Goal: Task Accomplishment & Management: Complete application form

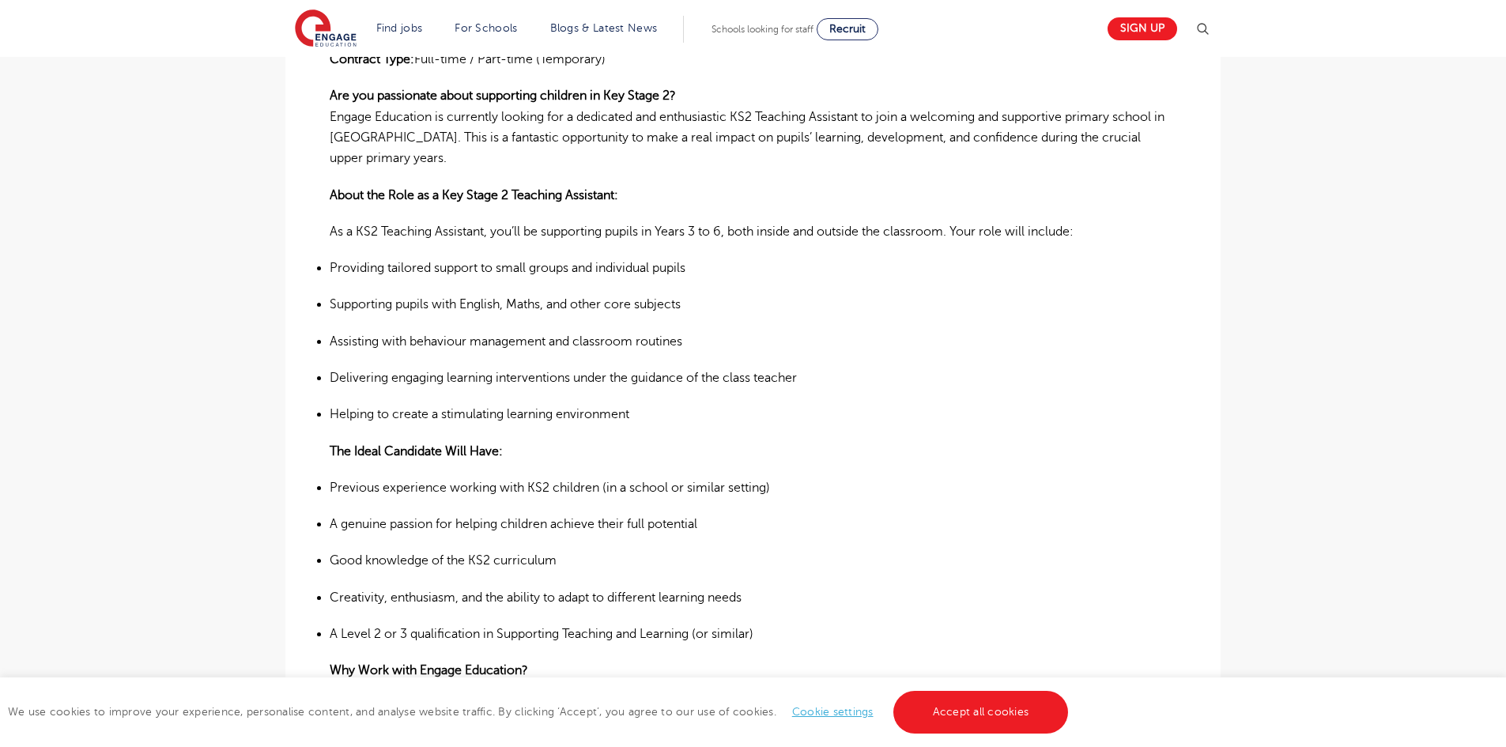
scroll to position [633, 0]
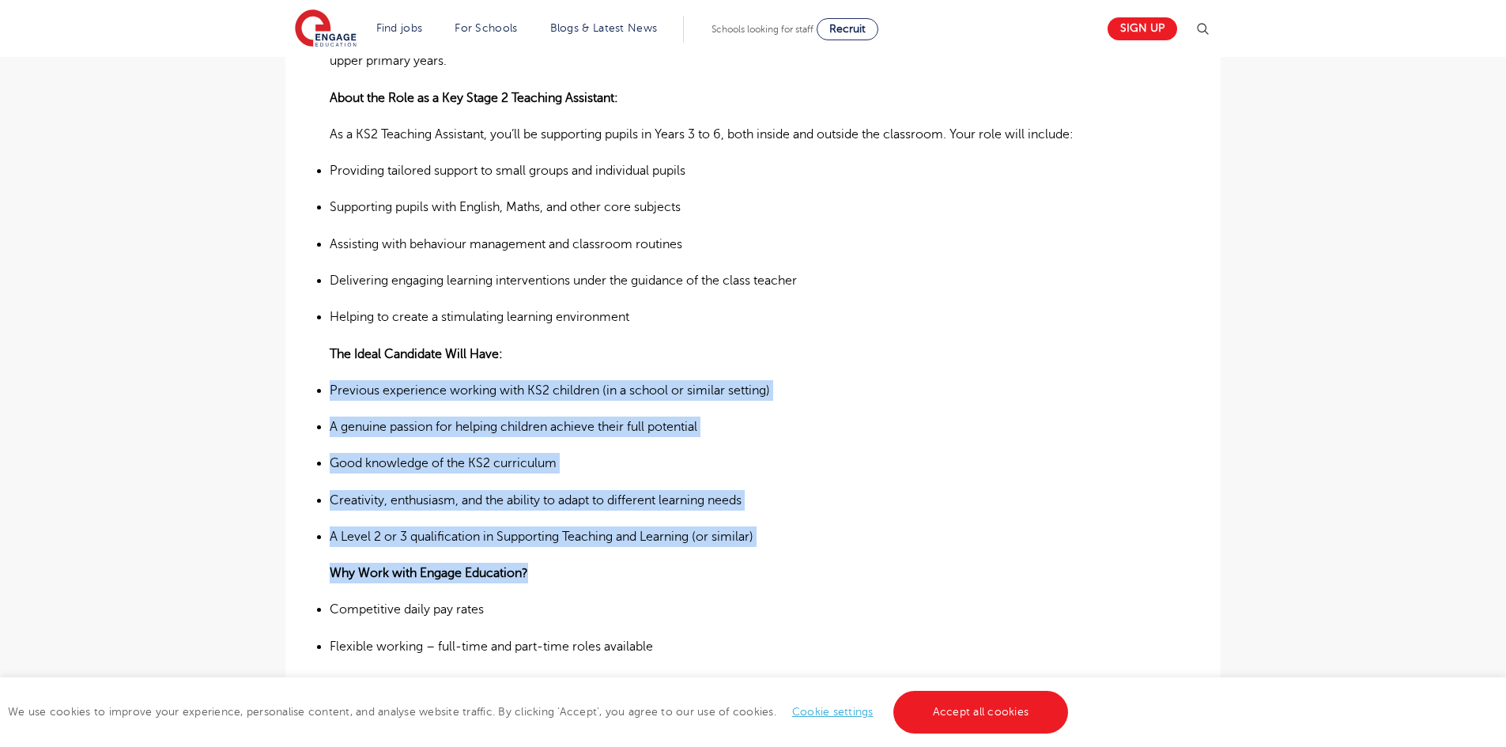
drag, startPoint x: 329, startPoint y: 346, endPoint x: 774, endPoint y: 425, distance: 452.1
click at [727, 519] on div "£21,731 - £26,716 SEND Primary Leeds - Leeds Beginning 09/25 KS2 Teaching Assis…" at bounding box center [753, 506] width 910 height 1449
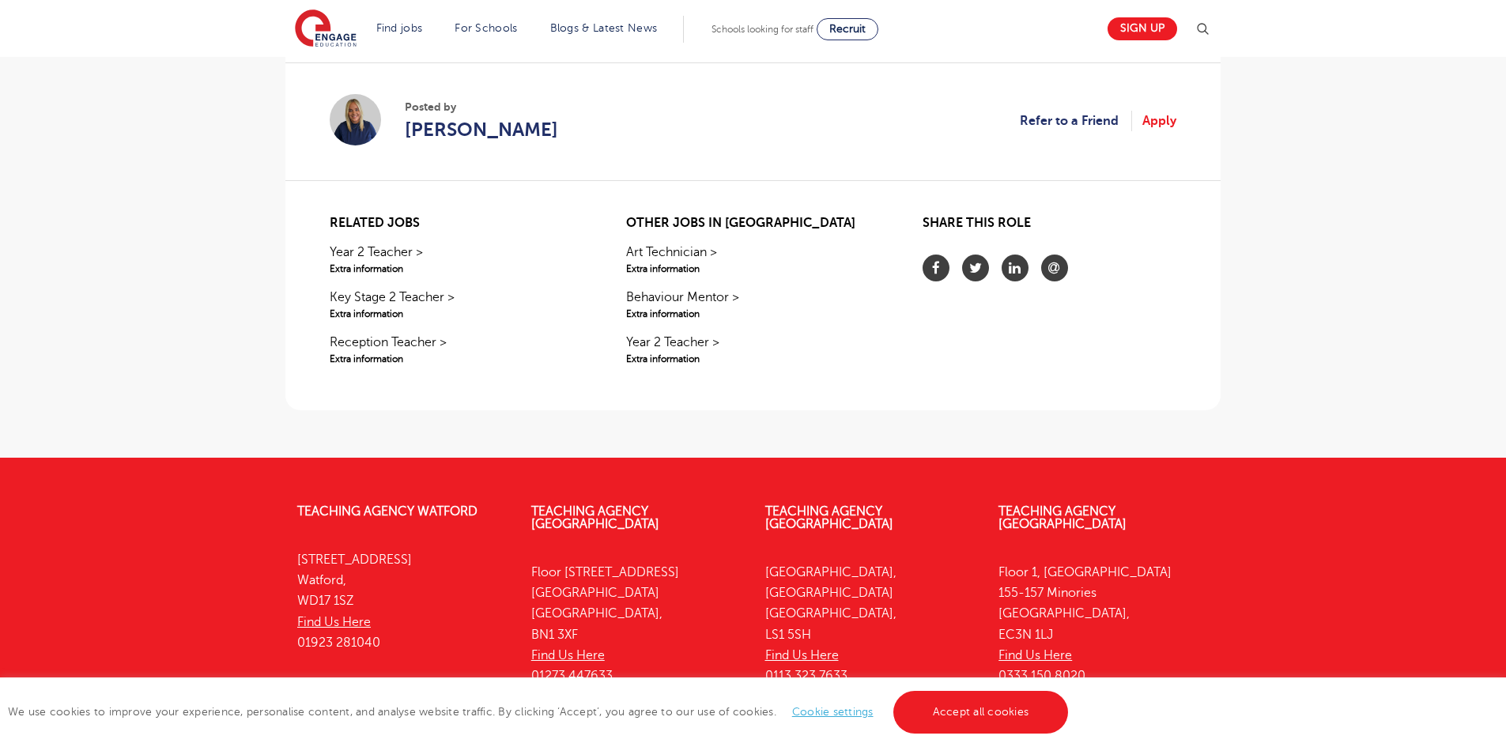
scroll to position [1733, 0]
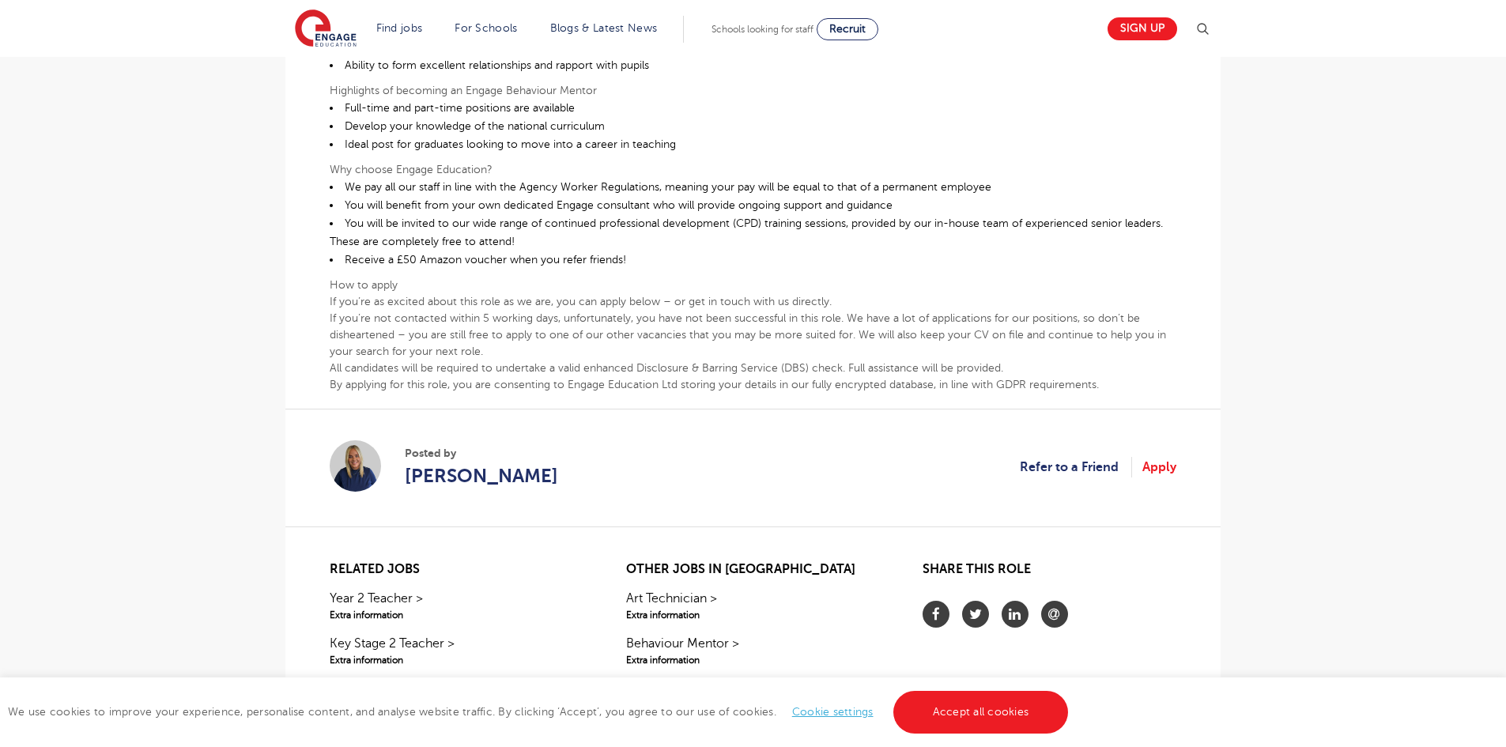
scroll to position [396, 0]
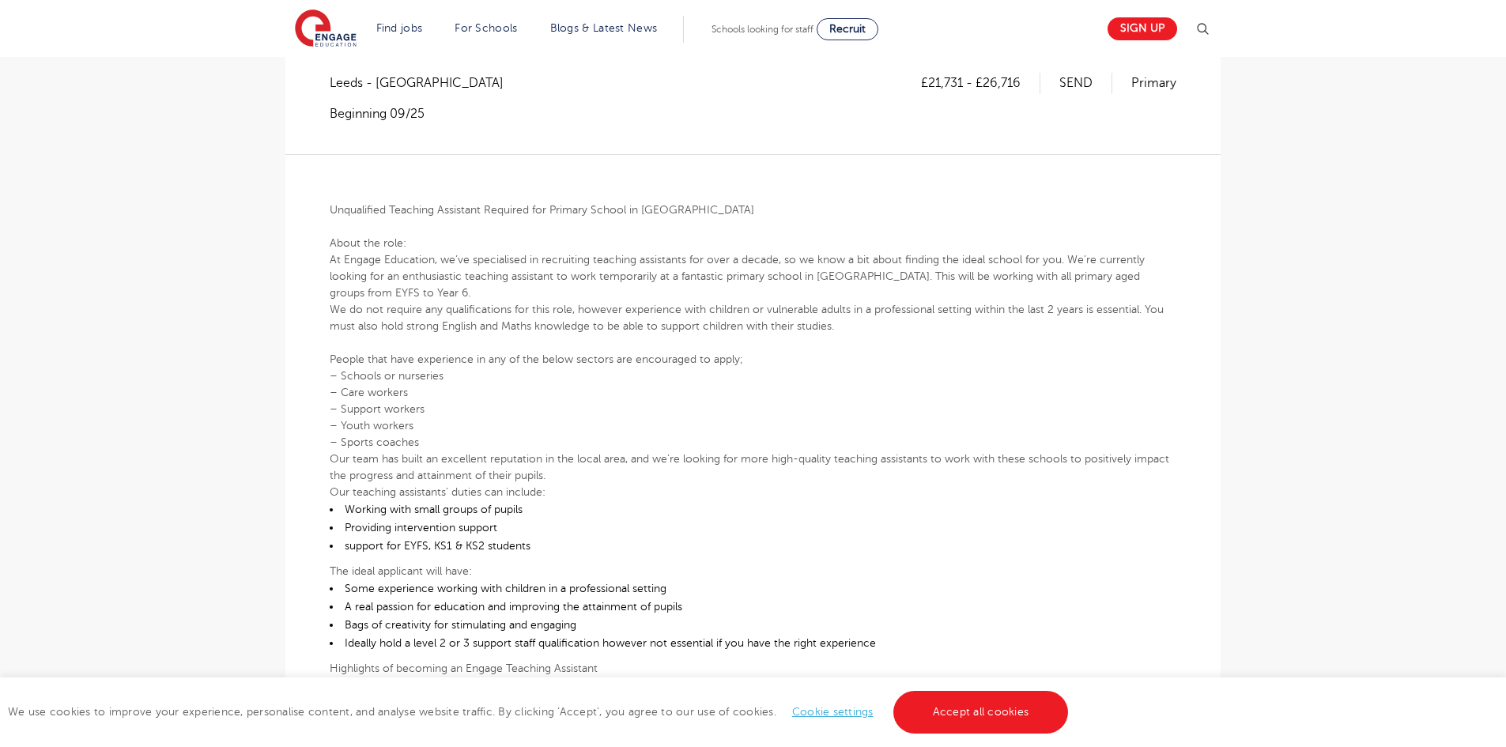
scroll to position [316, 0]
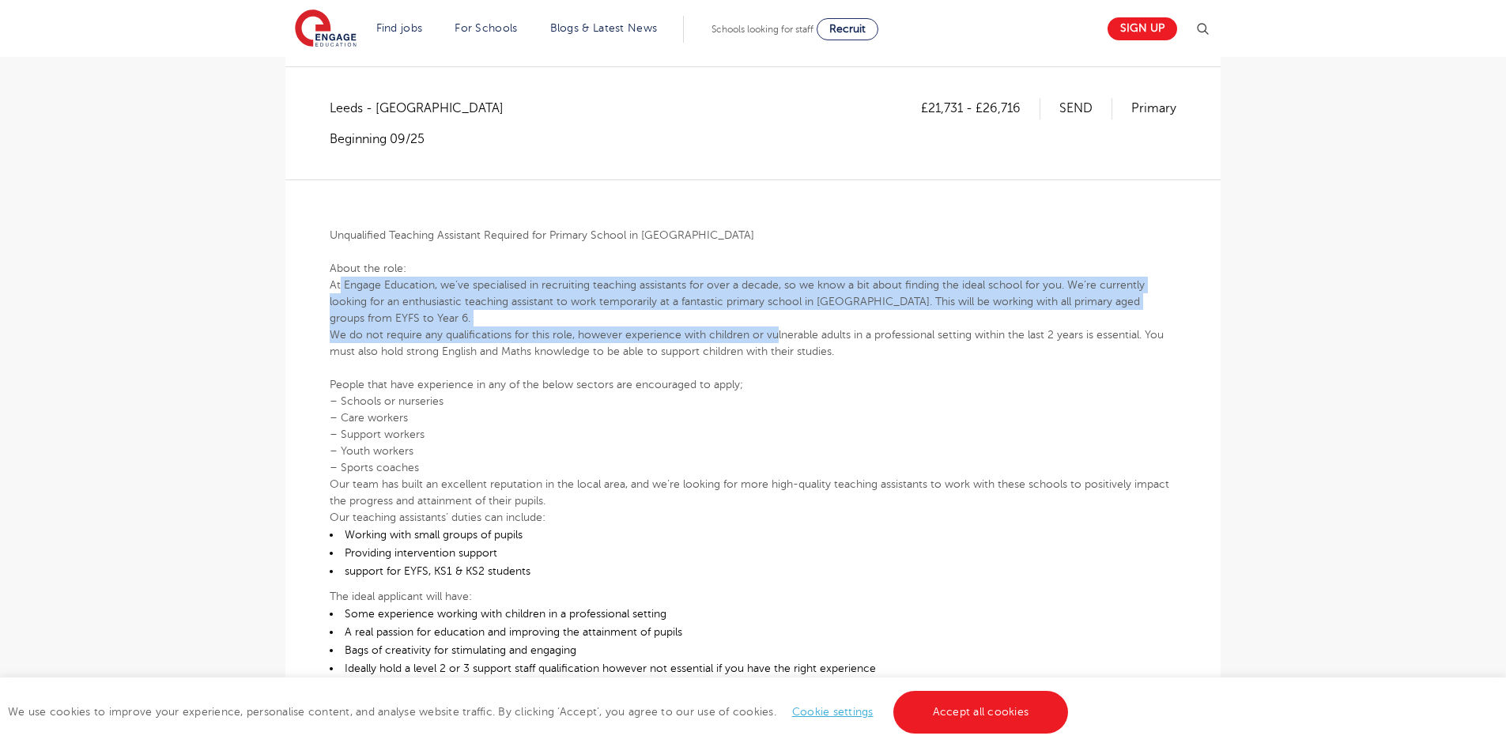
drag, startPoint x: 338, startPoint y: 244, endPoint x: 776, endPoint y: 290, distance: 439.7
click at [776, 290] on div "Unqualified Teaching Assistant Required for Primary School in East Leeds About …" at bounding box center [753, 579] width 847 height 800
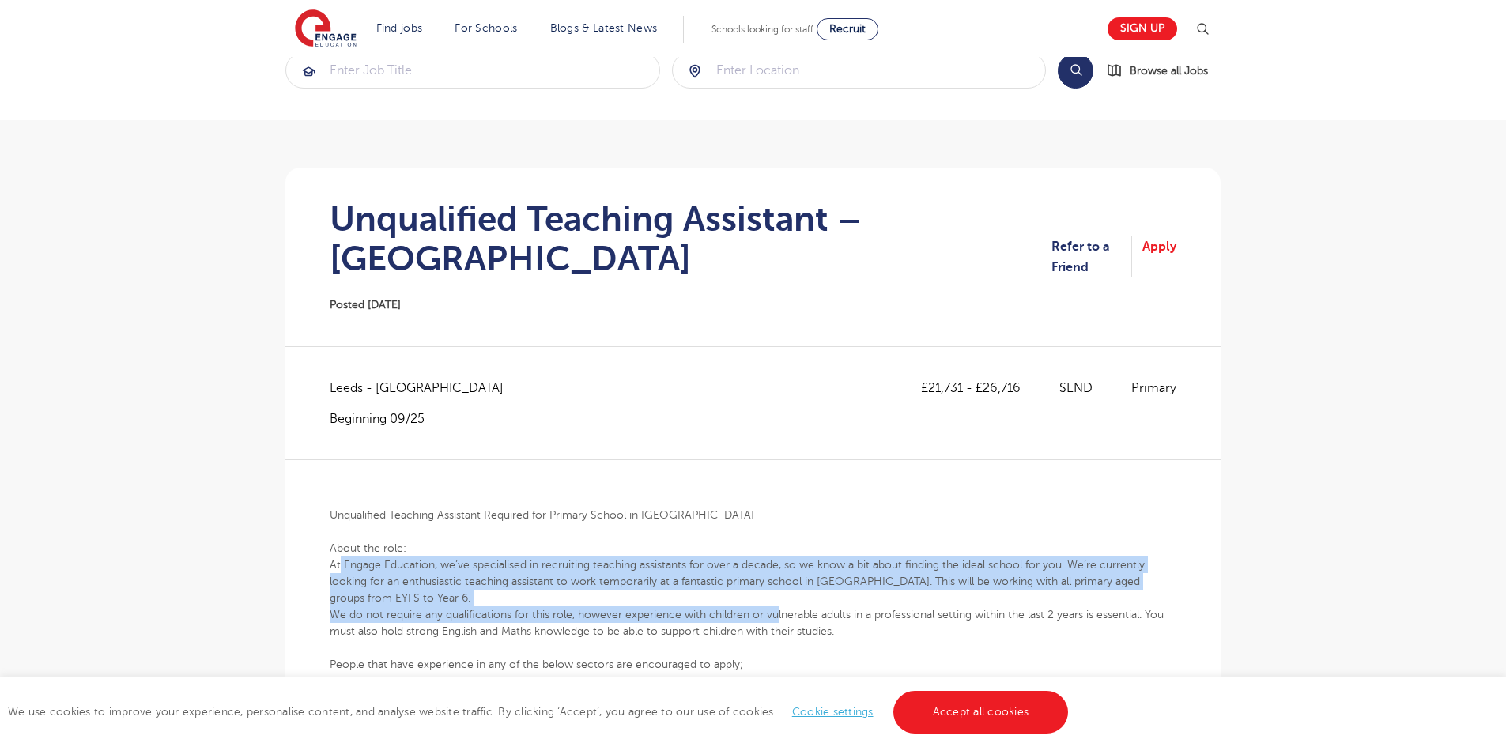
scroll to position [0, 0]
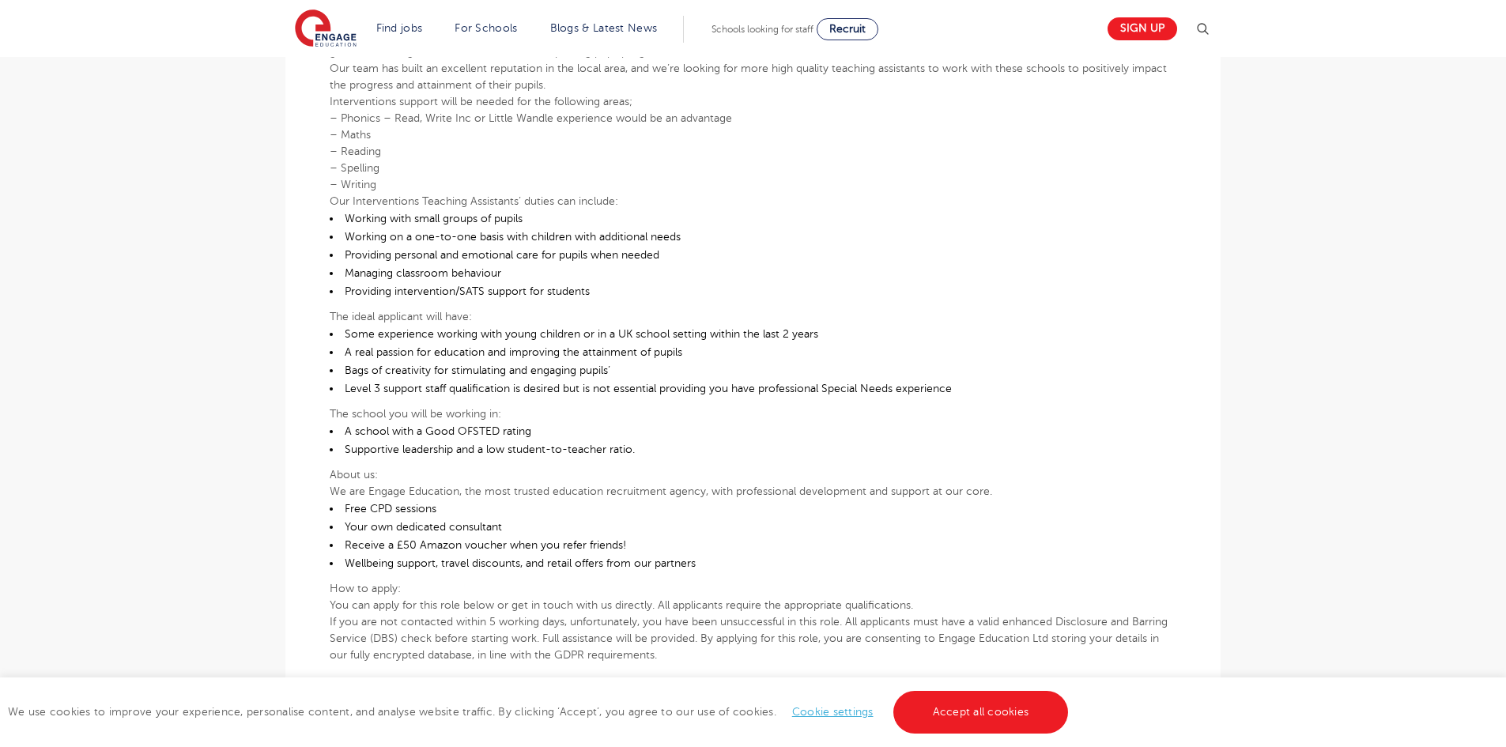
scroll to position [633, 0]
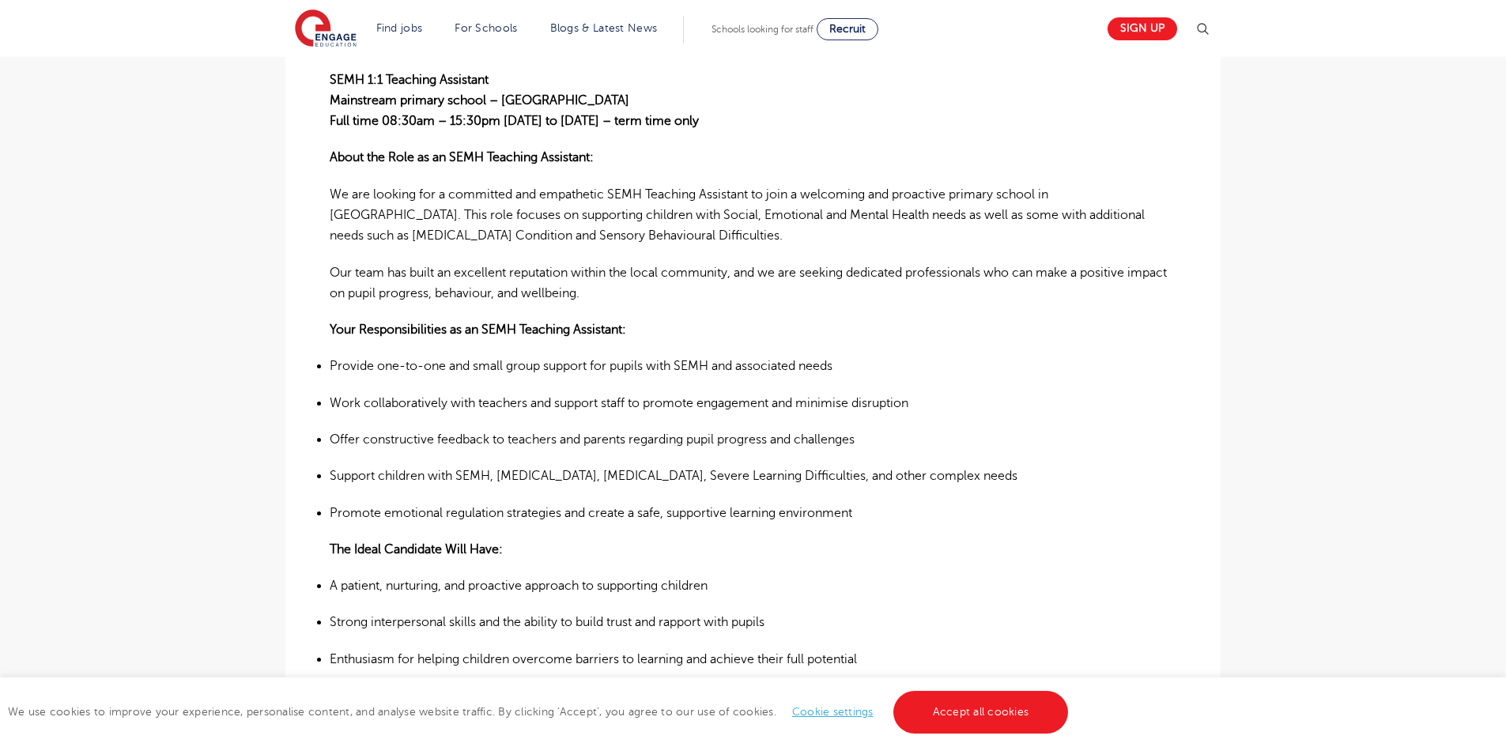
scroll to position [474, 0]
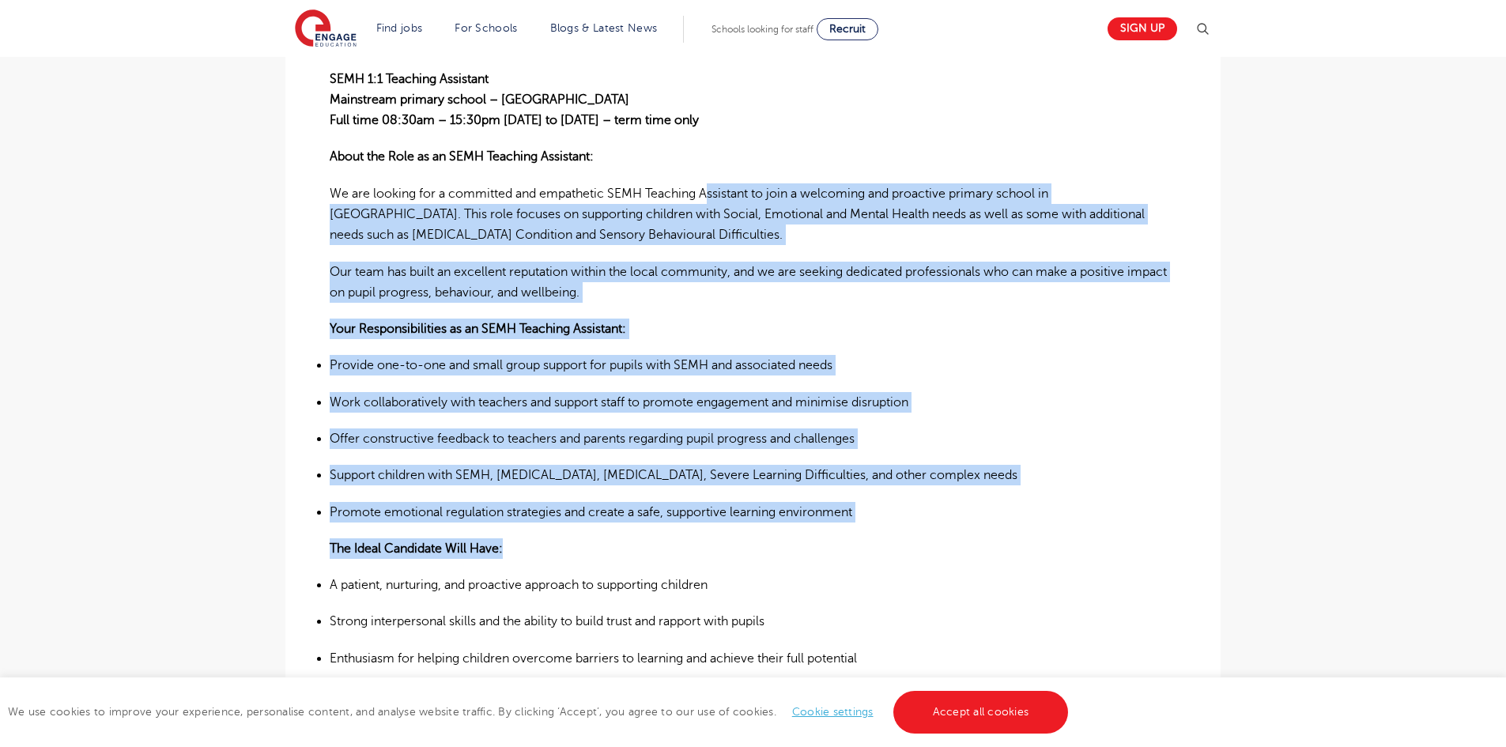
drag, startPoint x: 713, startPoint y: 146, endPoint x: 887, endPoint y: 491, distance: 386.1
click at [887, 491] on div "SEMH 1:1 Teaching Assistant Mainstream primary school – [GEOGRAPHIC_DATA] Full …" at bounding box center [753, 640] width 847 height 1238
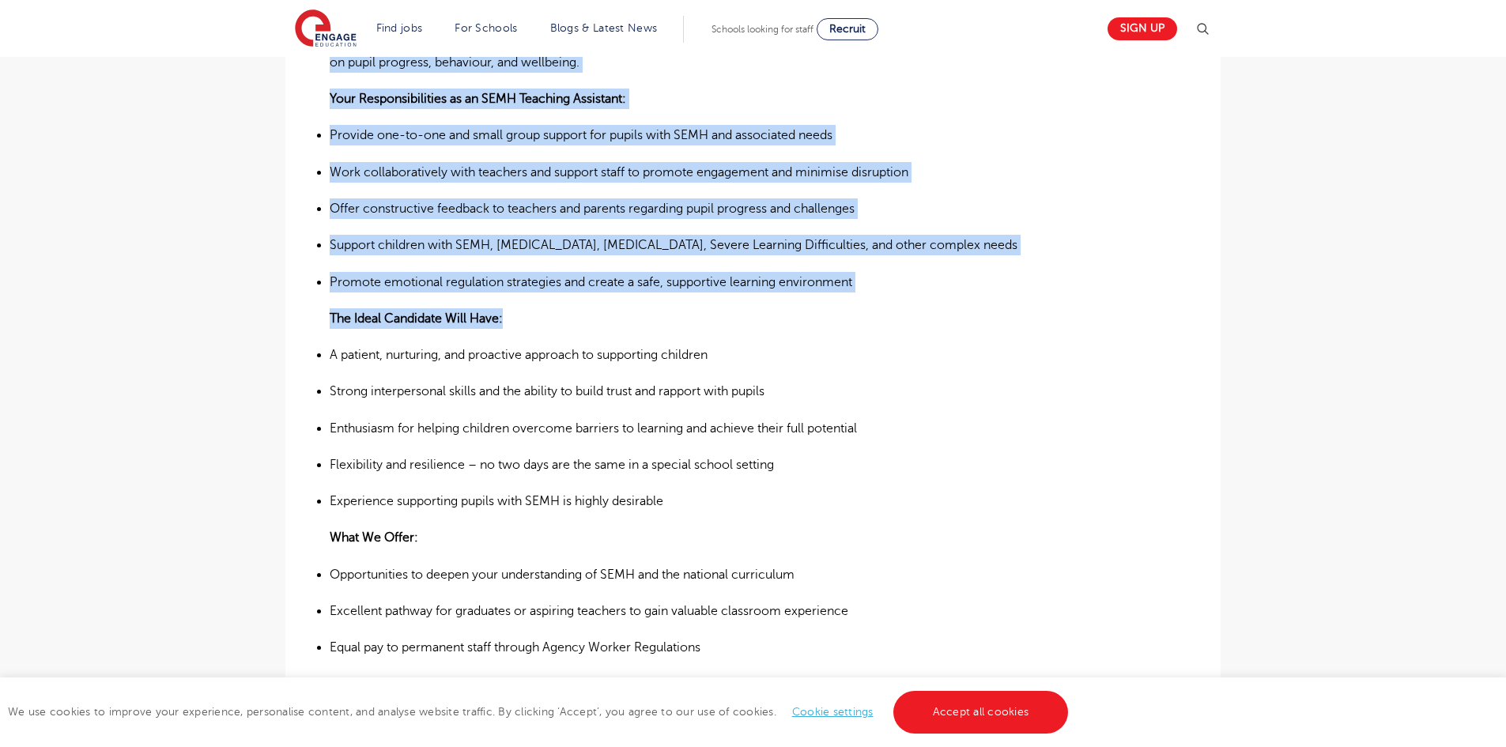
scroll to position [712, 0]
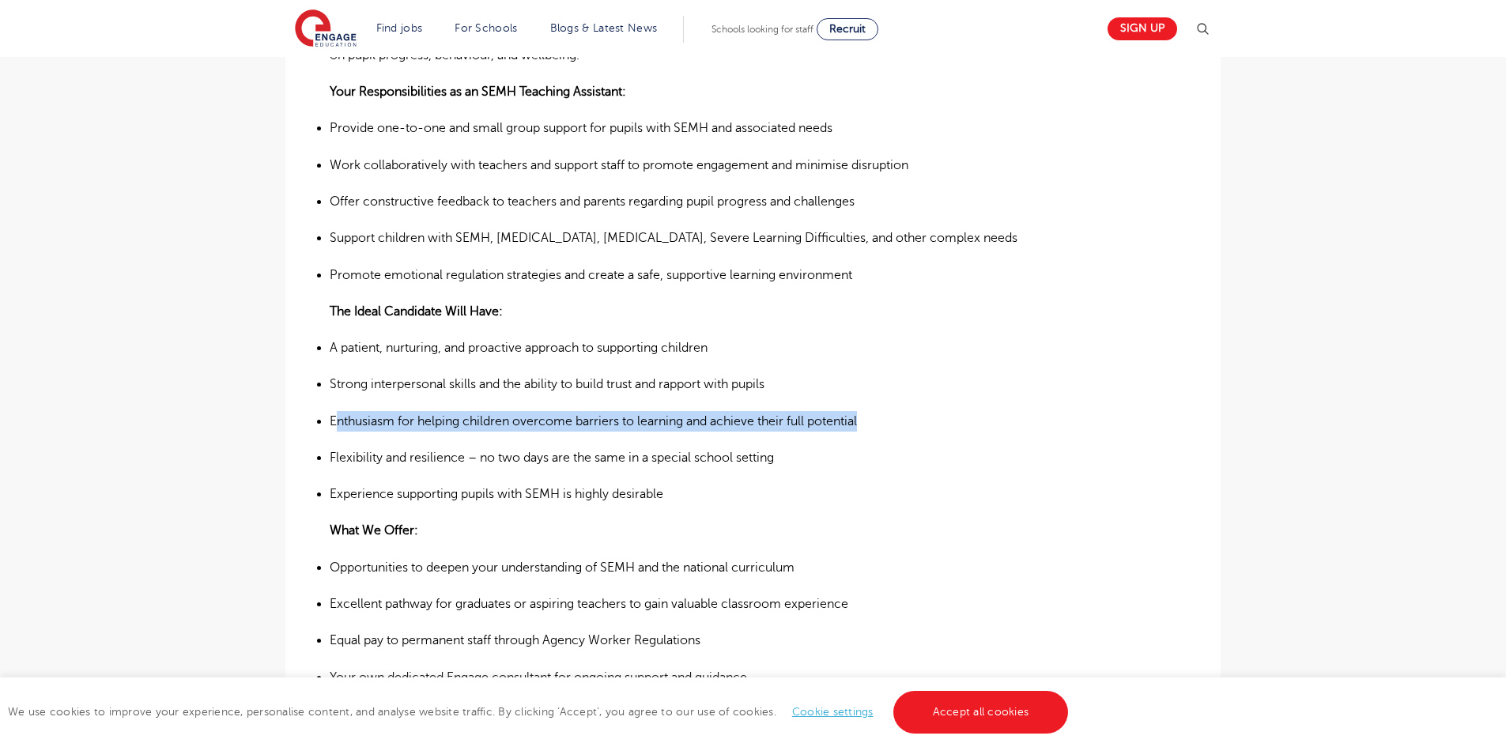
drag, startPoint x: 334, startPoint y: 376, endPoint x: 868, endPoint y: 387, distance: 534.6
click at [868, 411] on p "Enthusiasm for helping children overcome barriers to learning and achieve their…" at bounding box center [753, 421] width 847 height 21
click at [892, 394] on ul "A patient, nurturing, and proactive approach to supporting children Strong inte…" at bounding box center [753, 421] width 847 height 167
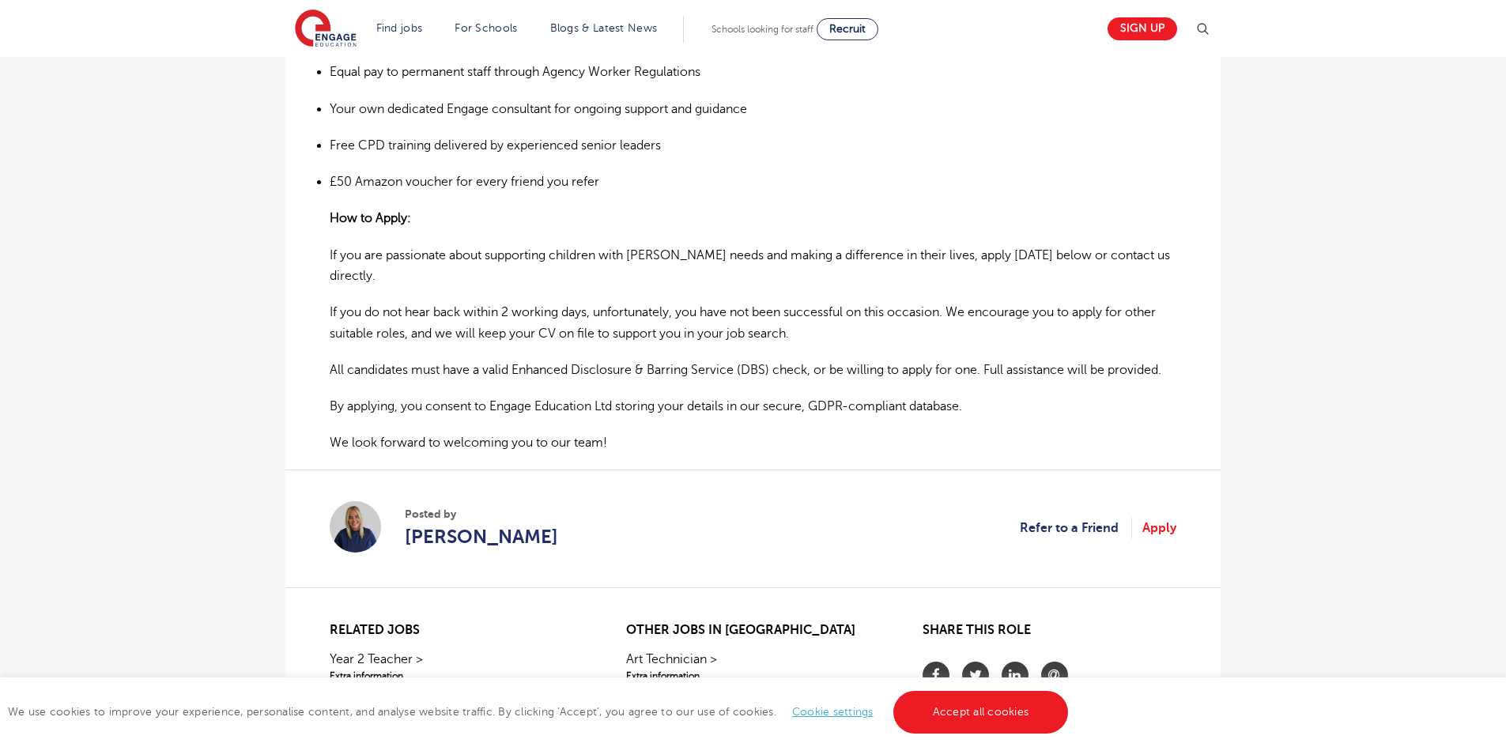
scroll to position [1254, 0]
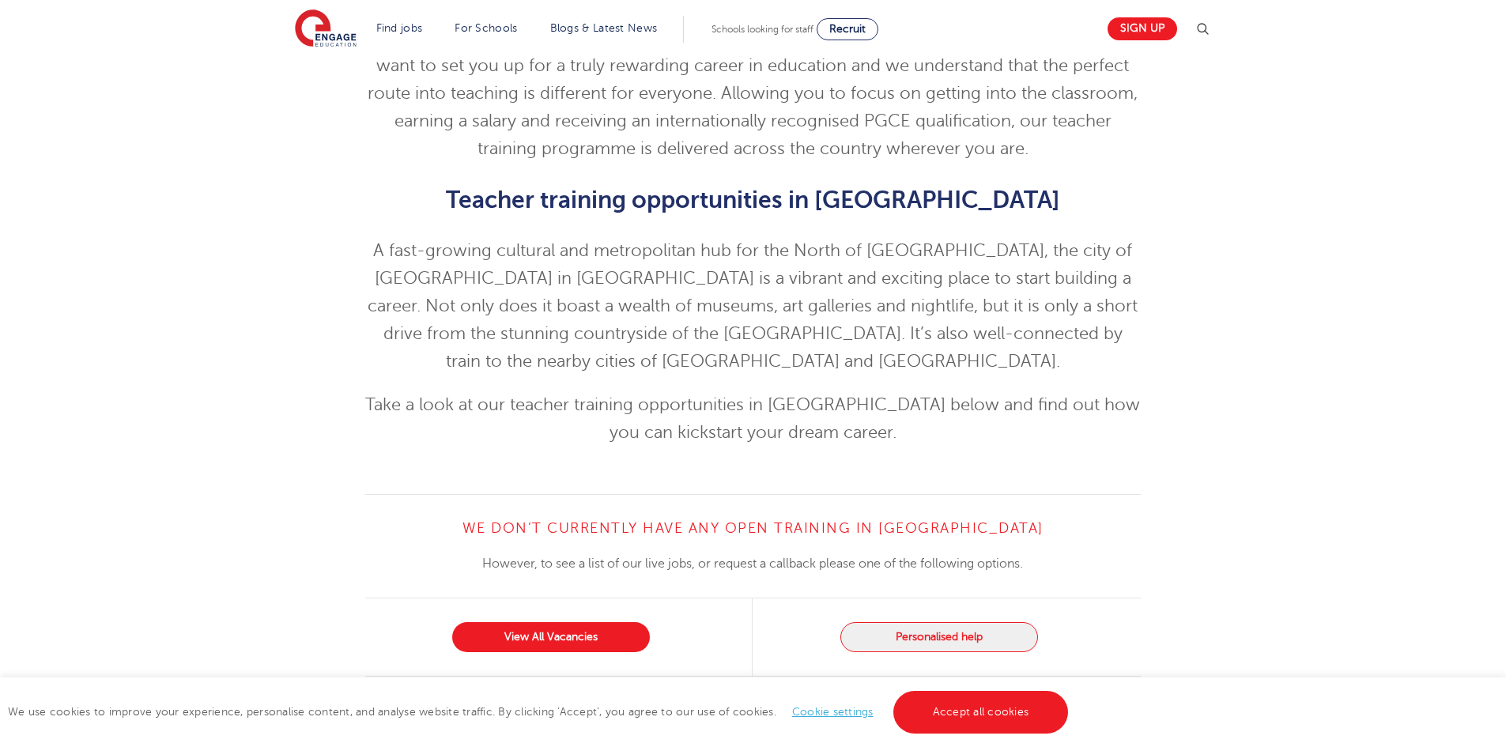
scroll to position [551, 0]
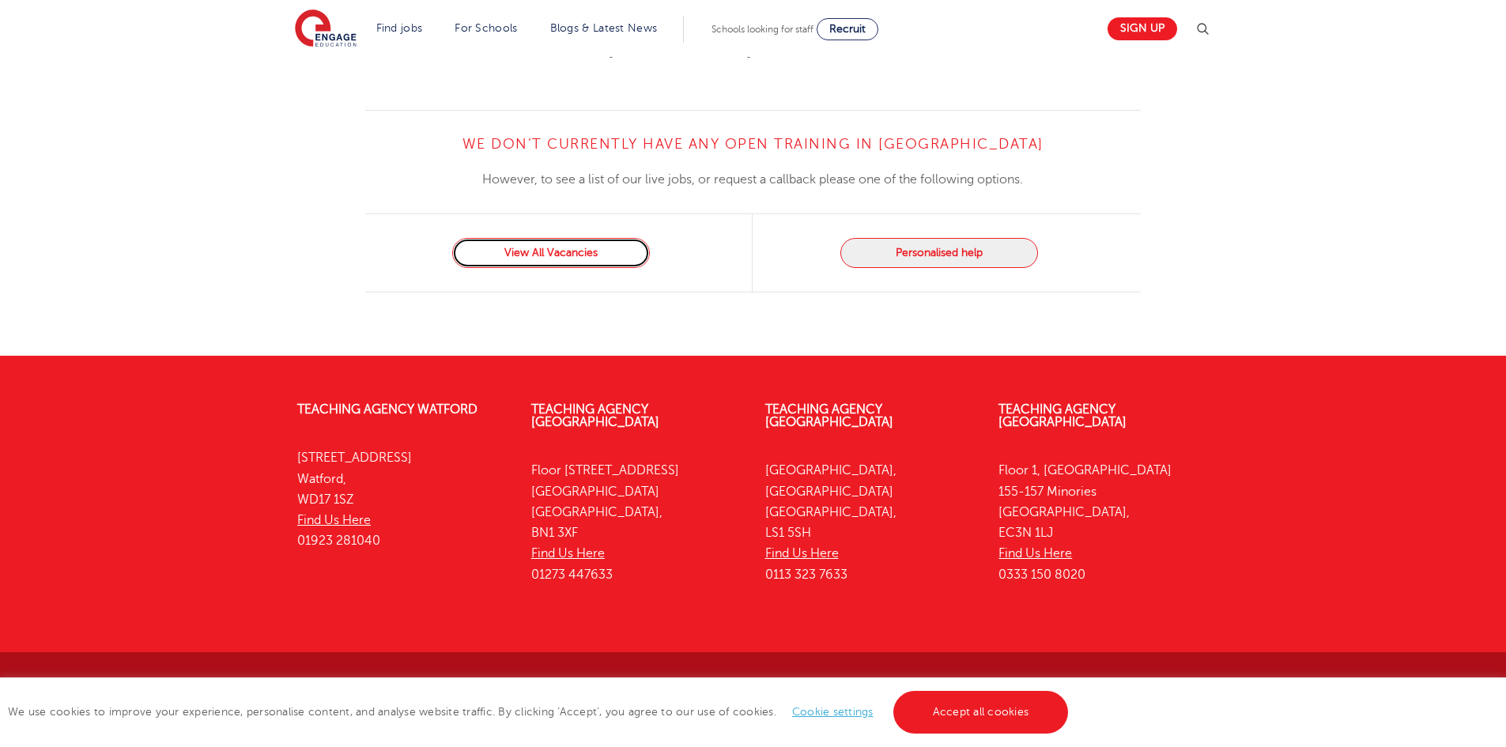
click at [558, 251] on link "View All Vacancies" at bounding box center [551, 253] width 198 height 30
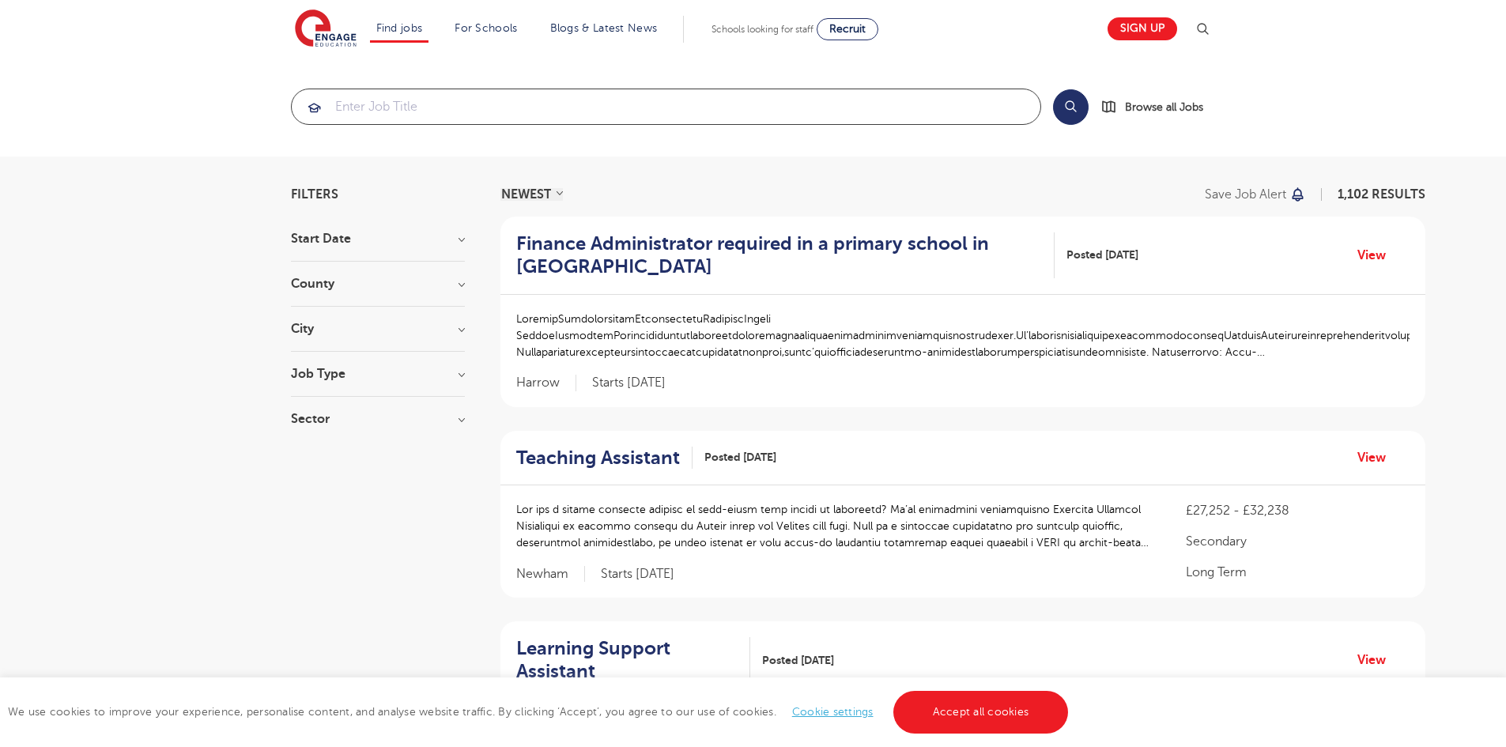
click at [685, 115] on input "search" at bounding box center [666, 106] width 749 height 35
click at [447, 278] on h3 "County" at bounding box center [378, 284] width 174 height 13
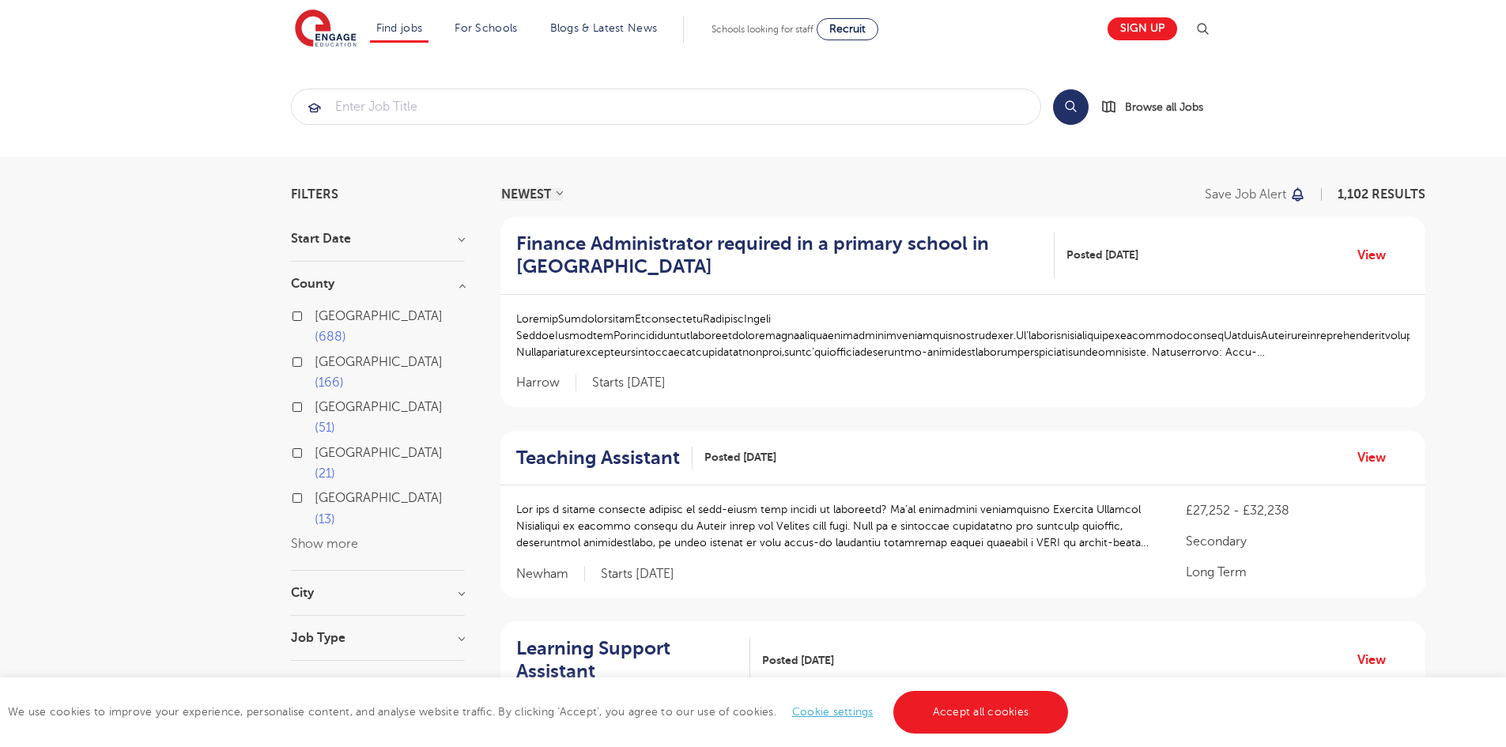
click at [318, 400] on input "Leeds 51" at bounding box center [320, 405] width 10 height 10
checkbox input "true"
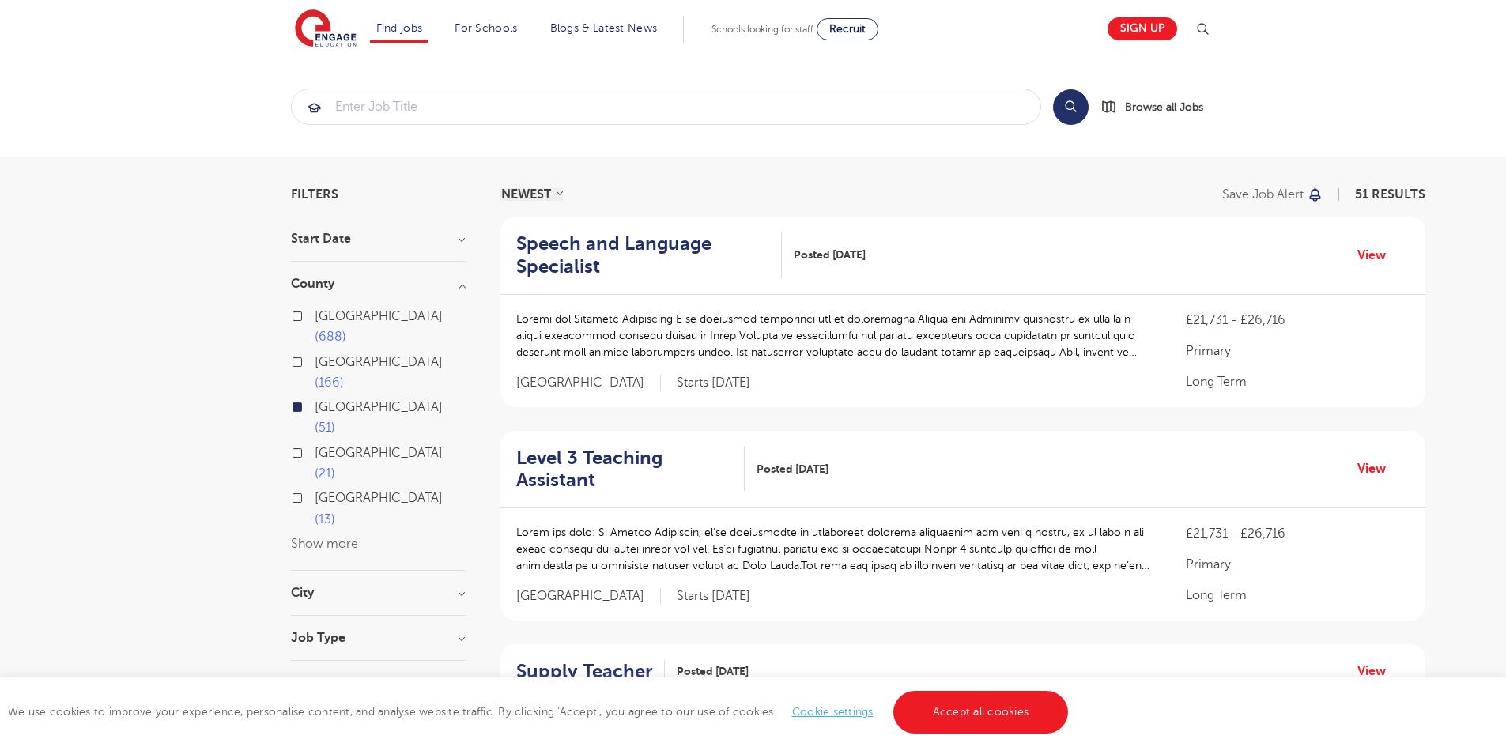
click at [315, 397] on label "Leeds 51" at bounding box center [390, 418] width 150 height 42
click at [315, 400] on input "Leeds 51" at bounding box center [320, 405] width 10 height 10
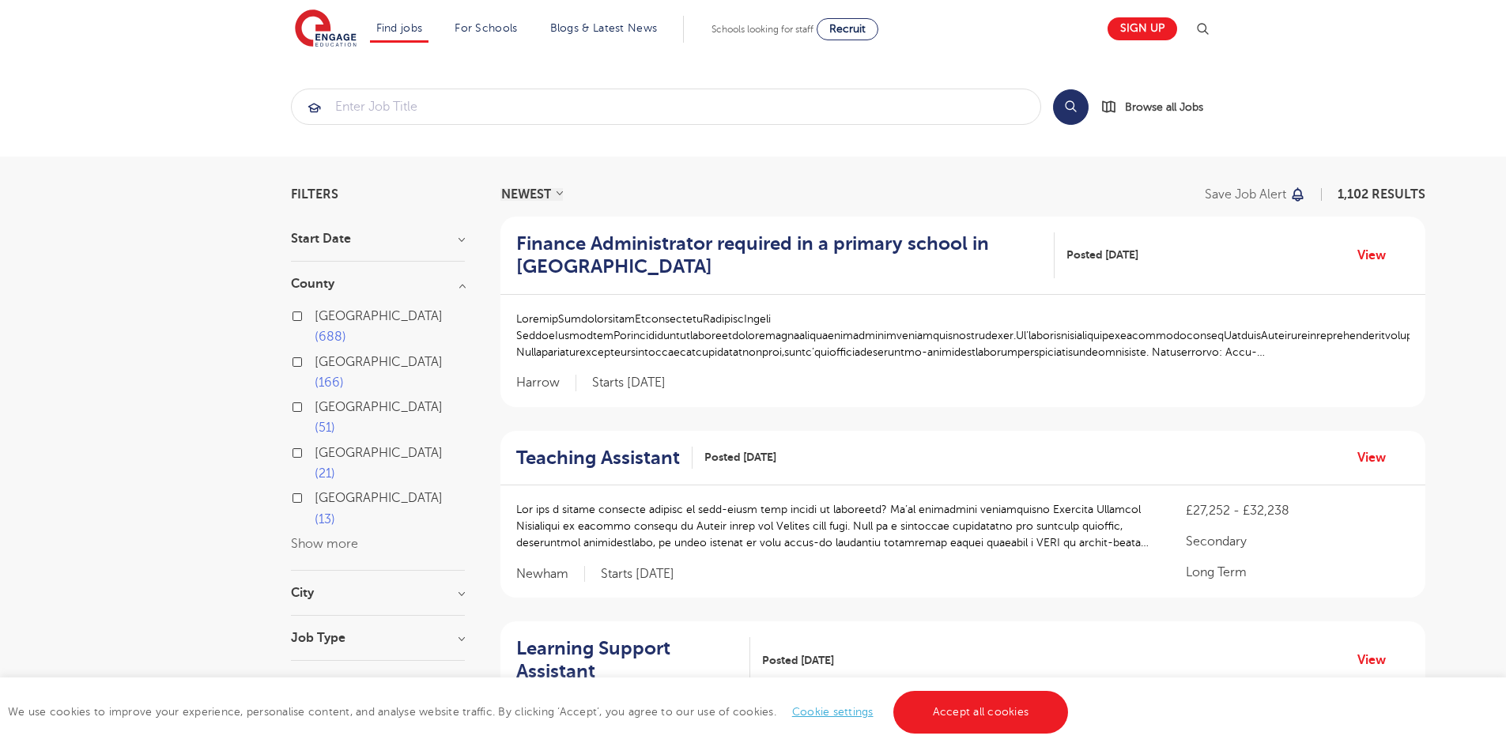
click at [315, 397] on label "Leeds 51" at bounding box center [390, 418] width 150 height 42
click at [315, 400] on input "Leeds 51" at bounding box center [320, 405] width 10 height 10
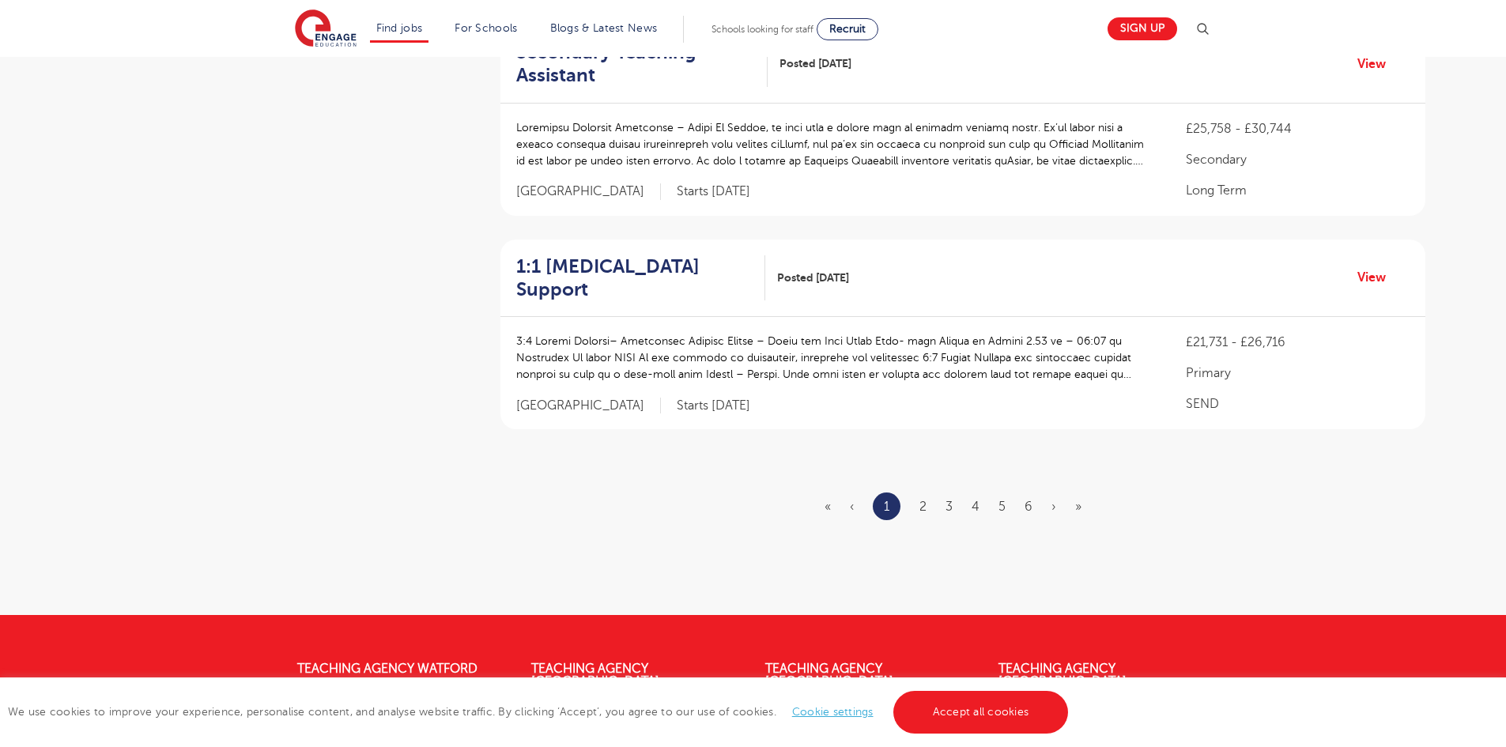
scroll to position [1898, 0]
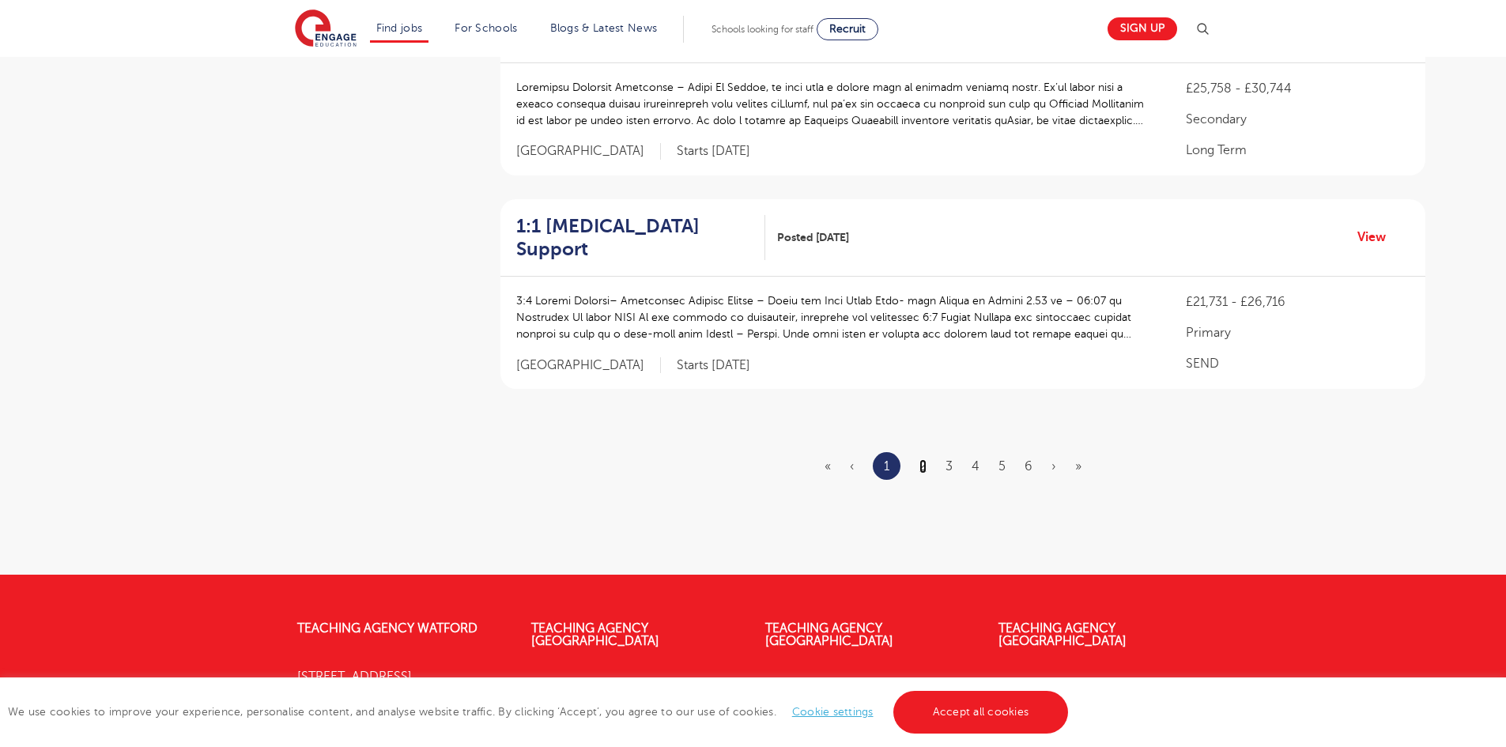
click at [924, 459] on link "2" at bounding box center [923, 466] width 7 height 14
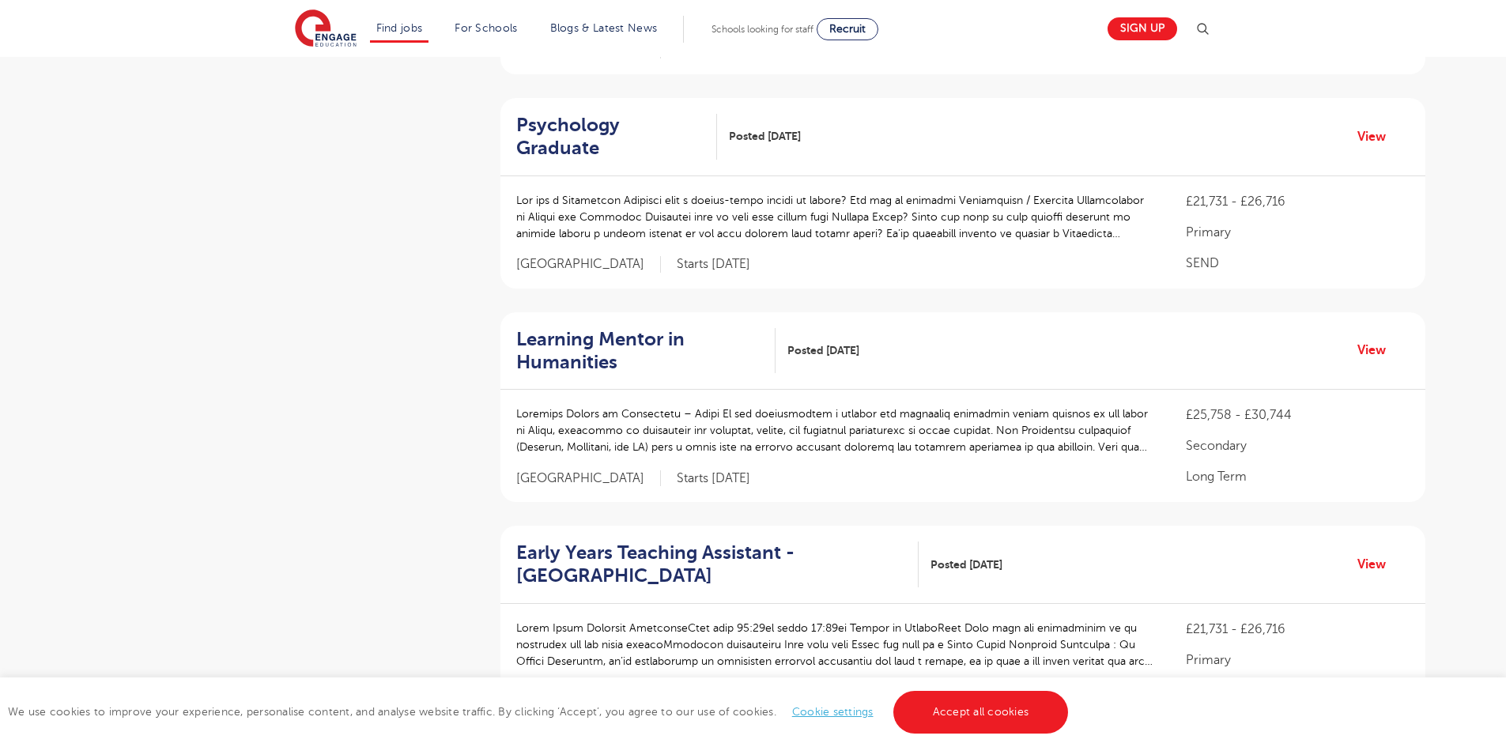
scroll to position [1819, 0]
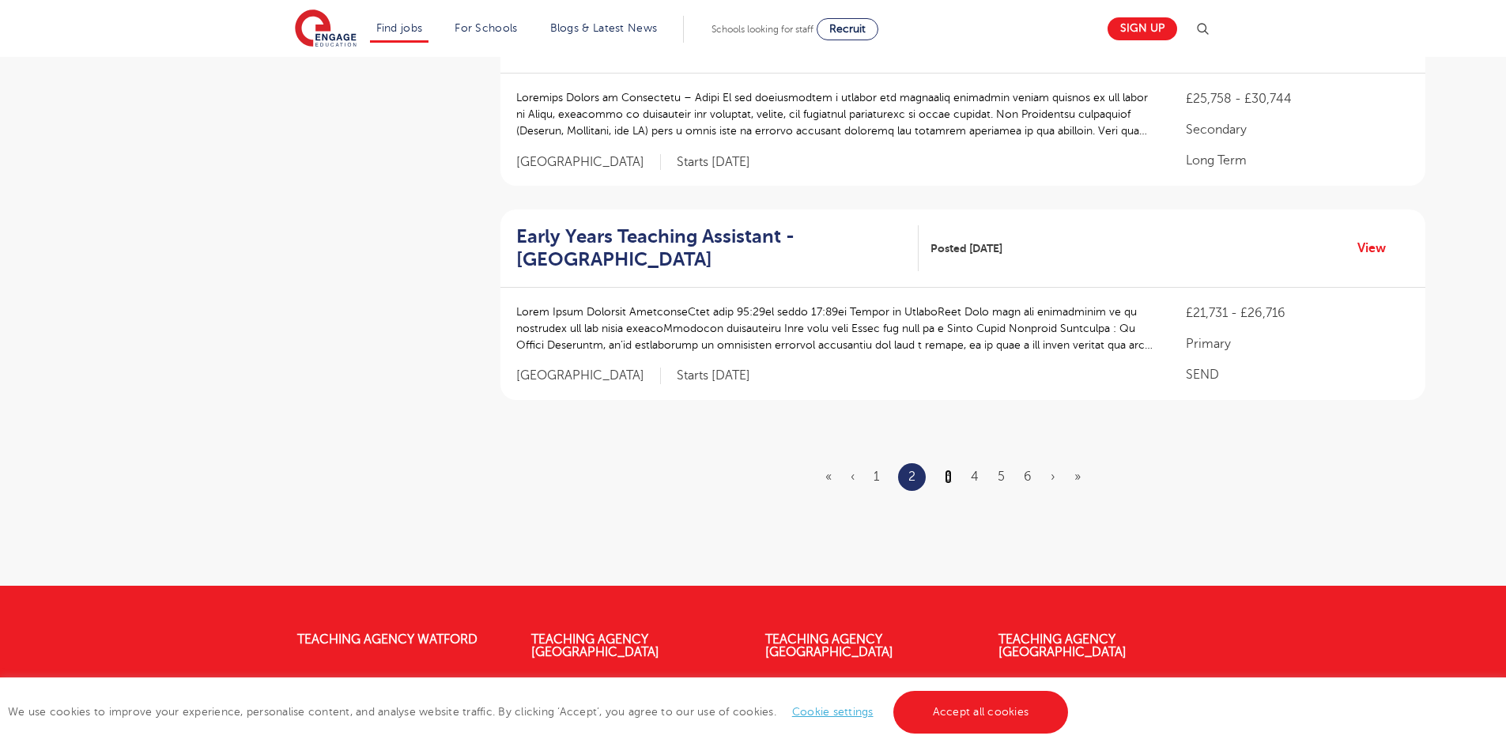
click at [949, 470] on link "3" at bounding box center [948, 477] width 7 height 14
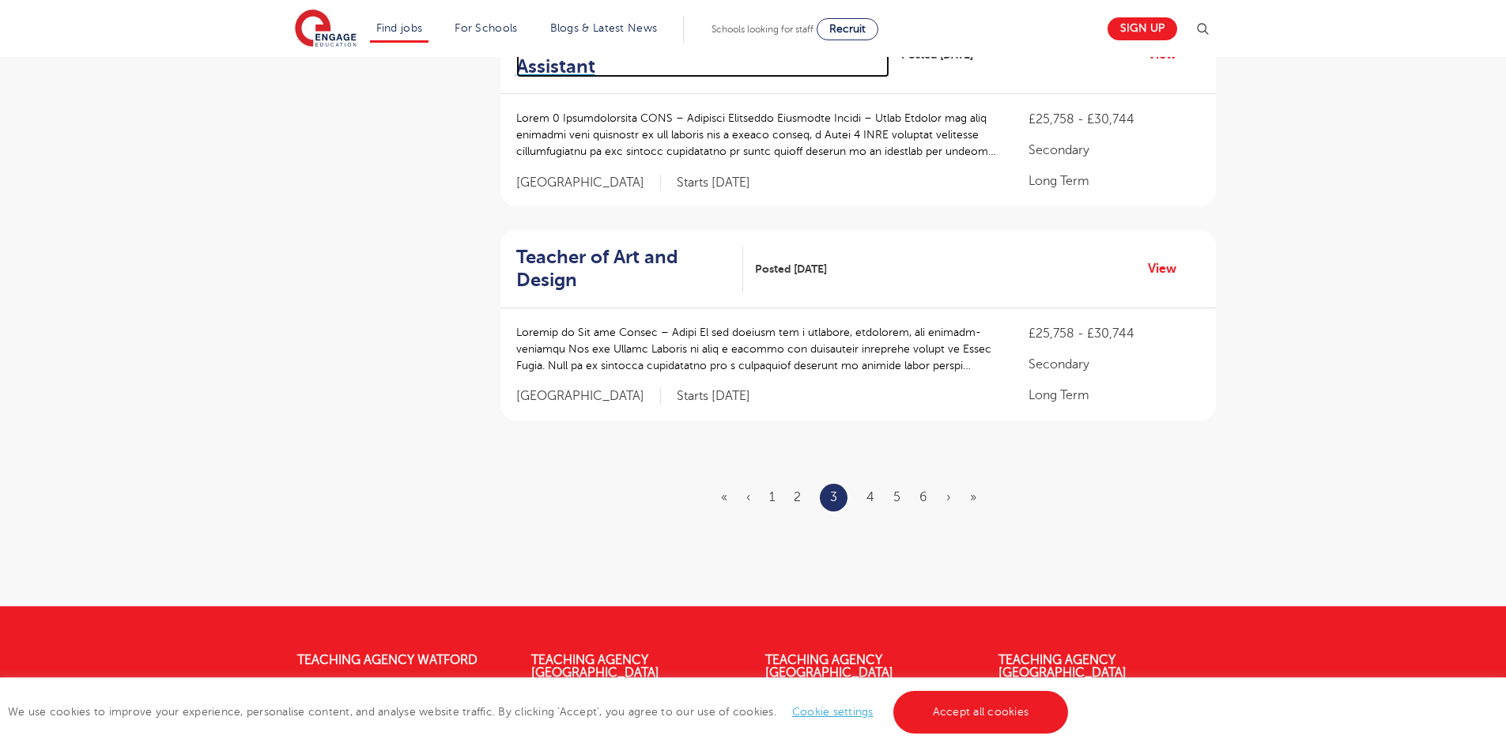
scroll to position [2056, 0]
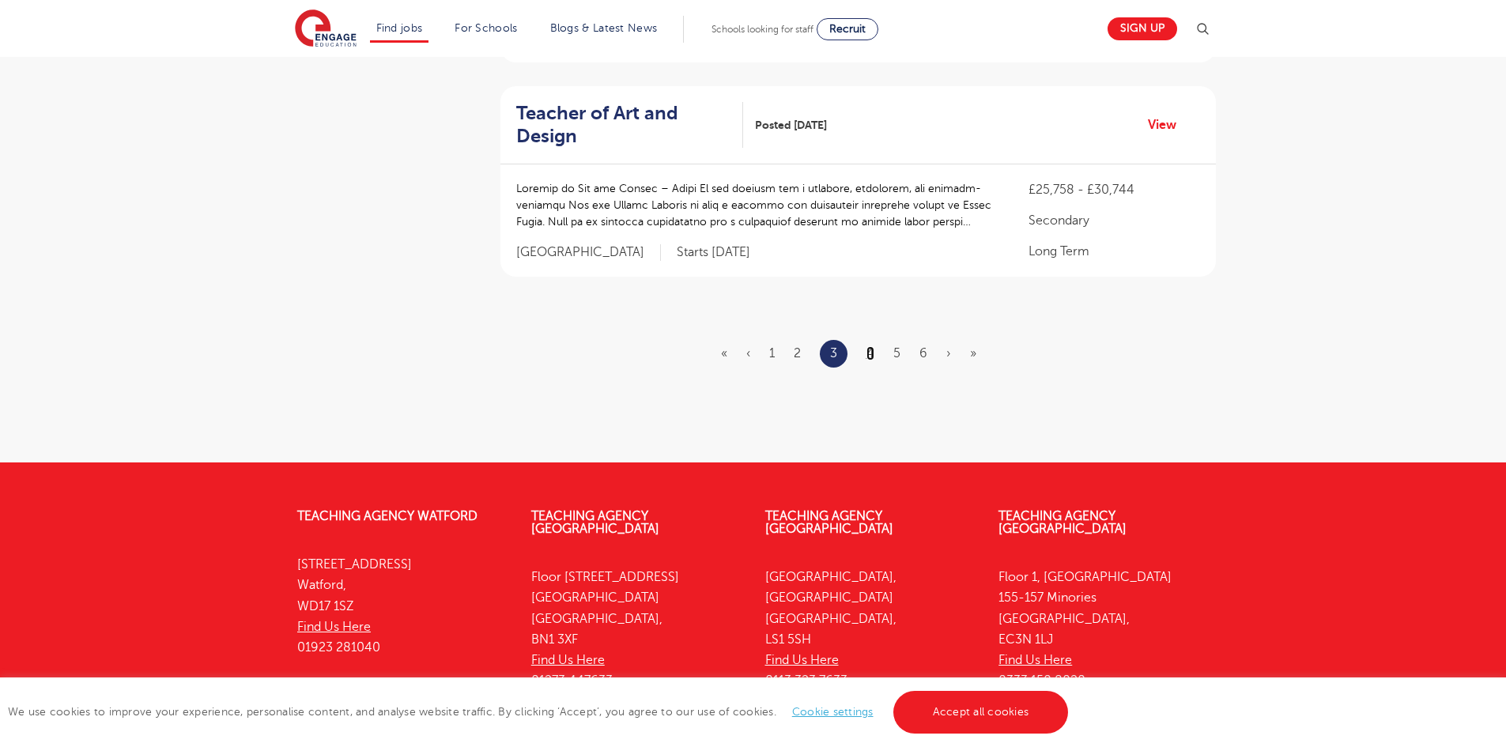
click at [872, 346] on link "4" at bounding box center [871, 353] width 8 height 14
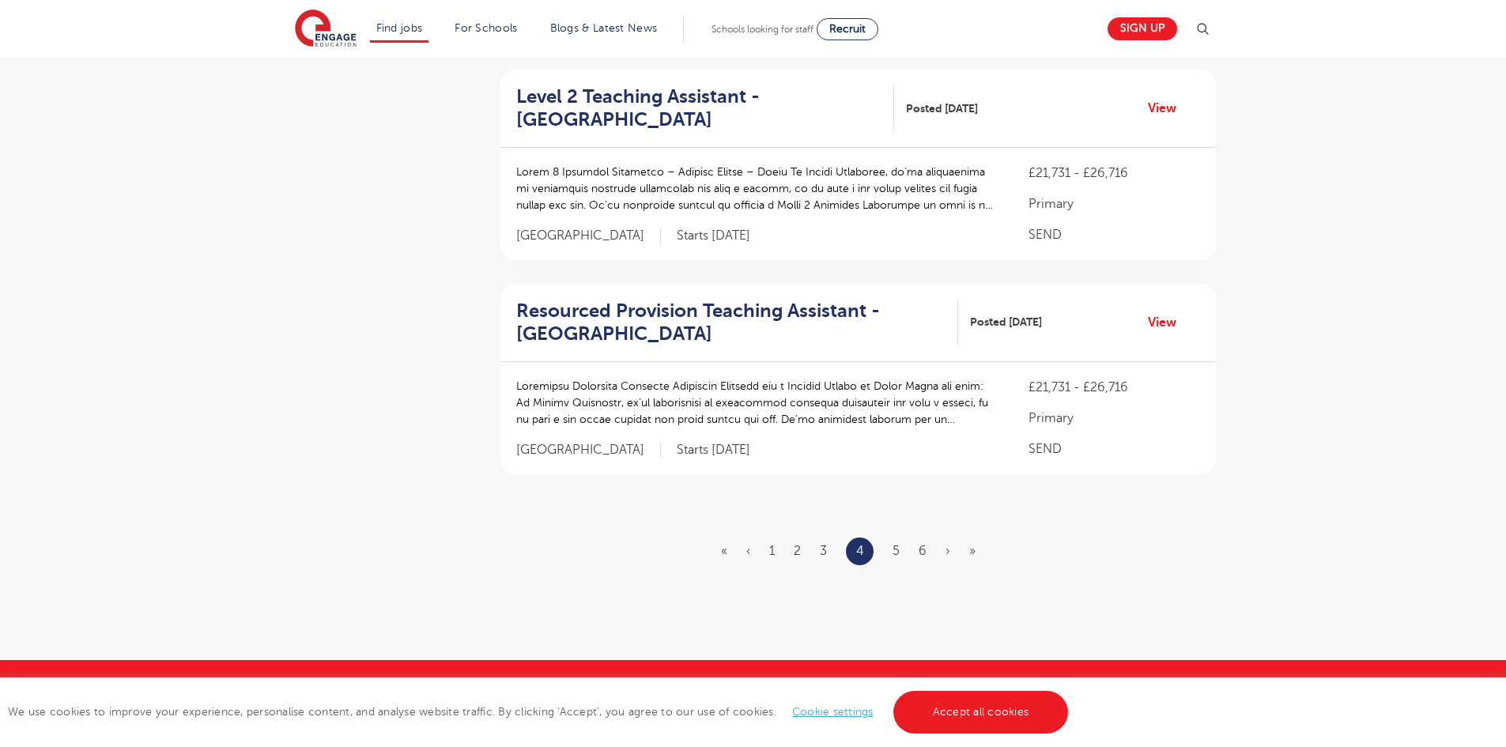
scroll to position [1977, 0]
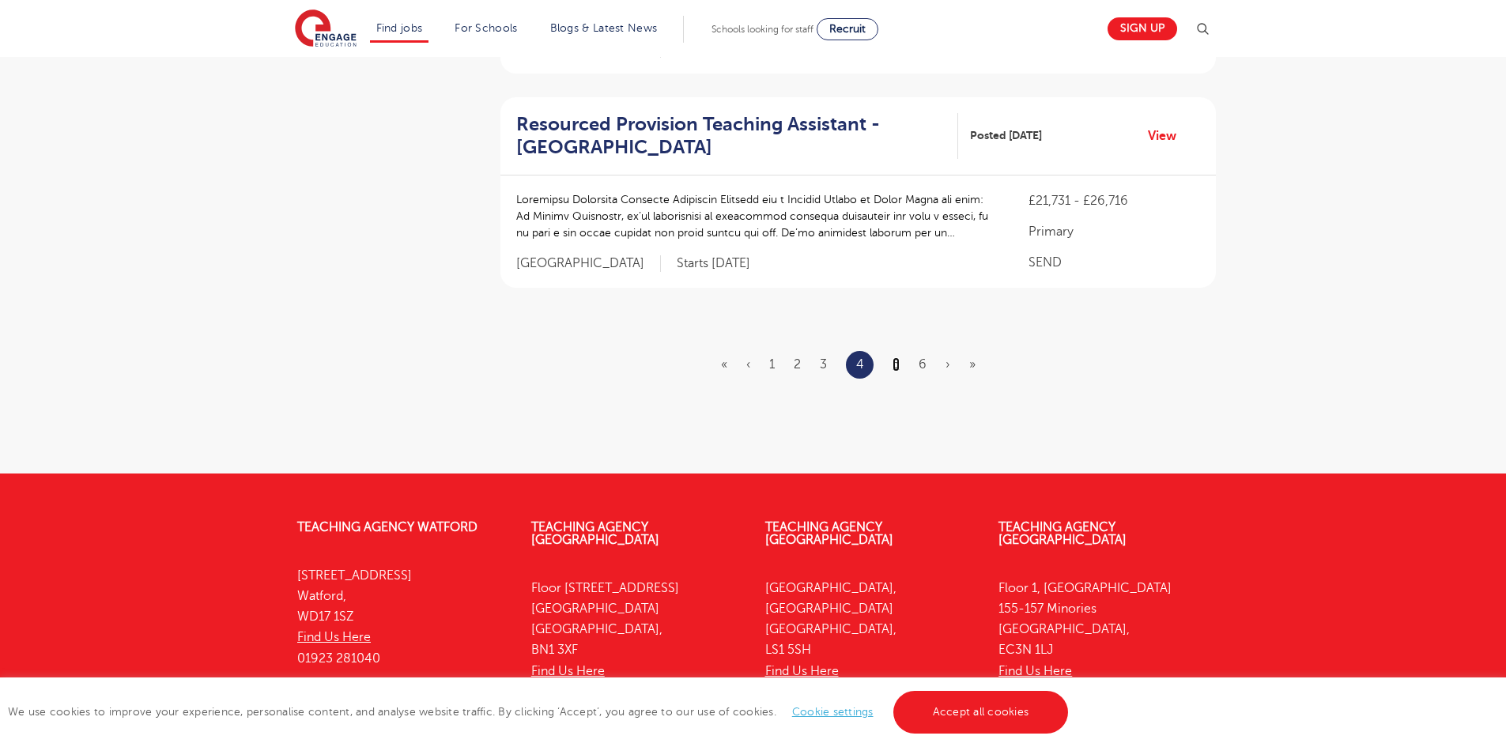
click at [894, 367] on link "5" at bounding box center [896, 364] width 7 height 14
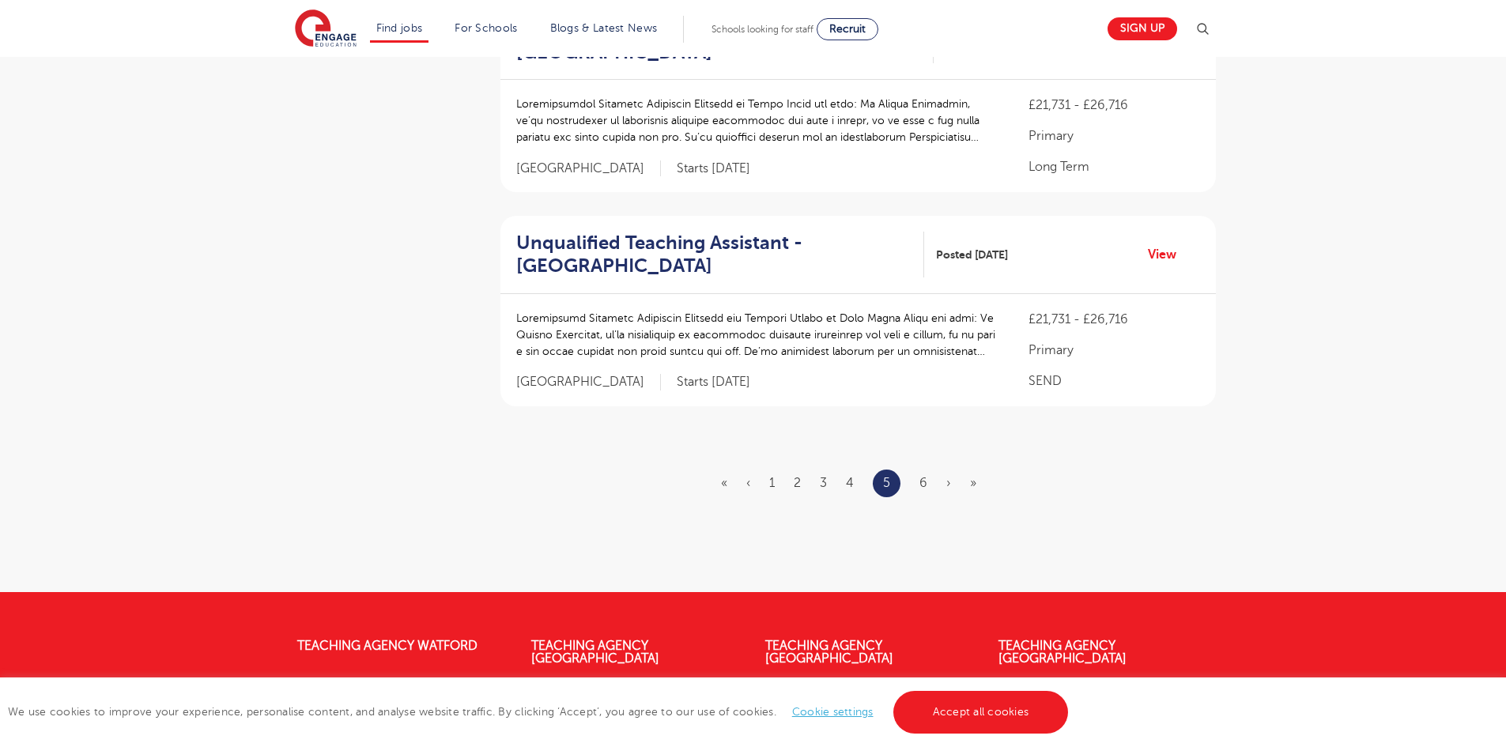
scroll to position [1977, 0]
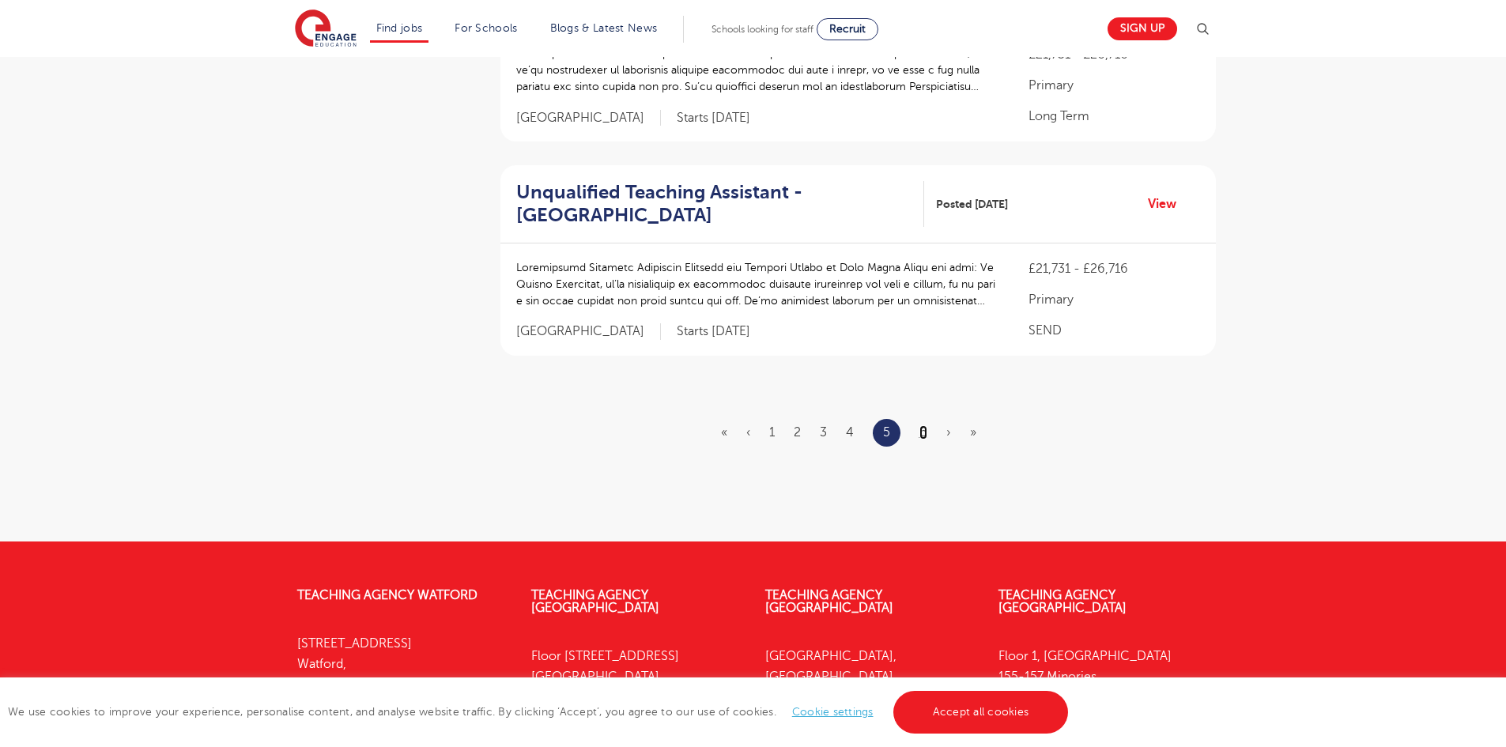
click at [924, 434] on link "6" at bounding box center [924, 432] width 8 height 14
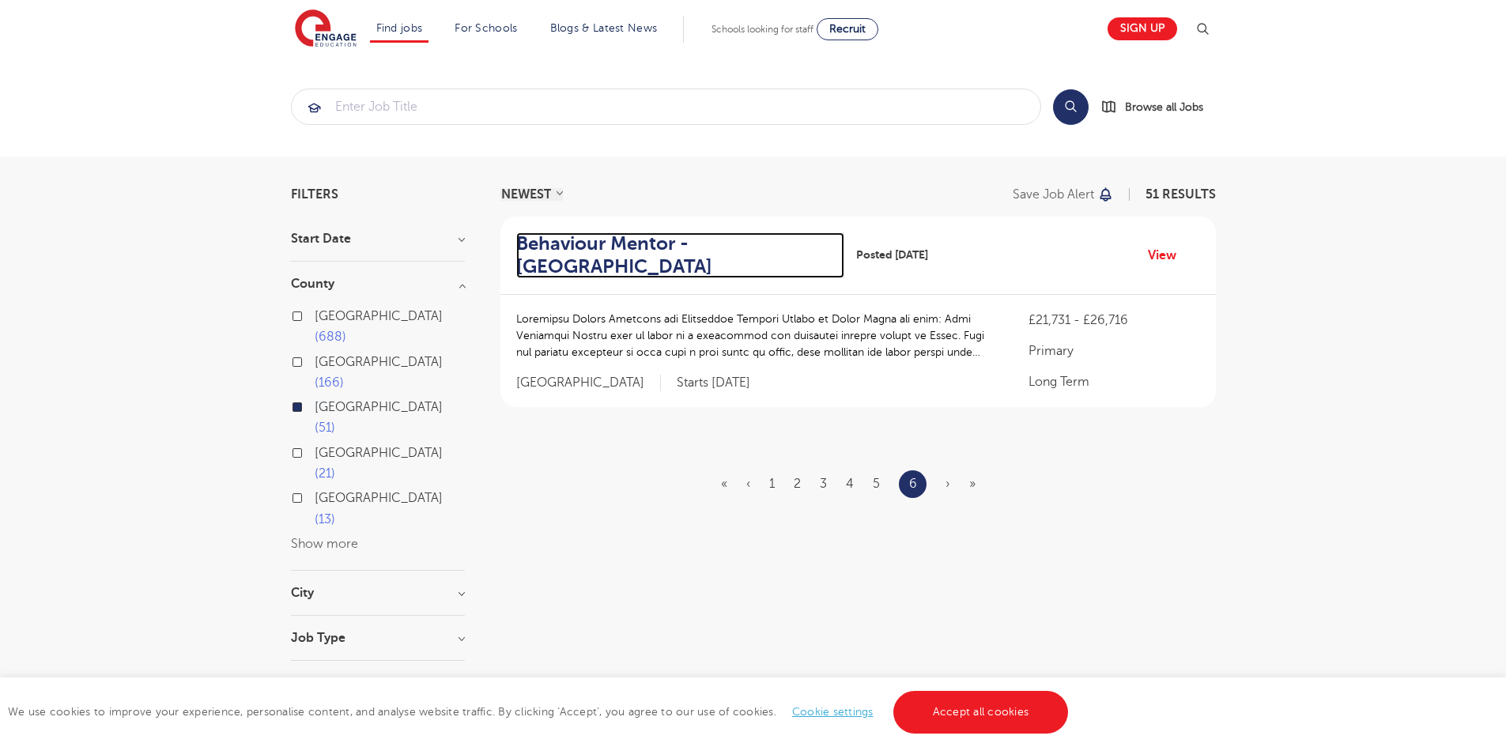
click at [648, 240] on h2 "Behaviour Mentor - Leeds" at bounding box center [674, 255] width 316 height 46
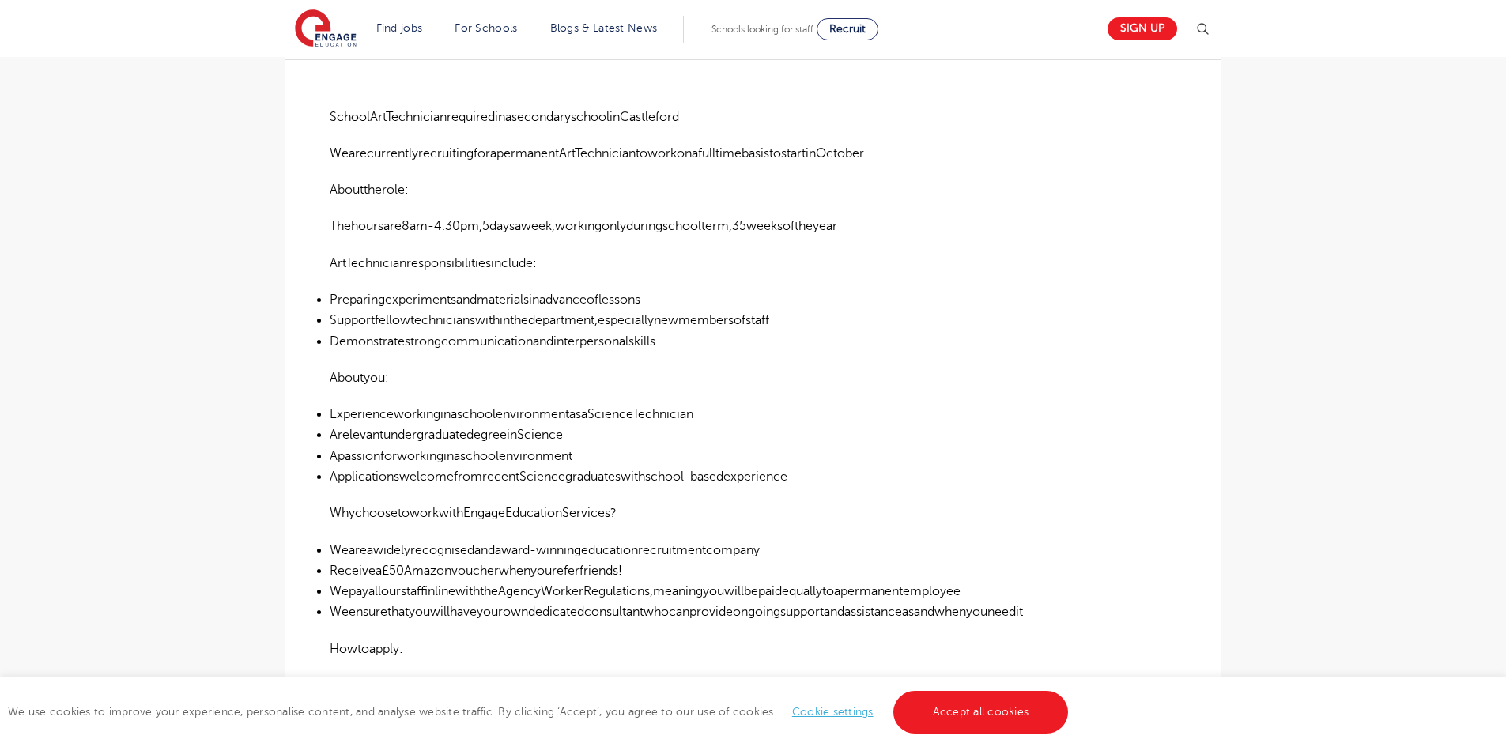
scroll to position [395, 0]
drag, startPoint x: 333, startPoint y: 414, endPoint x: 706, endPoint y: 432, distance: 373.6
click at [706, 432] on ul "ExperienceworkinginaschoolenvironmentasaScienceTechnician Arelevantundergraduat…" at bounding box center [753, 447] width 847 height 83
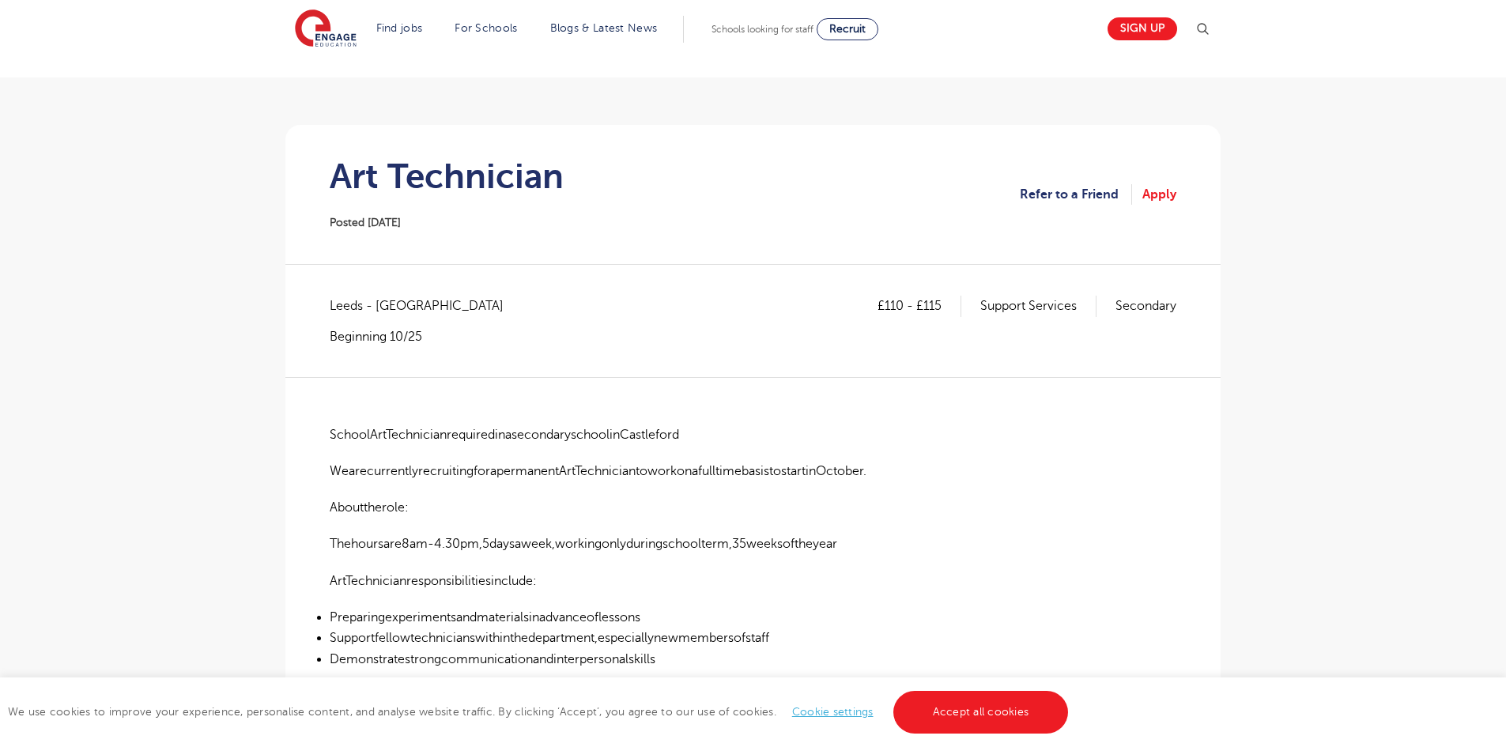
scroll to position [316, 0]
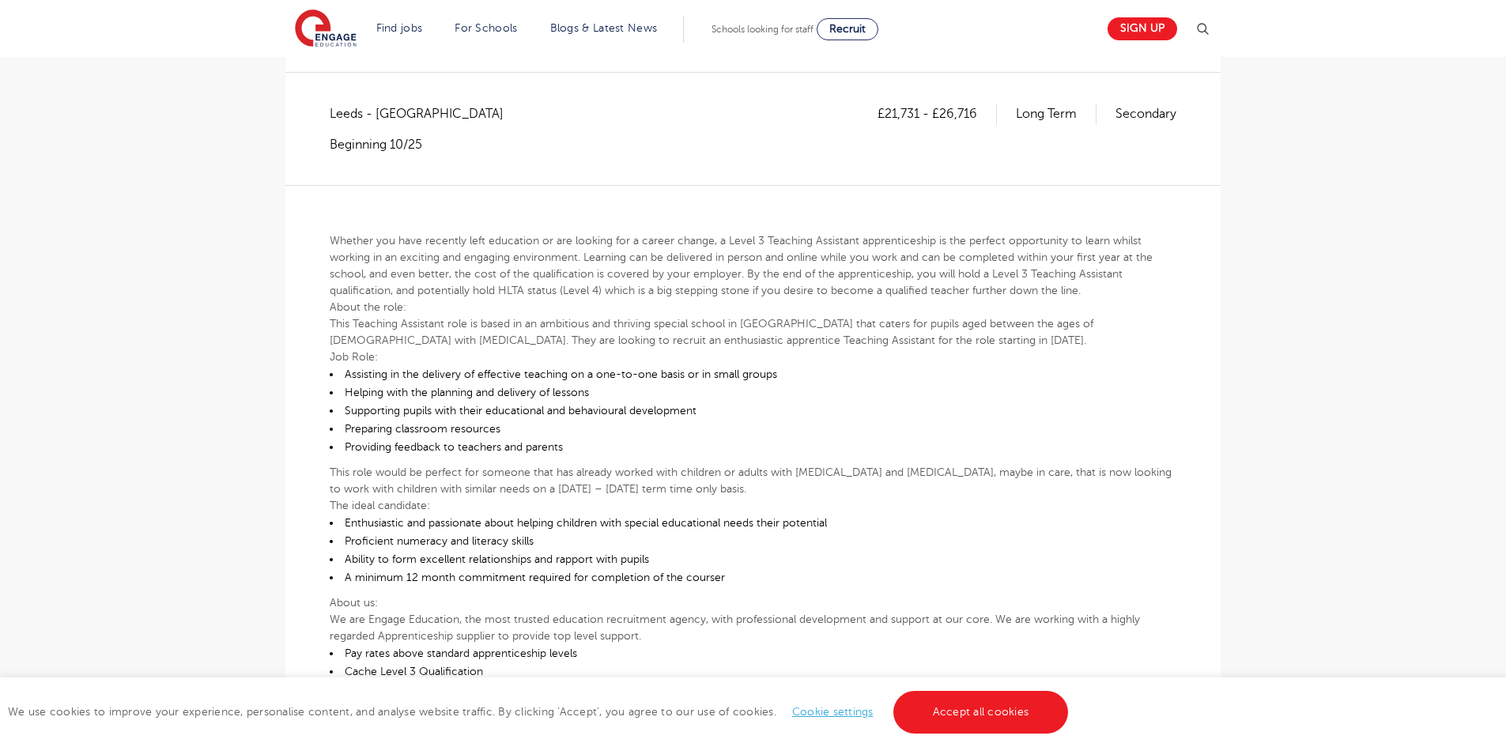
scroll to position [316, 0]
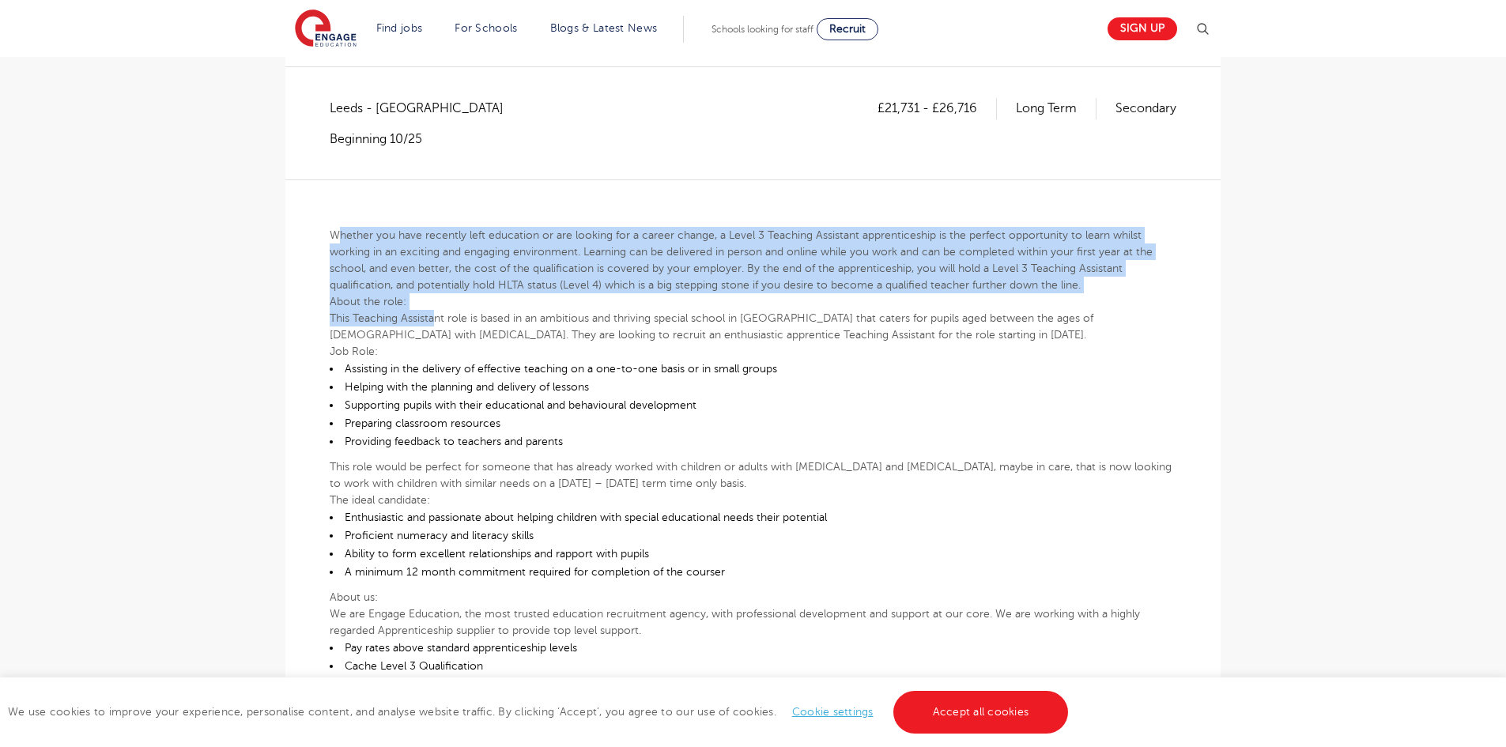
drag, startPoint x: 337, startPoint y: 231, endPoint x: 438, endPoint y: 309, distance: 127.9
click at [438, 309] on div "Whether you have recently left education or are looking for a career change, a …" at bounding box center [753, 499] width 847 height 641
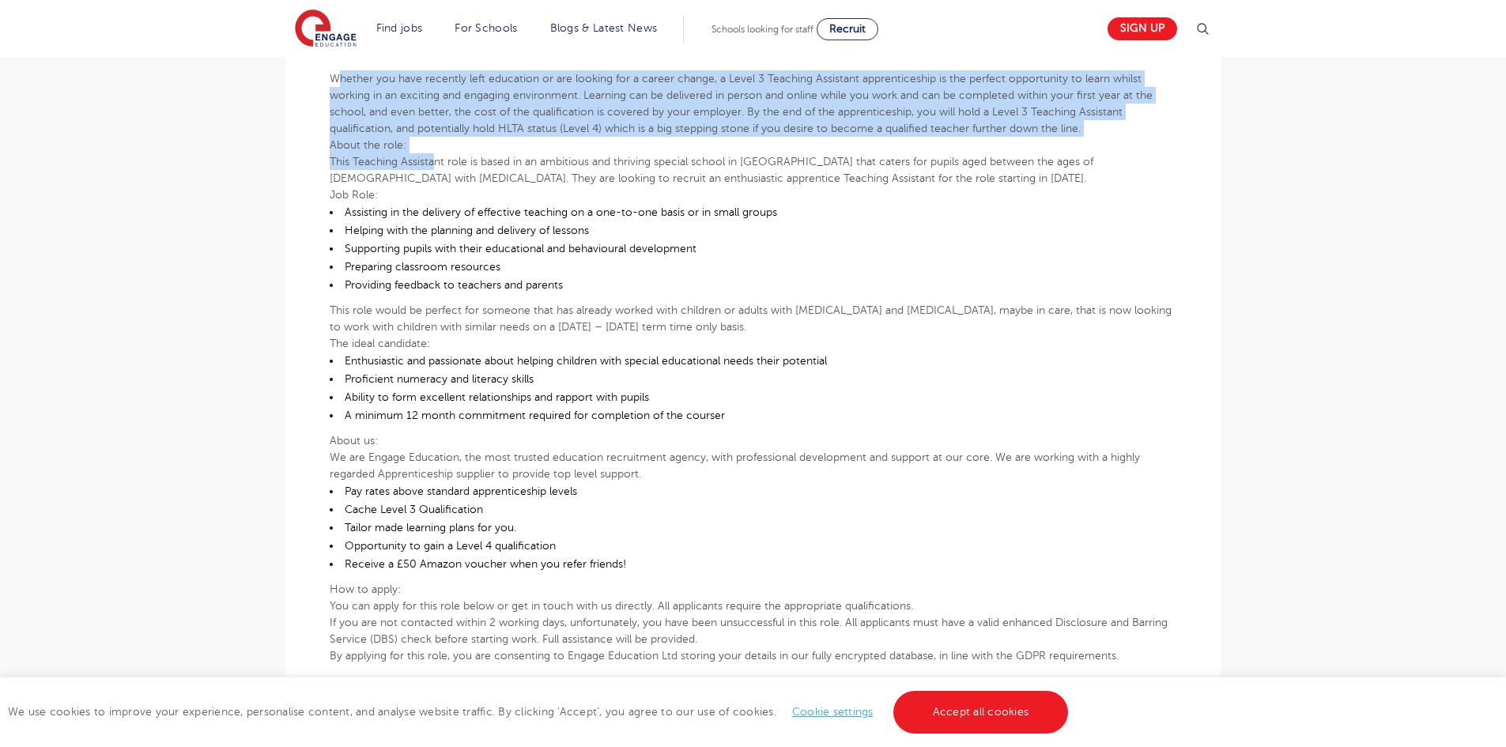
scroll to position [474, 0]
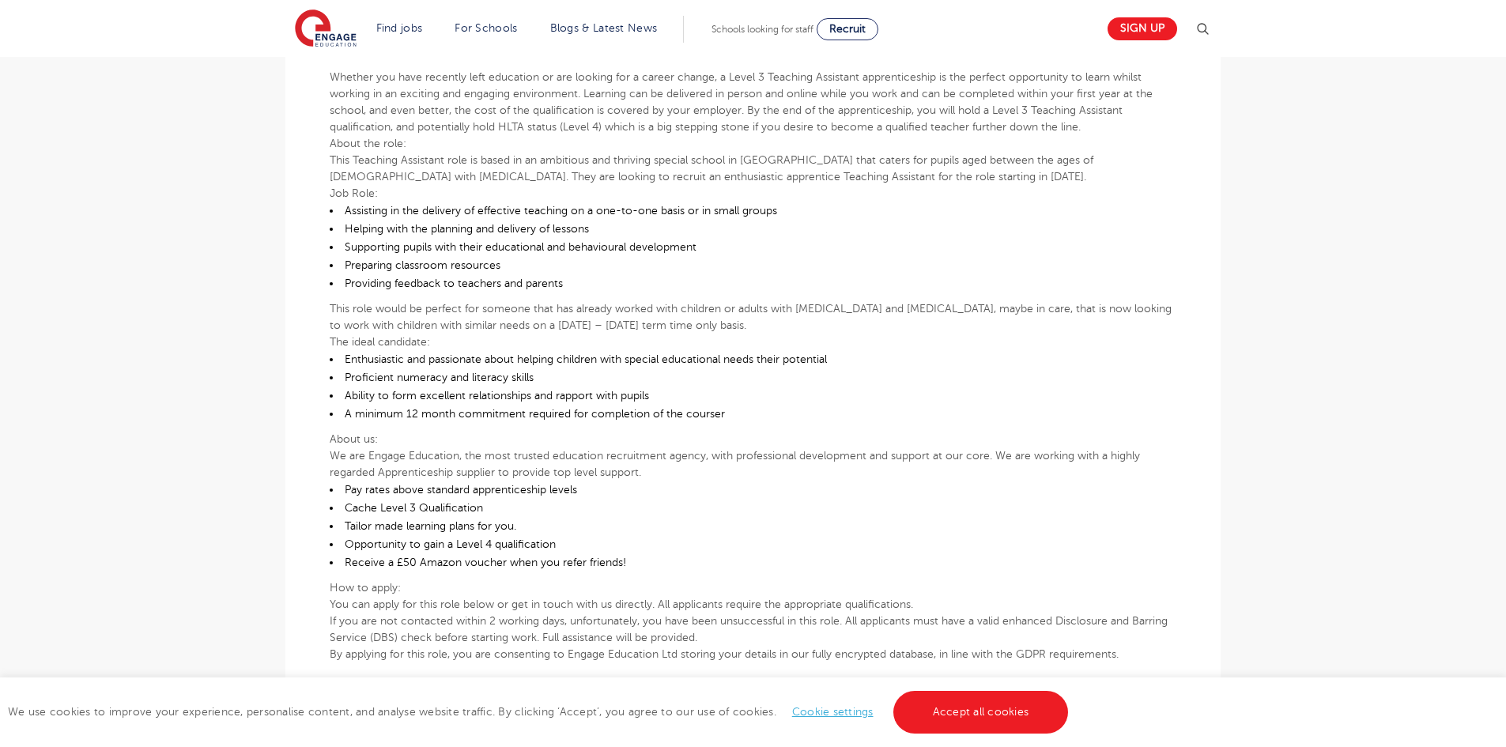
click at [390, 184] on p "This Teaching Assistant role is based in an ambitious and thriving special scho…" at bounding box center [753, 168] width 847 height 33
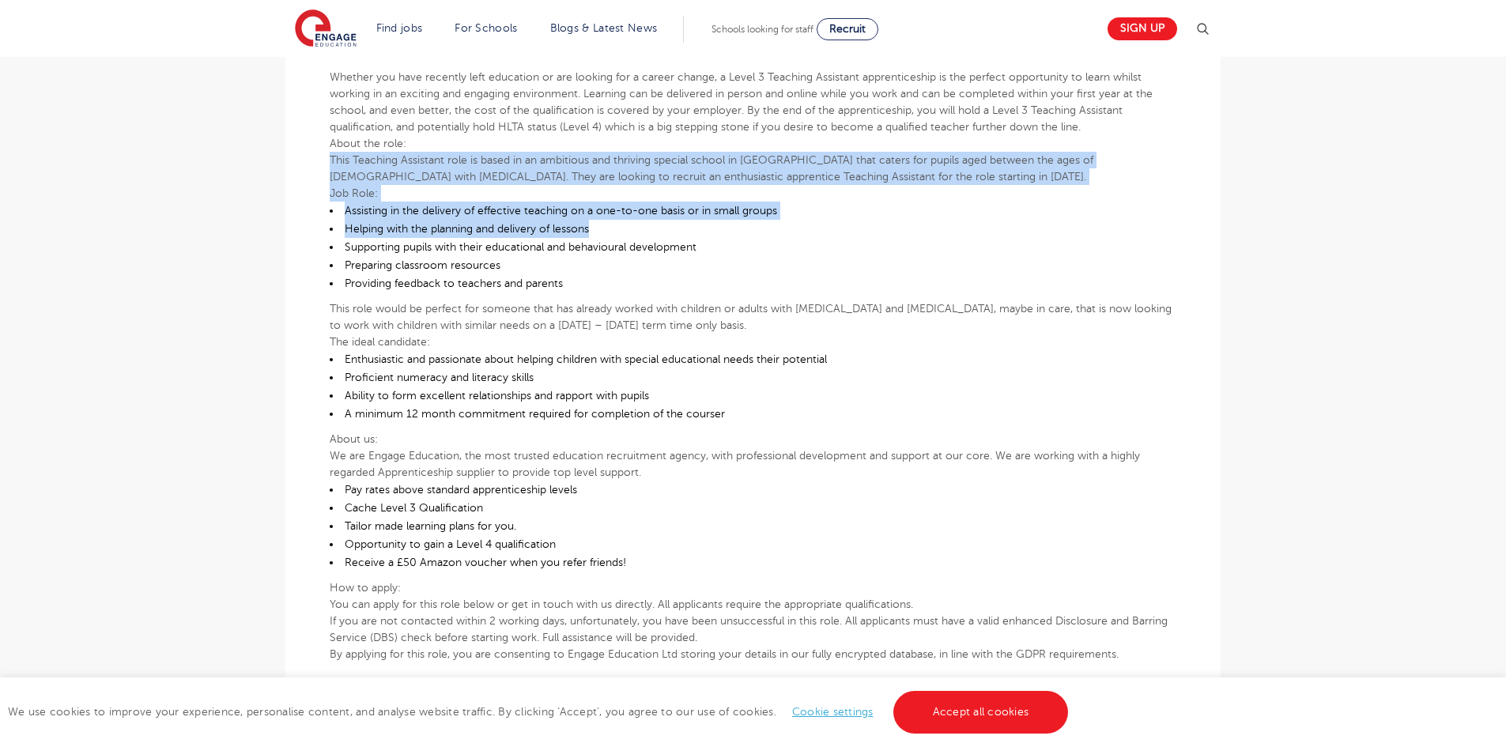
drag, startPoint x: 331, startPoint y: 160, endPoint x: 644, endPoint y: 221, distance: 318.2
click at [643, 221] on div "Whether you have recently left education or are looking for a career change, a …" at bounding box center [753, 341] width 847 height 641
click at [645, 219] on li "Assisting in the delivery of effective teaching on a one-to-one basis or in sma…" at bounding box center [753, 211] width 847 height 18
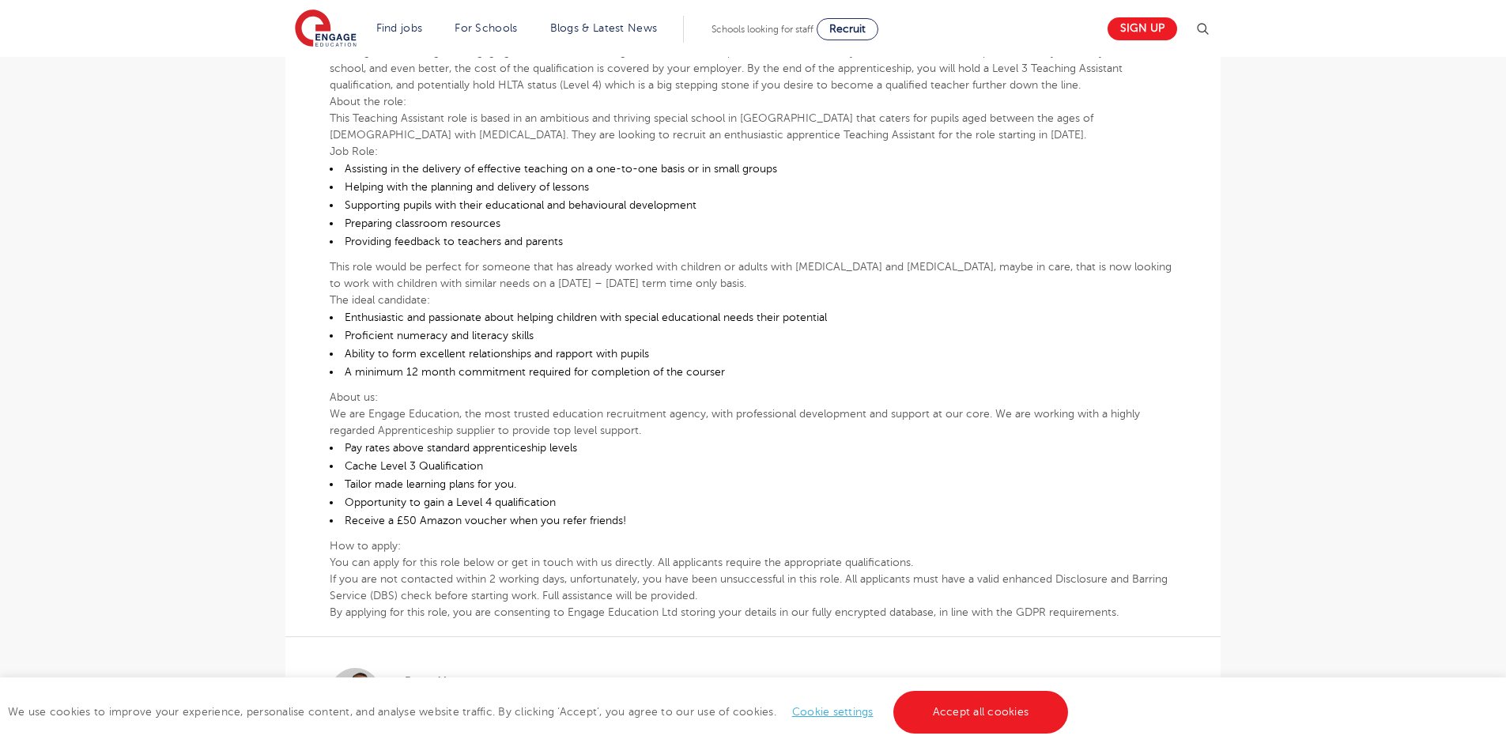
scroll to position [553, 0]
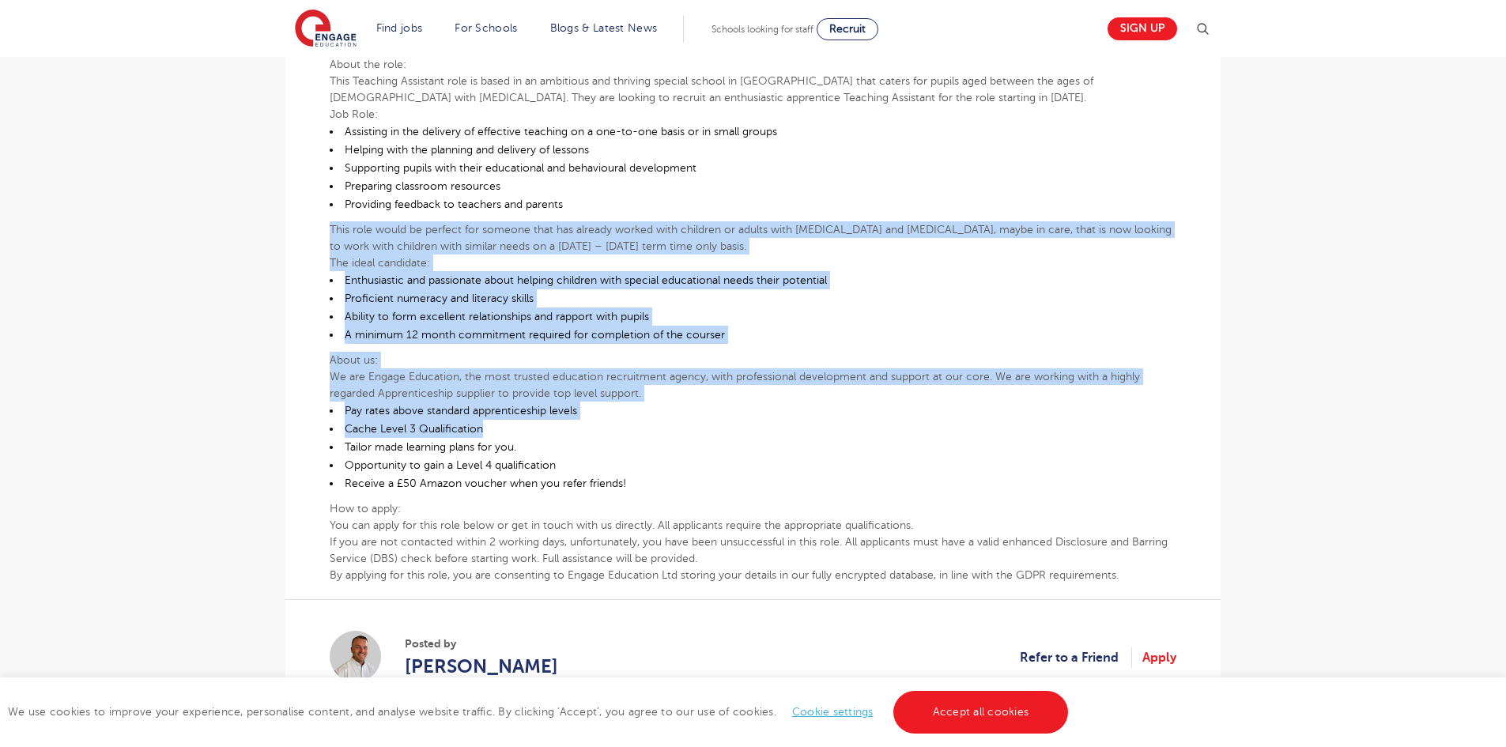
drag, startPoint x: 334, startPoint y: 229, endPoint x: 500, endPoint y: 427, distance: 257.6
click at [500, 427] on div "Whether you have recently left education or are looking for a career change, a …" at bounding box center [753, 262] width 847 height 641
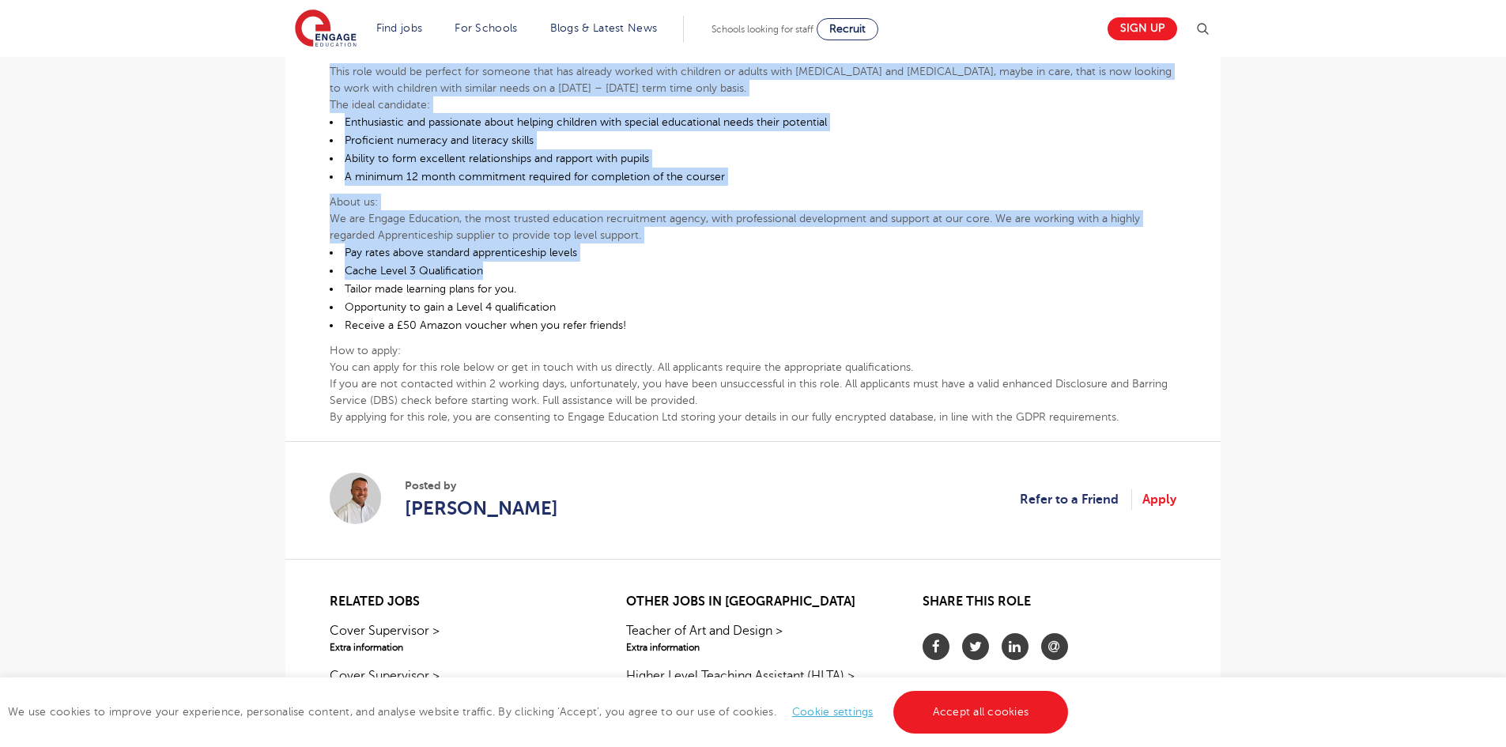
scroll to position [0, 0]
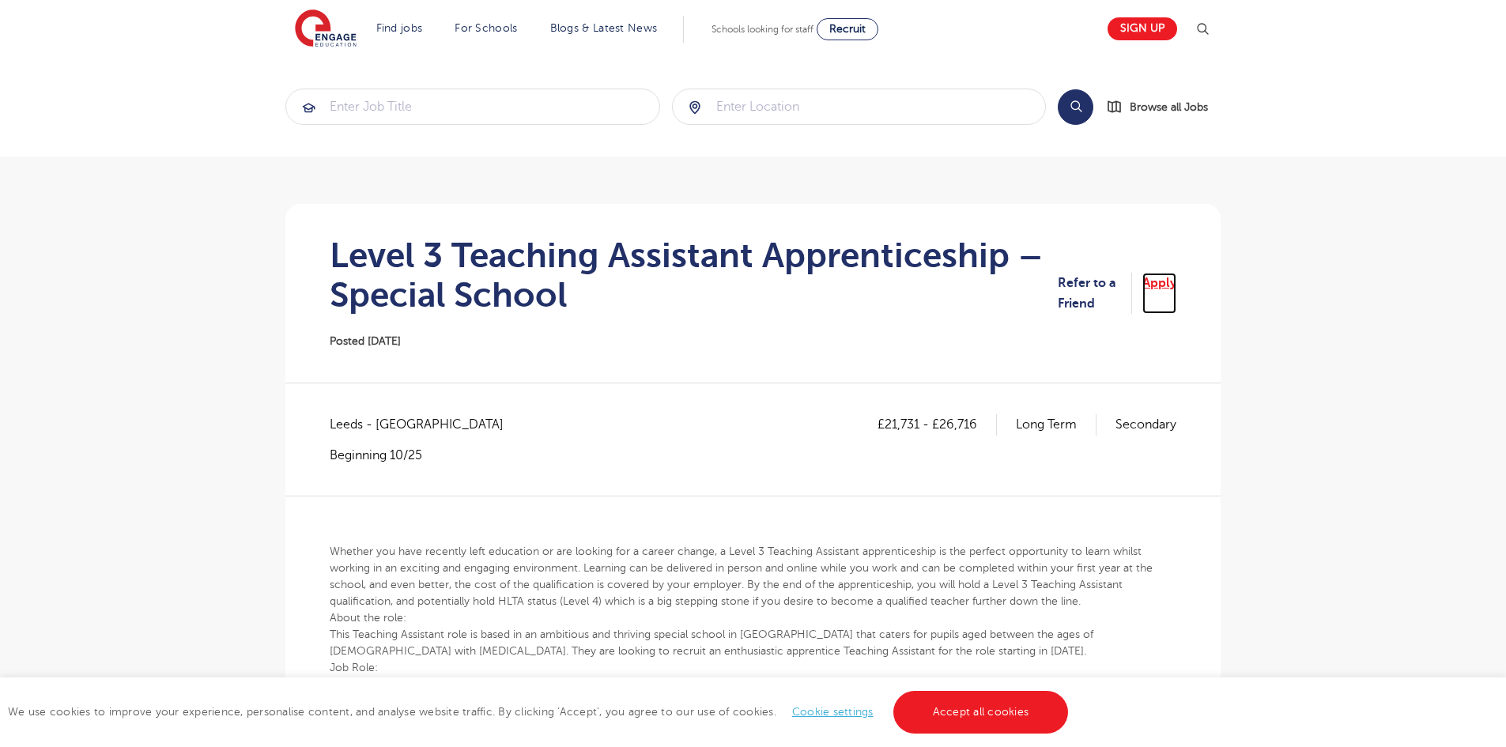
click at [1156, 276] on link "Apply" at bounding box center [1160, 294] width 34 height 42
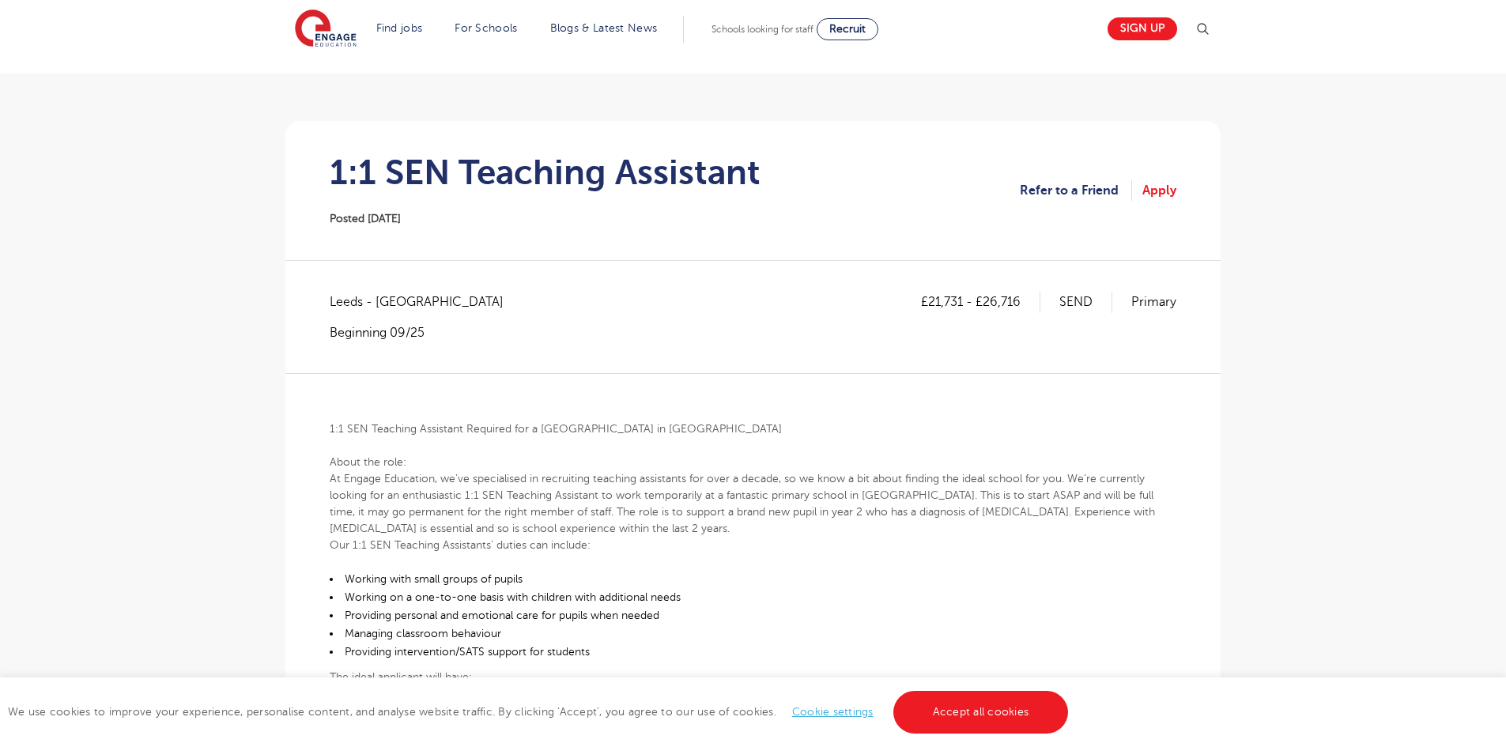
scroll to position [316, 0]
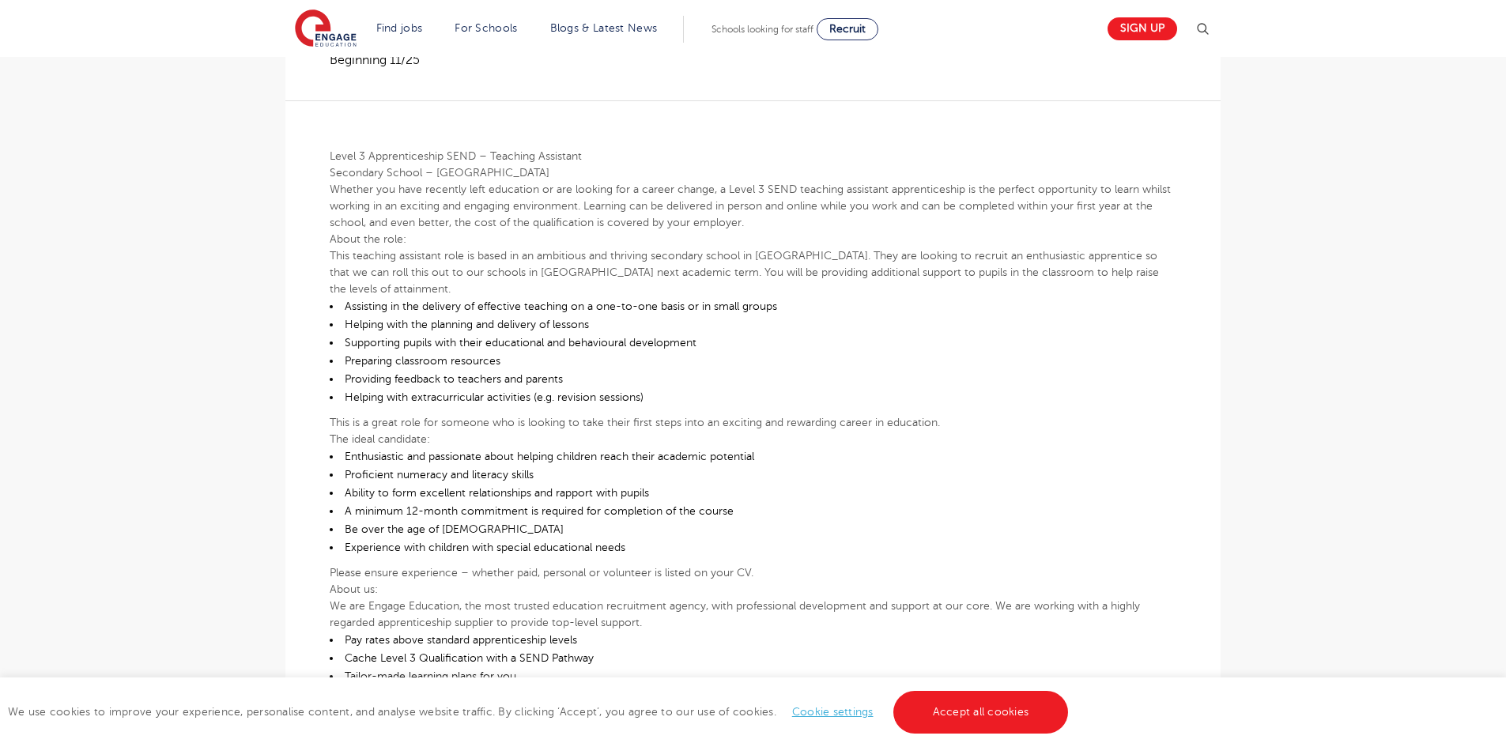
scroll to position [316, 0]
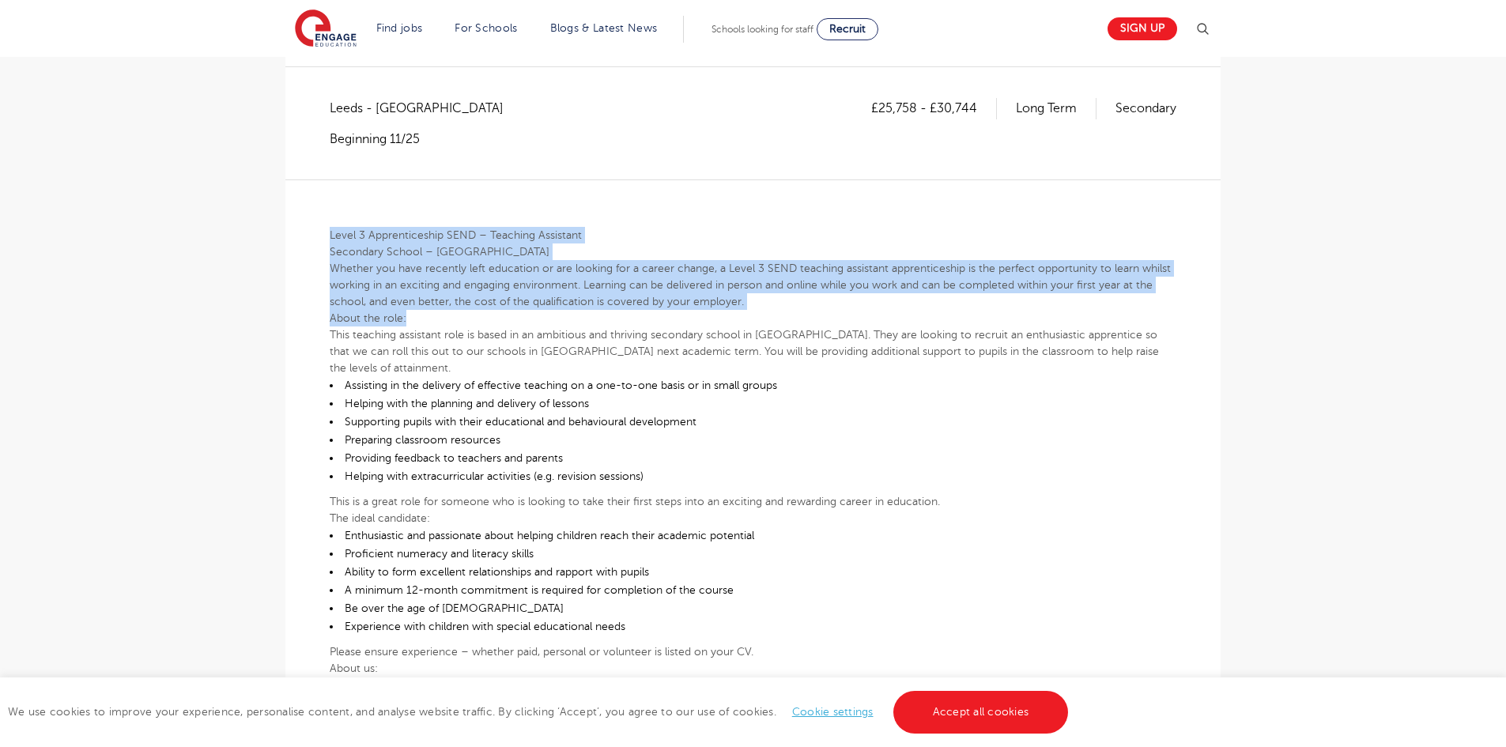
drag, startPoint x: 315, startPoint y: 230, endPoint x: 536, endPoint y: 322, distance: 238.9
click at [536, 322] on div "£25,758 - £30,744 Long Term Secondary [GEOGRAPHIC_DATA] - [GEOGRAPHIC_DATA] Beg…" at bounding box center [753, 567] width 910 height 939
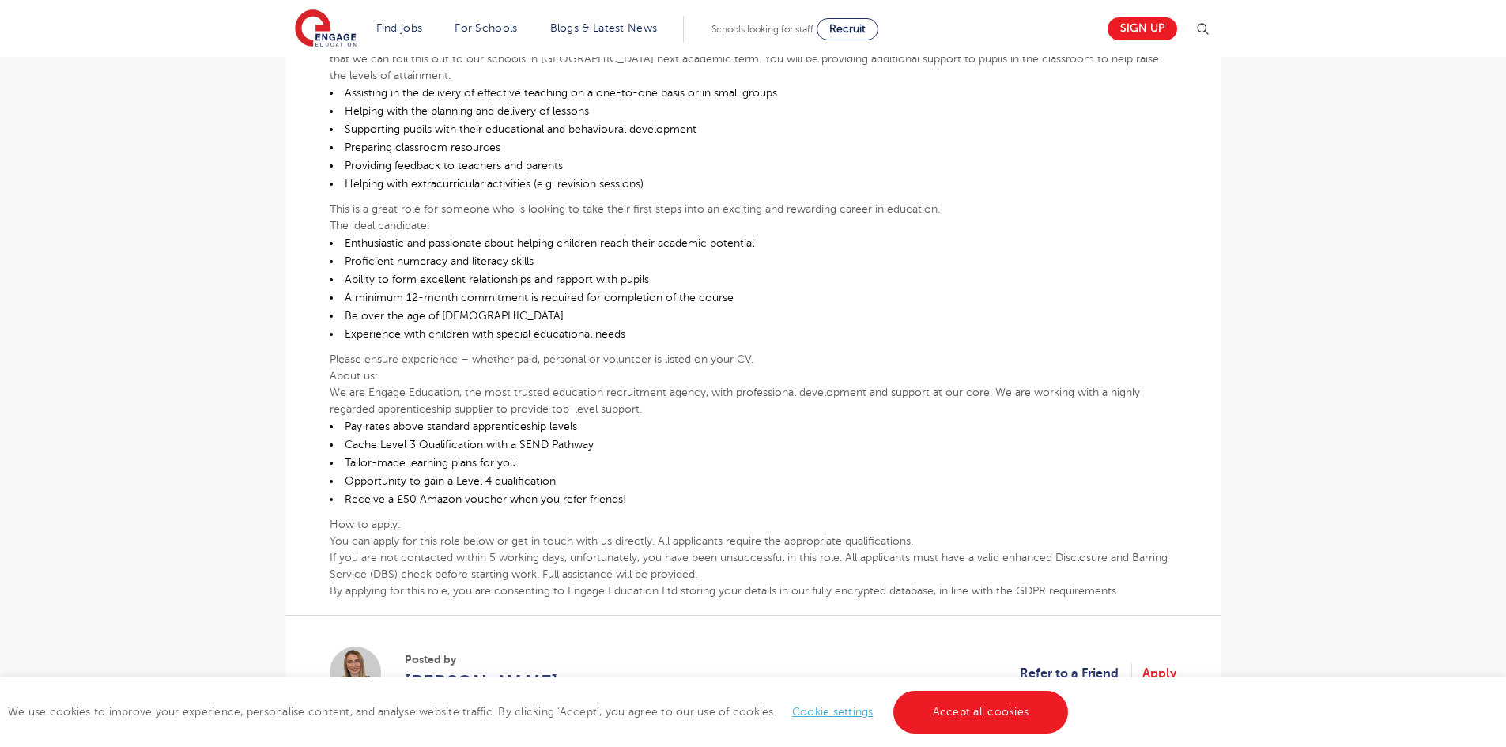
scroll to position [633, 0]
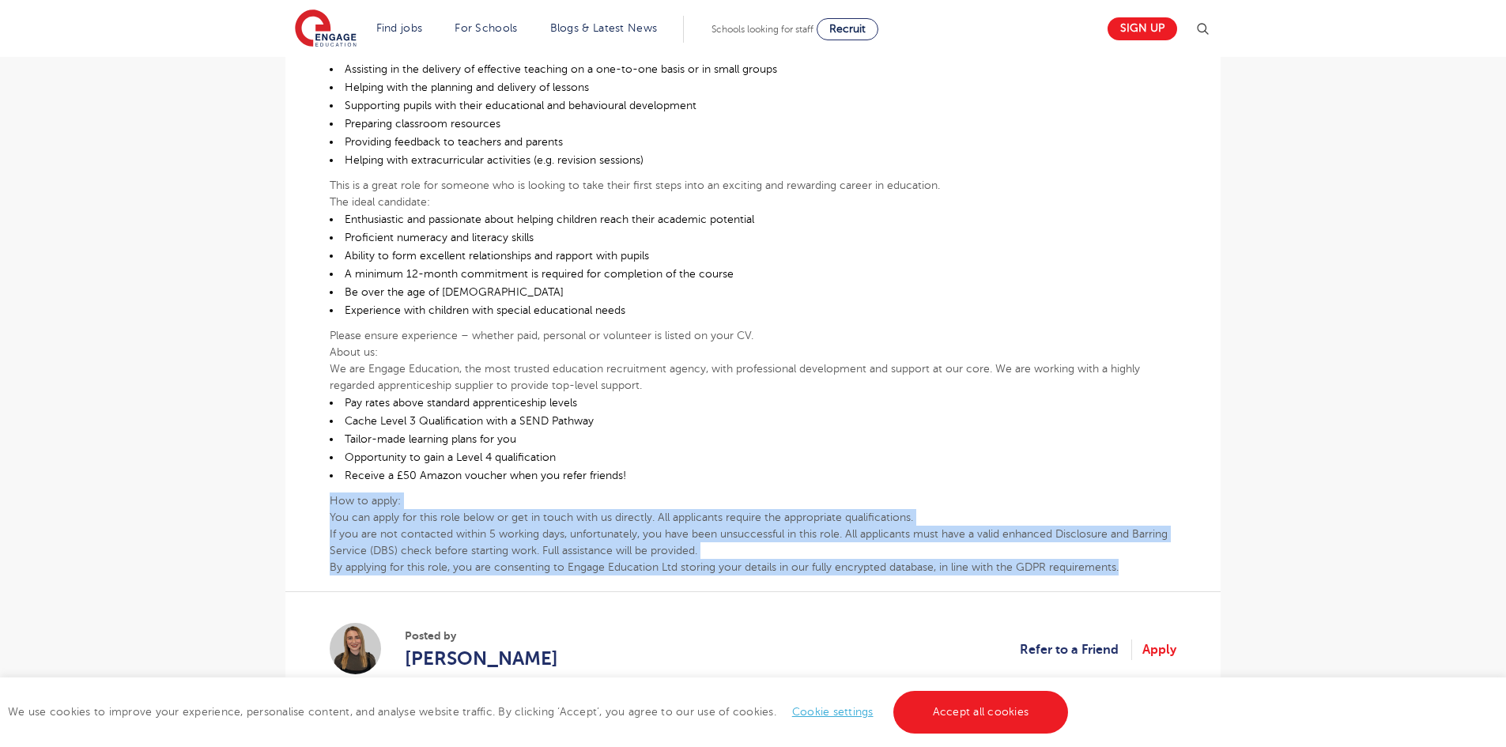
drag, startPoint x: 330, startPoint y: 483, endPoint x: 1136, endPoint y: 546, distance: 808.9
click at [1136, 546] on div "Level 3 Apprenticeship SEND – Teaching Assistant Secondary School – [GEOGRAPHIC…" at bounding box center [753, 219] width 847 height 712
click at [395, 470] on div "Level 3 Apprenticeship SEND – Teaching Assistant Secondary School – [GEOGRAPHIC…" at bounding box center [753, 219] width 847 height 712
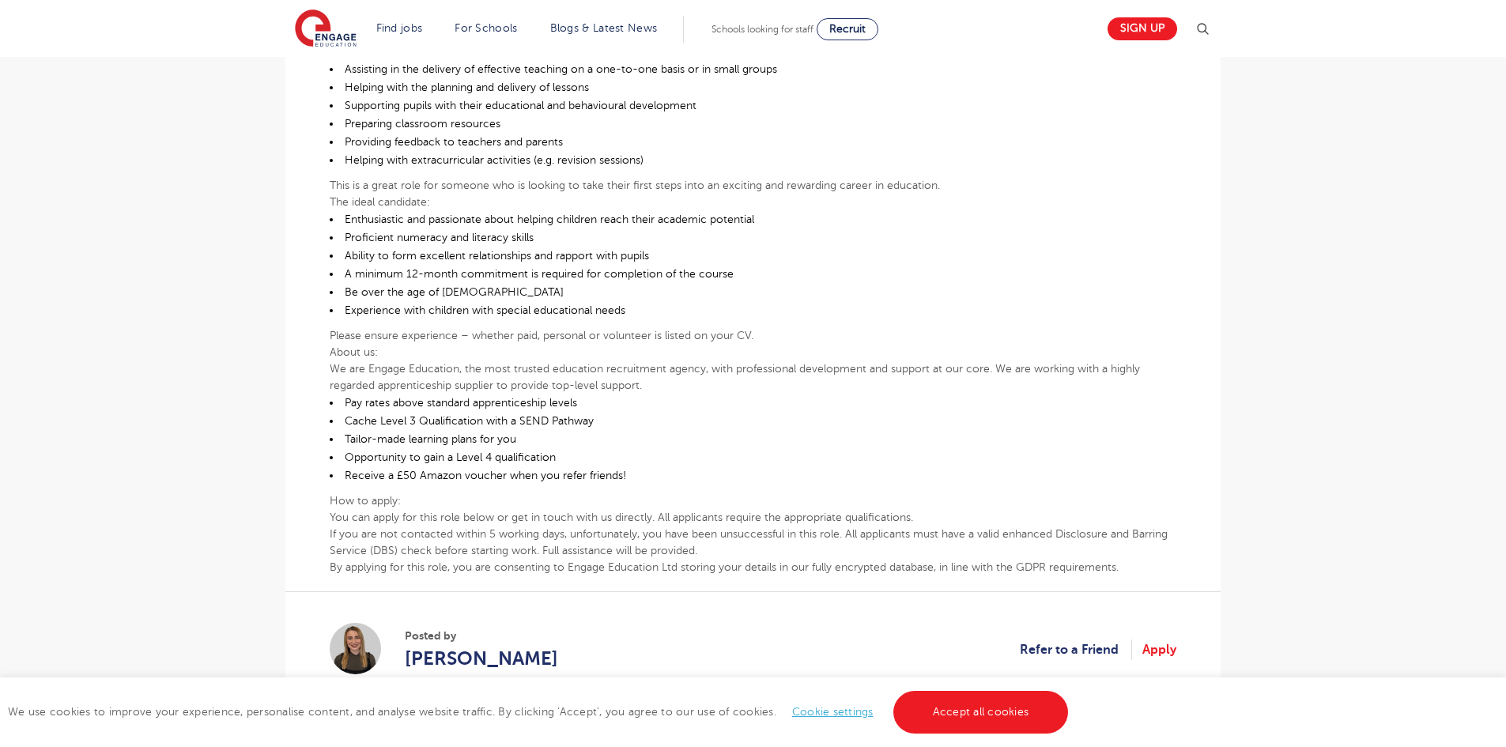
click at [331, 306] on div "Level 3 Apprenticeship SEND – Teaching Assistant Secondary School – [GEOGRAPHIC…" at bounding box center [753, 219] width 847 height 712
click at [330, 327] on p "Please ensure experience – whether paid, personal or volunteer is listed on you…" at bounding box center [753, 335] width 847 height 17
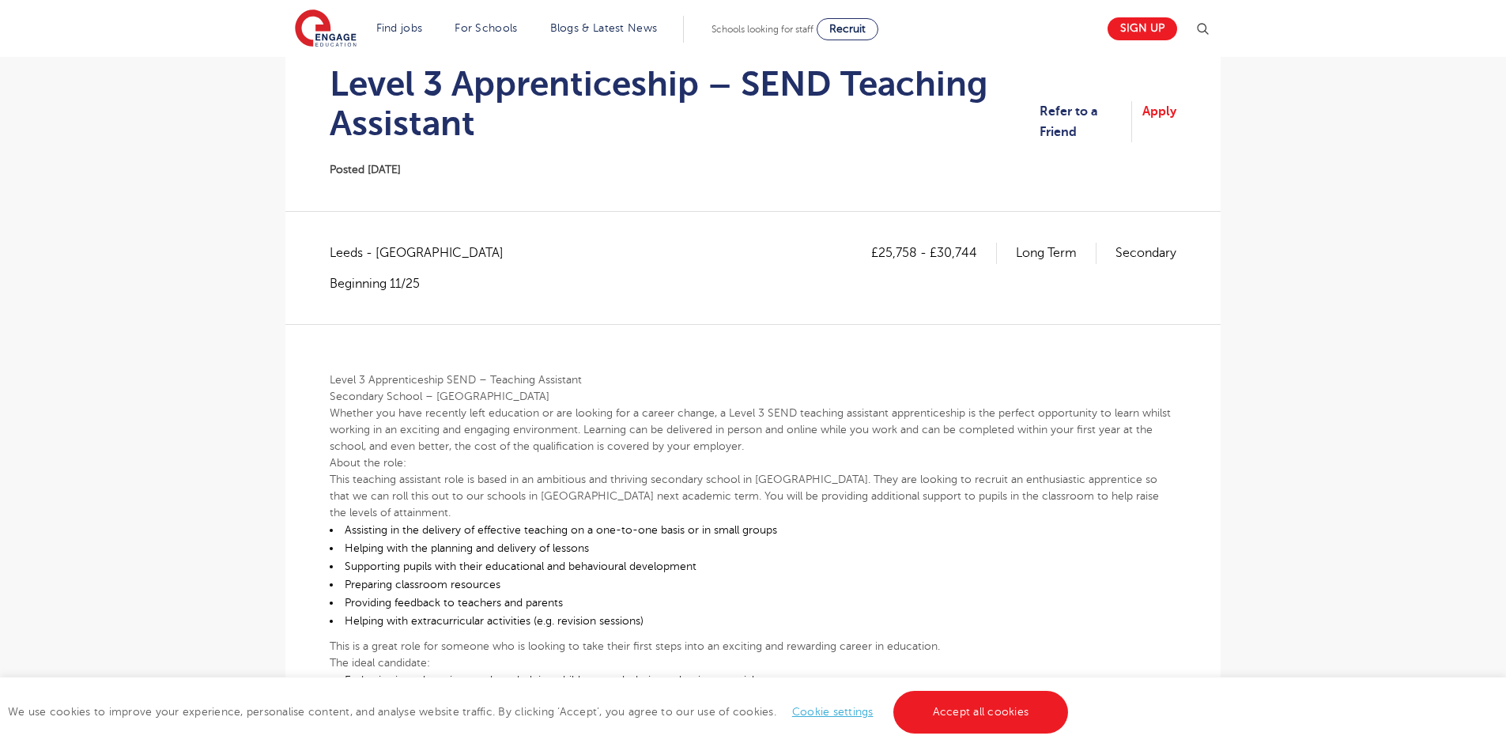
scroll to position [395, 0]
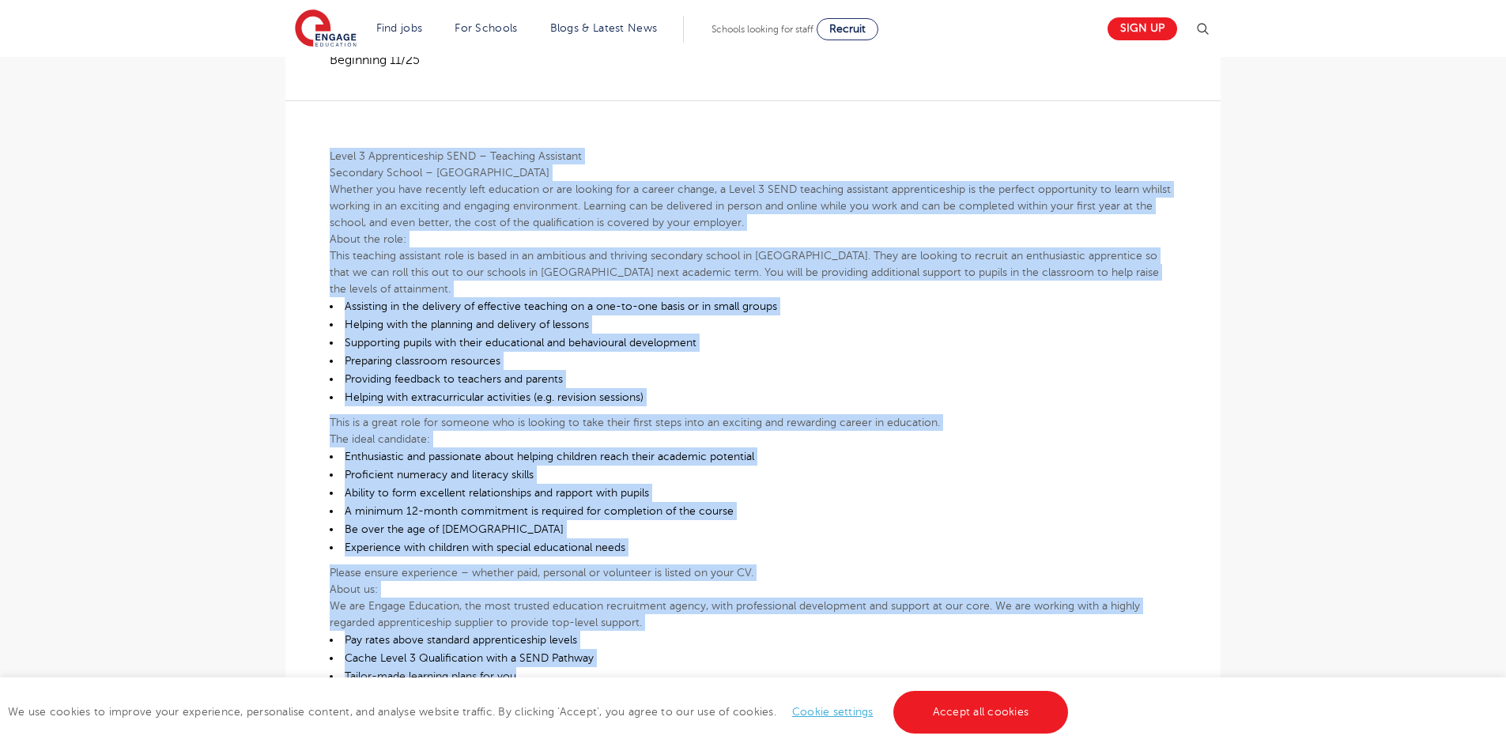
drag, startPoint x: 330, startPoint y: 153, endPoint x: 610, endPoint y: 656, distance: 575.9
click at [610, 656] on div "Level 3 Apprenticeship SEND – Teaching Assistant Secondary School – [GEOGRAPHIC…" at bounding box center [753, 456] width 847 height 712
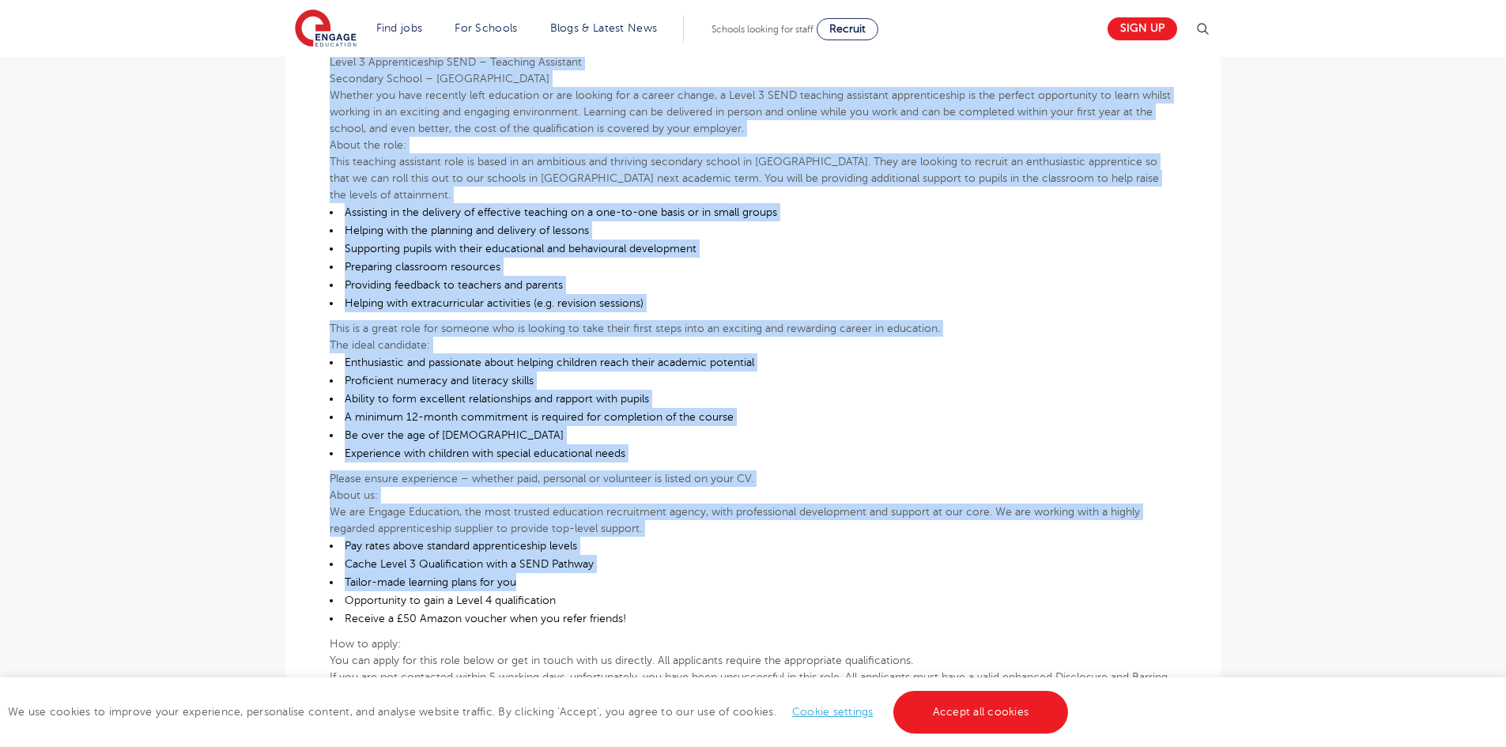
scroll to position [712, 0]
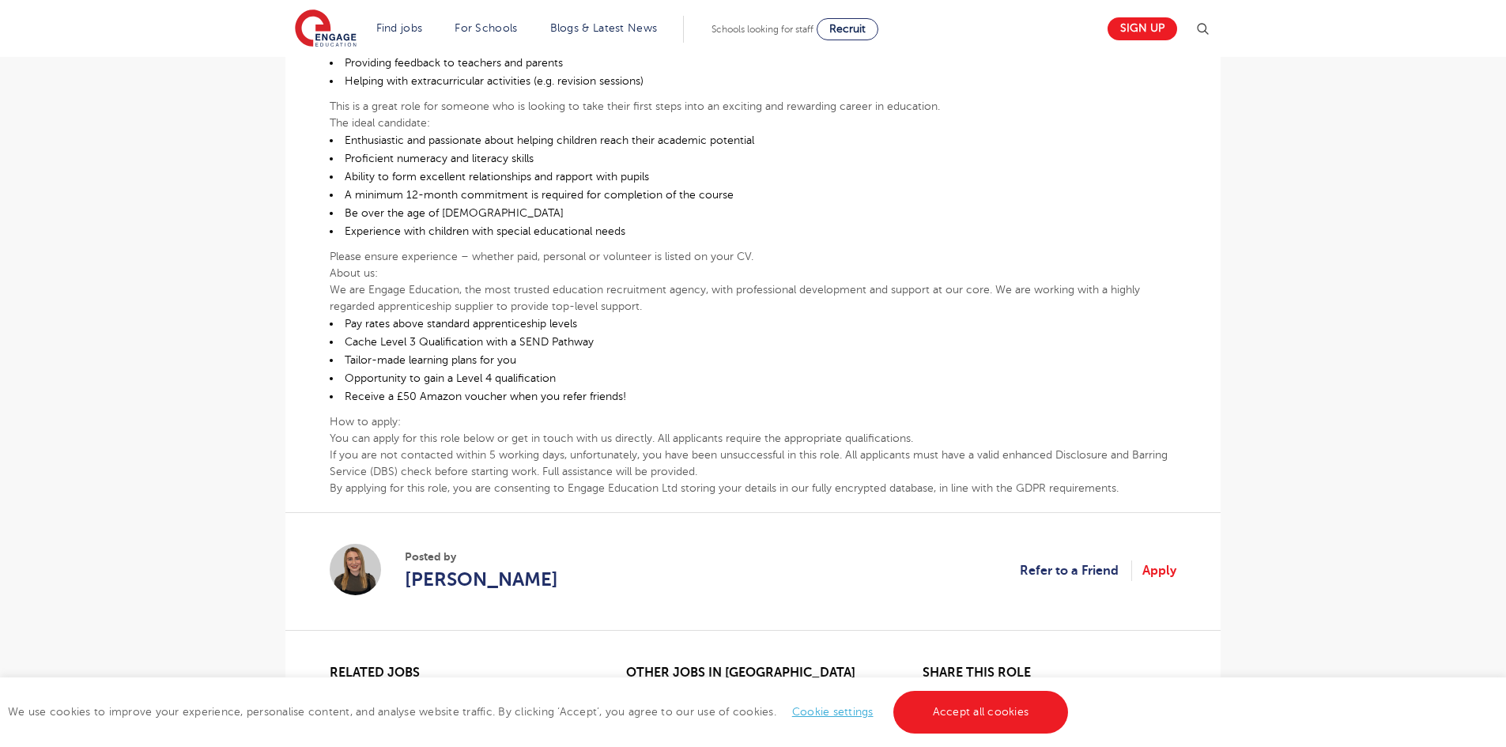
click at [746, 512] on section "Posted by [PERSON_NAME] Refer to a Friend Apply" at bounding box center [753, 571] width 847 height 118
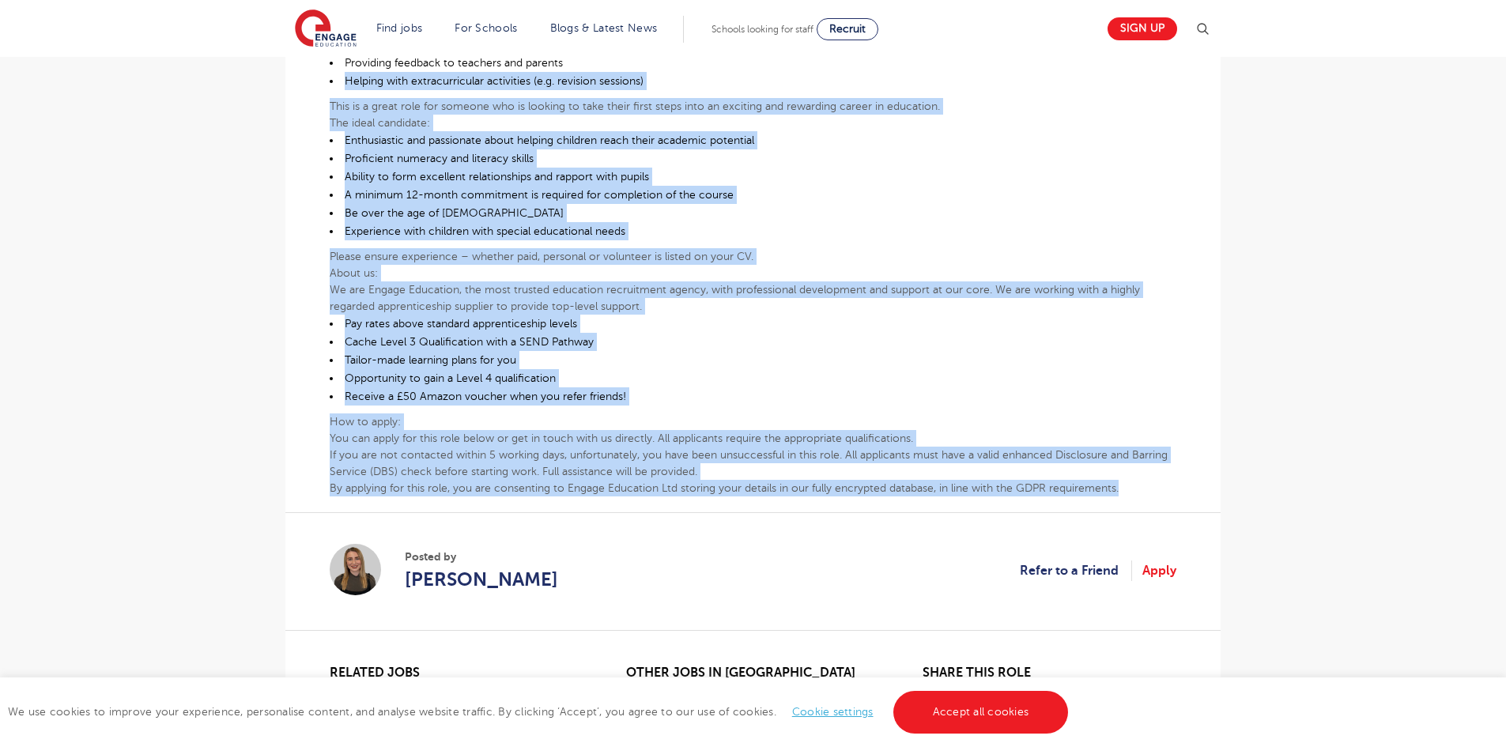
drag, startPoint x: 1140, startPoint y: 469, endPoint x: 308, endPoint y: 66, distance: 924.4
click at [308, 66] on div "£25,758 - £30,744 Long Term Secondary [GEOGRAPHIC_DATA] - [GEOGRAPHIC_DATA] Beg…" at bounding box center [753, 172] width 910 height 939
drag, startPoint x: 327, startPoint y: 153, endPoint x: 1144, endPoint y: 473, distance: 877.7
click at [1144, 473] on div "£25,758 - £30,744 Long Term Secondary Leeds - Leeds Beginning 11/25 Level 3 App…" at bounding box center [753, 172] width 910 height 939
copy div "Level 3 Apprenticeship SEND – Teaching Assistant Secondary School – Leeds Wheth…"
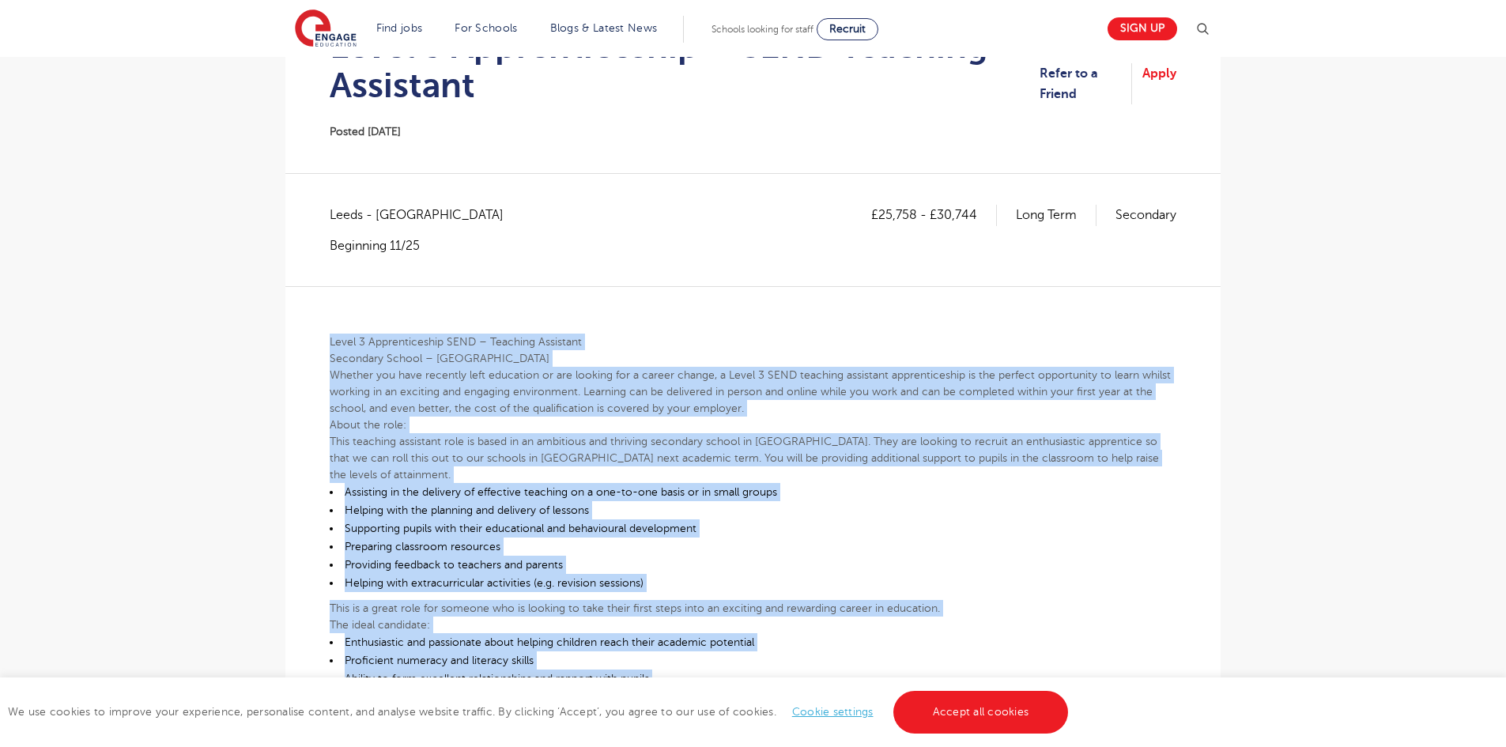
scroll to position [0, 0]
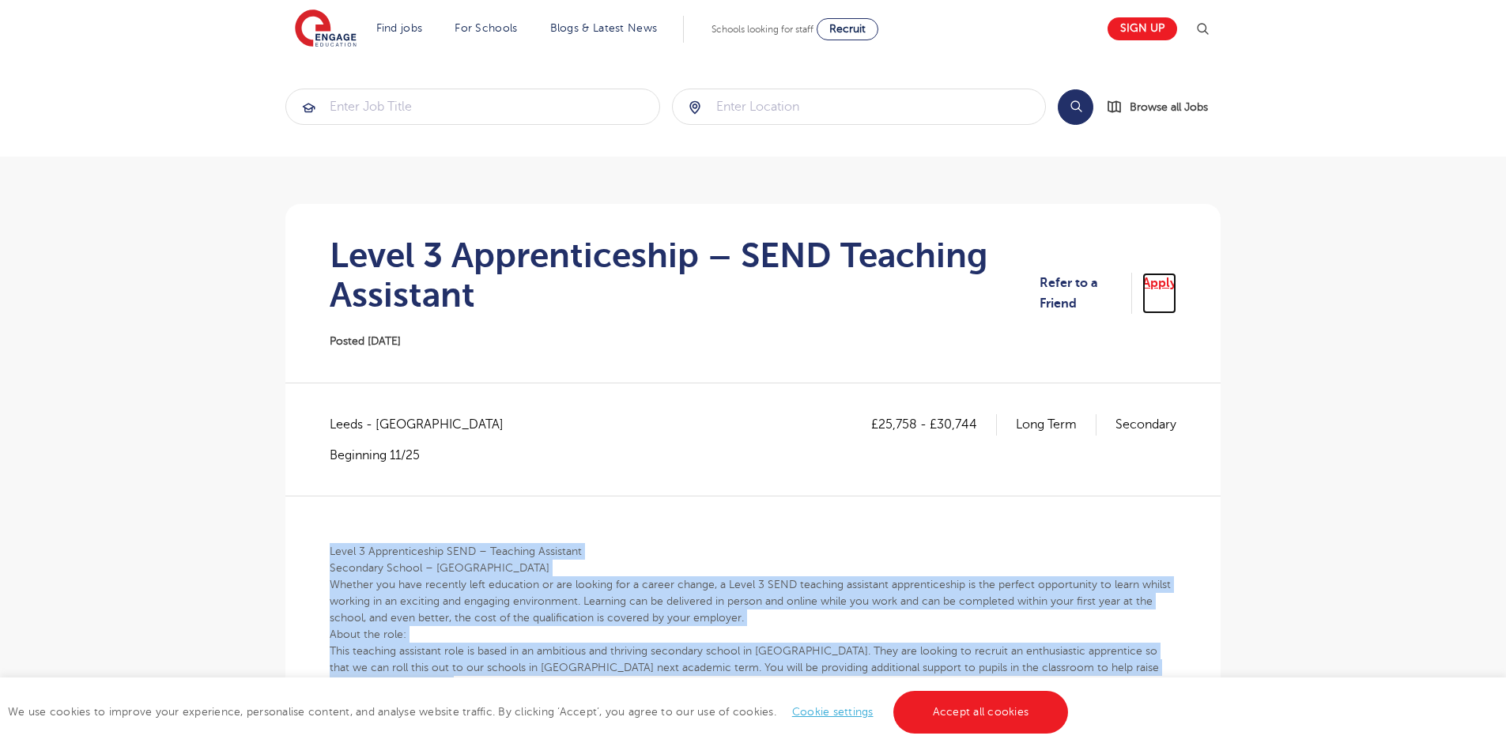
click at [1162, 280] on link "Apply" at bounding box center [1160, 294] width 34 height 42
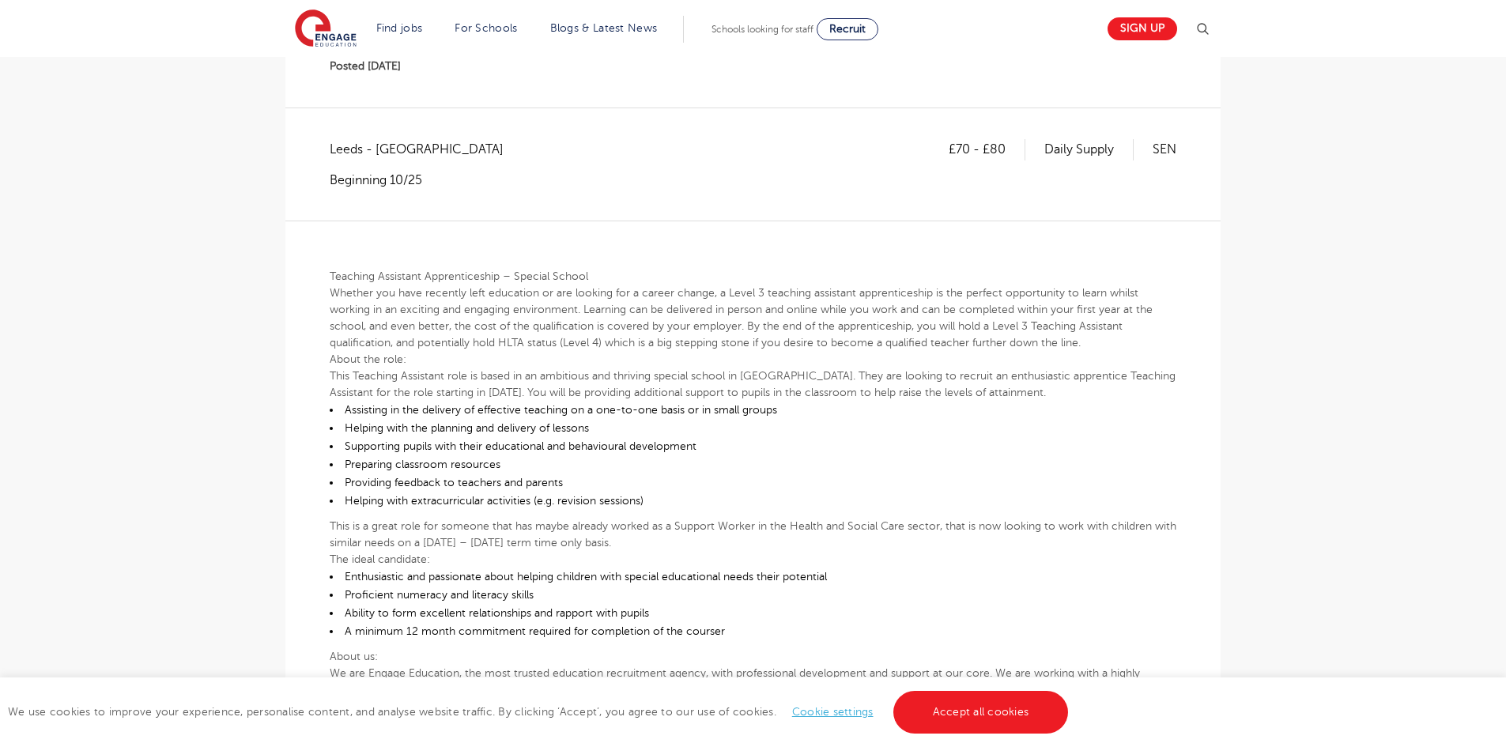
scroll to position [237, 0]
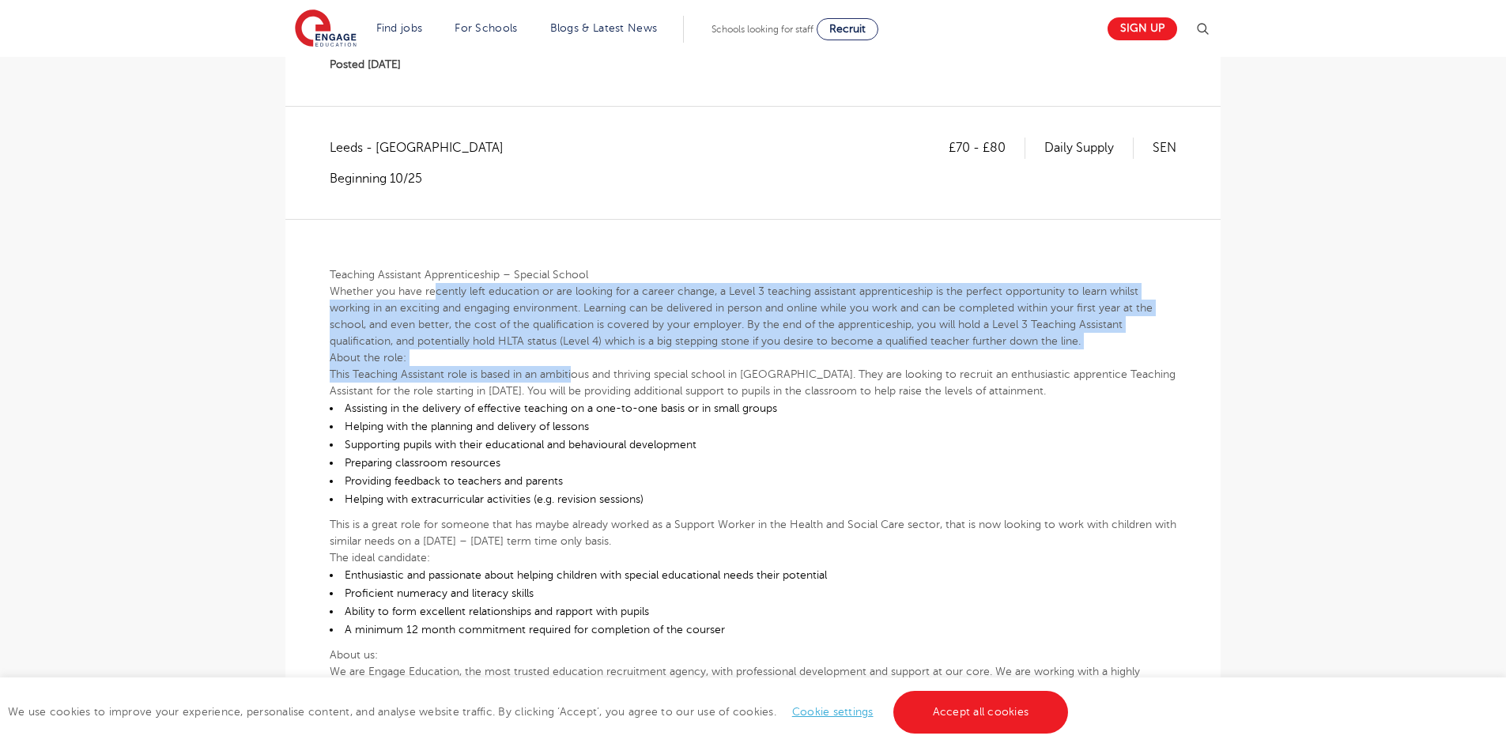
drag, startPoint x: 435, startPoint y: 299, endPoint x: 574, endPoint y: 370, distance: 156.3
click at [574, 370] on div "Teaching Assistant Apprenticeship – Special School Whether you have recently le…" at bounding box center [753, 548] width 847 height 659
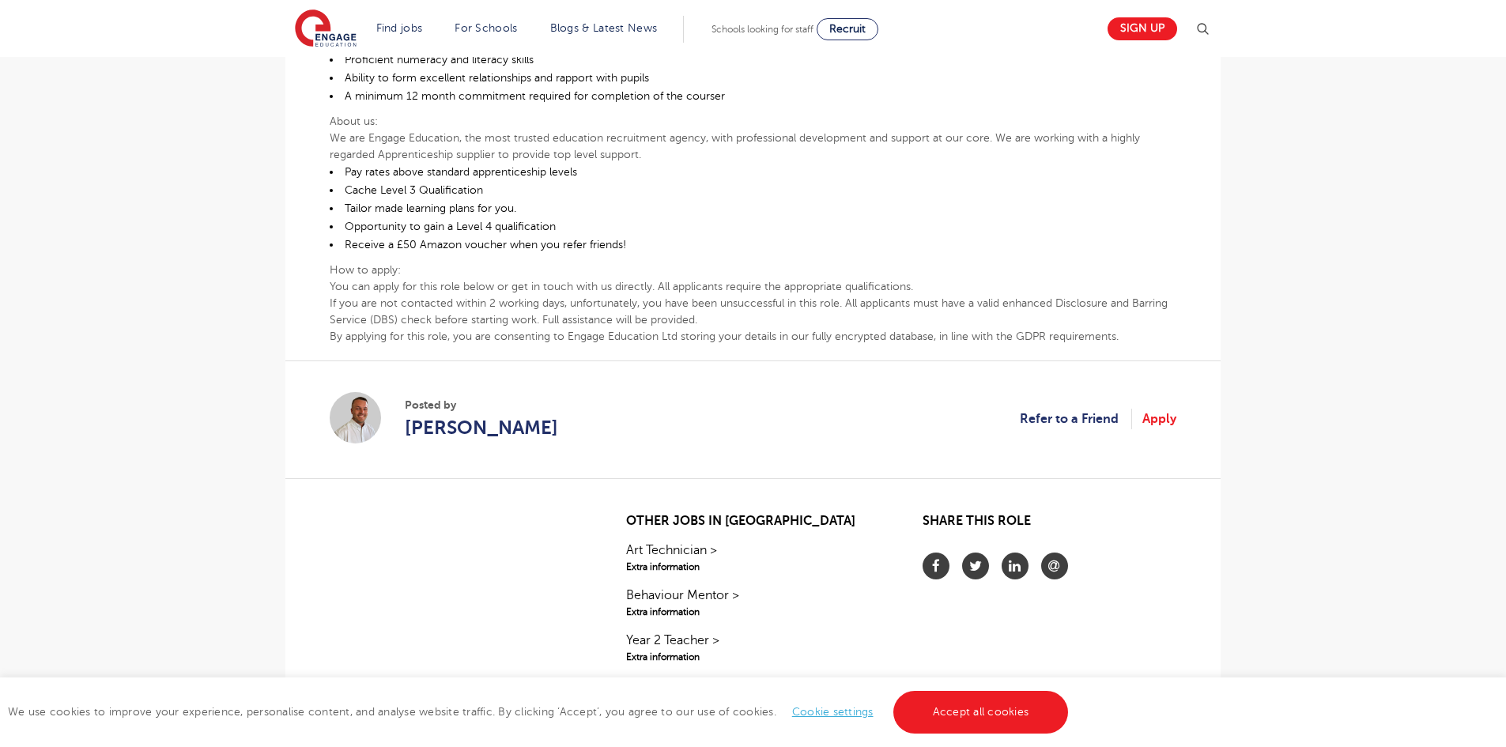
scroll to position [791, 0]
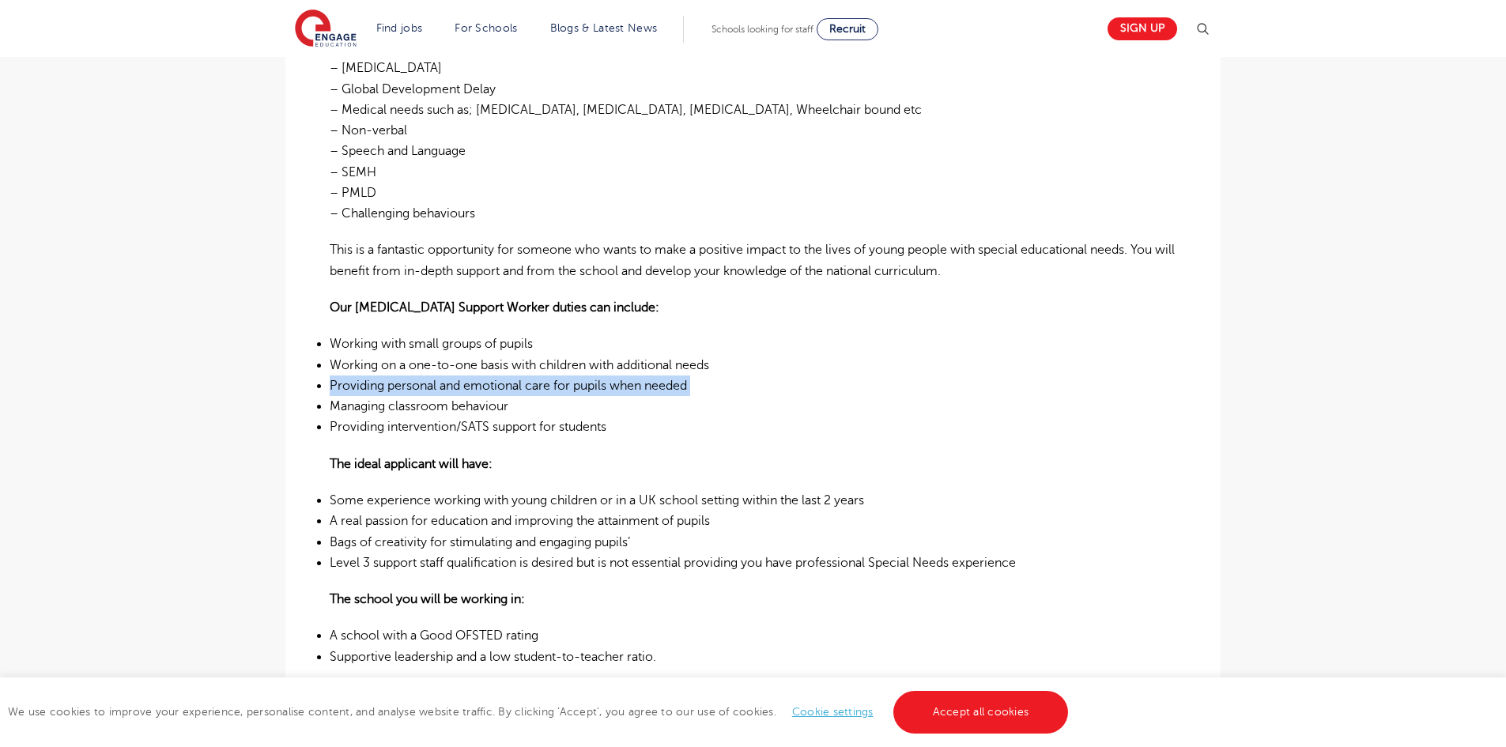
scroll to position [636, 0]
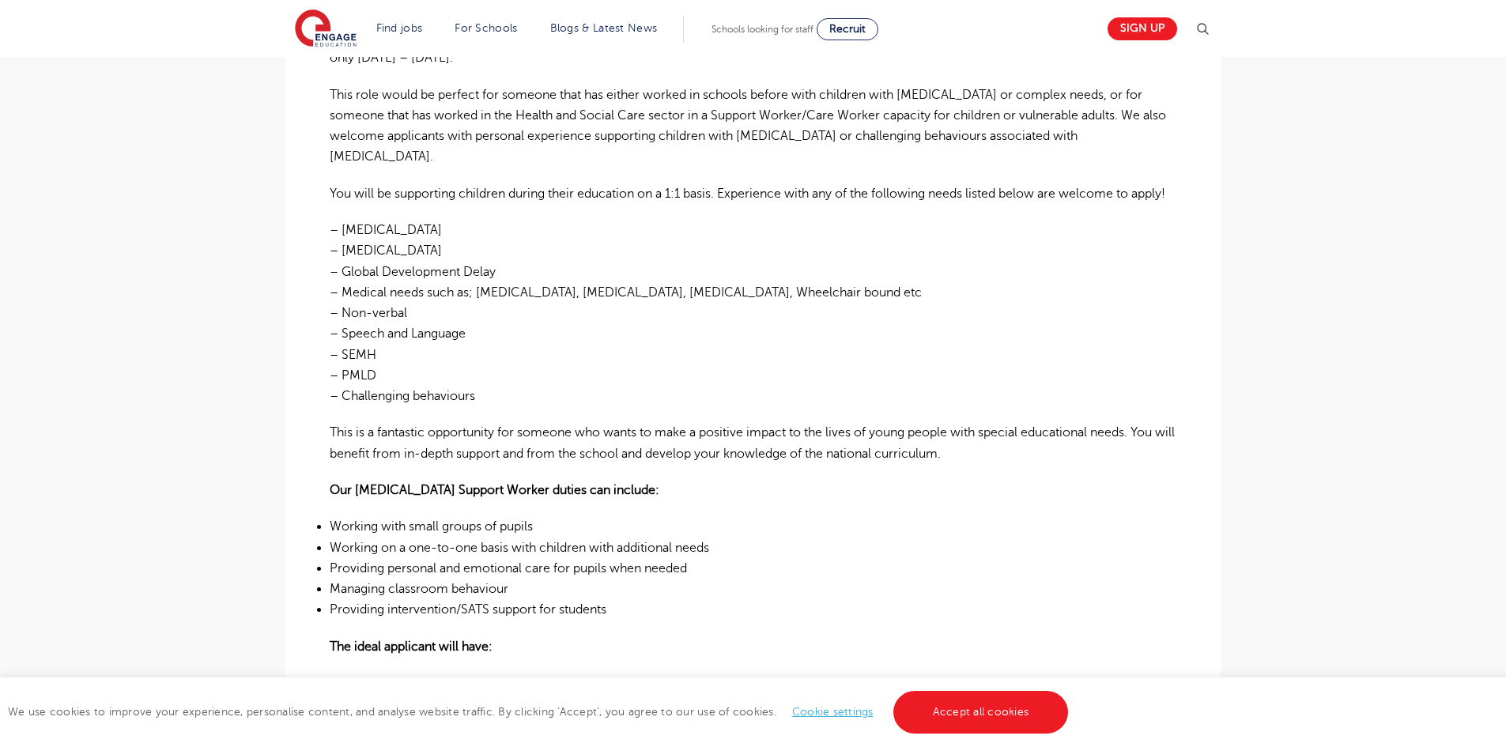
click at [488, 269] on p "– [MEDICAL_DATA] – [MEDICAL_DATA] – Global Development Delay – Medical needs su…" at bounding box center [753, 313] width 847 height 187
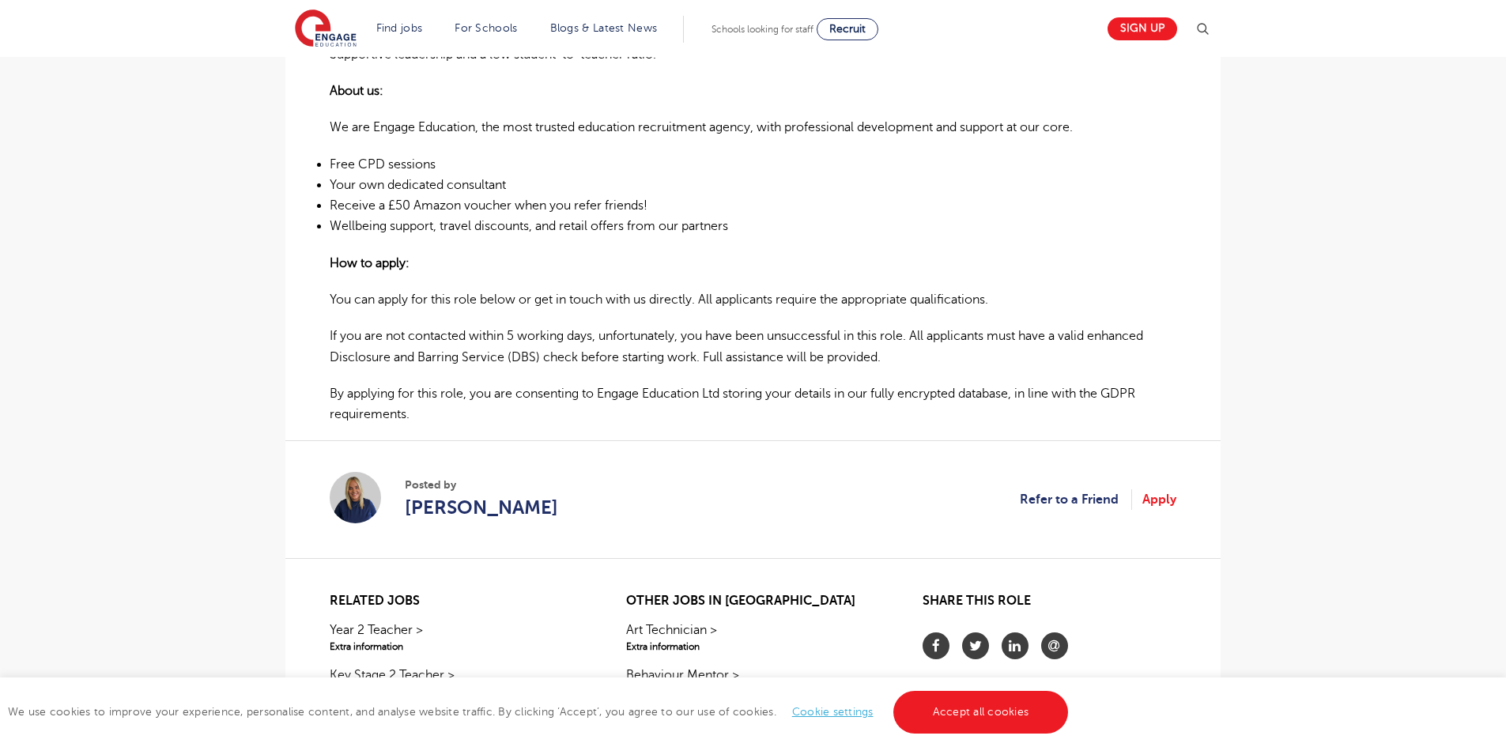
scroll to position [1426, 0]
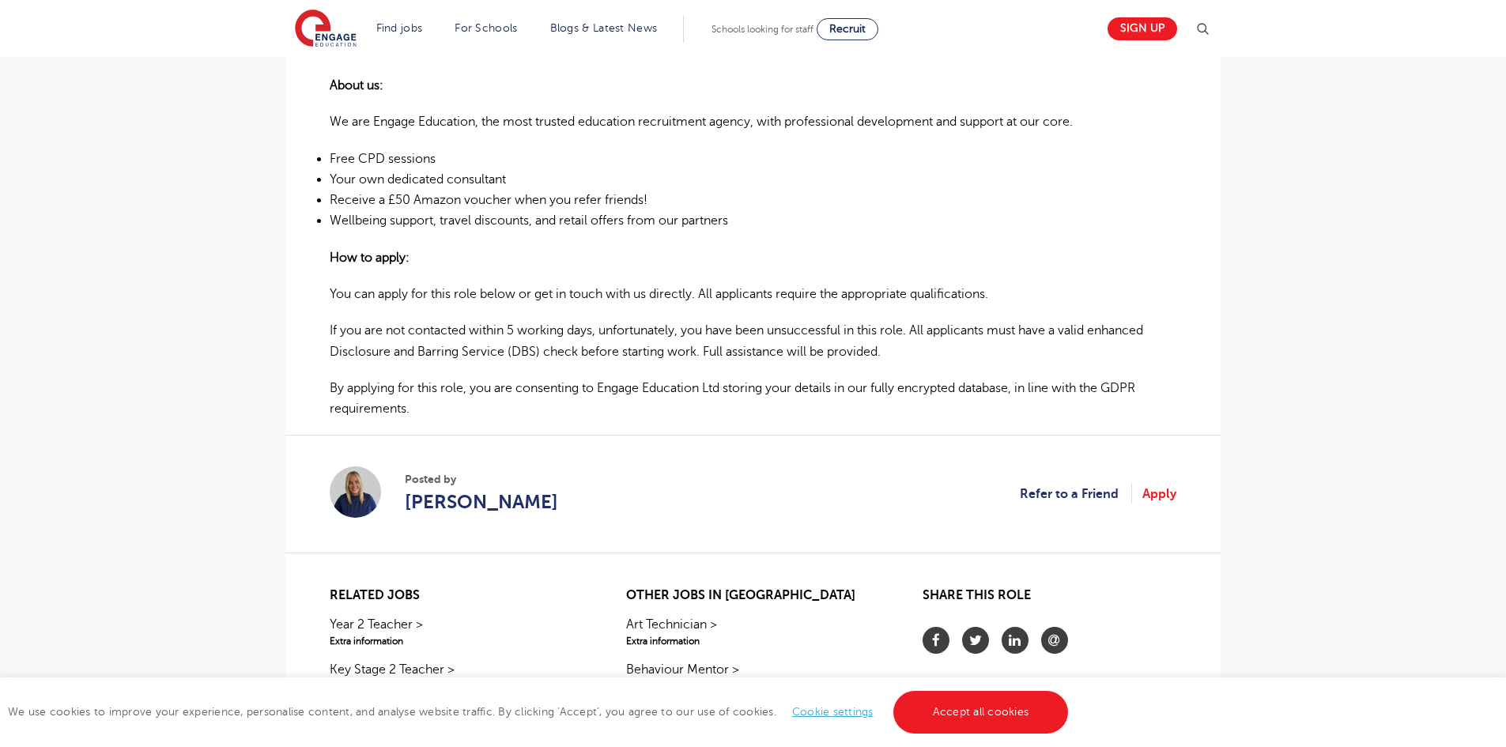
click at [474, 487] on span "Posted by" at bounding box center [481, 479] width 153 height 17
click at [451, 495] on span "Hannah Day" at bounding box center [481, 502] width 153 height 28
click at [438, 491] on span "Hannah Day" at bounding box center [481, 502] width 153 height 28
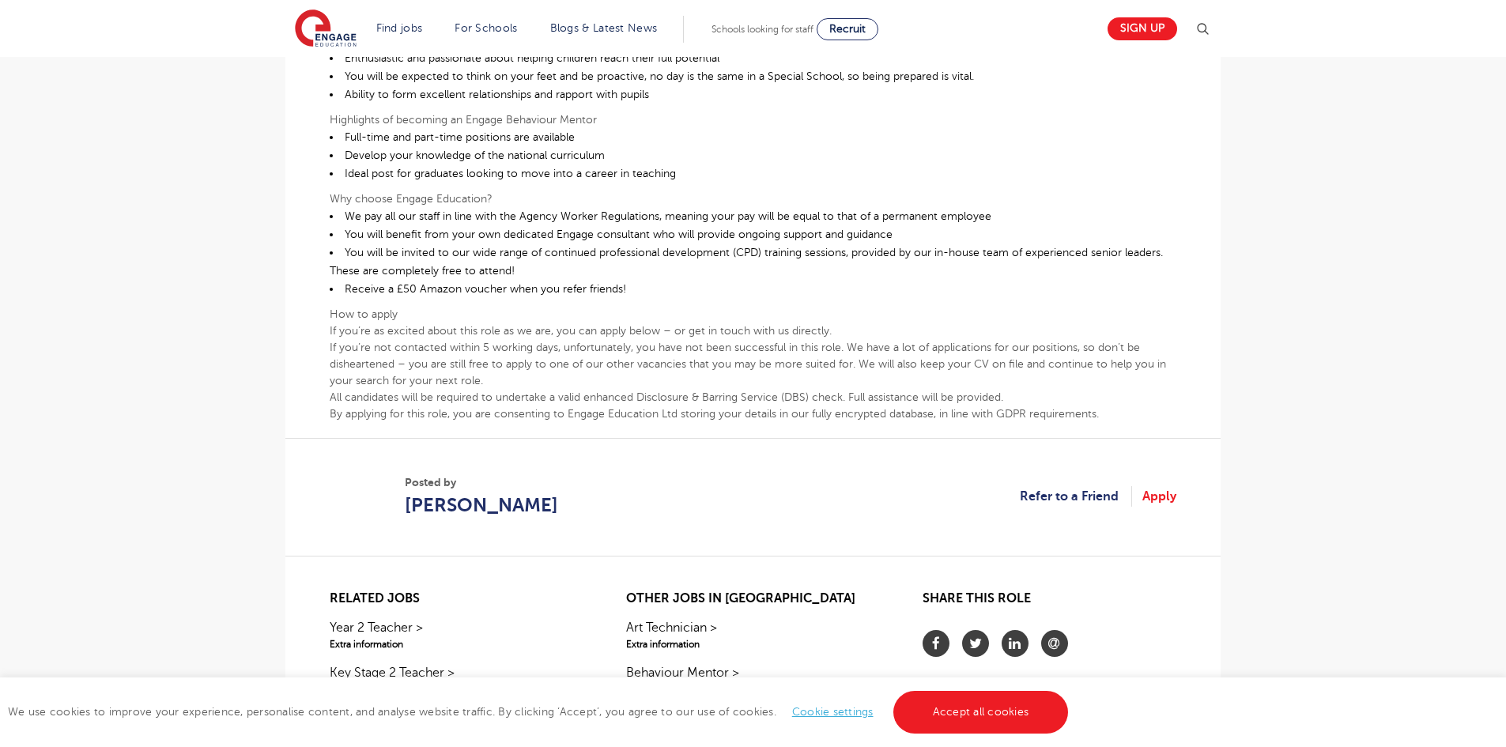
scroll to position [791, 0]
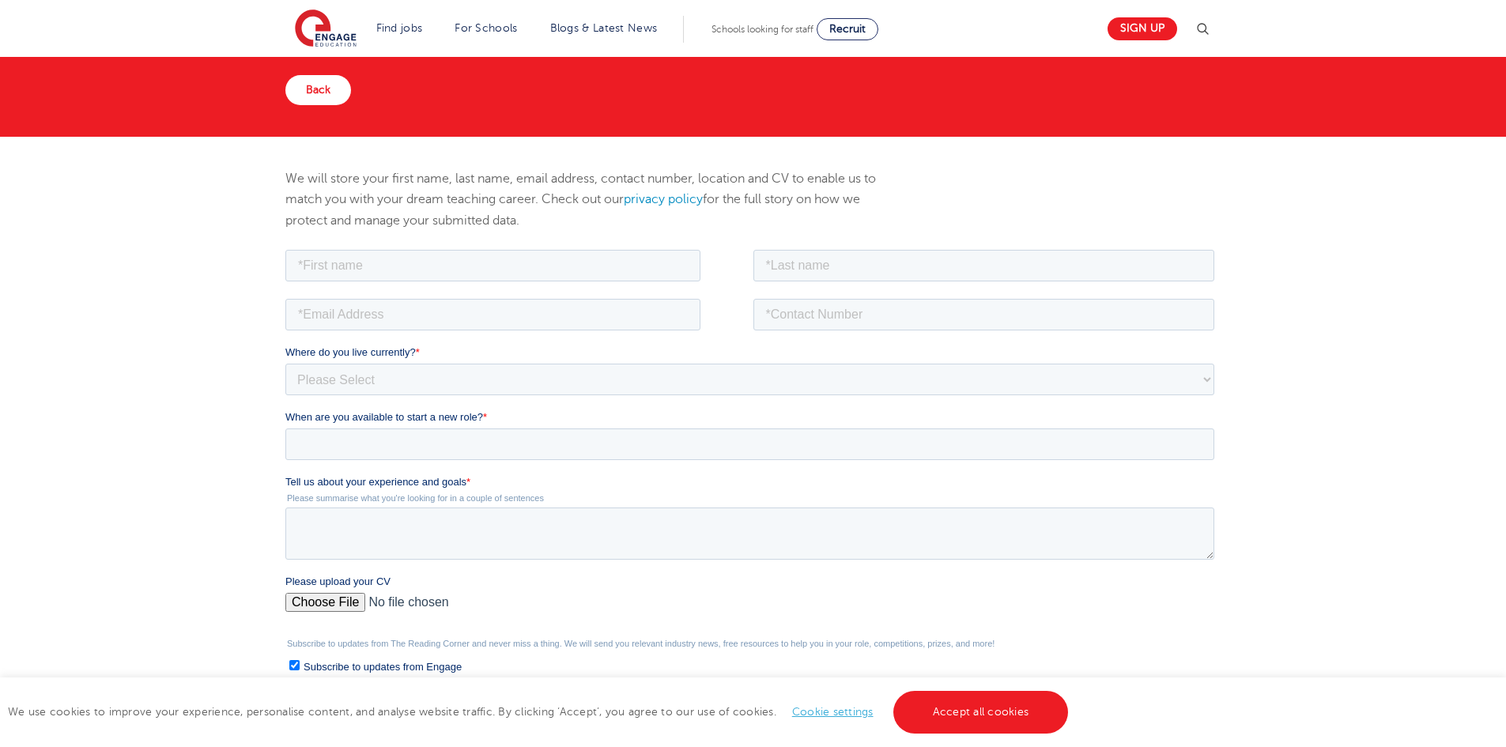
scroll to position [158, 0]
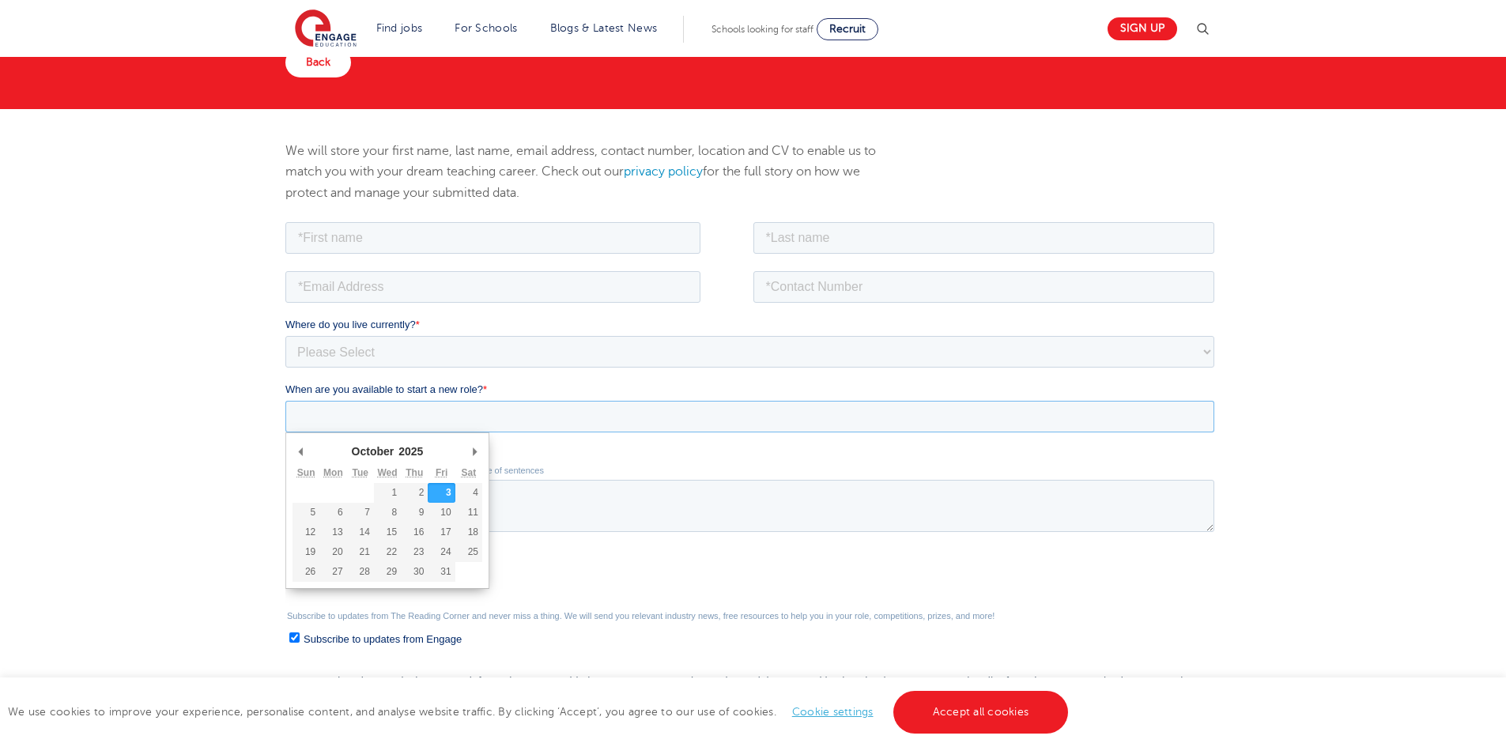
click at [346, 414] on input "When are you available to start a new role? *" at bounding box center [749, 416] width 929 height 32
click at [599, 489] on div "Tell us about your experience and goals * Please summarise what you're looking …" at bounding box center [752, 488] width 935 height 85
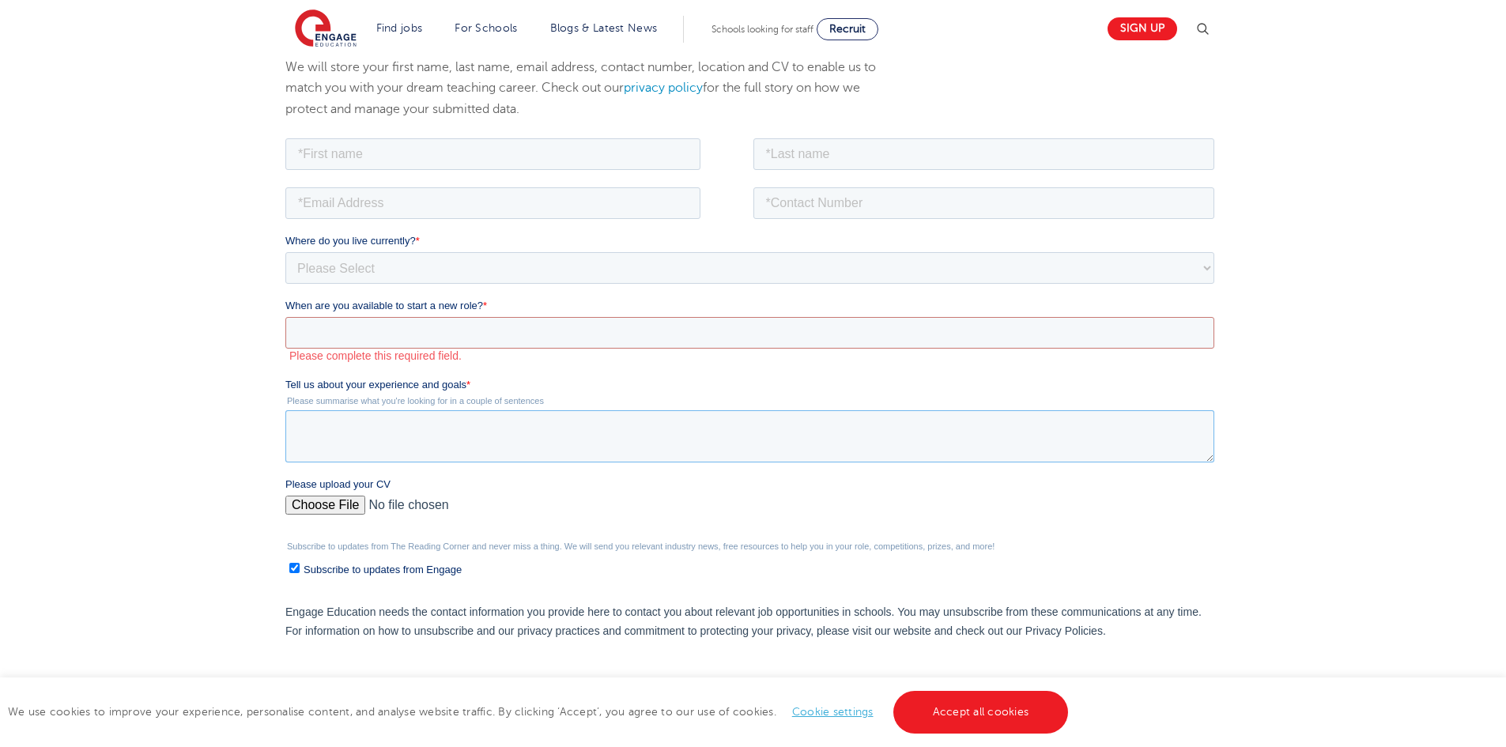
scroll to position [316, 0]
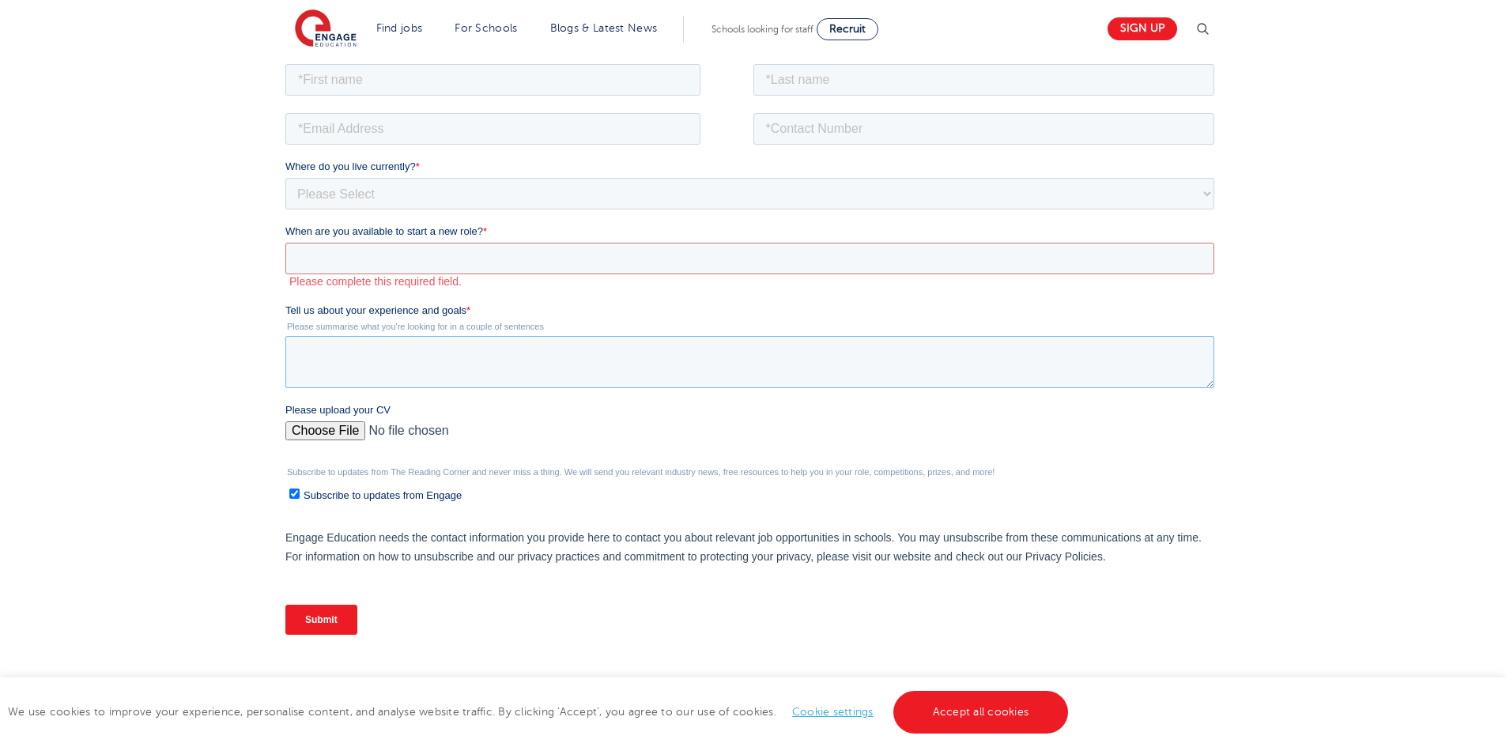
click at [415, 347] on textarea "Tell us about your experience and goals *" at bounding box center [749, 361] width 929 height 52
type textarea "g"
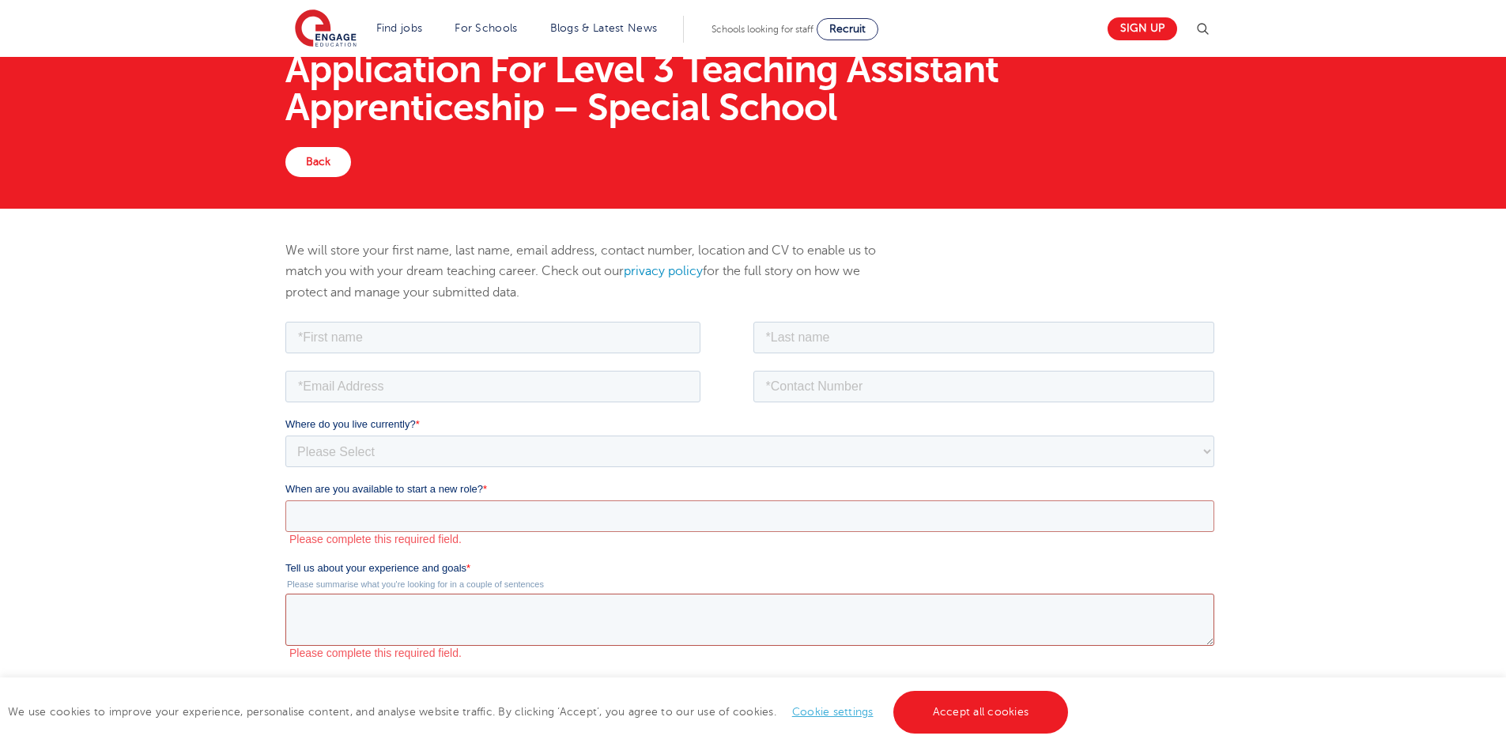
scroll to position [0, 0]
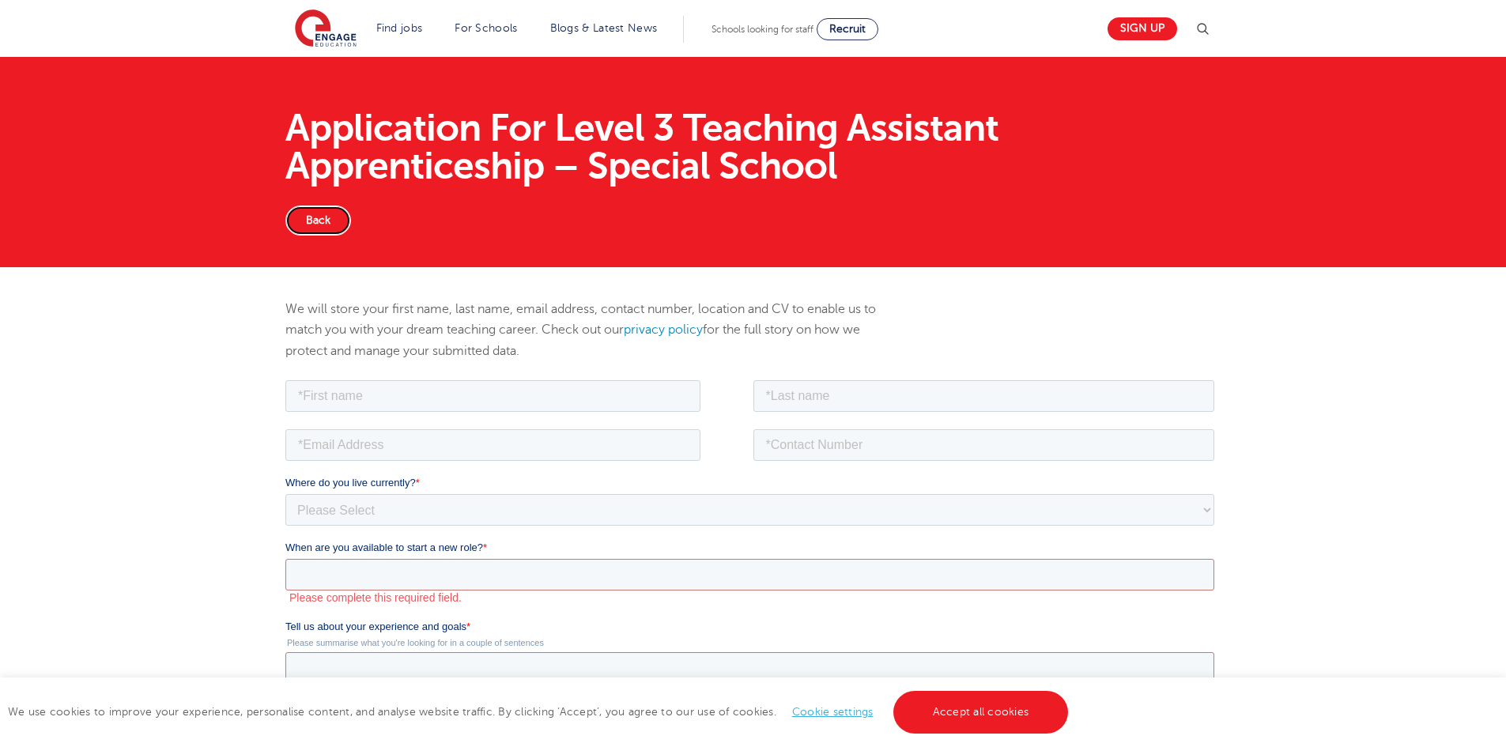
click at [329, 225] on link "Back" at bounding box center [318, 221] width 66 height 30
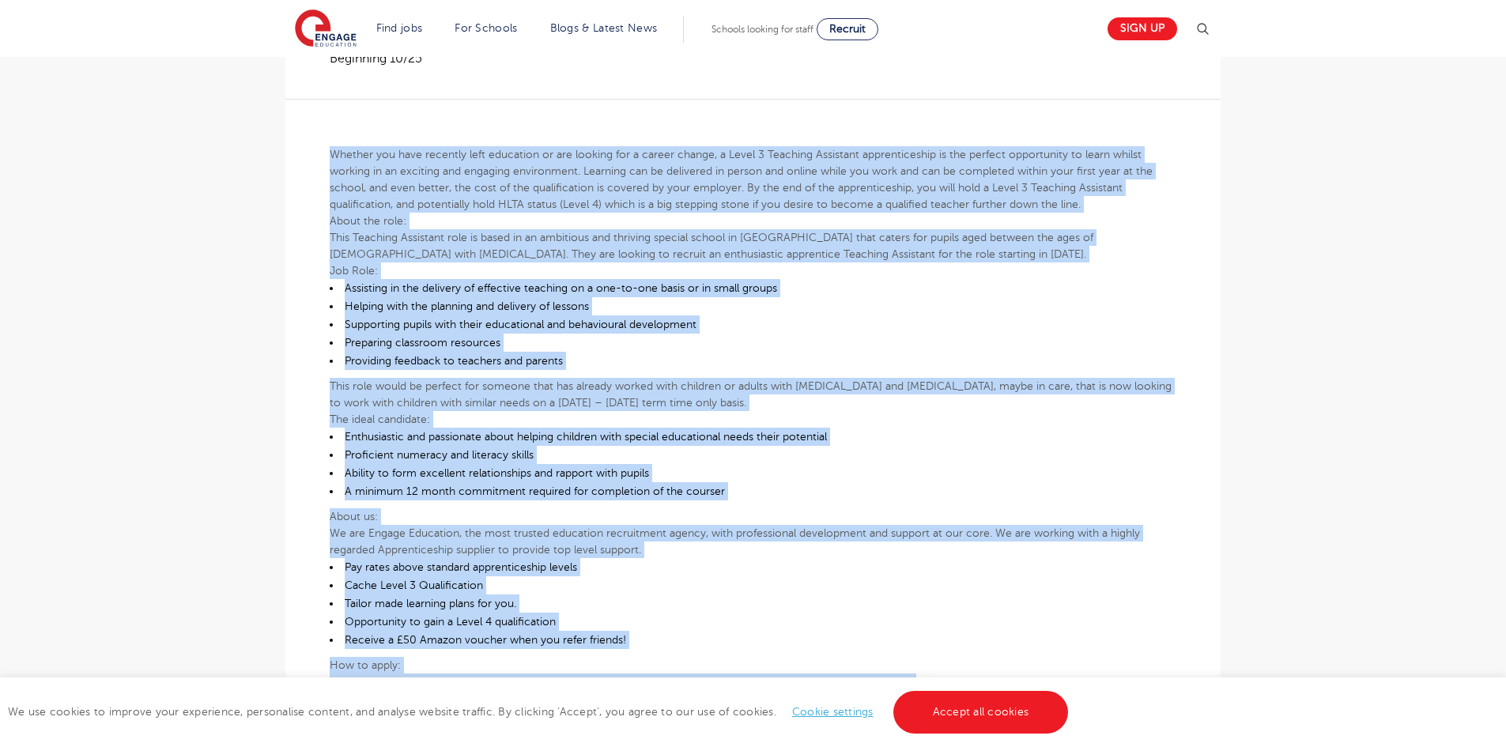
scroll to position [316, 0]
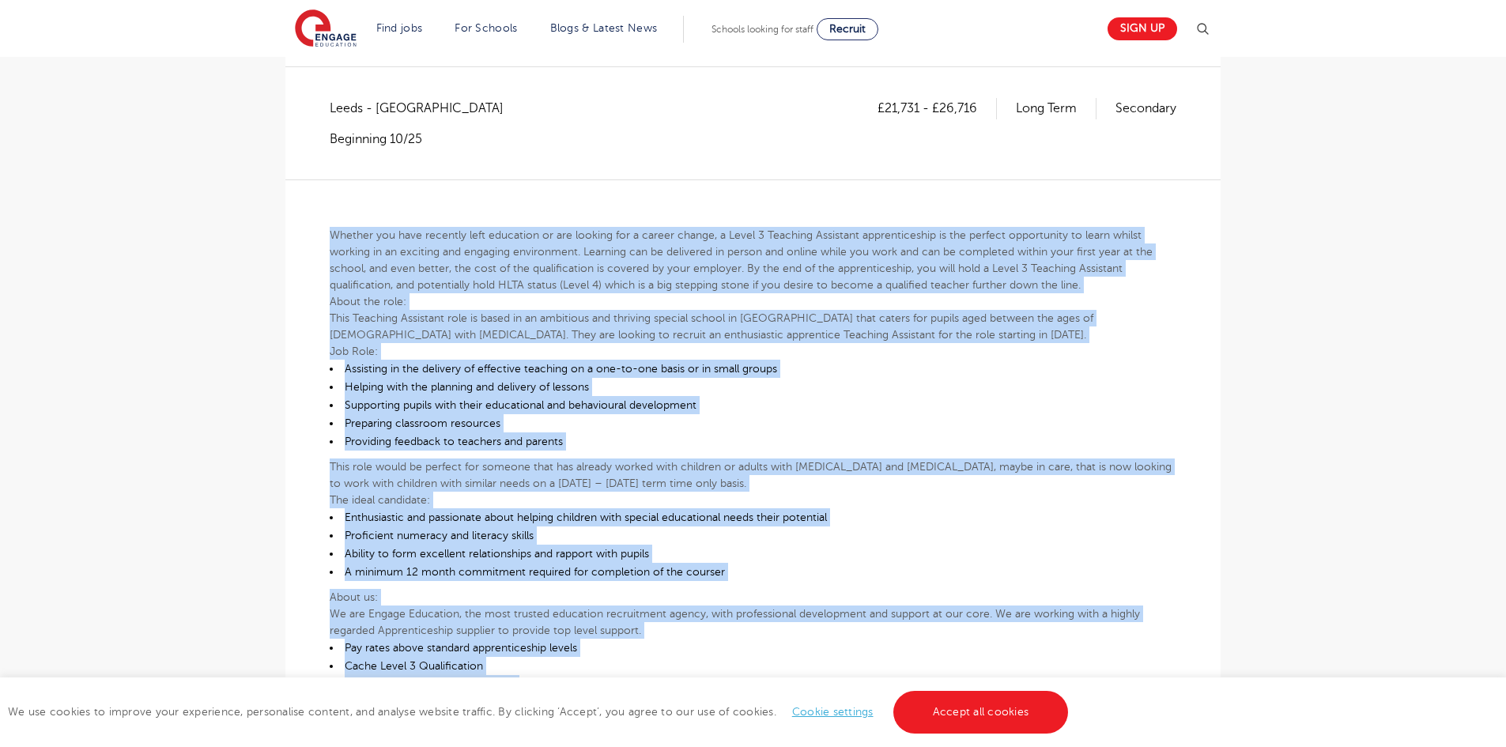
drag, startPoint x: 1128, startPoint y: 497, endPoint x: 331, endPoint y: 235, distance: 838.1
click at [331, 235] on div "Whether you have recently left education or are looking for a career change, a …" at bounding box center [753, 499] width 847 height 641
copy div "Whether you have recently left education or are looking for a career change, a …"
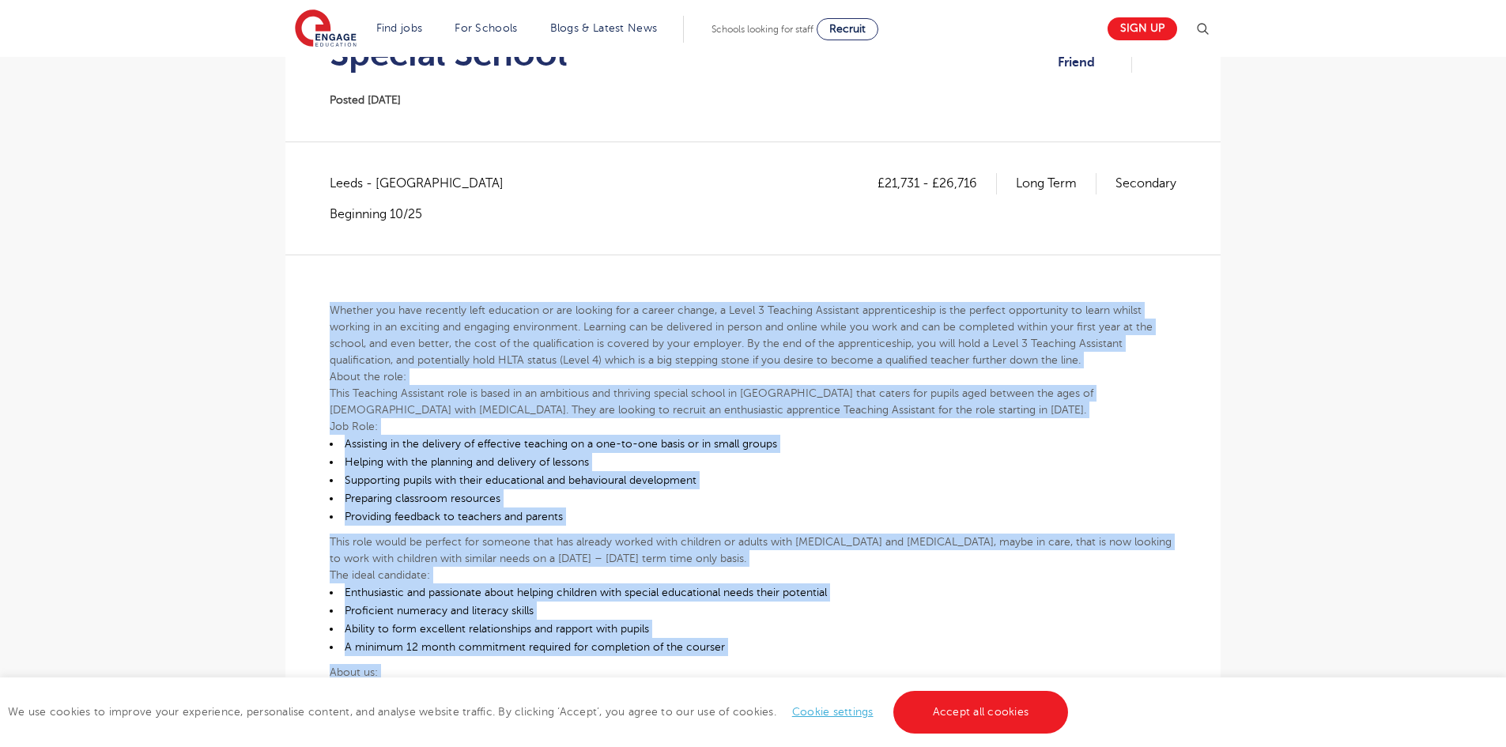
scroll to position [158, 0]
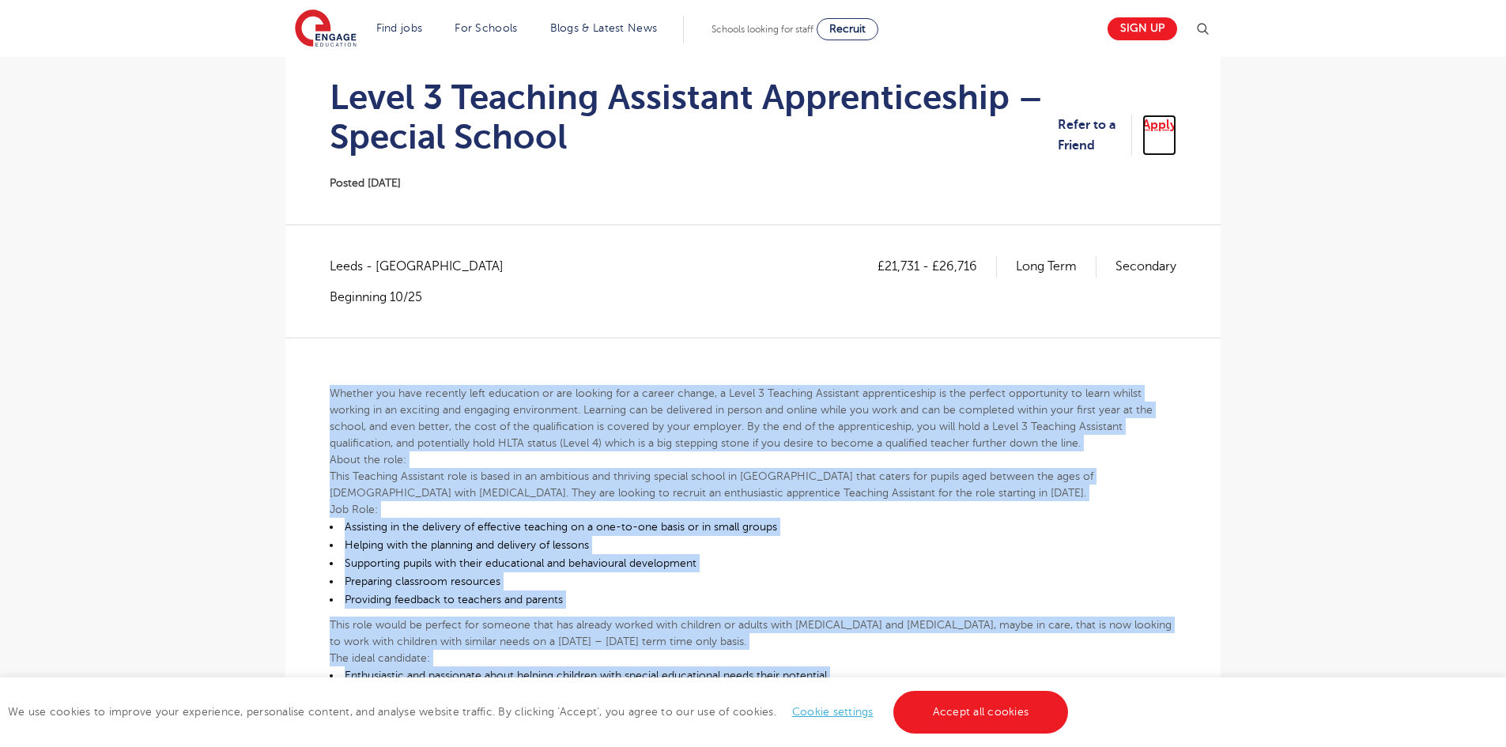
click at [1154, 130] on link "Apply" at bounding box center [1160, 136] width 34 height 42
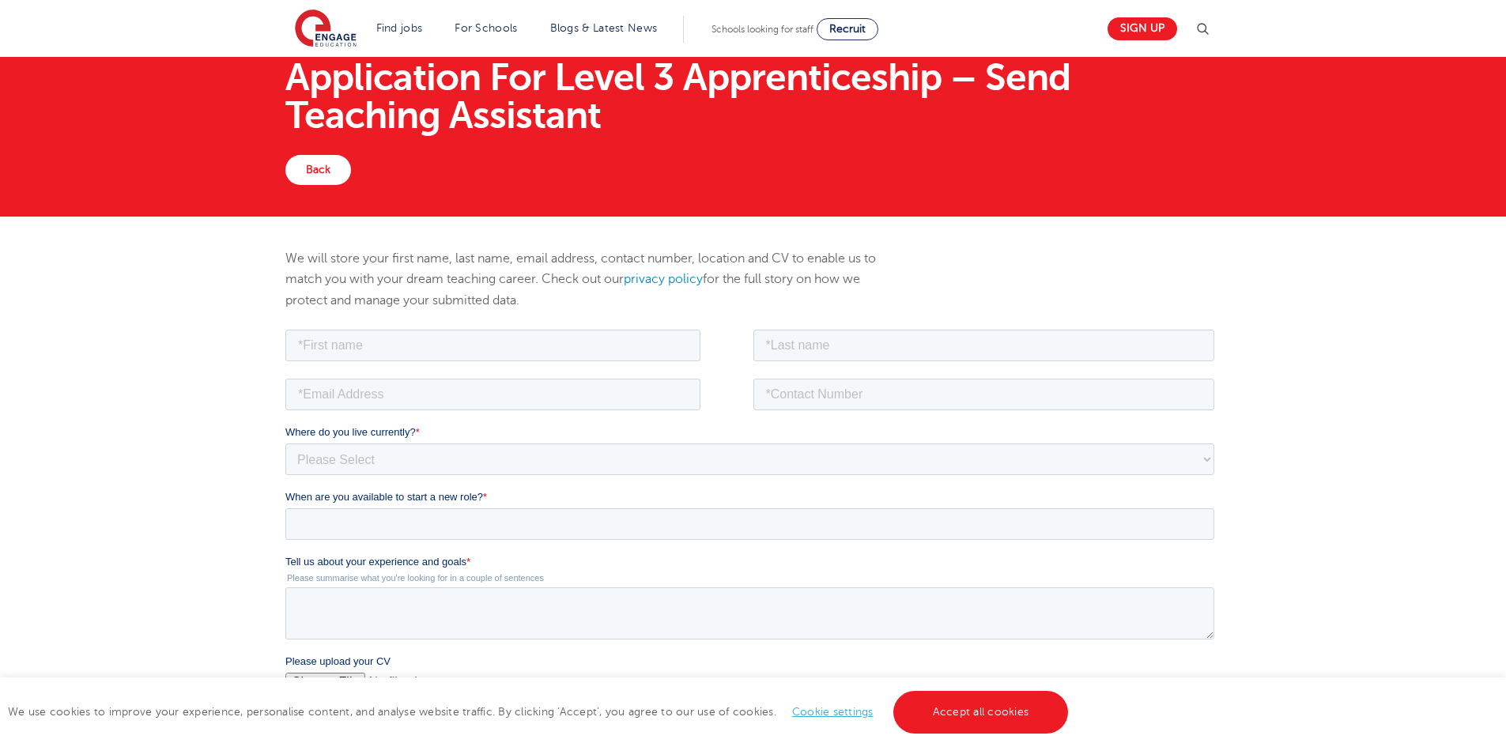
scroll to position [79, 0]
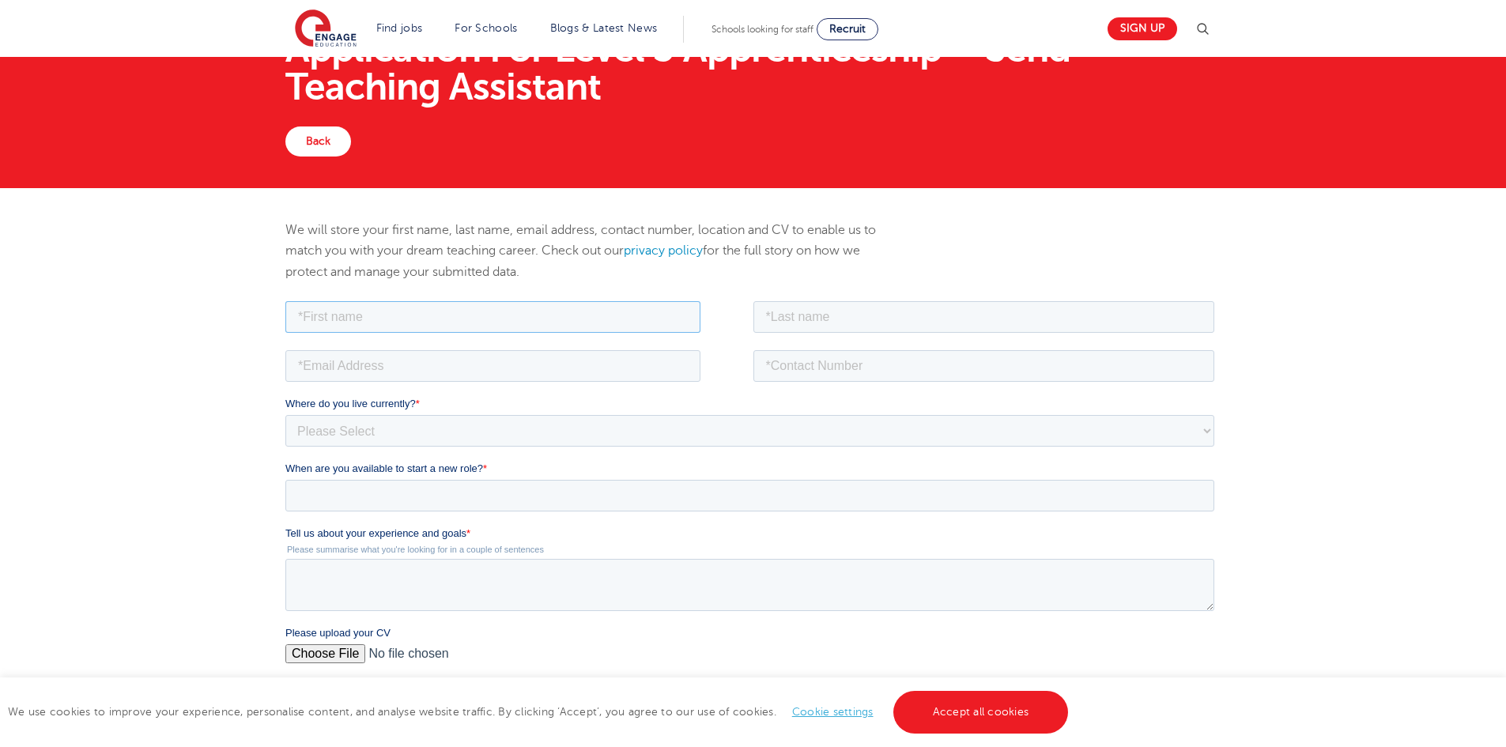
click at [421, 304] on input "text" at bounding box center [492, 316] width 415 height 32
type input "Teagan- coel"
click at [816, 325] on input "text" at bounding box center [985, 316] width 462 height 32
type input "[PERSON_NAME]"
click at [599, 361] on input "email" at bounding box center [492, 365] width 415 height 32
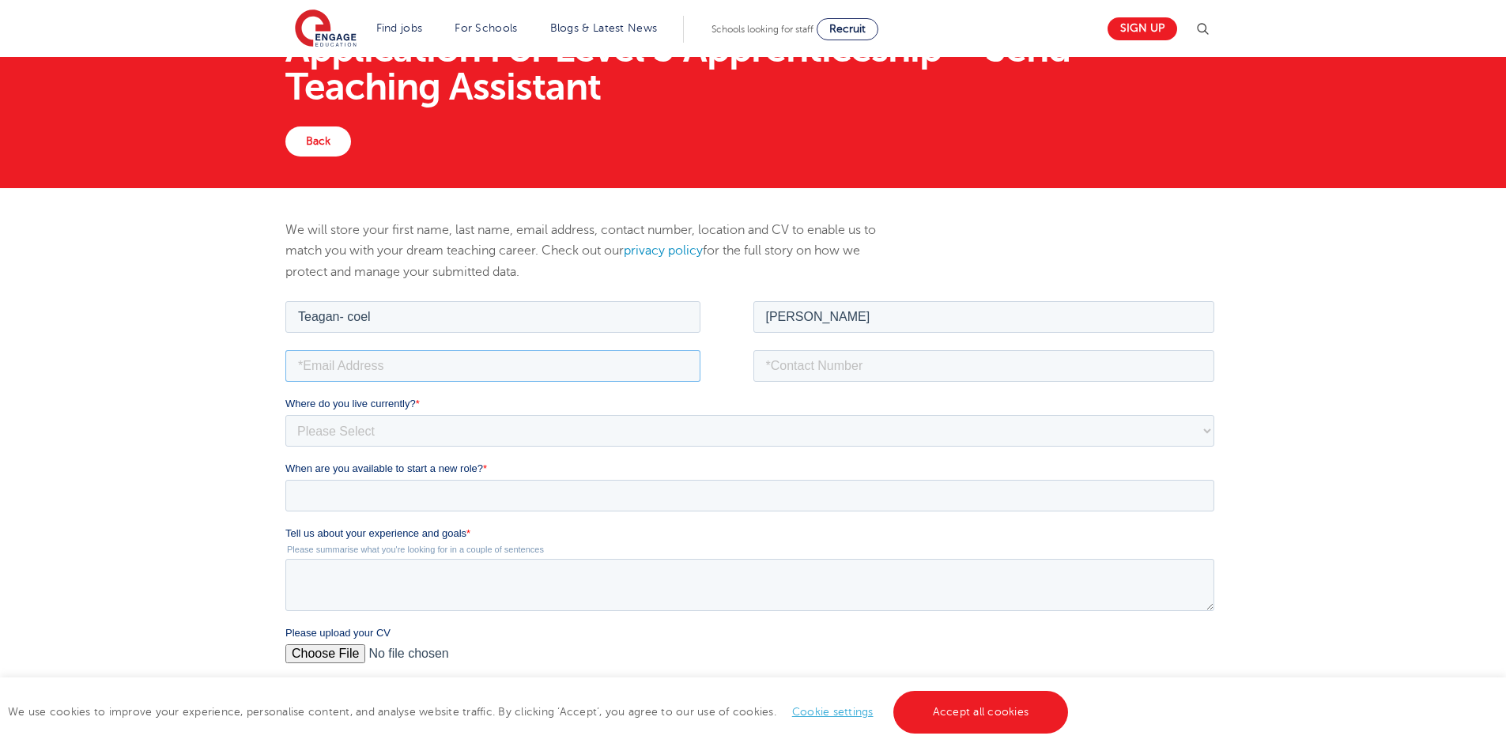
type input "teagancoel@gmail.com"
click at [799, 367] on input "tel" at bounding box center [985, 365] width 462 height 32
type input "+447722596220"
click at [449, 428] on select "Please Select UK Canada Ireland Australia New Zealand Europe USA South Africa J…" at bounding box center [749, 430] width 929 height 32
select select "UK"
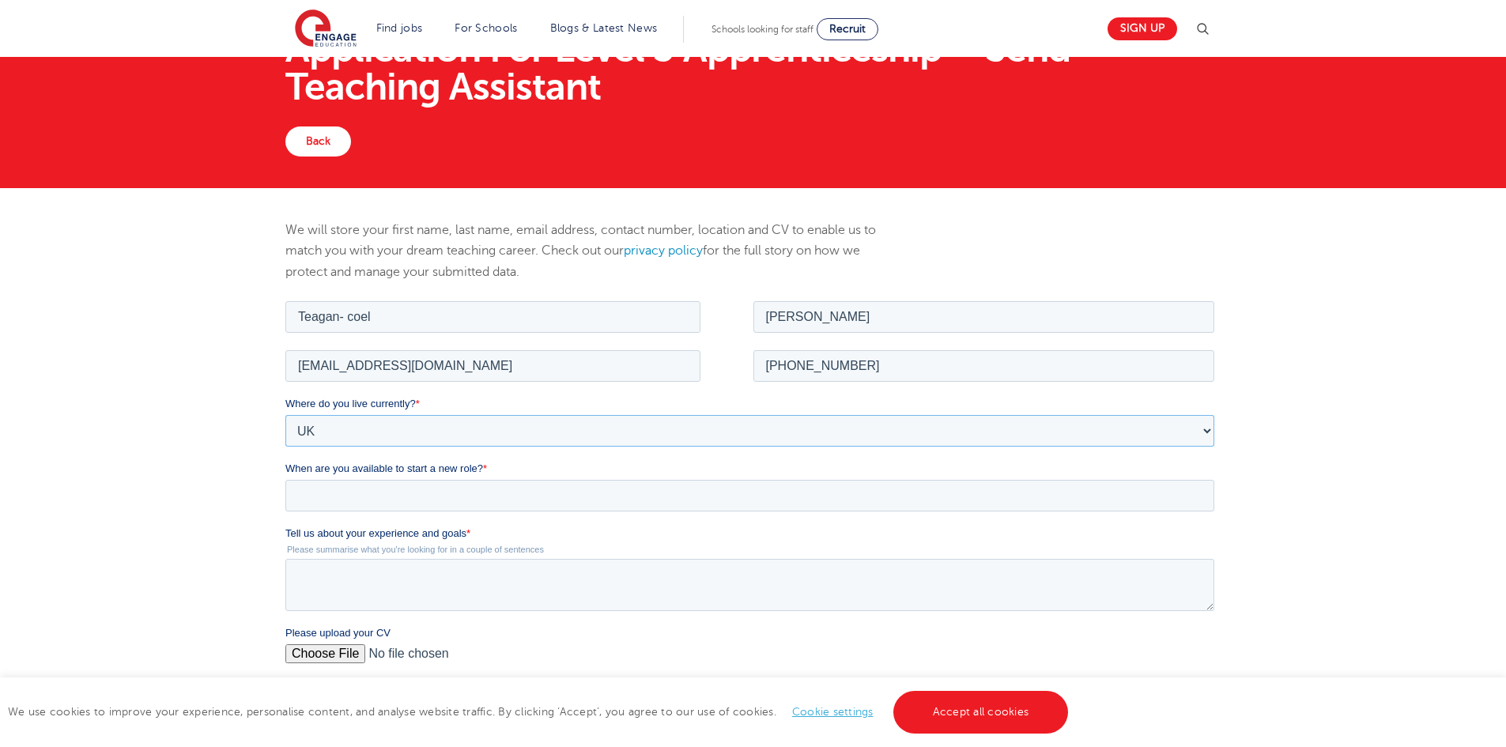
click at [285, 414] on select "Please Select UK Canada Ireland Australia New Zealand Europe USA South Africa J…" at bounding box center [749, 430] width 929 height 32
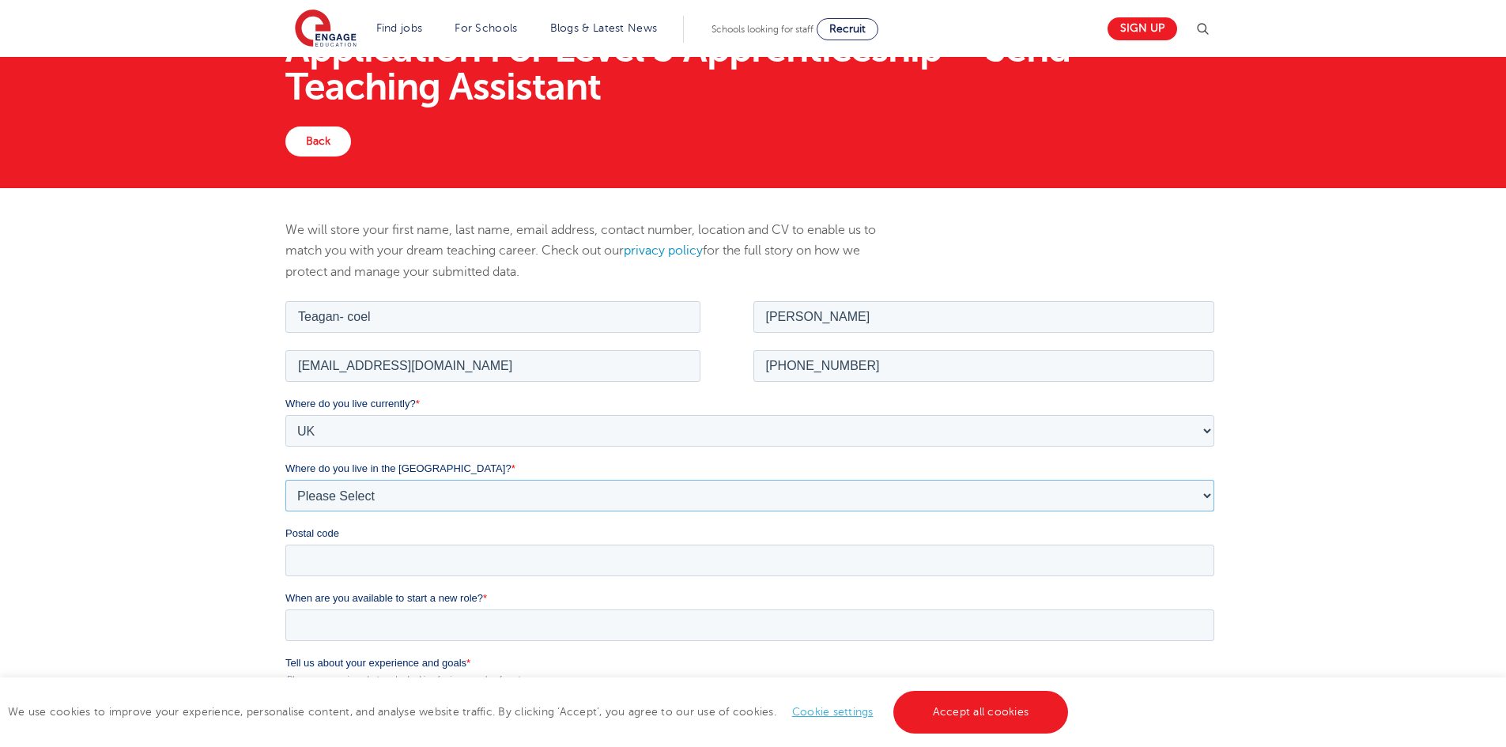
click at [378, 498] on select "Please Select Overseas Barnsley Bedfordshire Berkshire Bournemouth Bracknell Fo…" at bounding box center [749, 495] width 929 height 32
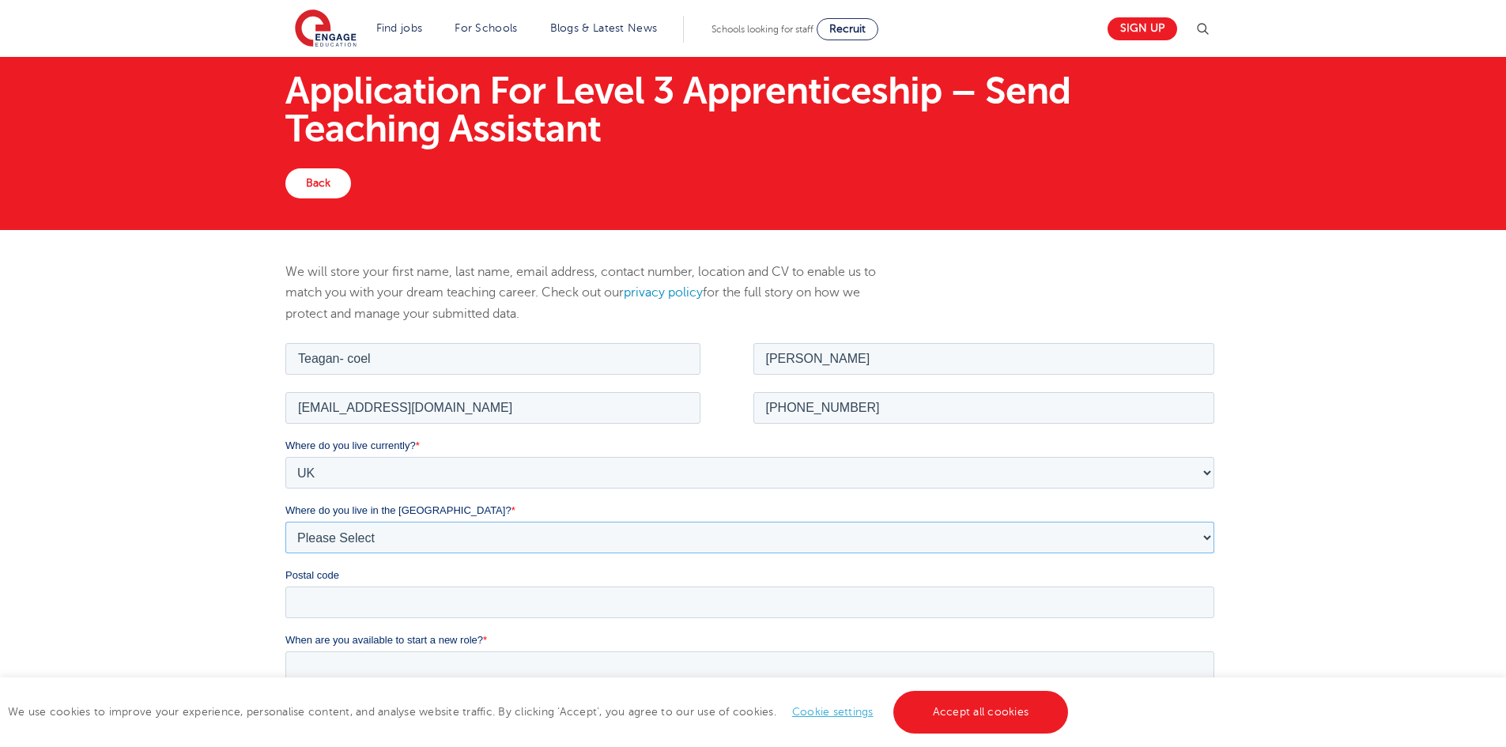
scroll to position [0, 0]
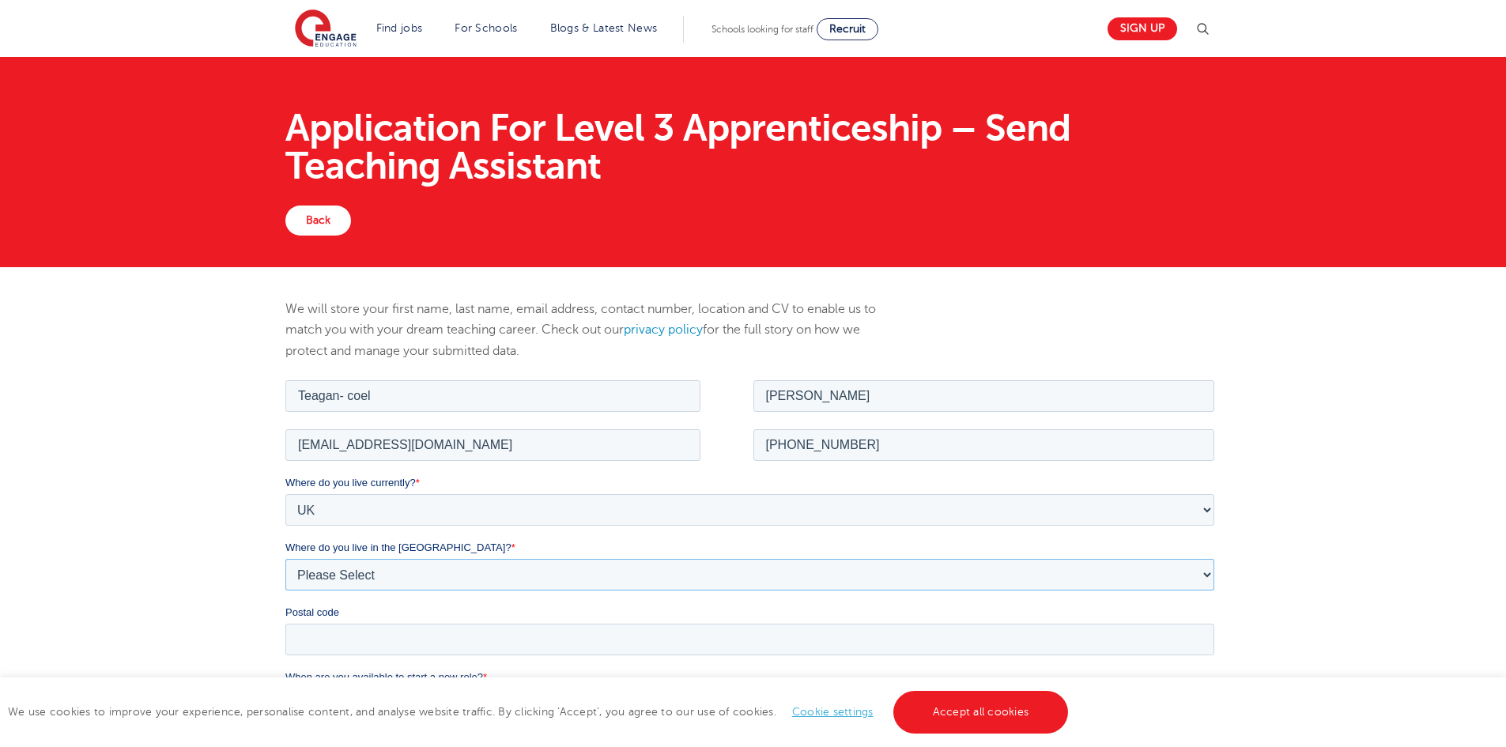
click at [373, 569] on select "Please Select Overseas Barnsley Bedfordshire Berkshire Bournemouth Bracknell Fo…" at bounding box center [749, 574] width 929 height 32
select select "Leeds"
click at [285, 558] on select "Please Select Overseas Barnsley Bedfordshire Berkshire Bournemouth Bracknell Fo…" at bounding box center [749, 574] width 929 height 32
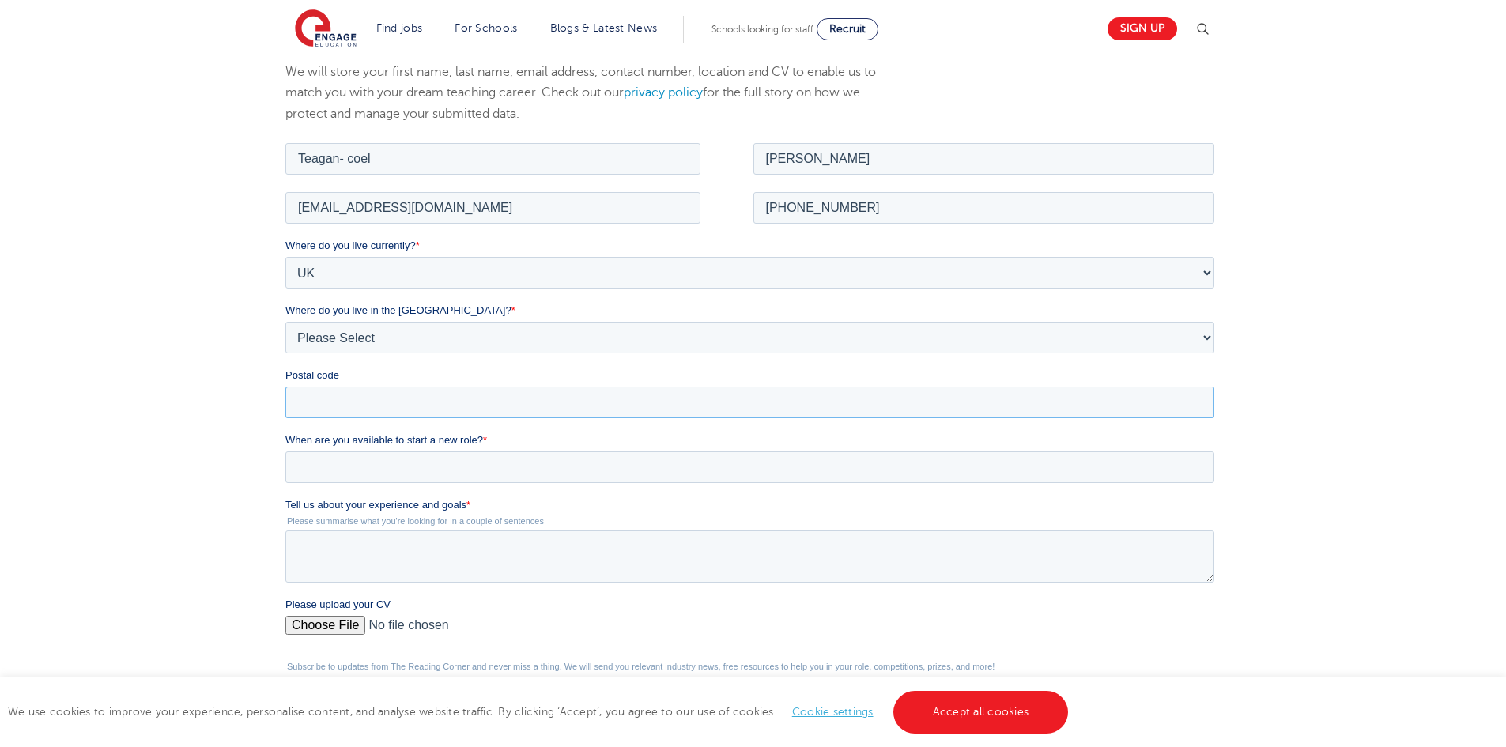
drag, startPoint x: 299, startPoint y: 398, endPoint x: 308, endPoint y: 399, distance: 9.5
click at [299, 398] on input "Postal code" at bounding box center [749, 402] width 929 height 32
type input "LS2 9NZ"
click at [403, 470] on input "When are you available to start a new role? *" at bounding box center [749, 467] width 929 height 32
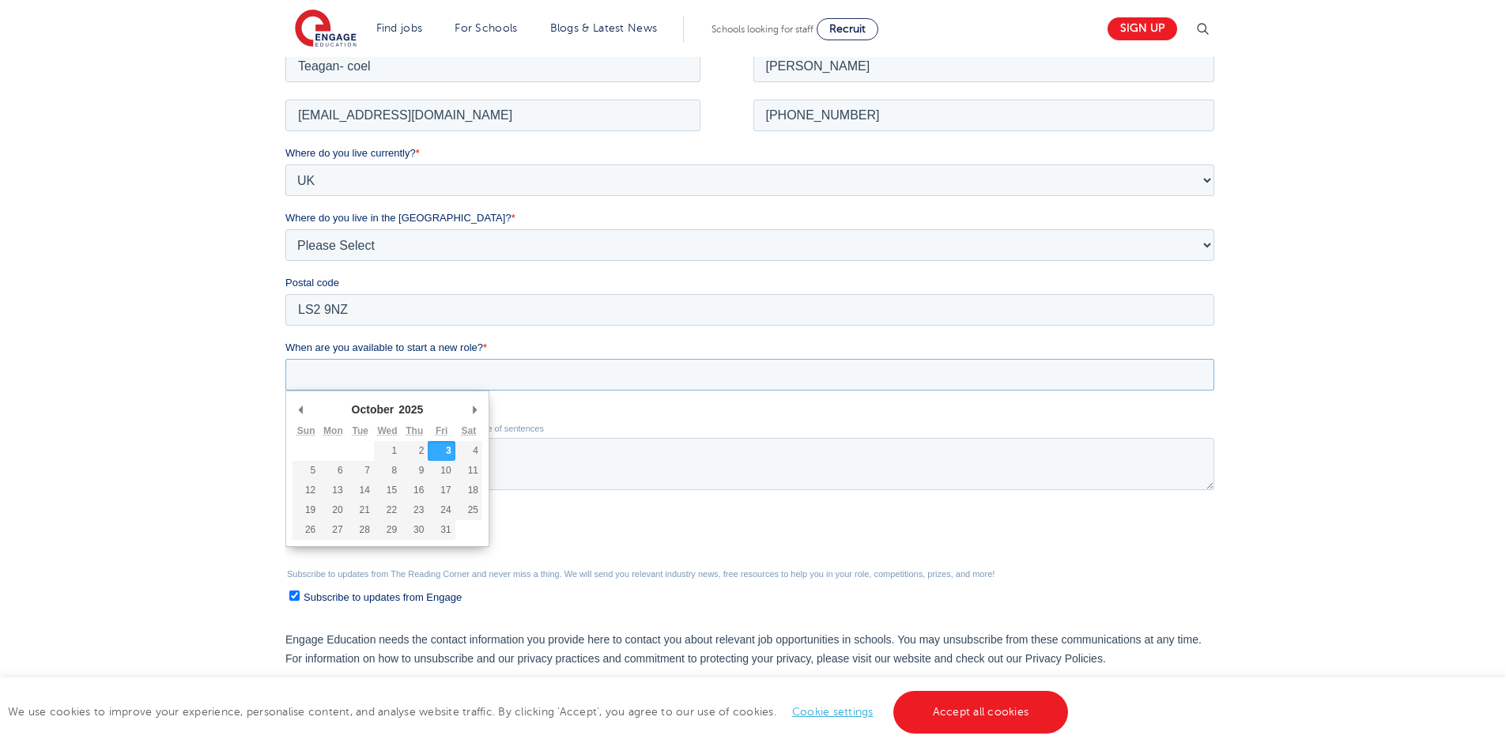
scroll to position [474, 0]
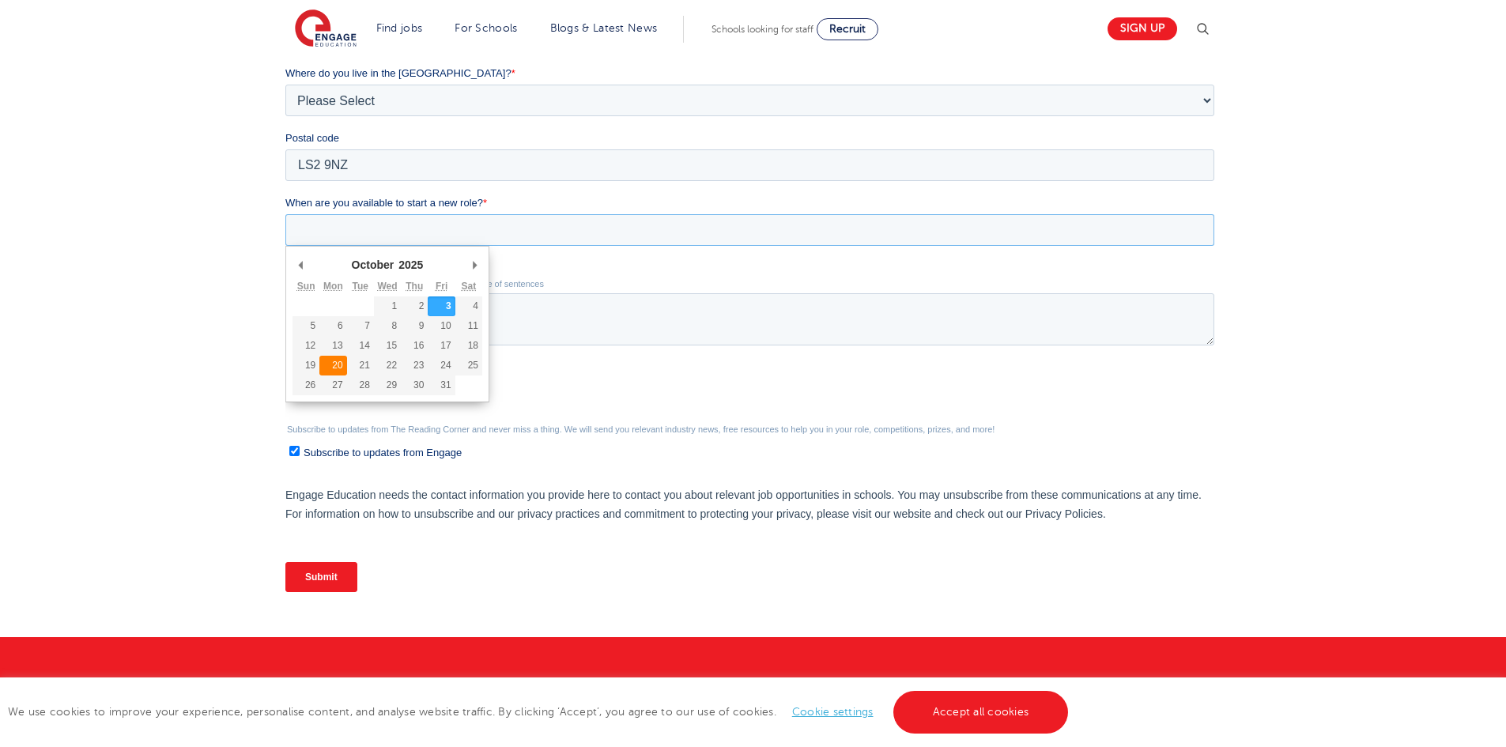
type div "2025-10-20"
type input "2025/10/20"
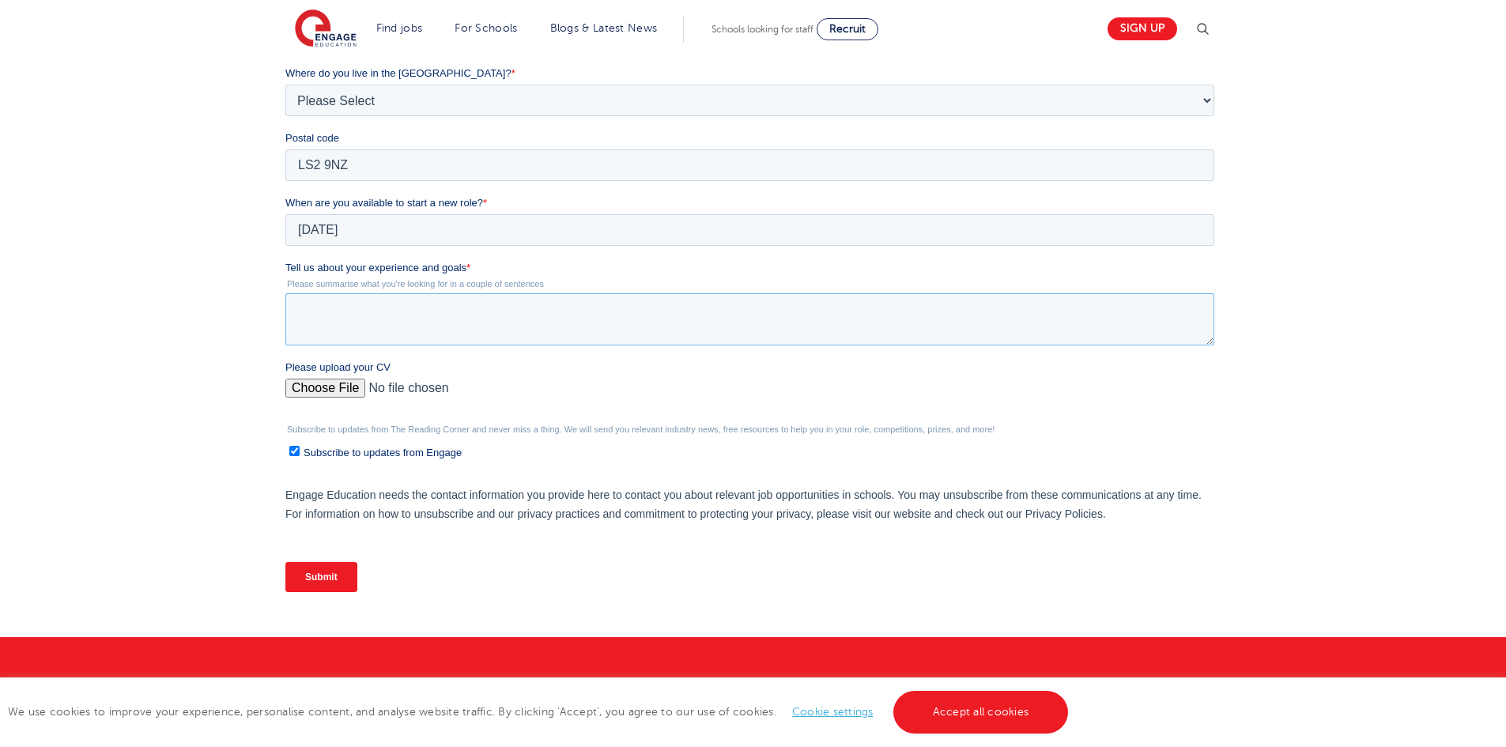
click at [362, 312] on textarea "Tell us about your experience and goals *" at bounding box center [749, 319] width 929 height 52
paste textarea "As a creative graduate from Leeds Arts University I now want to take big steps …"
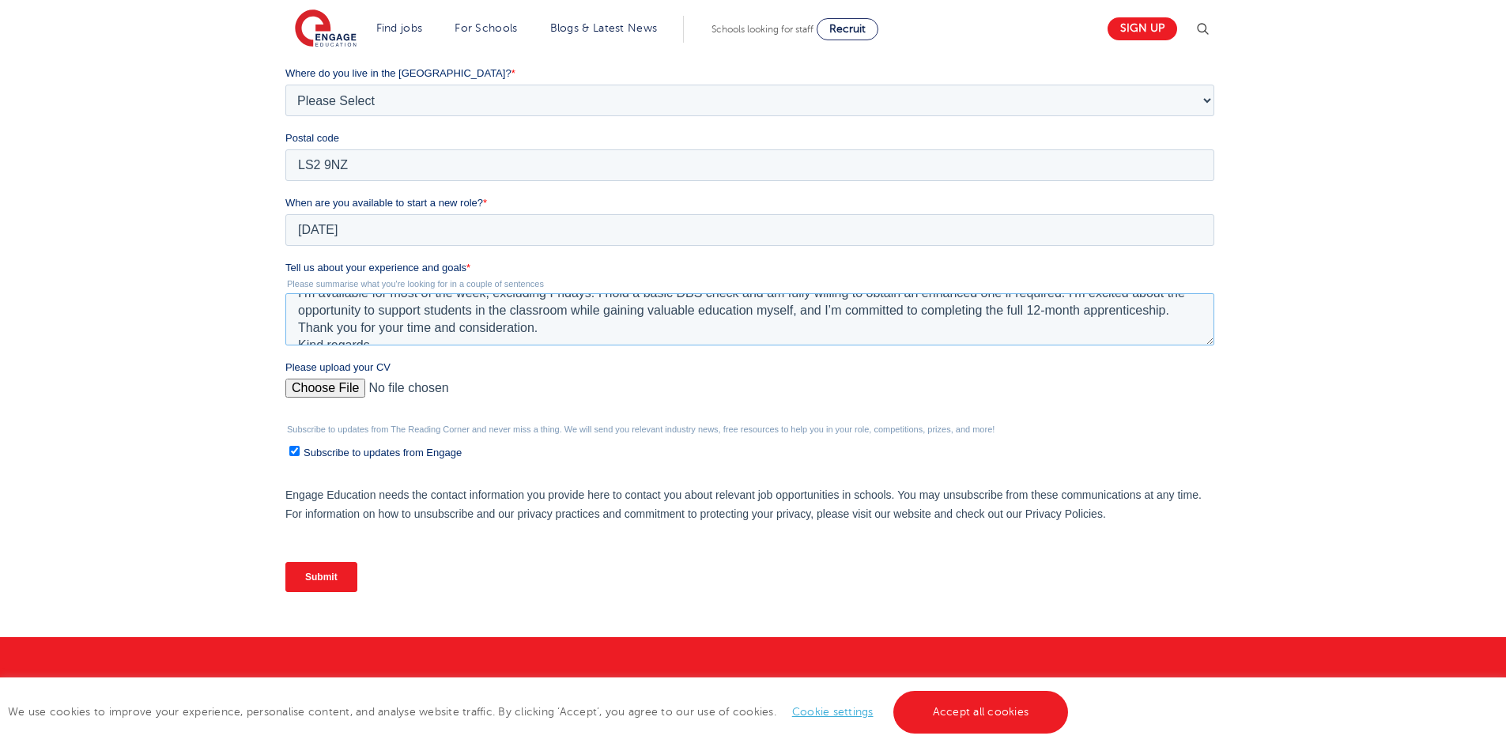
scroll to position [122, 0]
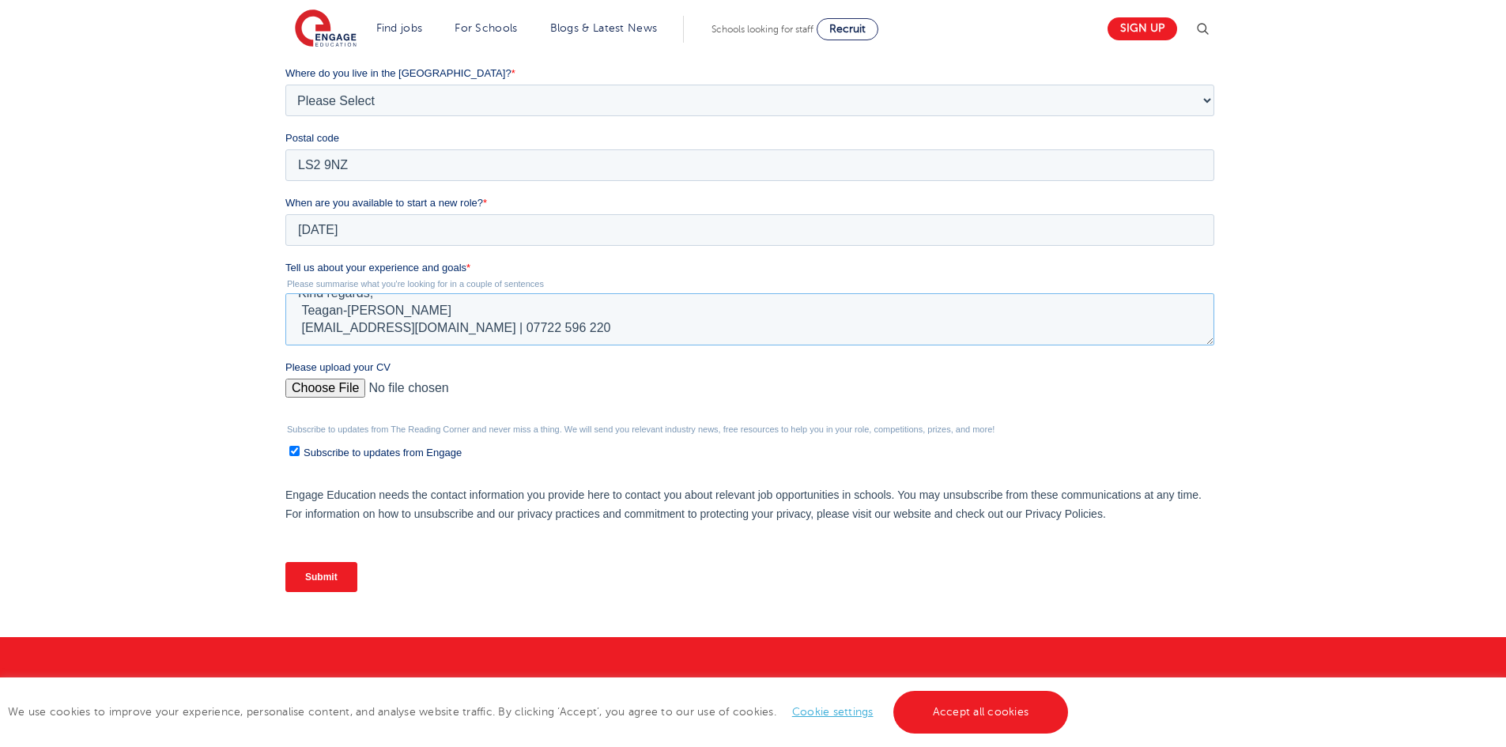
drag, startPoint x: 549, startPoint y: 328, endPoint x: 281, endPoint y: 311, distance: 268.6
click at [285, 311] on html "Job Position Job Sector Job ID Job Number Job Owner Teagan- coel Robinson teaga…" at bounding box center [752, 261] width 935 height 717
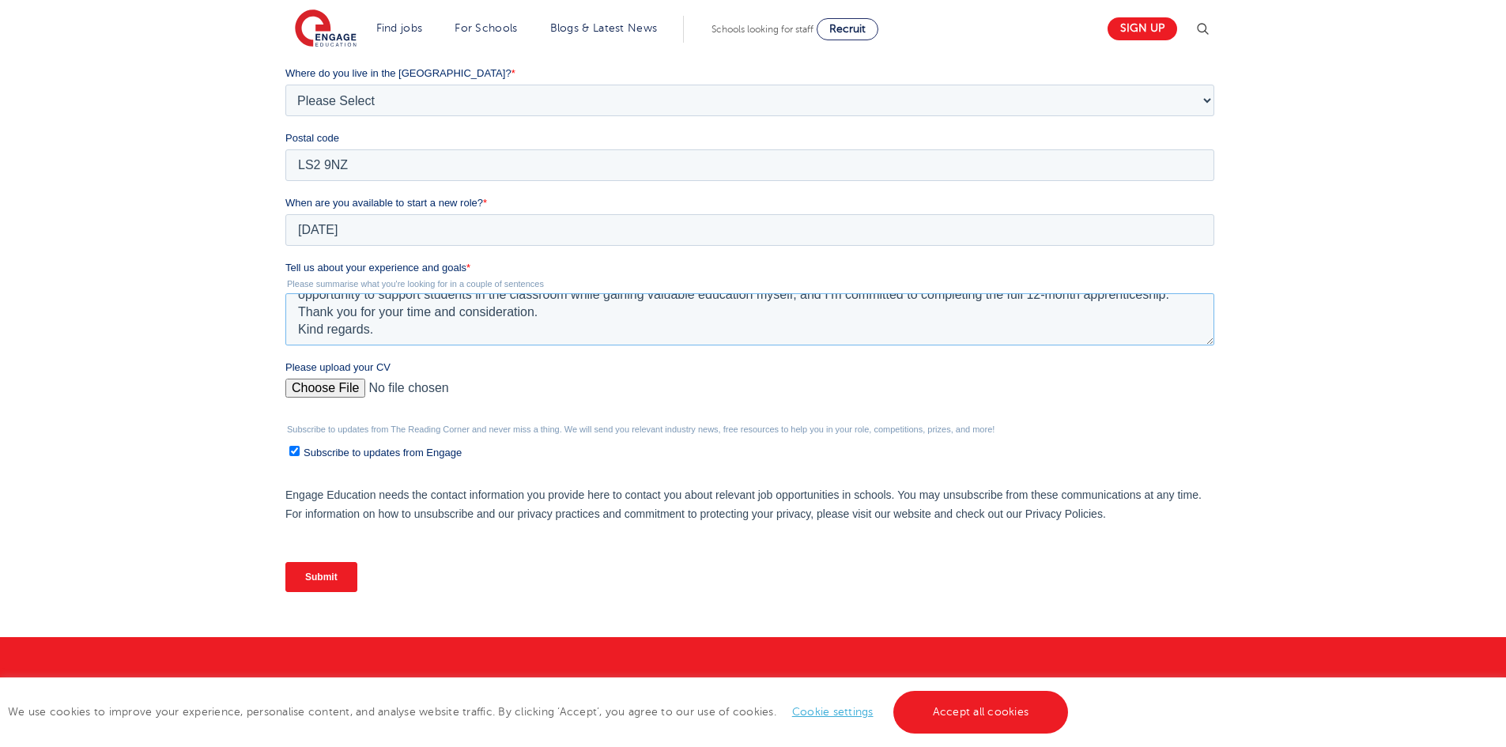
scroll to position [87, 0]
type textarea "As a creative graduate from Leeds Arts University I now want to take big steps …"
click at [336, 395] on input "Please upload your CV" at bounding box center [749, 395] width 929 height 32
type input "C:\fakepath\Teagan Robinson RESUME - 072025.pdf"
click at [321, 453] on span "Subscribe to updates from Engage" at bounding box center [383, 453] width 158 height 12
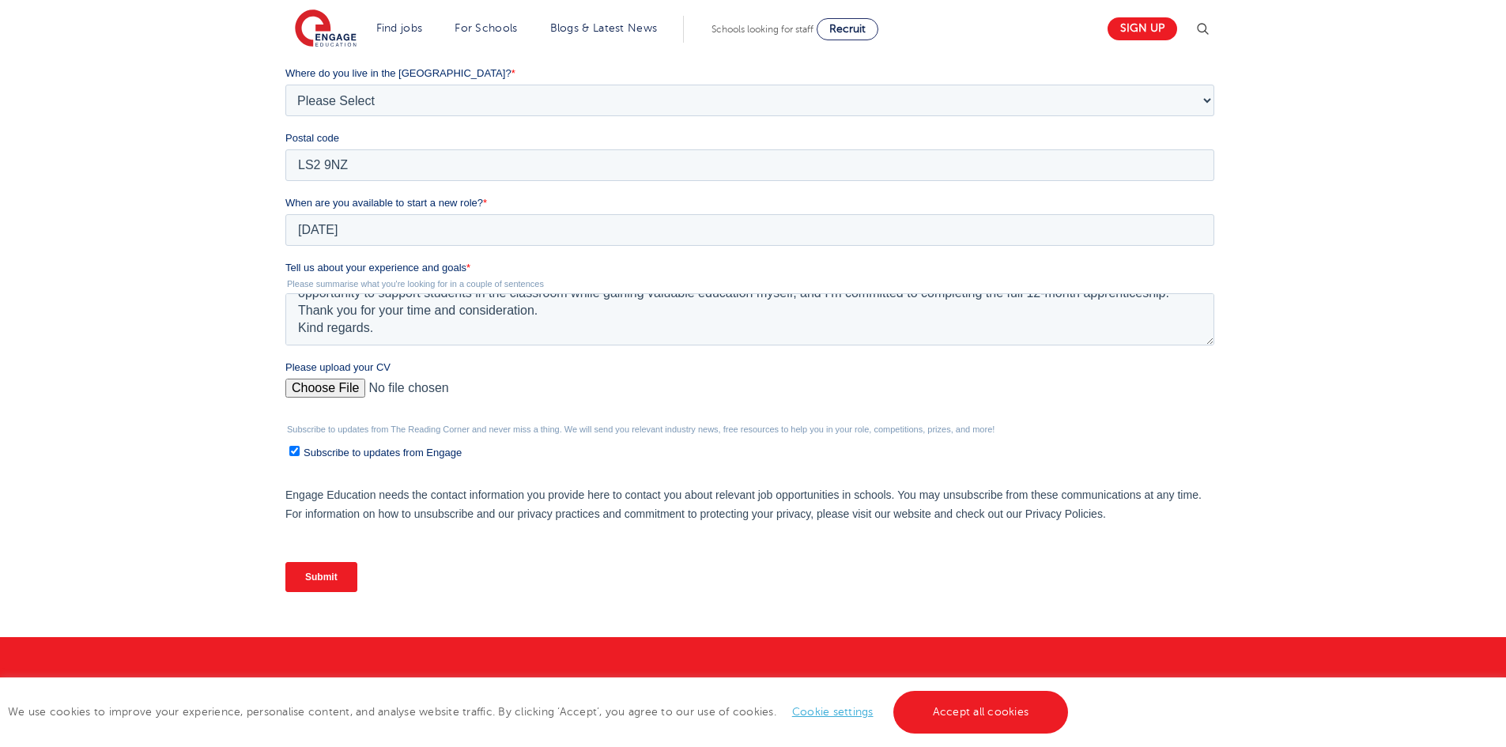
click at [300, 453] on input "Subscribe to updates from Engage" at bounding box center [294, 451] width 10 height 10
checkbox input "false"
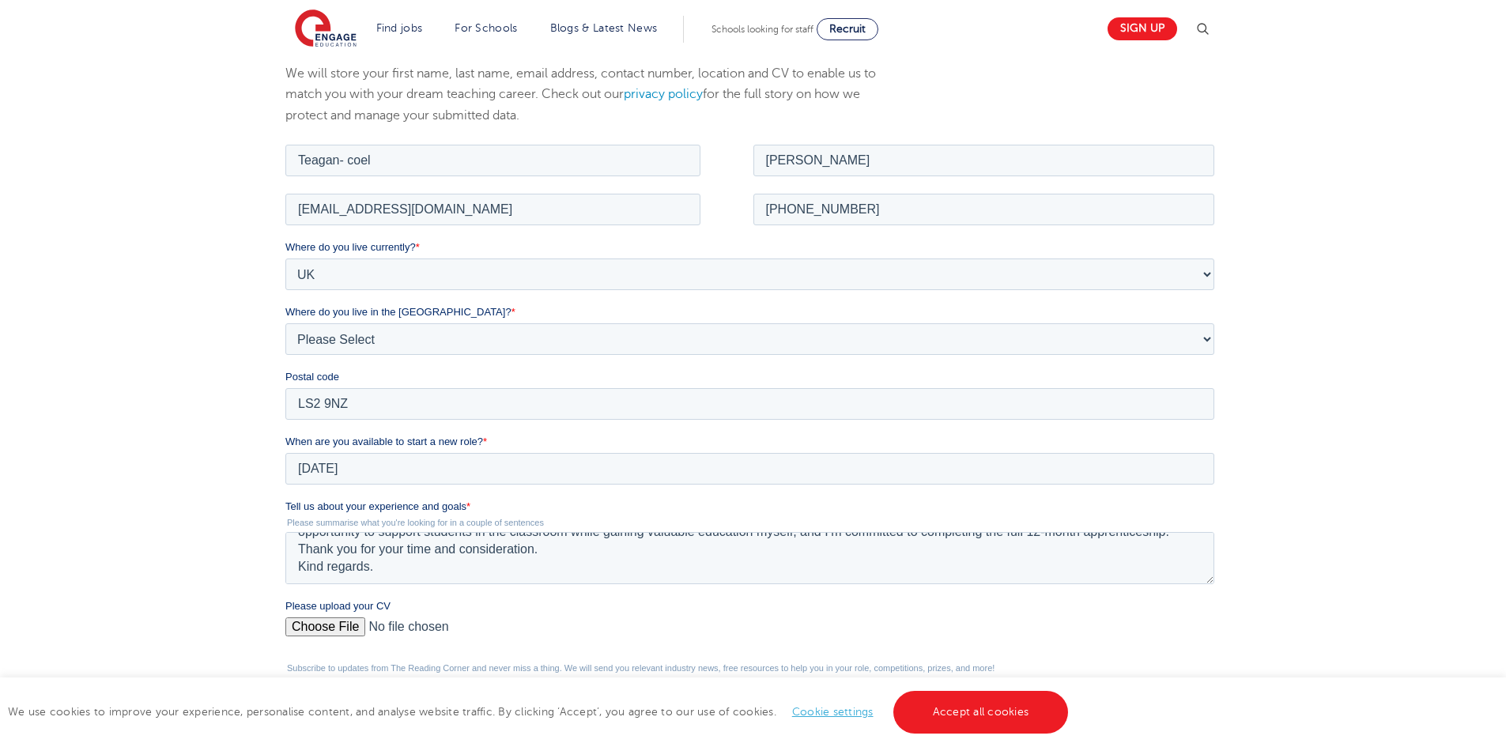
scroll to position [237, 0]
click at [987, 713] on link "Accept all cookies" at bounding box center [981, 712] width 176 height 43
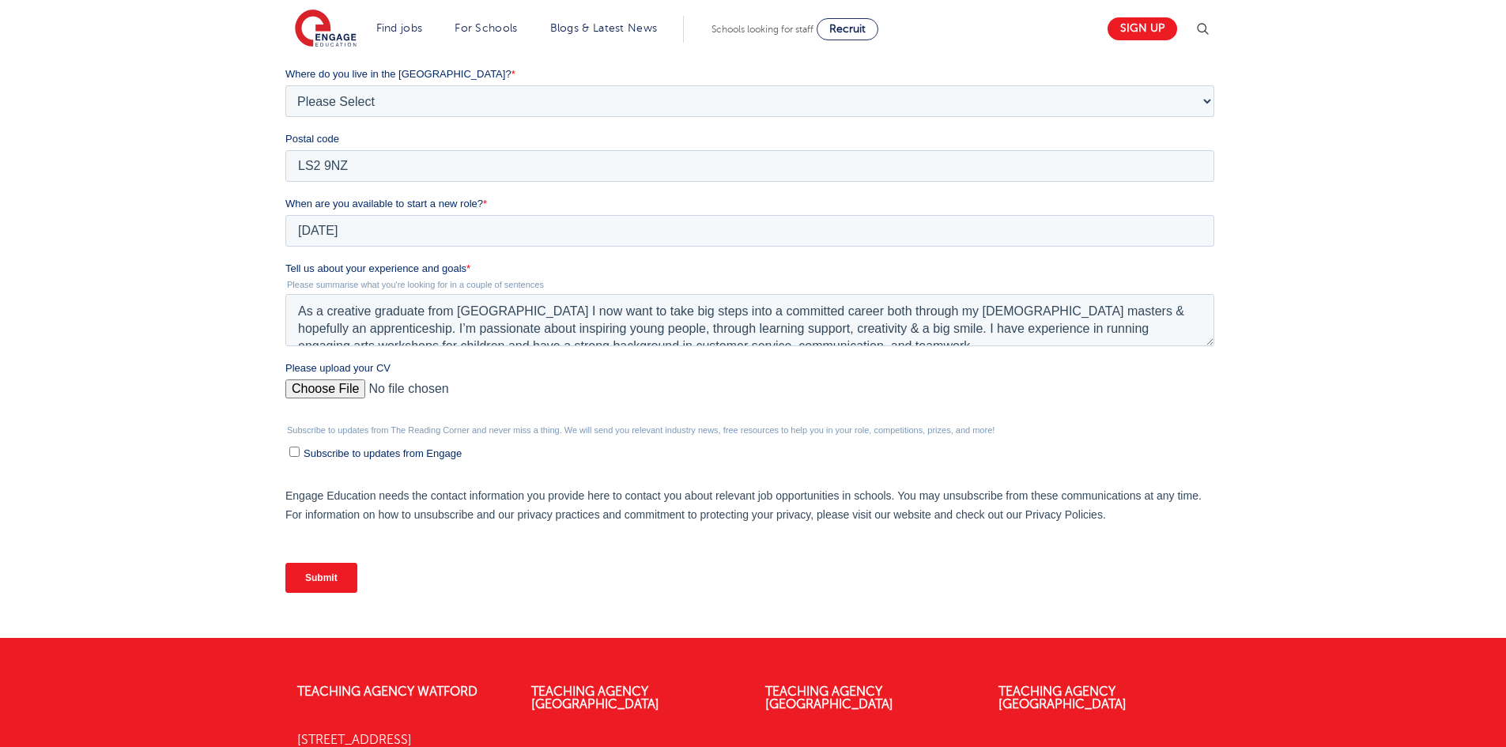
scroll to position [474, 0]
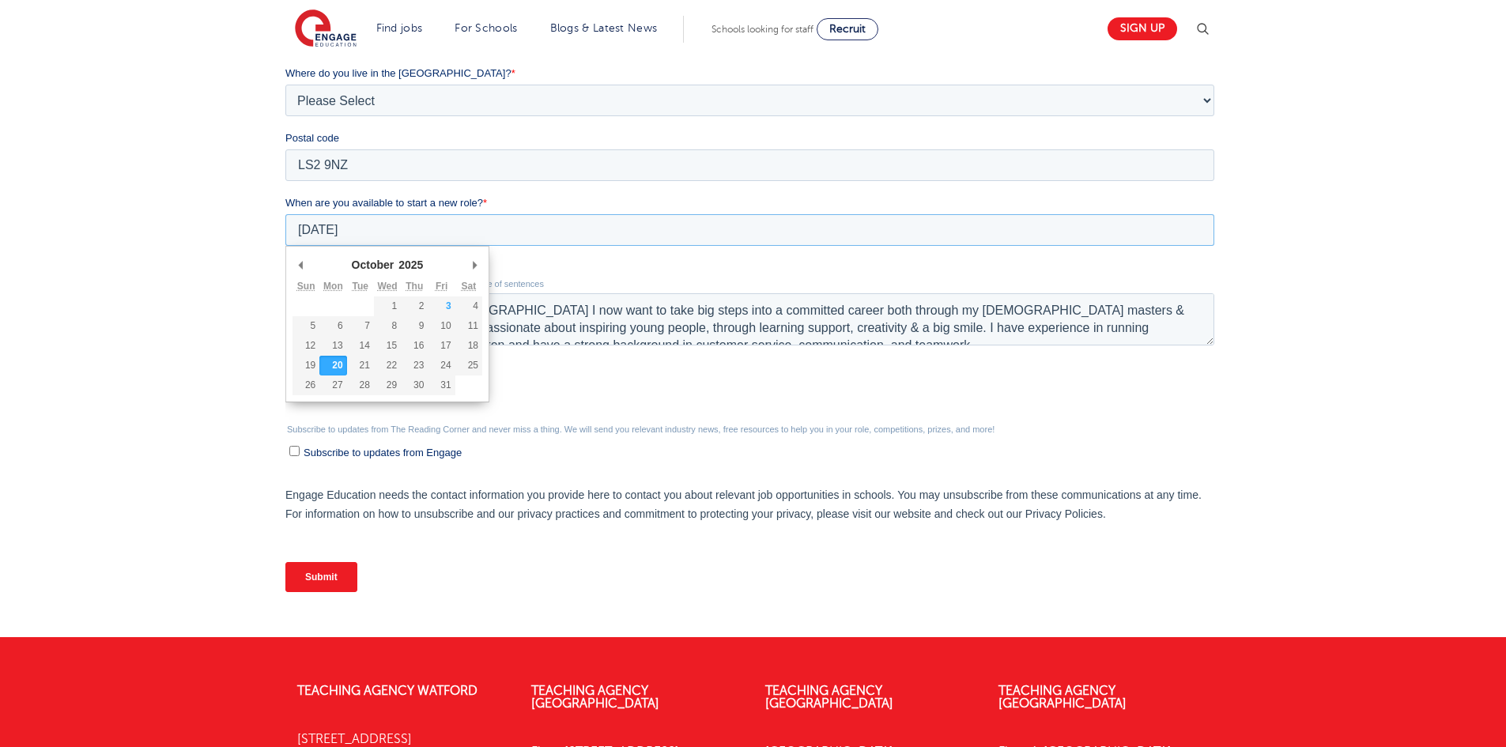
click at [357, 221] on input "2025/10/20" at bounding box center [749, 230] width 929 height 32
type div "2025-10-26"
type input "2025/10/26"
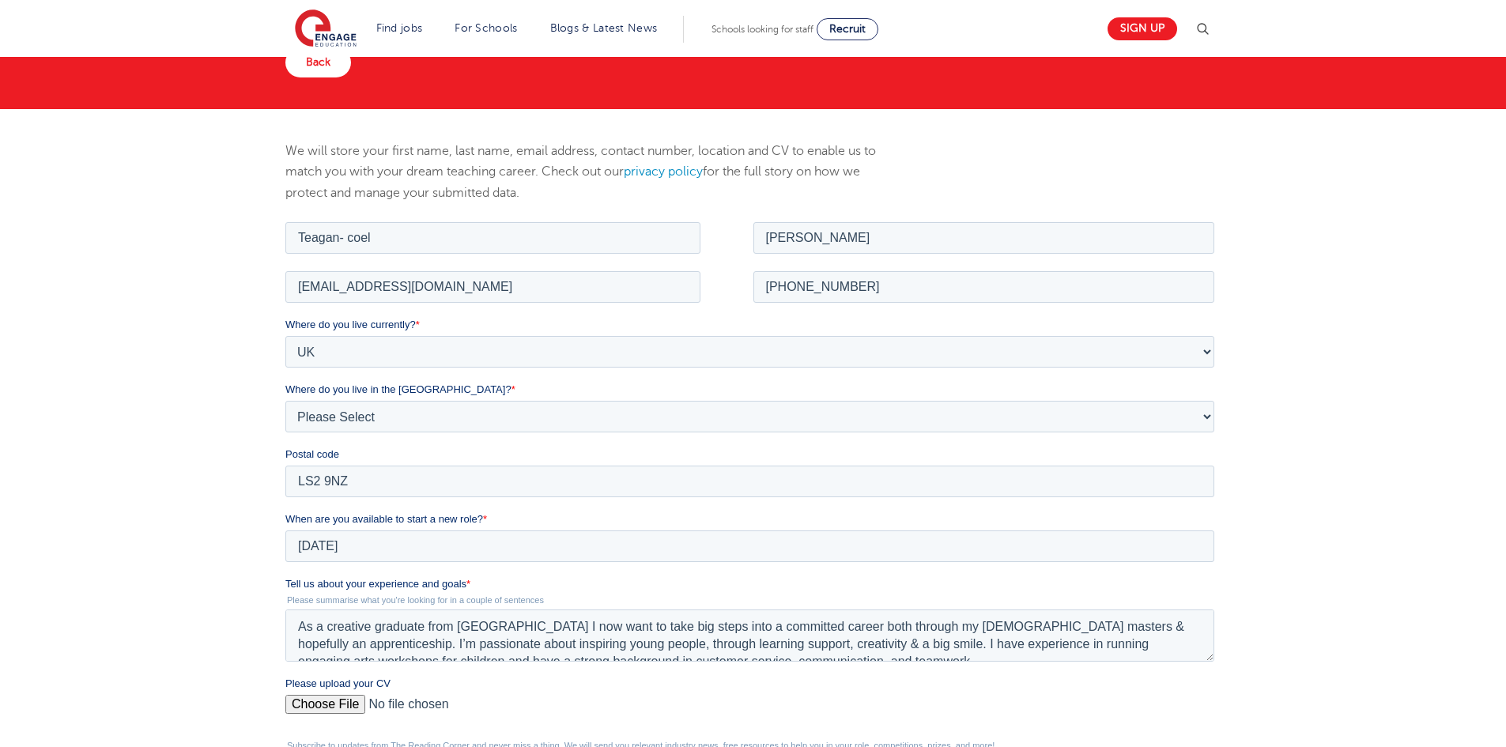
scroll to position [237, 0]
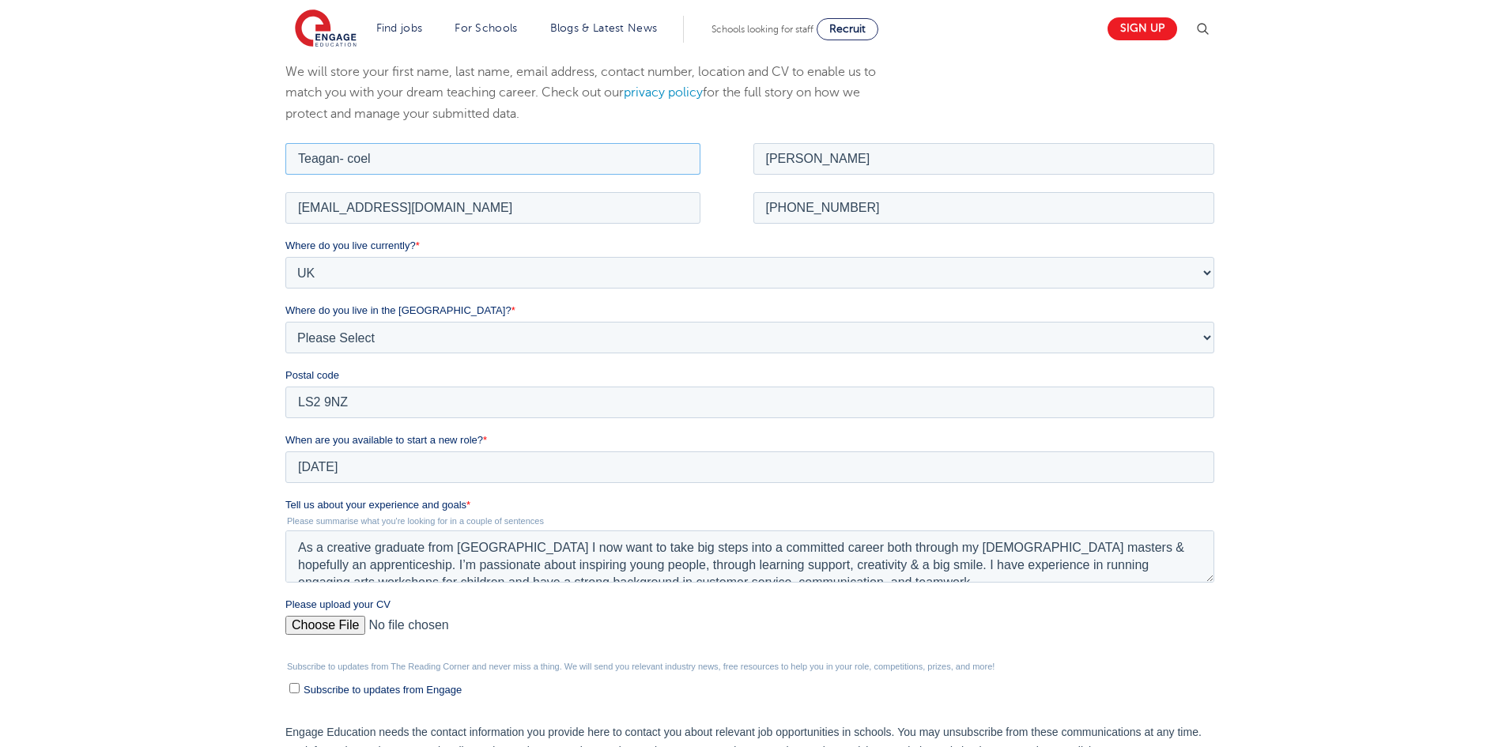
click at [338, 157] on input "Teagan- coel" at bounding box center [492, 158] width 415 height 32
drag, startPoint x: 357, startPoint y: 154, endPoint x: 365, endPoint y: 168, distance: 15.2
click at [357, 154] on input "Teagan - coel" at bounding box center [492, 158] width 415 height 32
click at [418, 157] on input "Teagan - coel" at bounding box center [492, 158] width 415 height 32
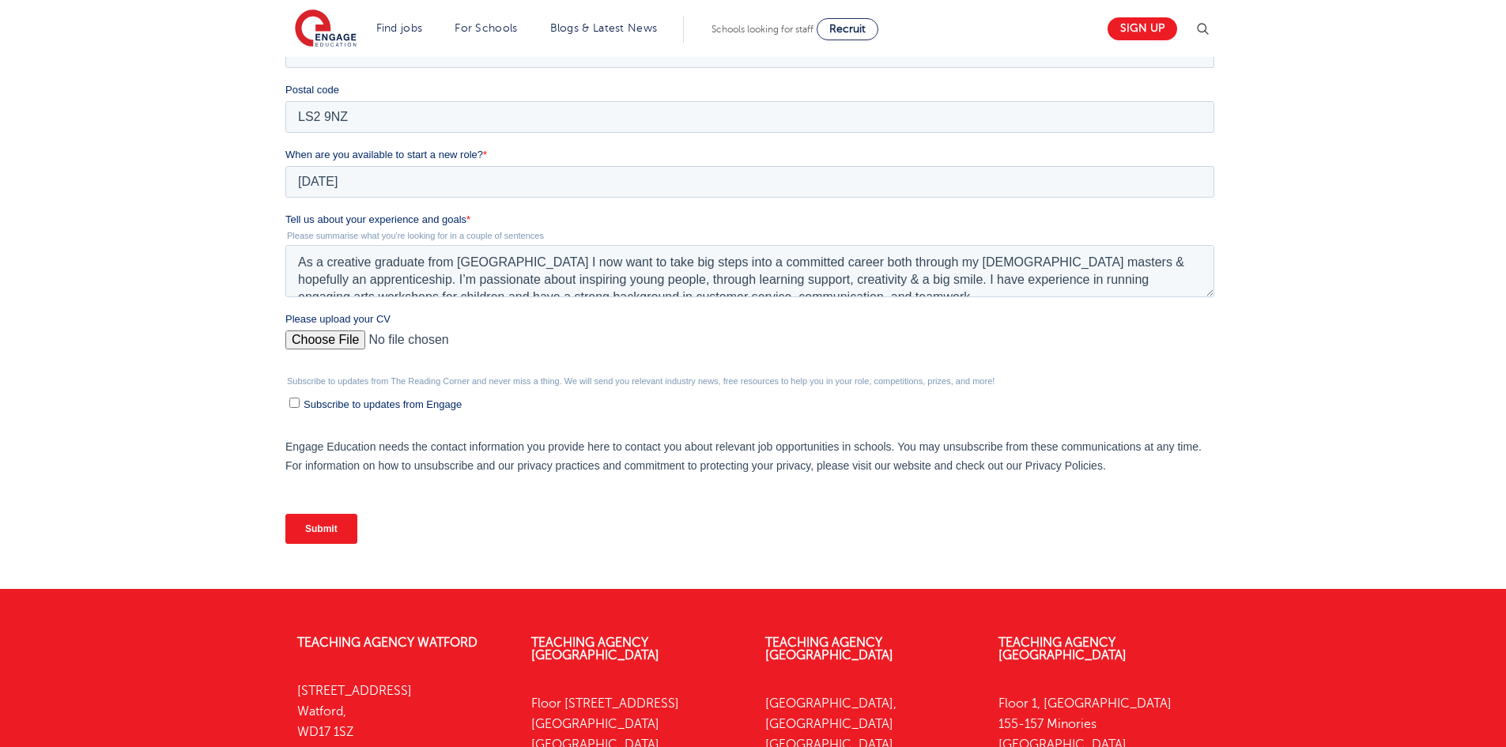
scroll to position [553, 0]
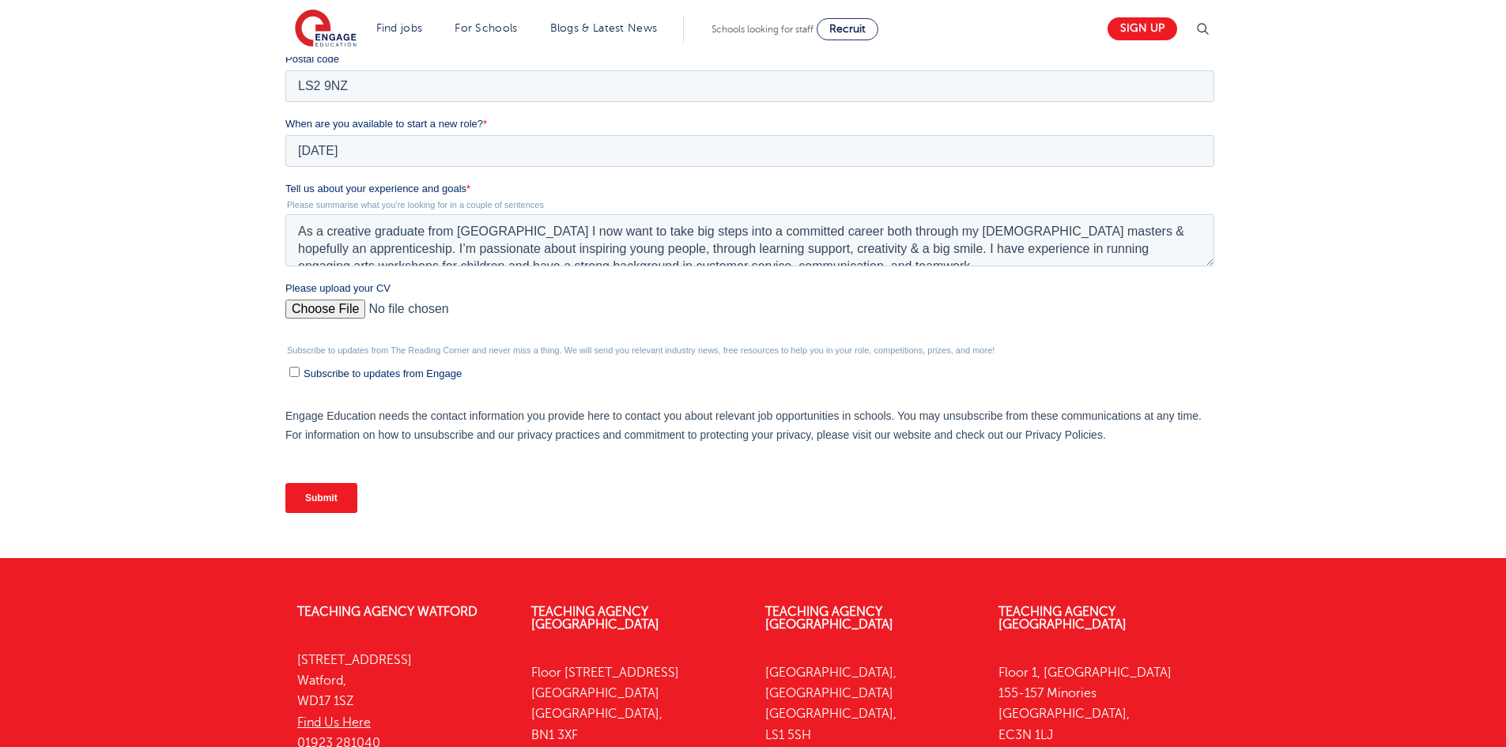
type input "Teagan - coel H Robinson"
click at [332, 502] on input "Submit" at bounding box center [321, 498] width 72 height 30
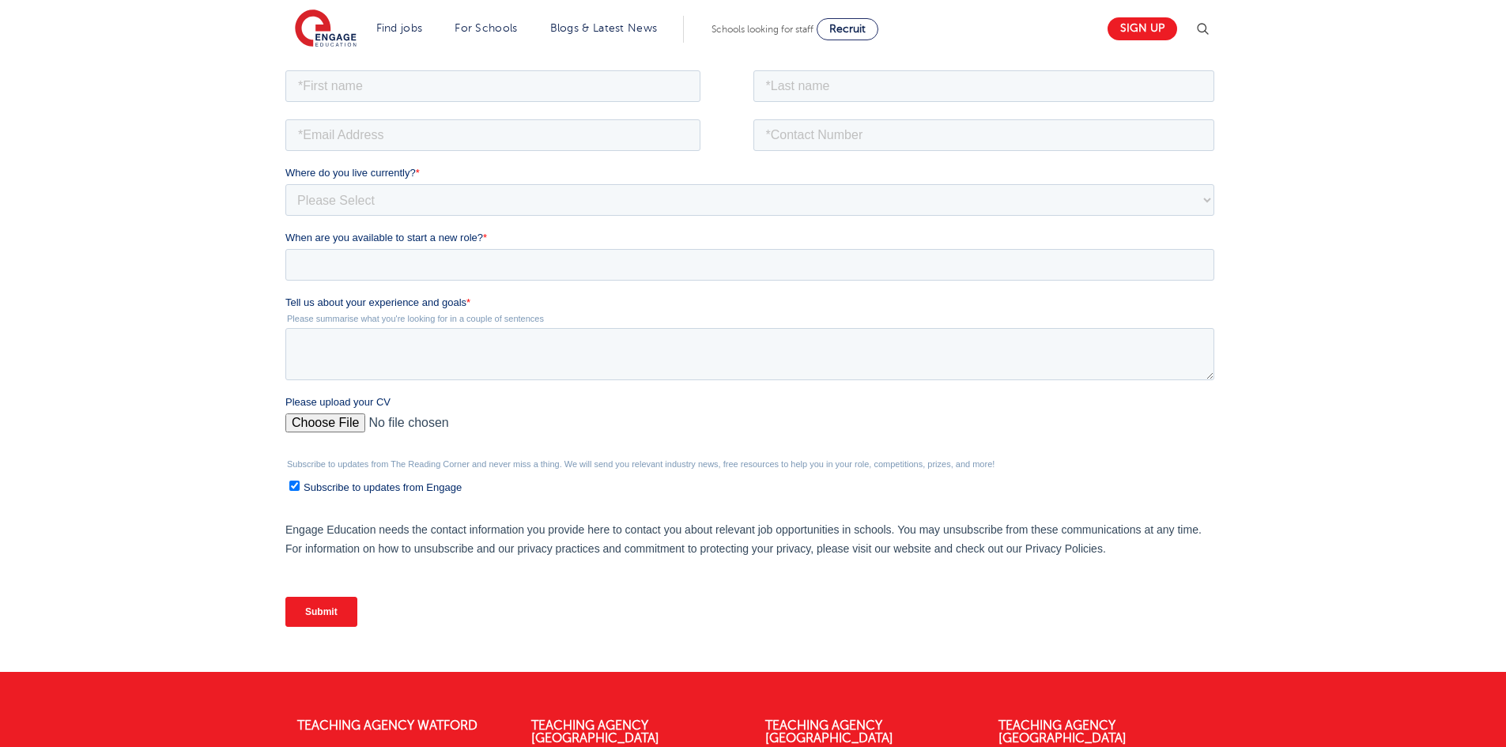
scroll to position [158, 0]
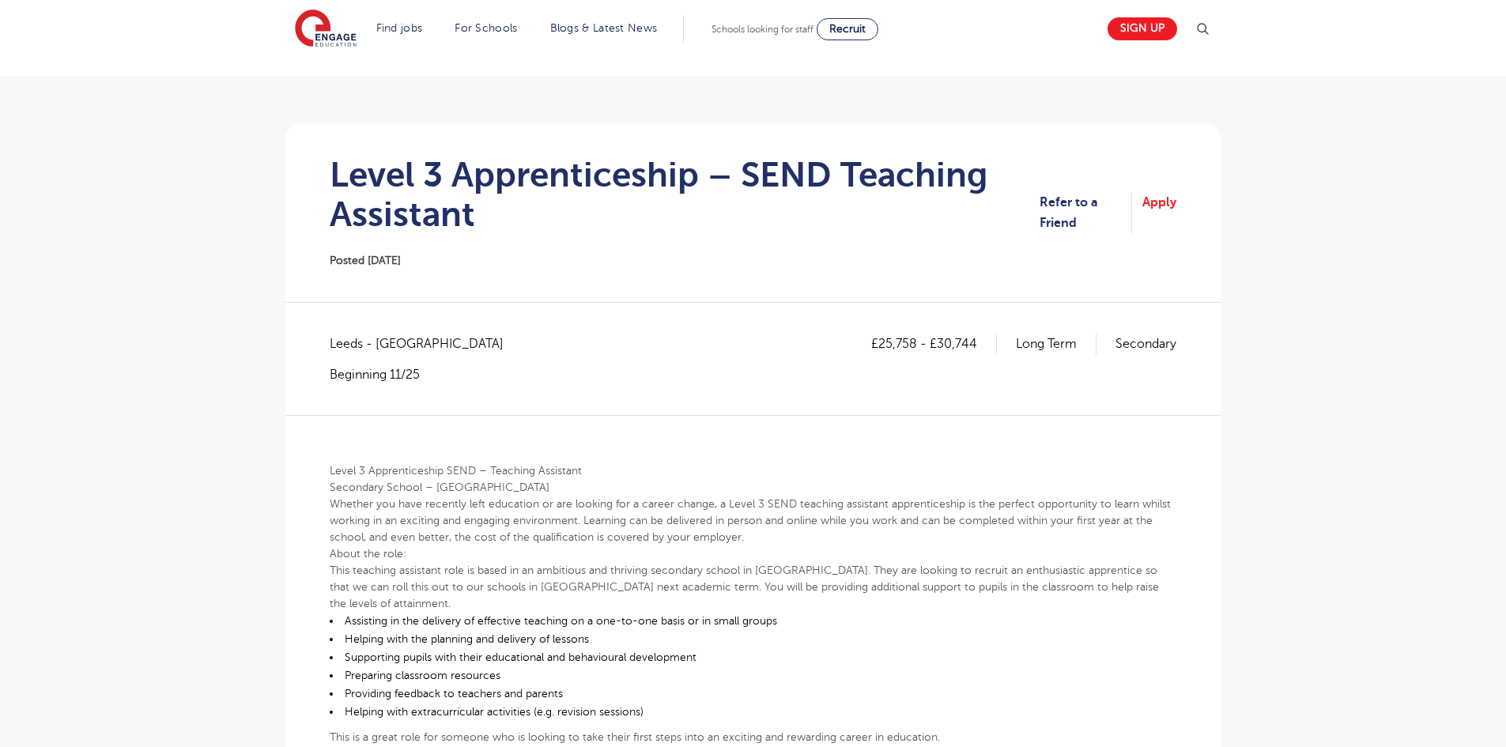
scroll to position [158, 0]
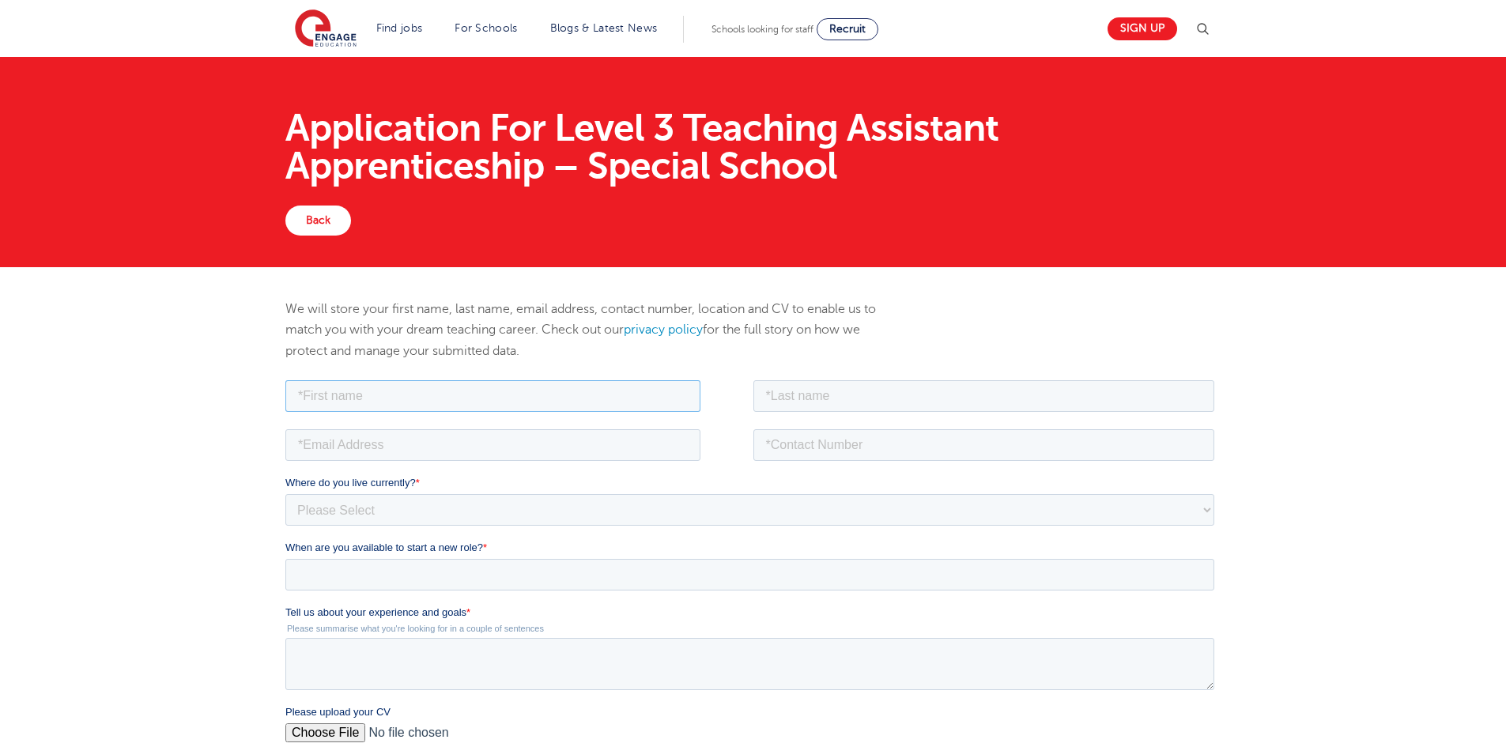
click at [389, 386] on input "text" at bounding box center [492, 396] width 415 height 32
type input "Teagan- coel"
click at [416, 451] on input "email" at bounding box center [492, 445] width 415 height 32
type input "[EMAIL_ADDRESS][DOMAIN_NAME]"
click at [859, 398] on input "text" at bounding box center [985, 396] width 462 height 32
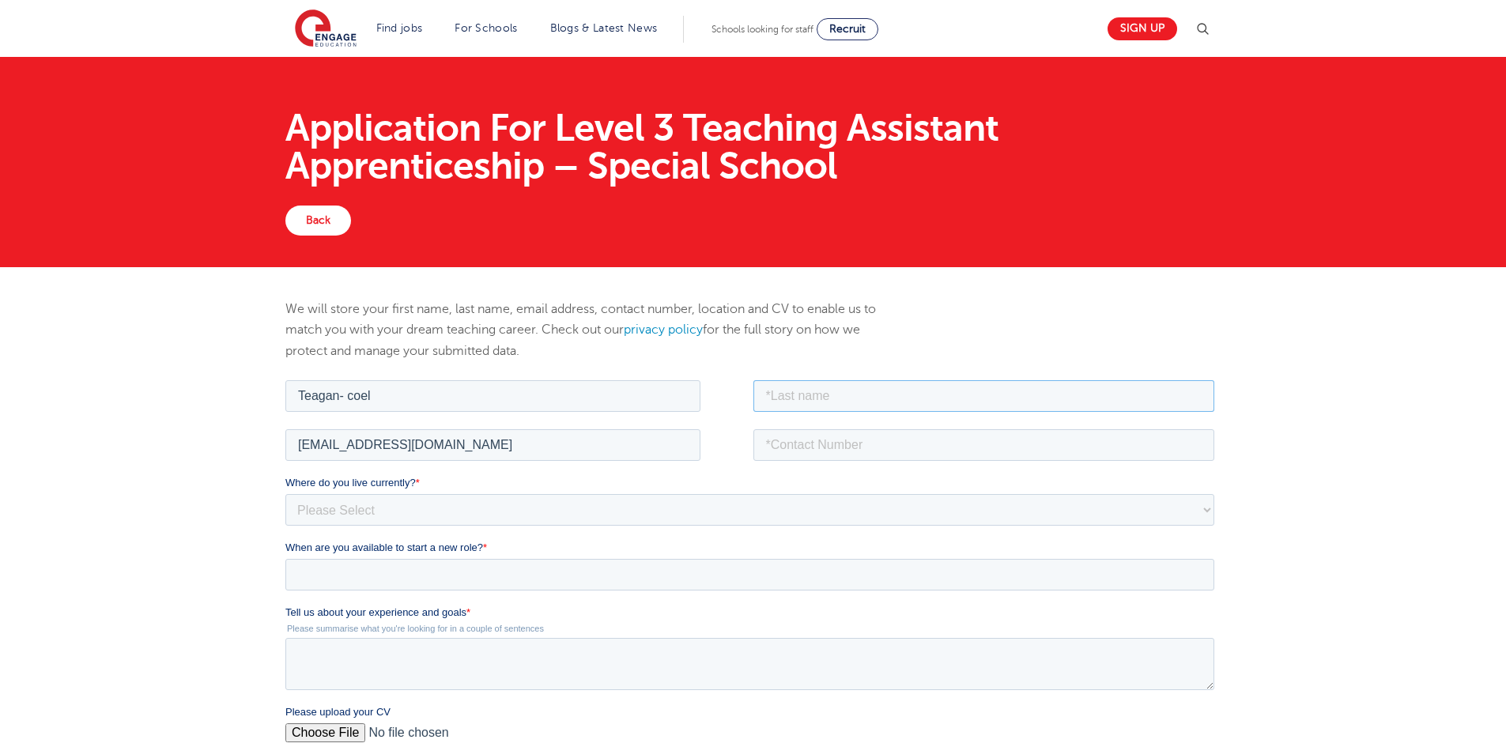
type input "[PERSON_NAME]"
click at [864, 443] on input "tel" at bounding box center [985, 445] width 462 height 32
type input "[PHONE_NUMBER]"
drag, startPoint x: 589, startPoint y: 506, endPoint x: 589, endPoint y: 516, distance: 9.5
click at [589, 508] on select "Please Select [GEOGRAPHIC_DATA] [GEOGRAPHIC_DATA] [GEOGRAPHIC_DATA] [GEOGRAPHIC…" at bounding box center [749, 509] width 929 height 32
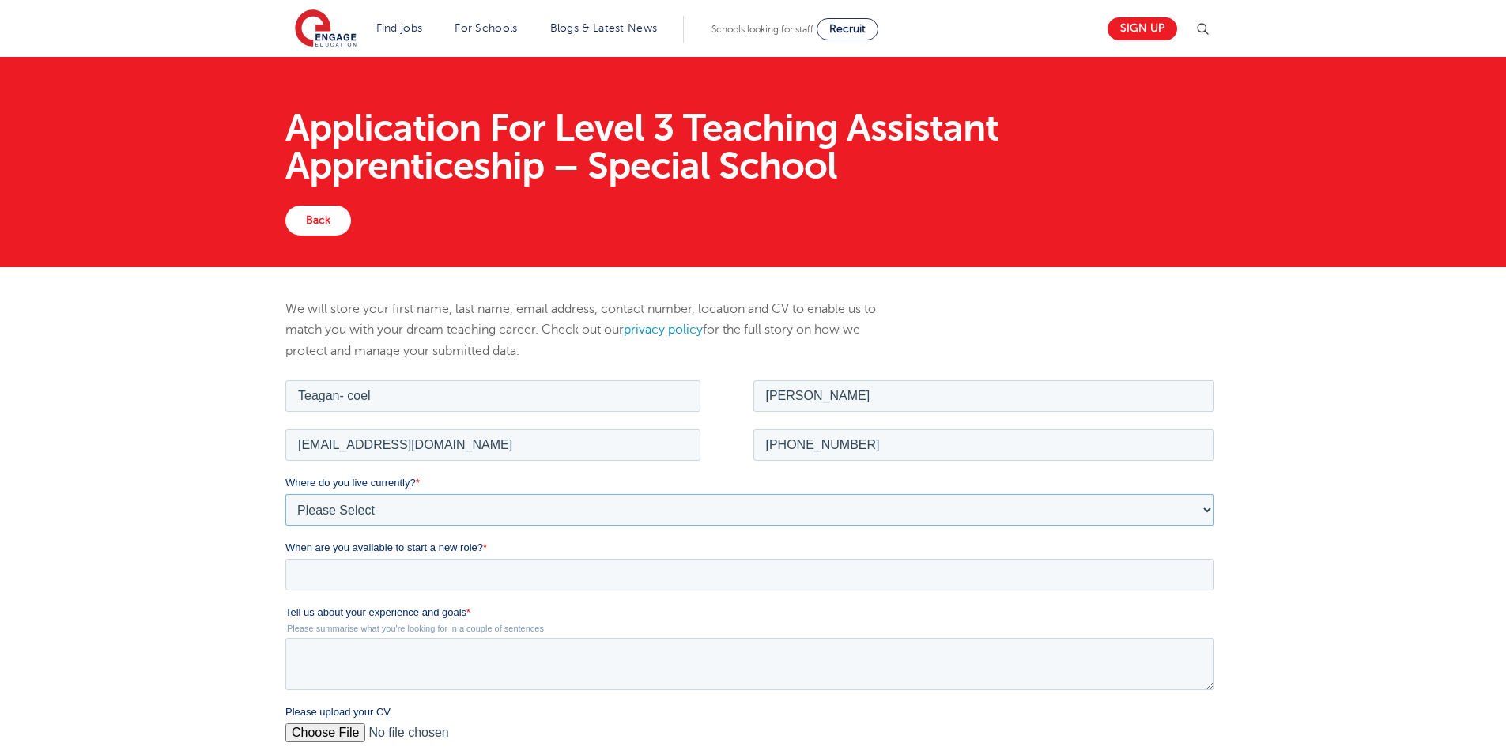
select select "UK"
click at [285, 493] on select "Please Select [GEOGRAPHIC_DATA] [GEOGRAPHIC_DATA] [GEOGRAPHIC_DATA] [GEOGRAPHIC…" at bounding box center [749, 509] width 929 height 32
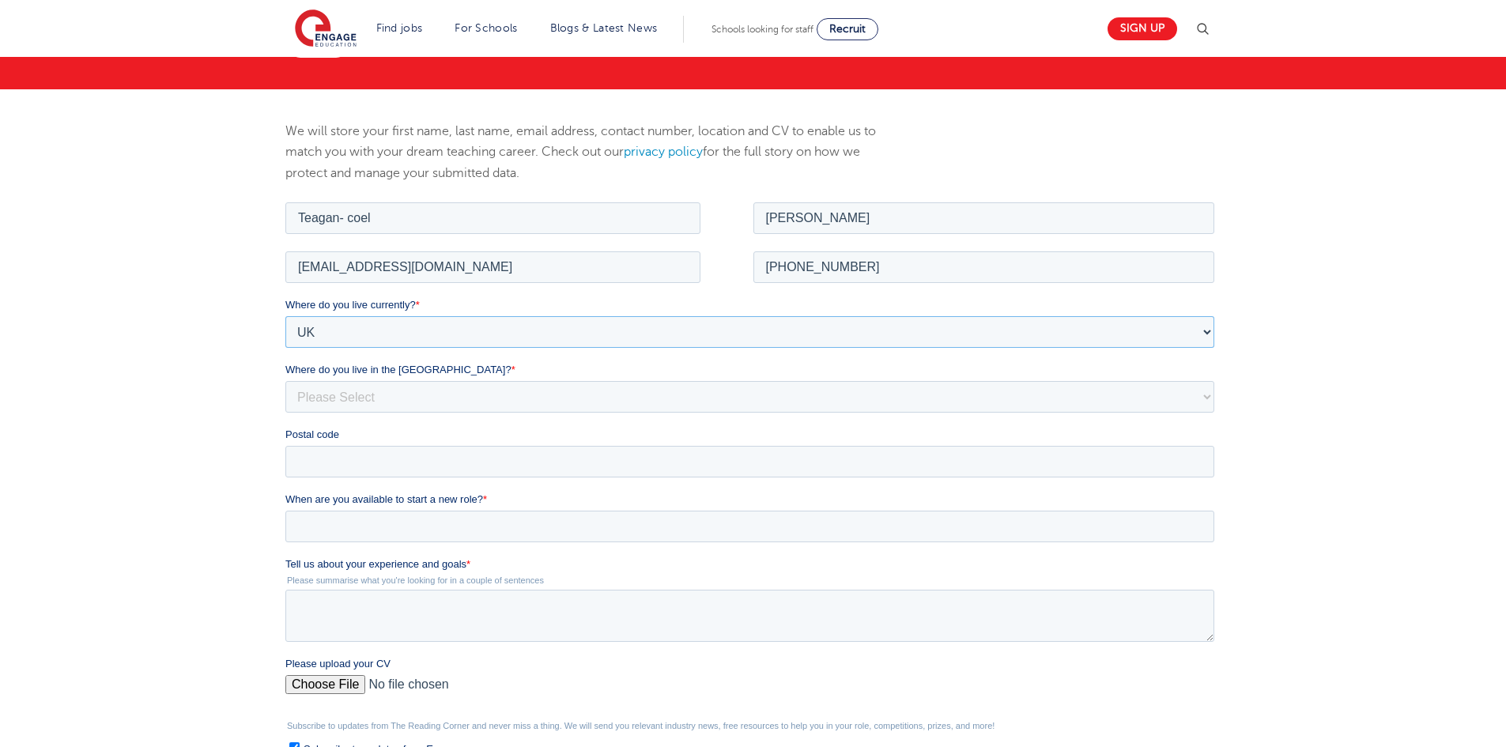
scroll to position [237, 0]
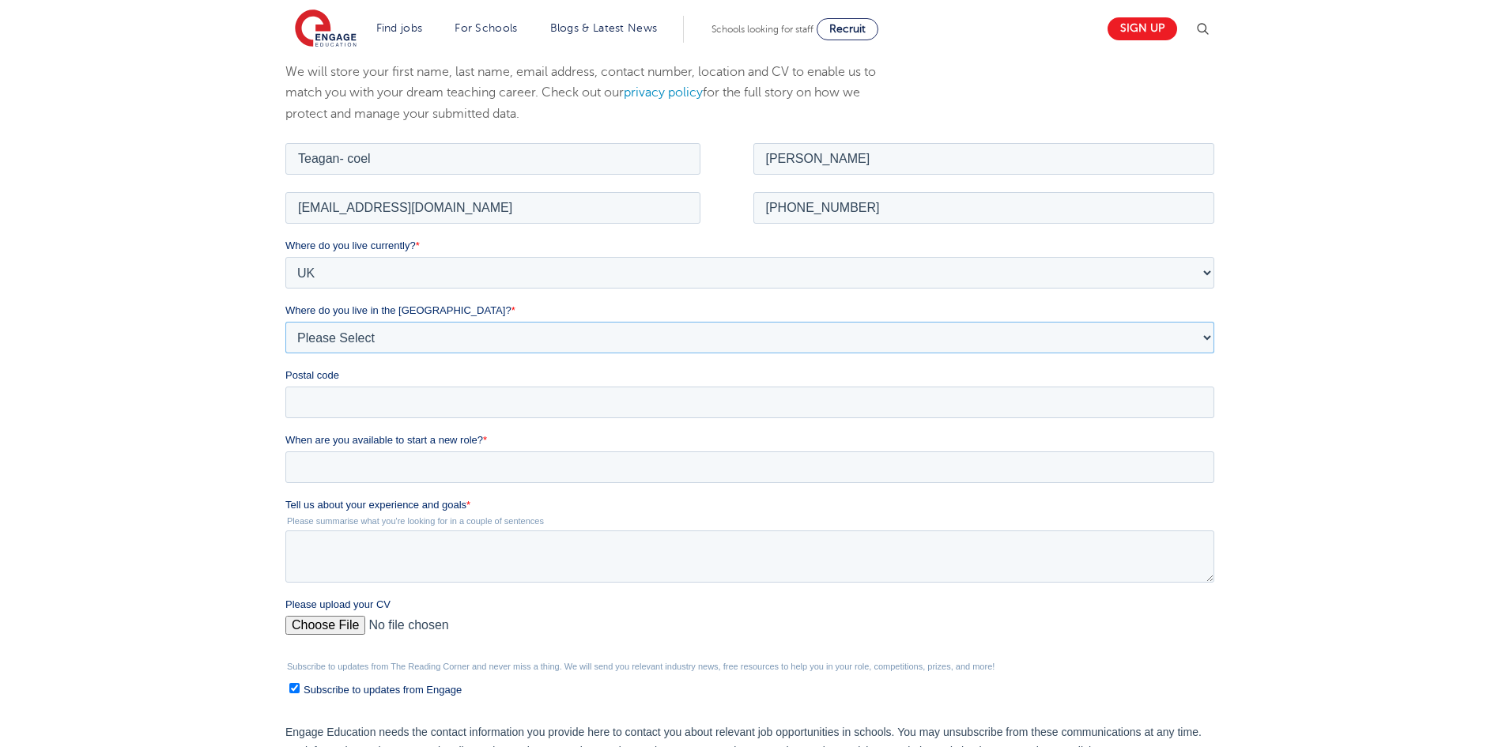
click at [402, 340] on select "Please Select Overseas Barnsley Bedfordshire Berkshire Bournemouth Bracknell Fo…" at bounding box center [749, 337] width 929 height 32
select select "Leeds"
click at [285, 321] on select "Please Select Overseas Barnsley Bedfordshire Berkshire Bournemouth Bracknell Fo…" at bounding box center [749, 337] width 929 height 32
click at [338, 156] on input "Teagan- coel" at bounding box center [492, 158] width 415 height 32
click at [357, 156] on input "Teagan - coel" at bounding box center [492, 158] width 415 height 32
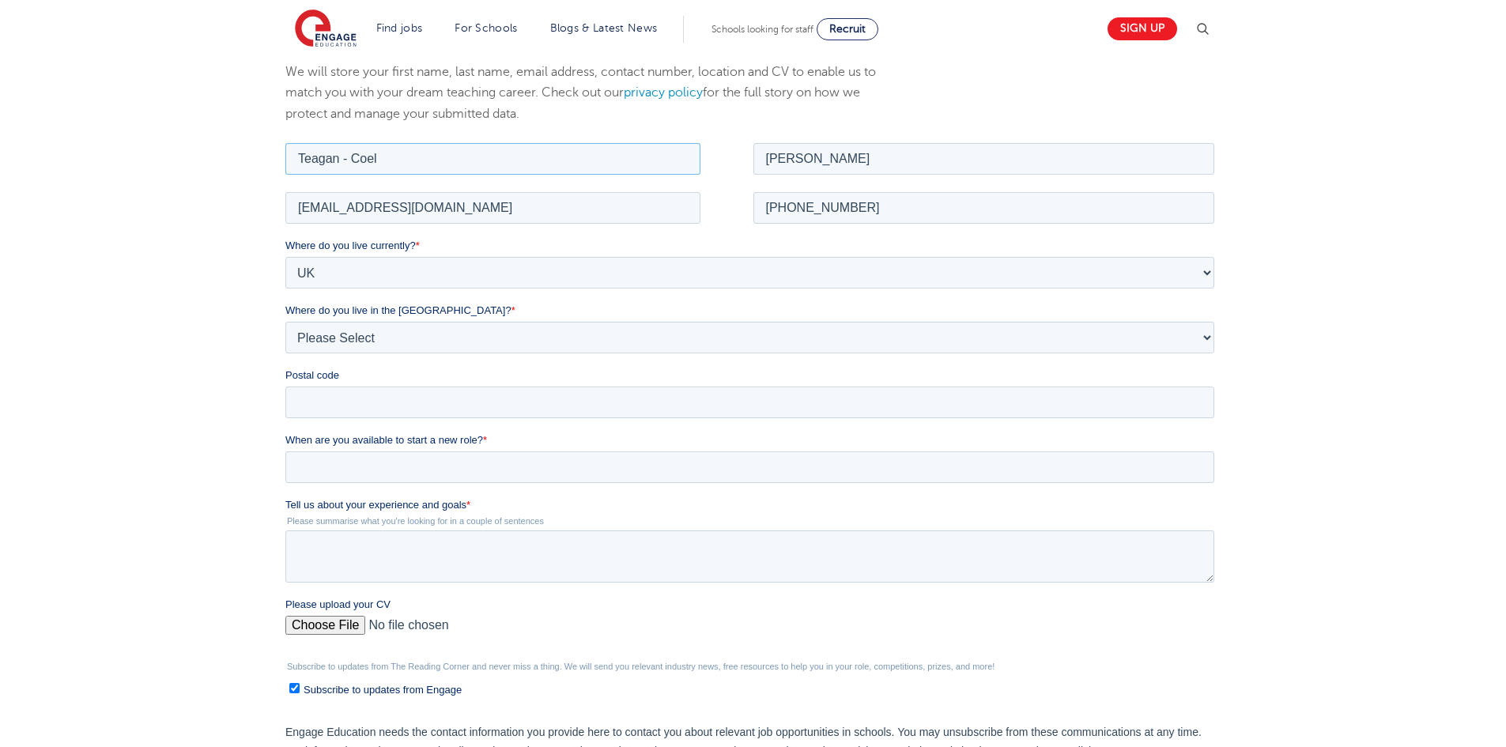
type input "Teagan - Coel"
click at [416, 402] on input "Postal code" at bounding box center [749, 402] width 929 height 32
type input "LS2 9NZ"
click at [429, 472] on input "When are you available to start a new role? *" at bounding box center [749, 467] width 929 height 32
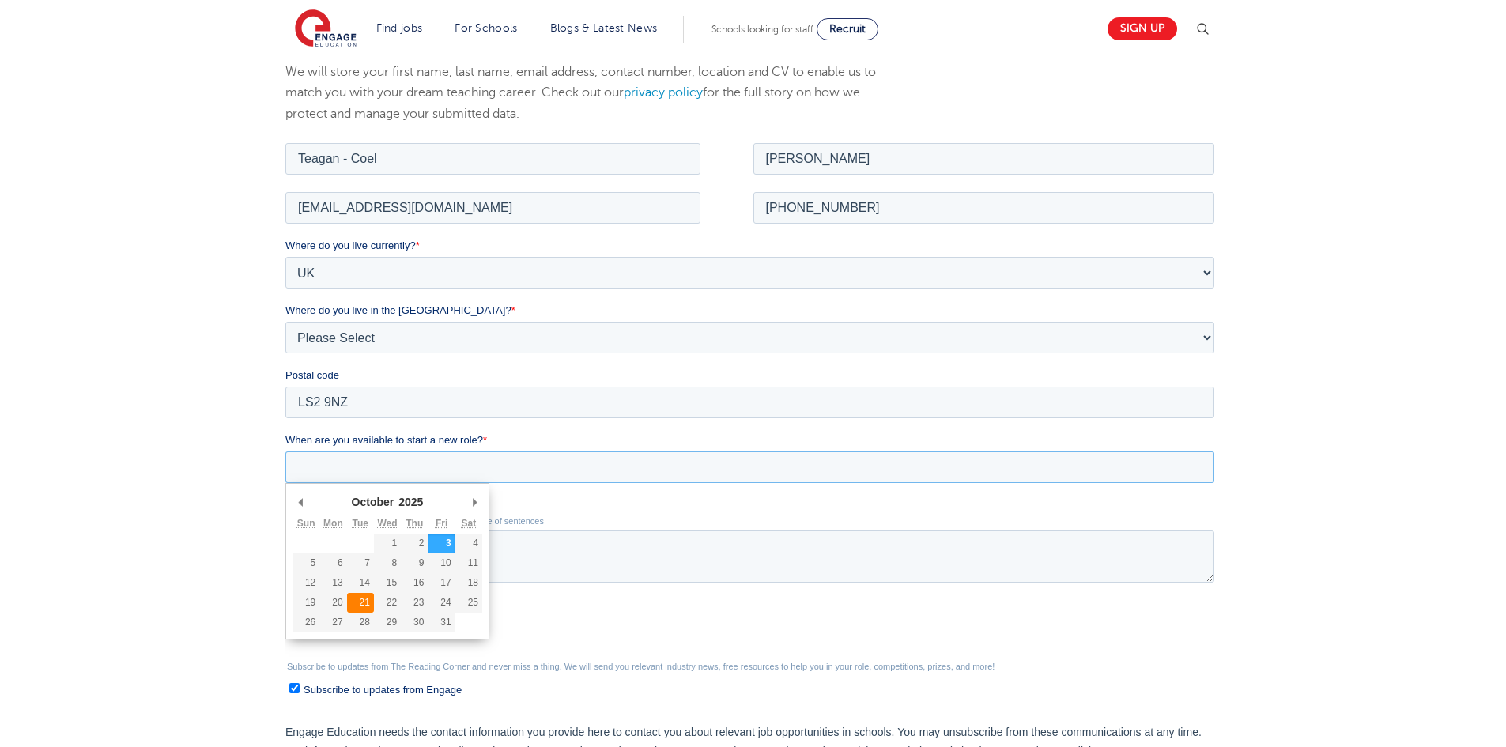
type div "2025-10-21"
type input "2025/10/21"
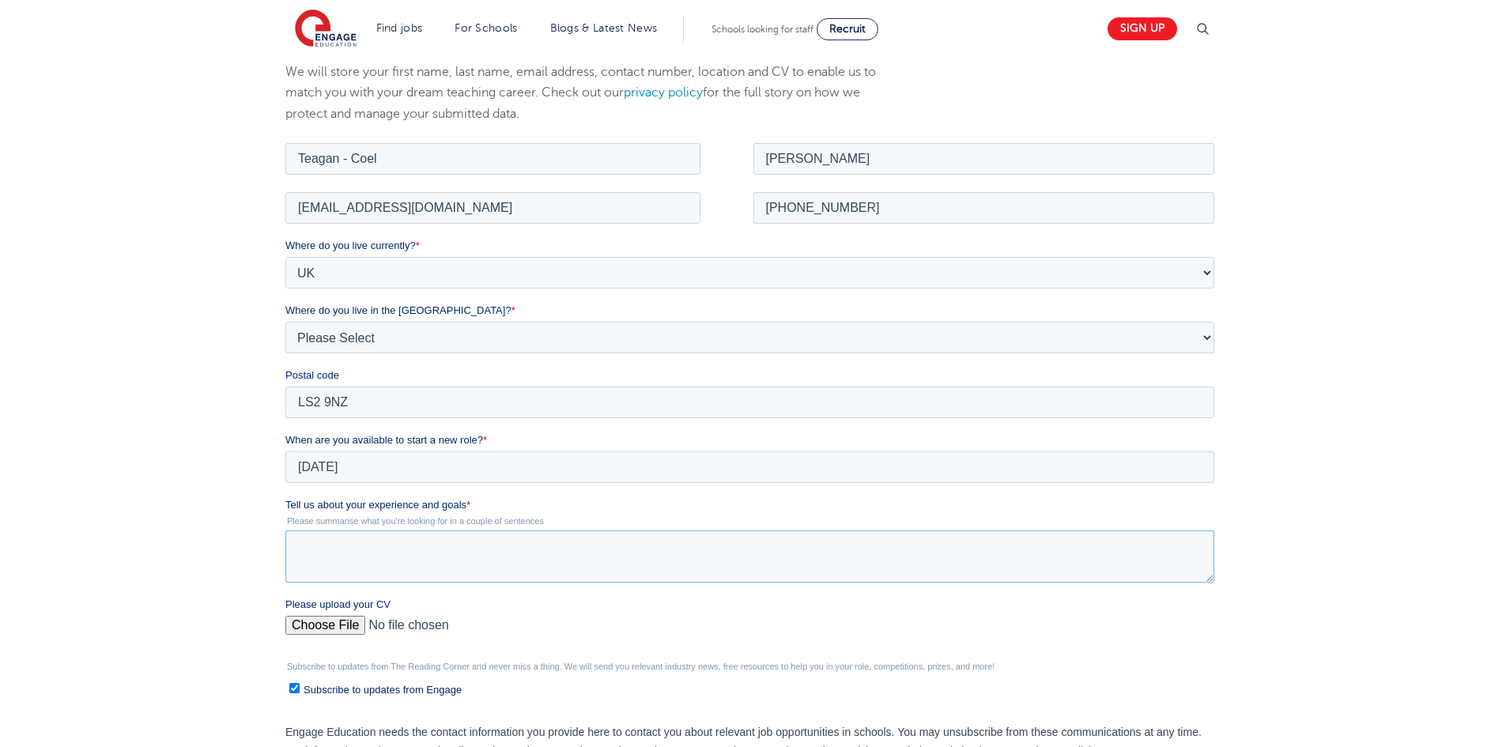
click at [383, 543] on textarea "Tell us about your experience and goals *" at bounding box center [749, 556] width 929 height 52
paste textarea "As a creative graduate from Leeds Arts University, I’m eager to take the next s…"
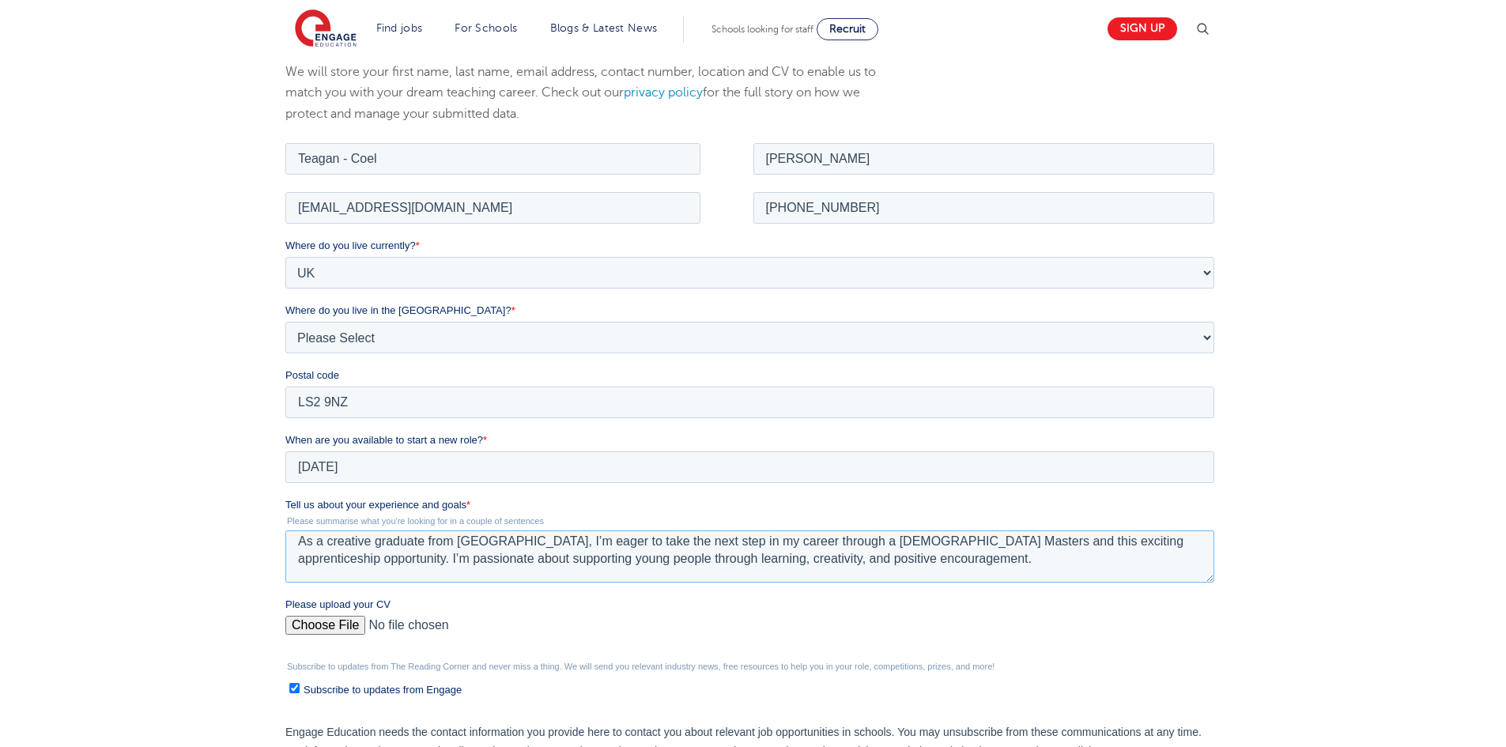
scroll to position [0, 0]
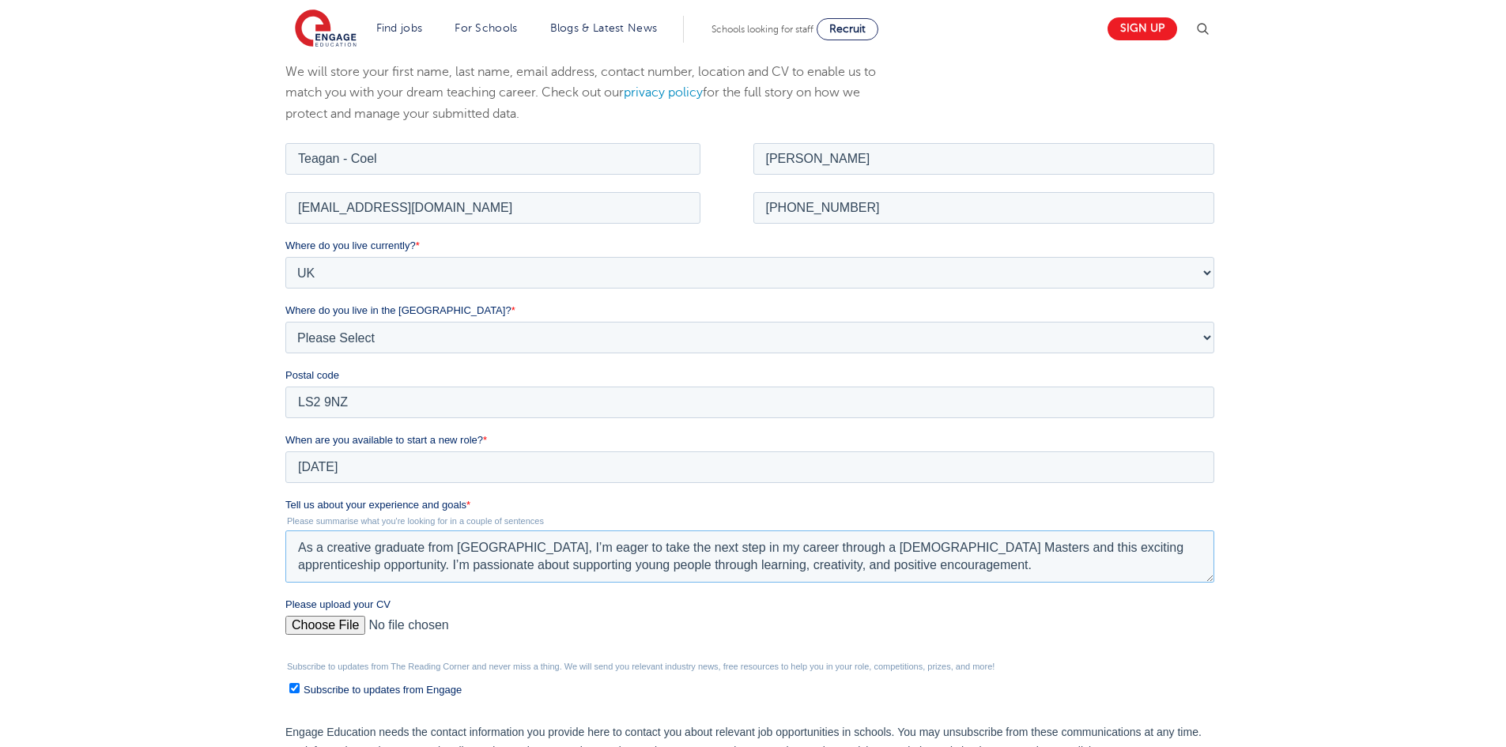
type textarea "As a creative graduate from Leeds Arts University, I’m eager to take the next s…"
click at [339, 625] on input "Please upload your CV" at bounding box center [749, 631] width 929 height 32
type input "C:\fakepath\Teagan Robinson RESUME - 072025.pdf"
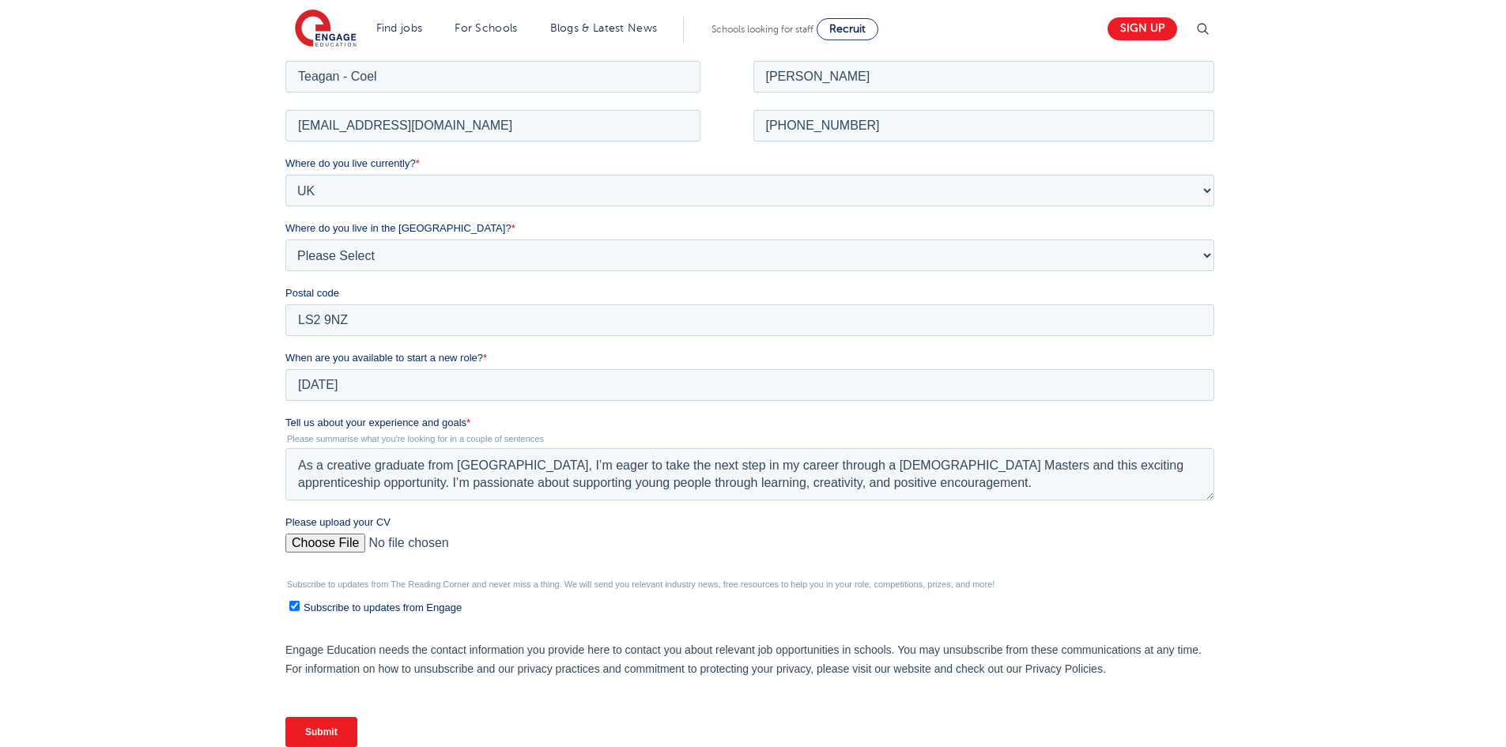
scroll to position [474, 0]
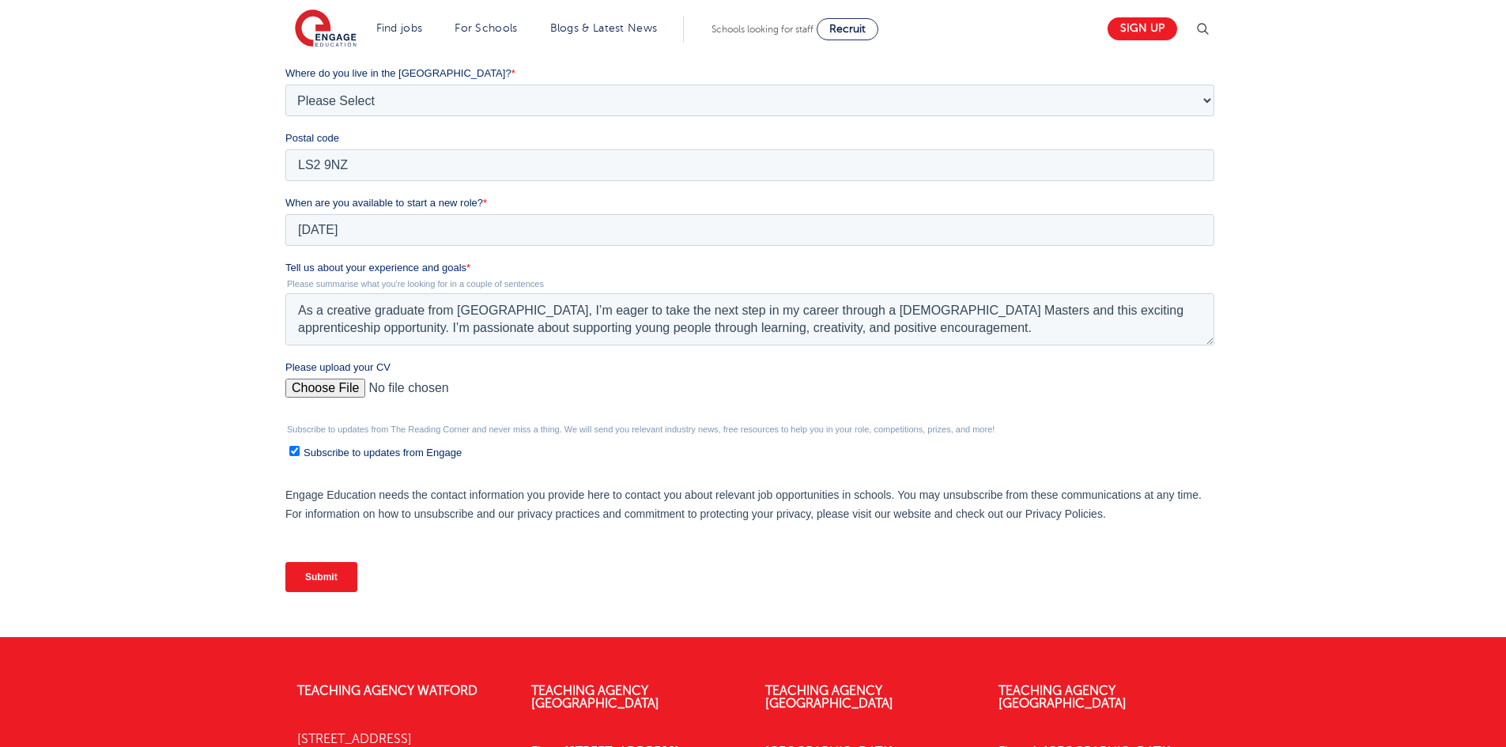
click at [302, 451] on label "Subscribe to updates from Engage" at bounding box center [751, 452] width 925 height 17
click at [300, 451] on input "Subscribe to updates from Engage" at bounding box center [294, 451] width 10 height 10
checkbox input "false"
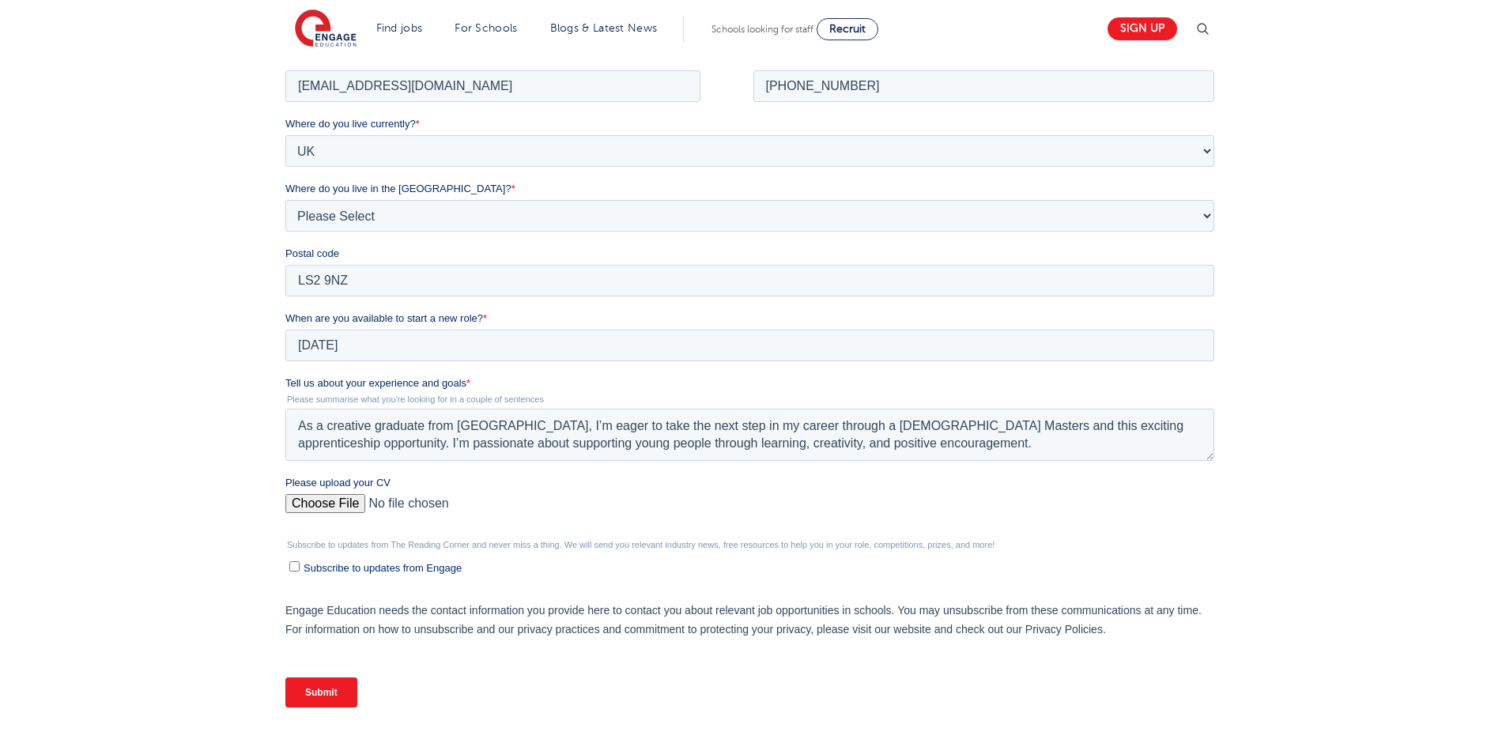
scroll to position [395, 0]
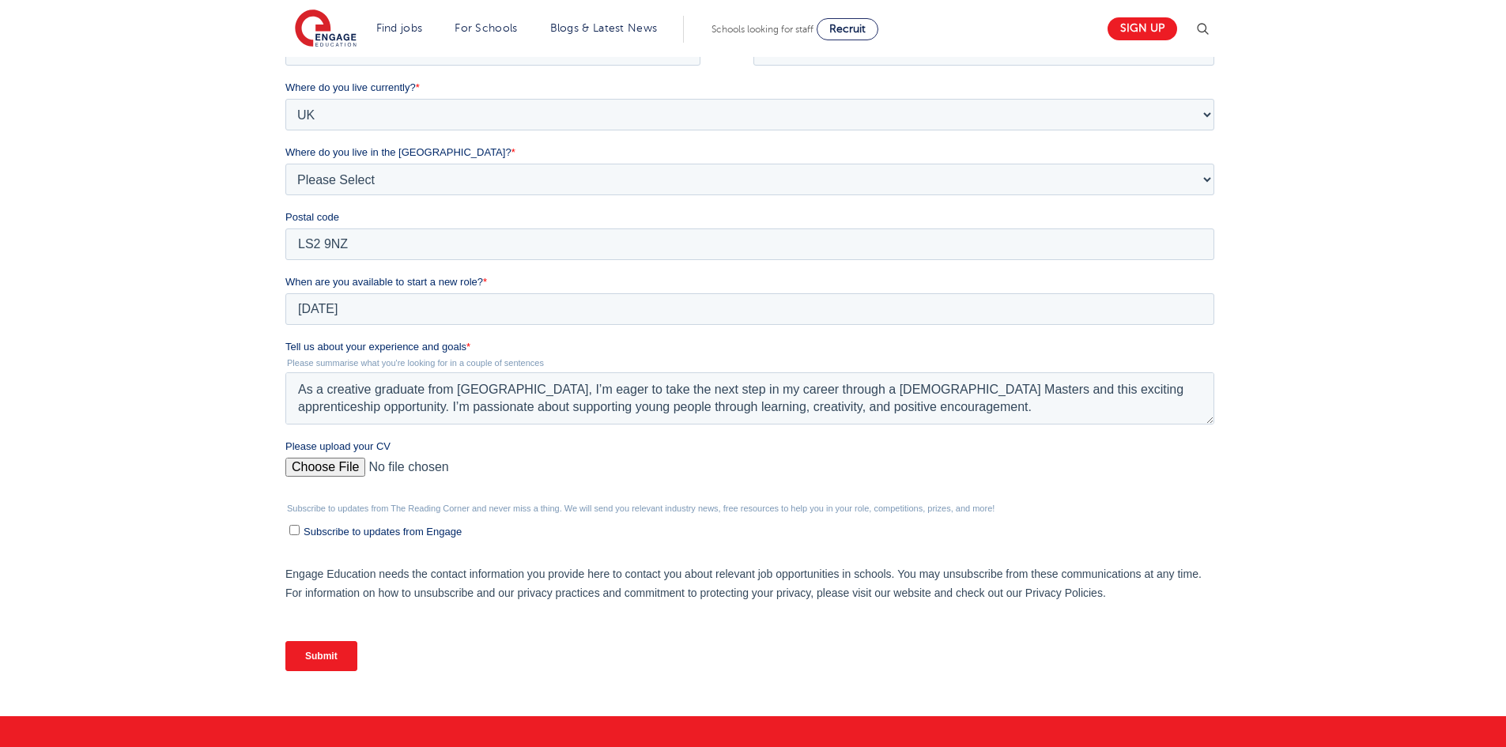
click at [331, 648] on input "Submit" at bounding box center [321, 656] width 72 height 30
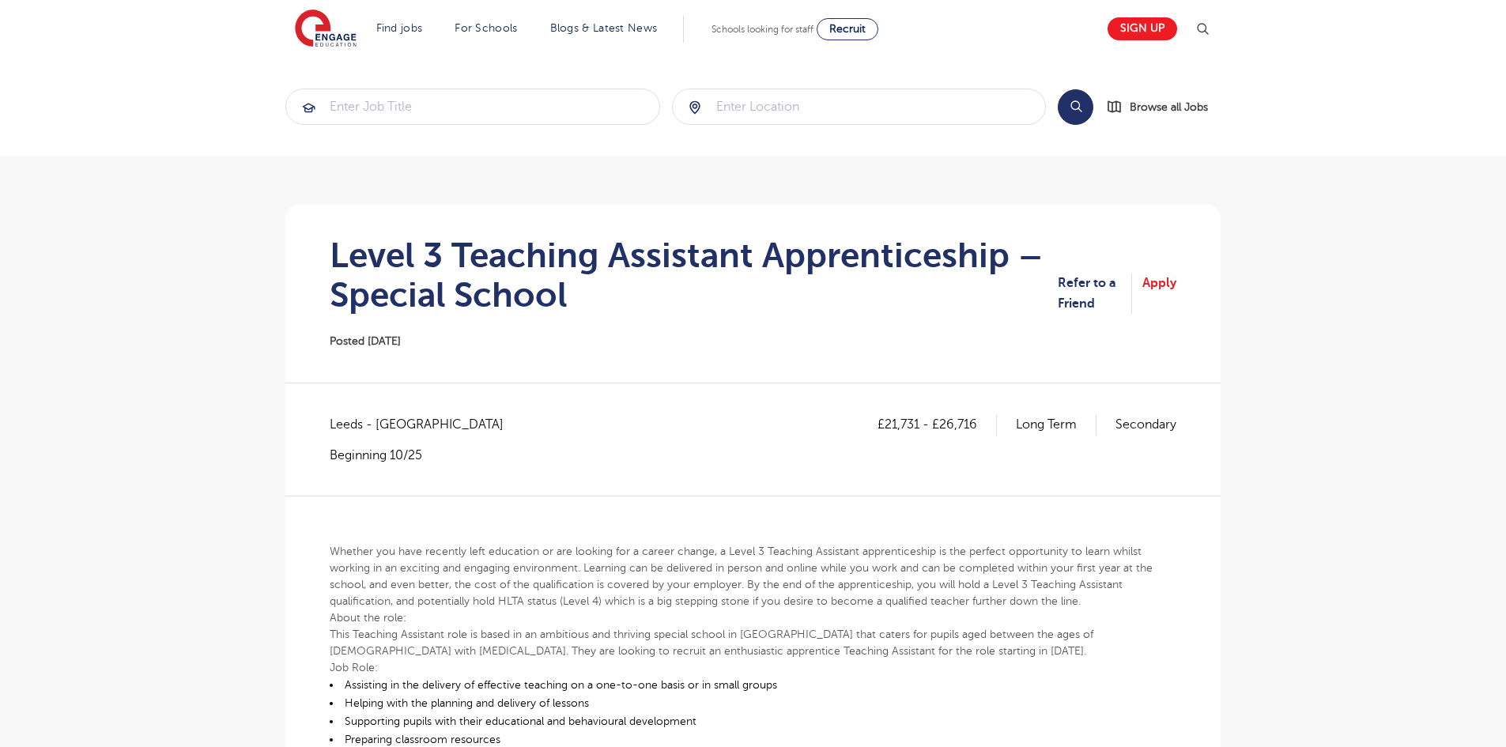
scroll to position [158, 0]
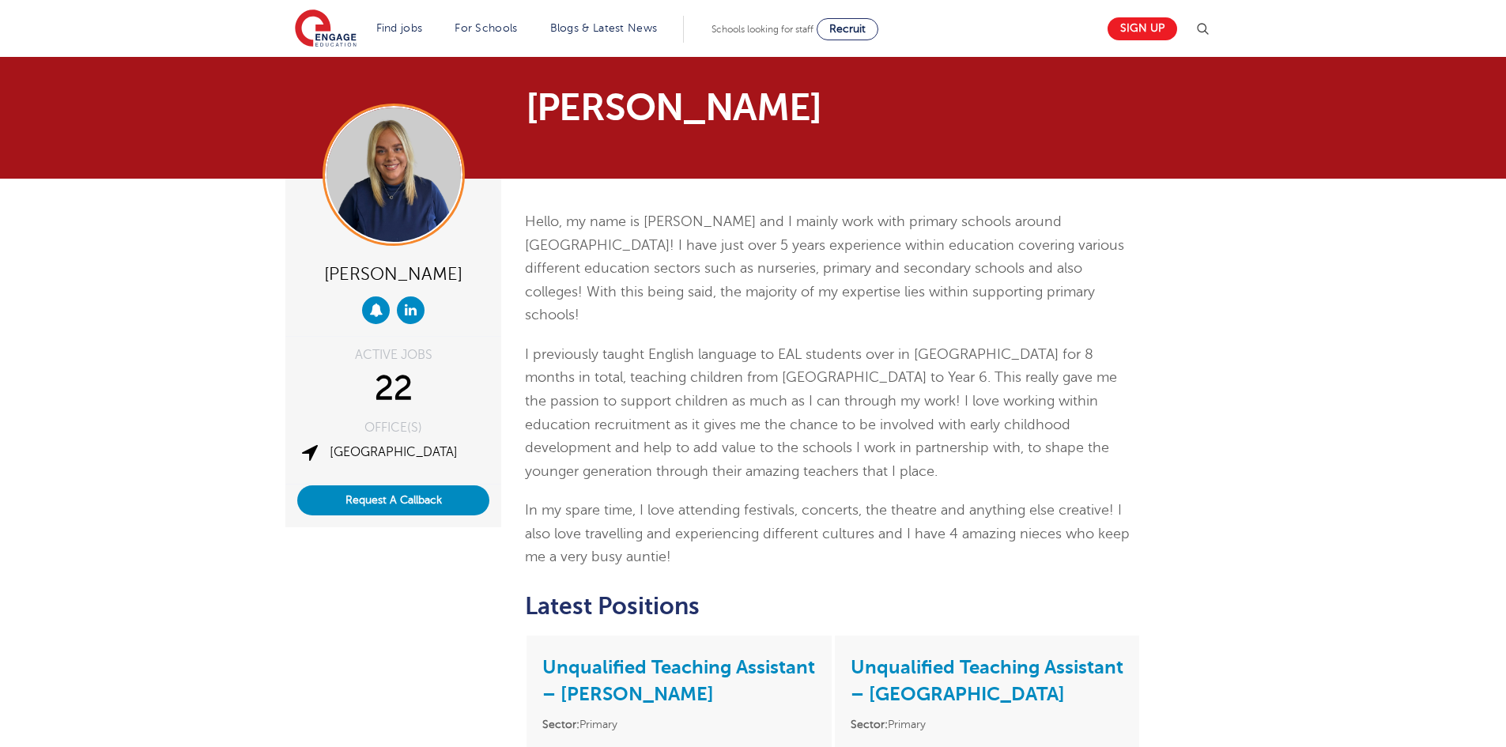
scroll to position [474, 0]
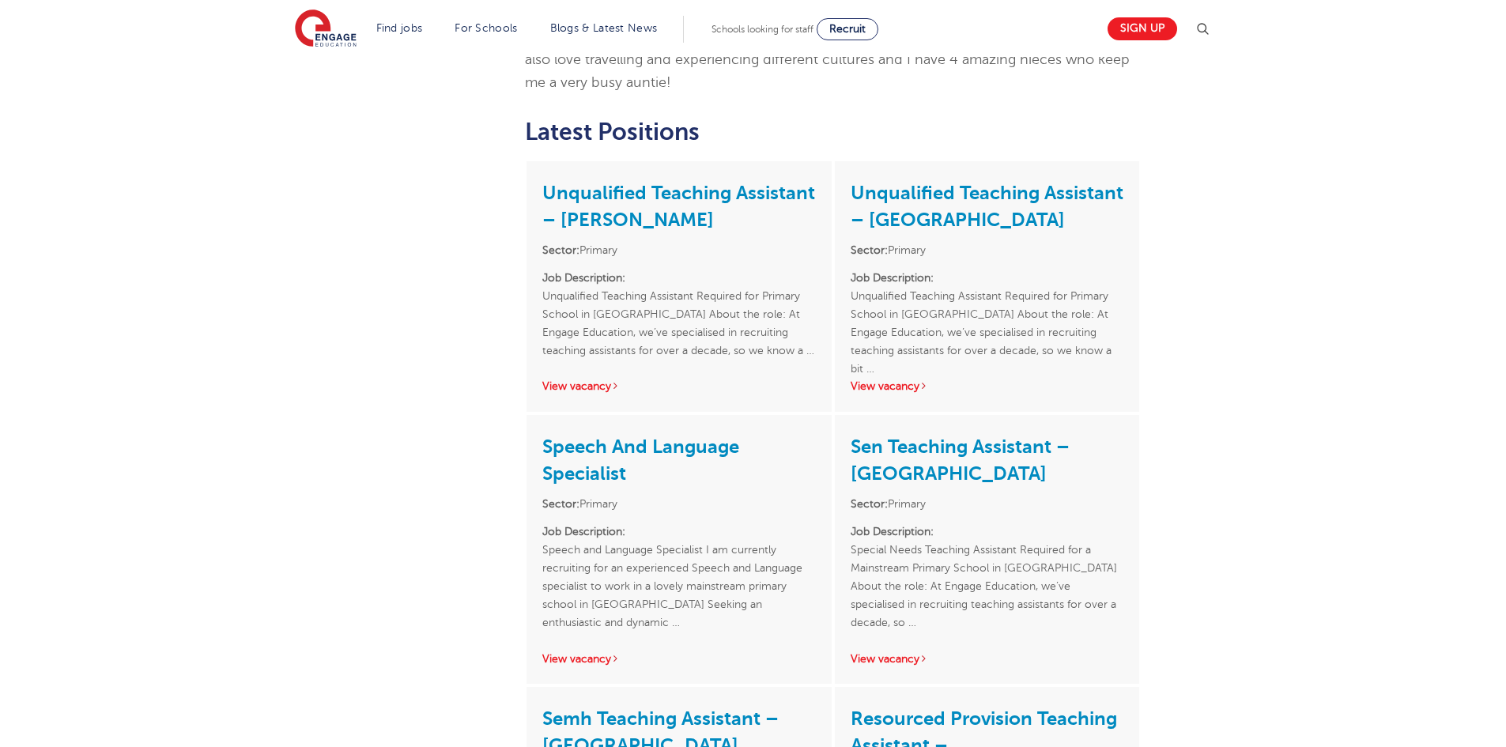
drag, startPoint x: 1309, startPoint y: 314, endPoint x: 1065, endPoint y: 228, distance: 259.1
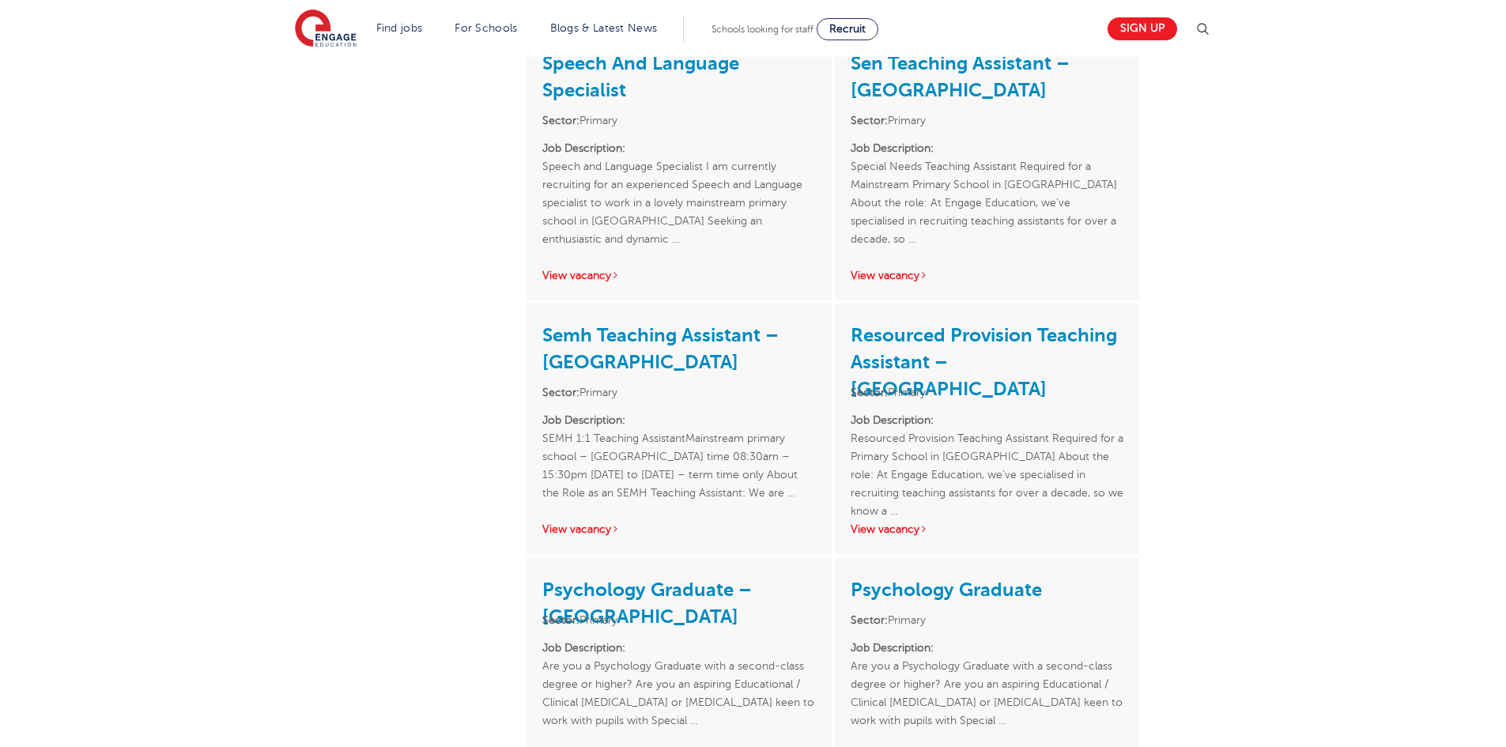
scroll to position [949, 0]
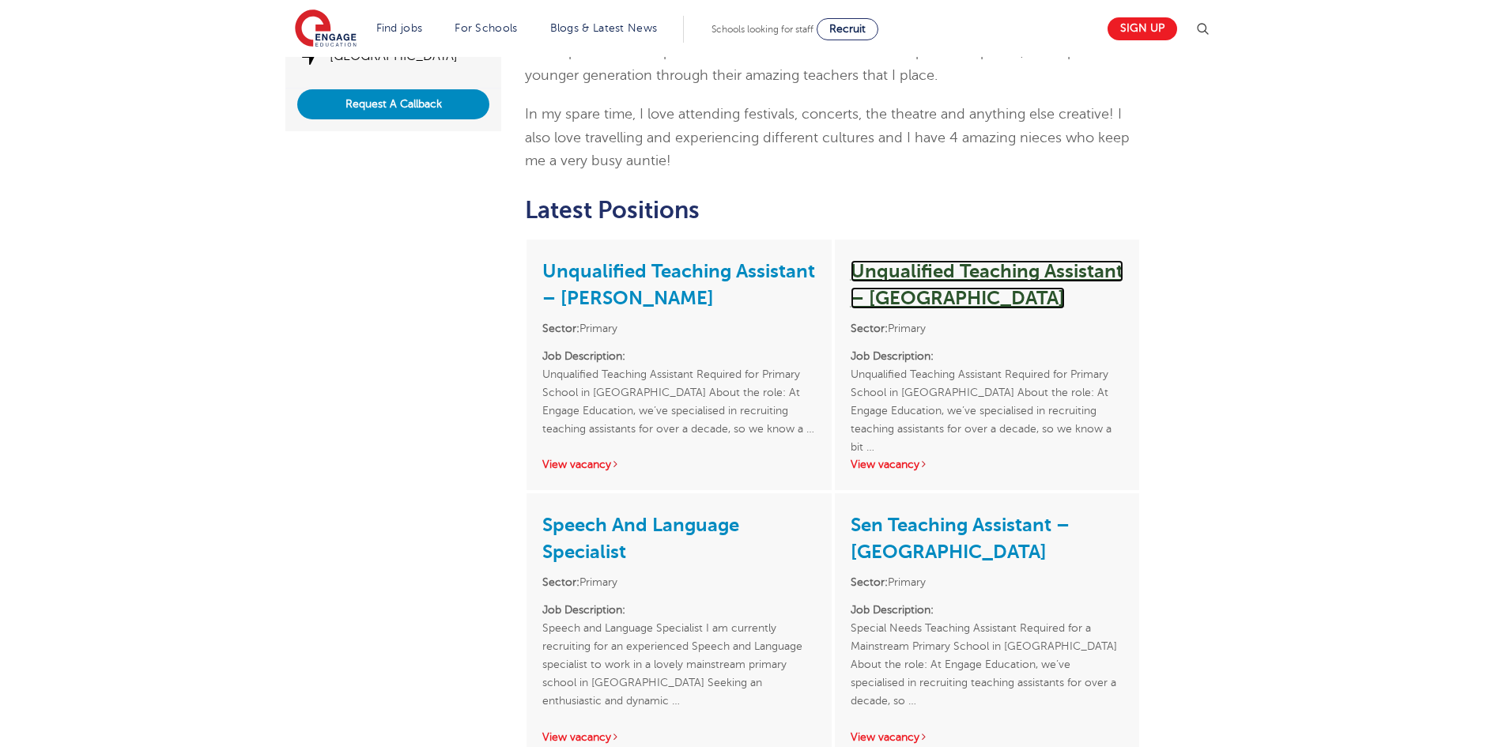
scroll to position [395, 0]
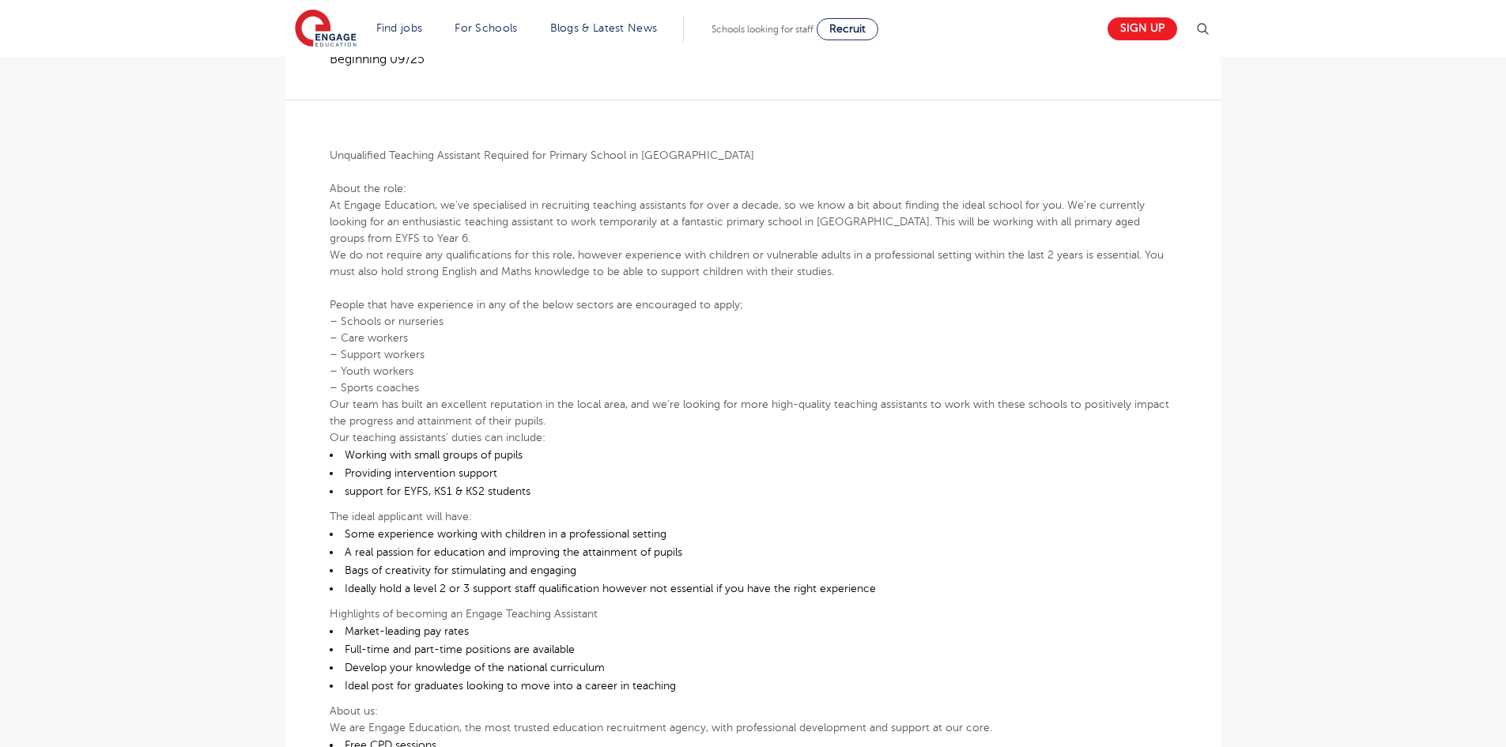
scroll to position [474, 0]
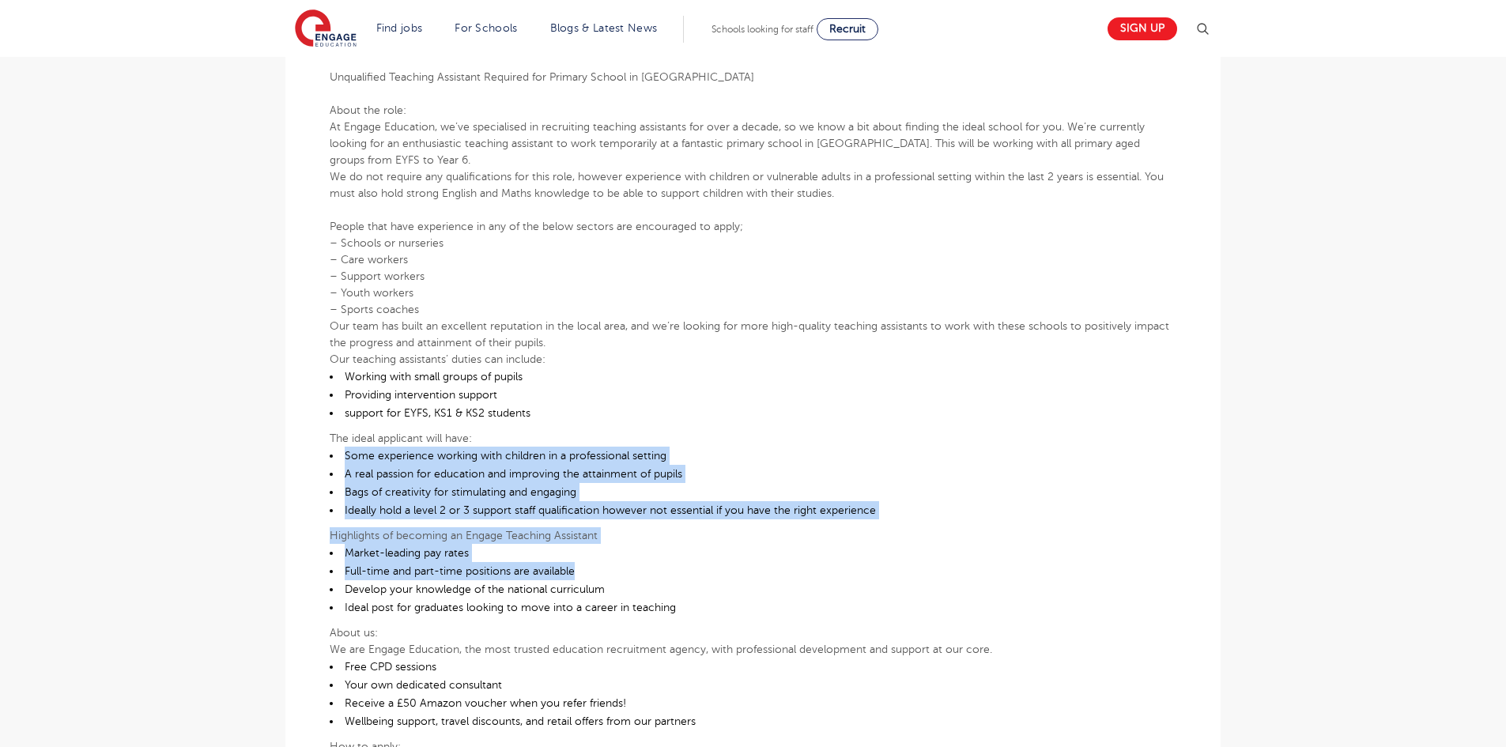
drag, startPoint x: 344, startPoint y: 414, endPoint x: 629, endPoint y: 522, distance: 304.6
click at [629, 524] on div "Unqualified Teaching Assistant Required for Primary School in [GEOGRAPHIC_DATA]…" at bounding box center [753, 421] width 847 height 800
click at [629, 544] on li "Market-leading pay rates" at bounding box center [753, 553] width 847 height 18
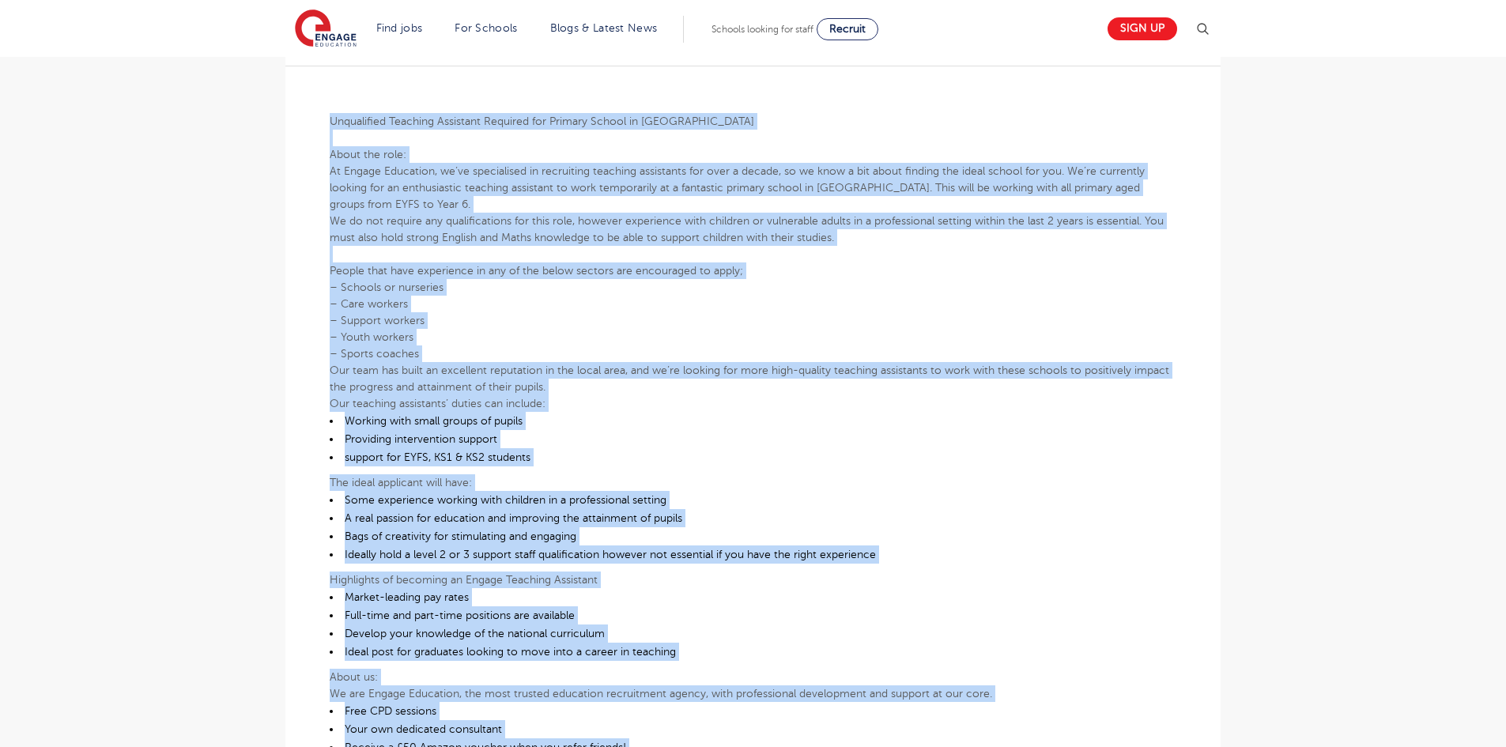
scroll to position [624, 0]
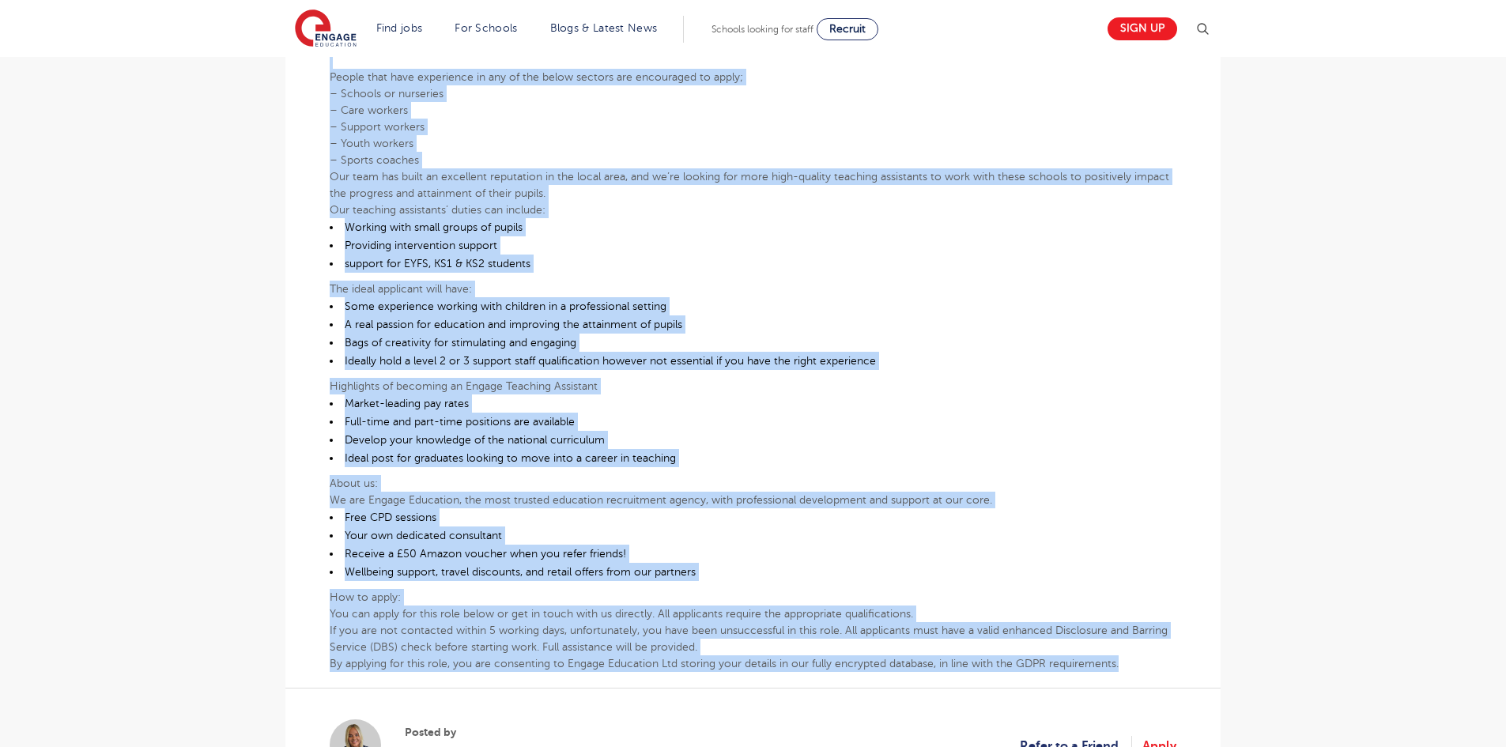
drag, startPoint x: 331, startPoint y: 274, endPoint x: 1150, endPoint y: 630, distance: 893.4
click at [1150, 630] on div "Unqualified Teaching Assistant Required for Primary School in East Leeds About …" at bounding box center [753, 272] width 847 height 800
copy div "Unqualified Teaching Assistant Required for Primary School in East Leeds About …"
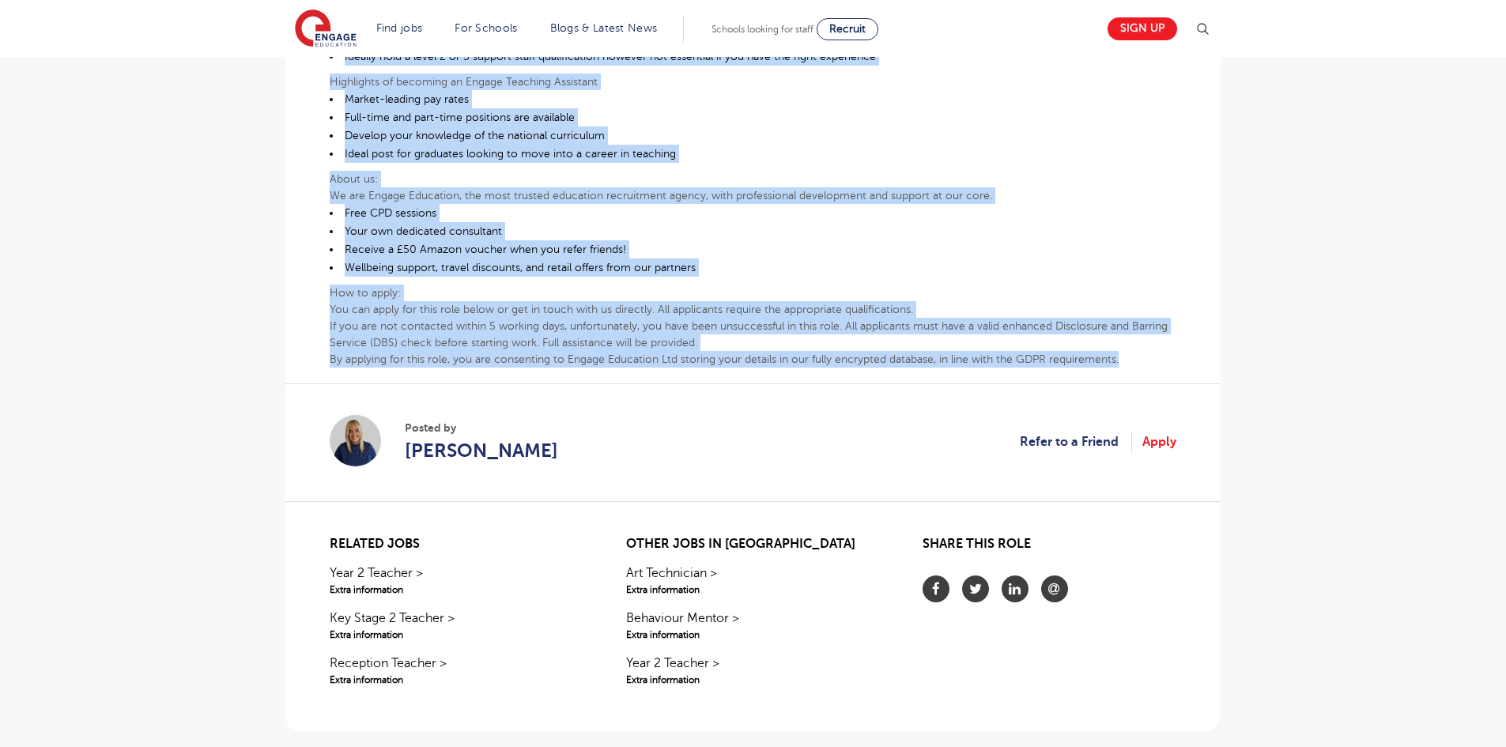
scroll to position [870, 0]
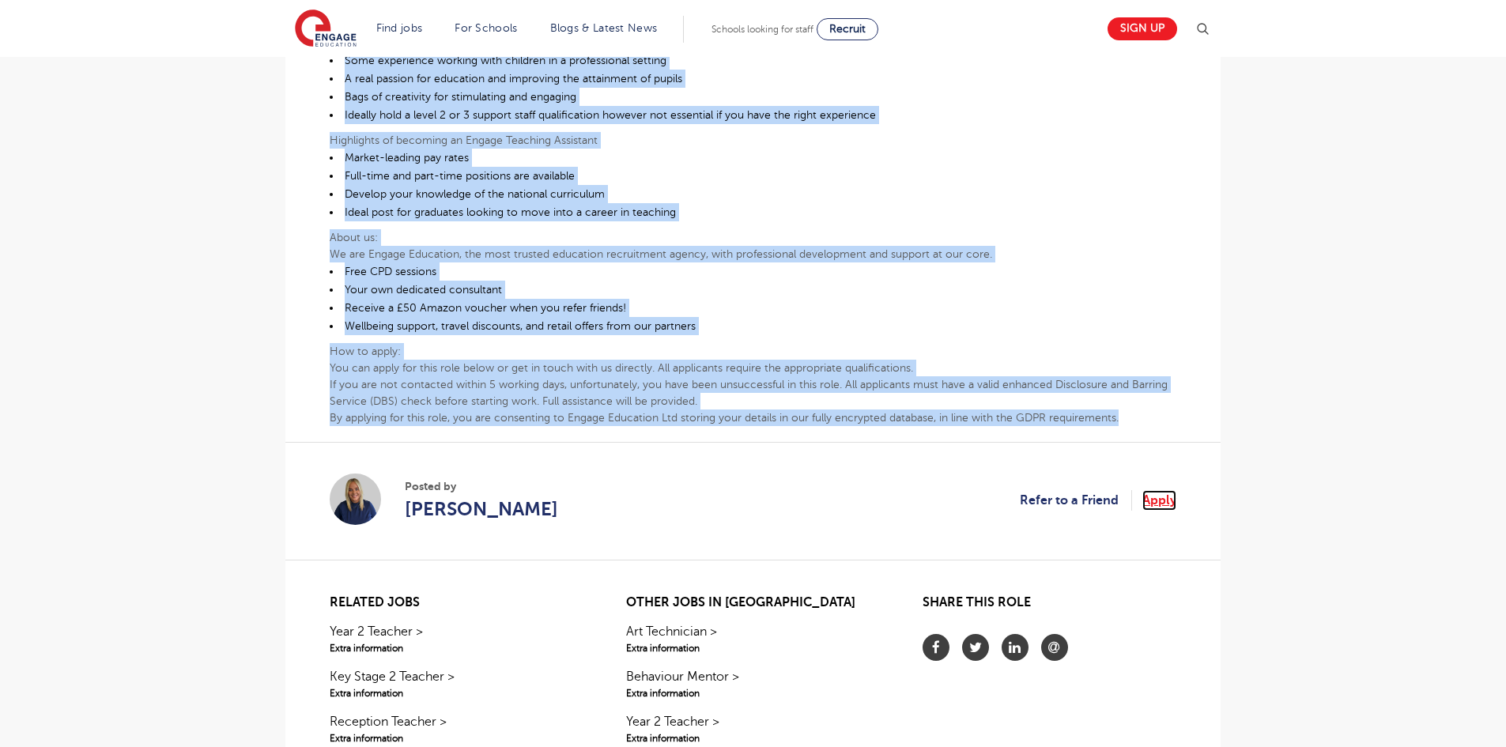
click at [1161, 490] on link "Apply" at bounding box center [1160, 500] width 34 height 21
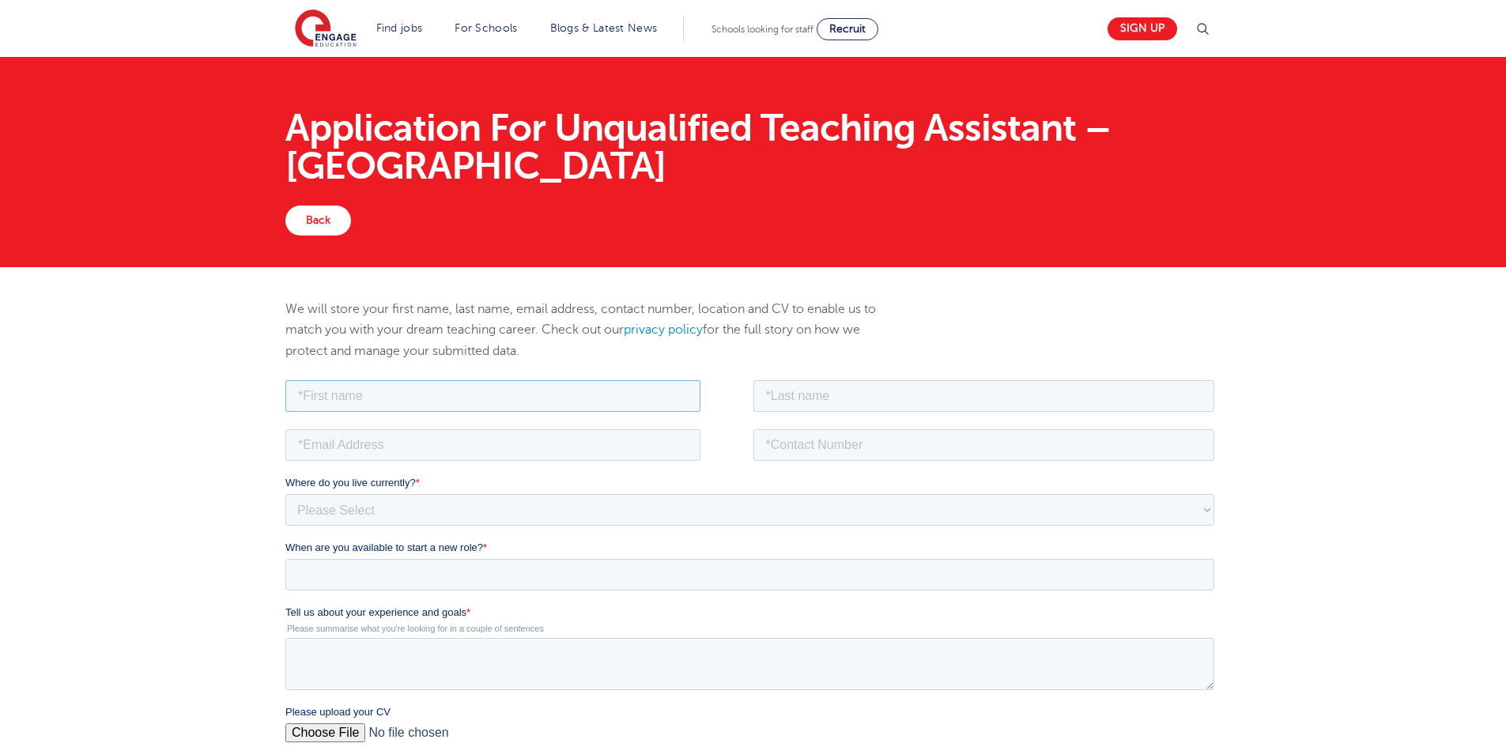
click at [371, 408] on input "text" at bounding box center [492, 396] width 415 height 32
type input "Teagan- coel"
drag, startPoint x: 812, startPoint y: 397, endPoint x: 828, endPoint y: 410, distance: 20.3
click at [812, 397] on input "text" at bounding box center [985, 396] width 462 height 32
type input "[PERSON_NAME]"
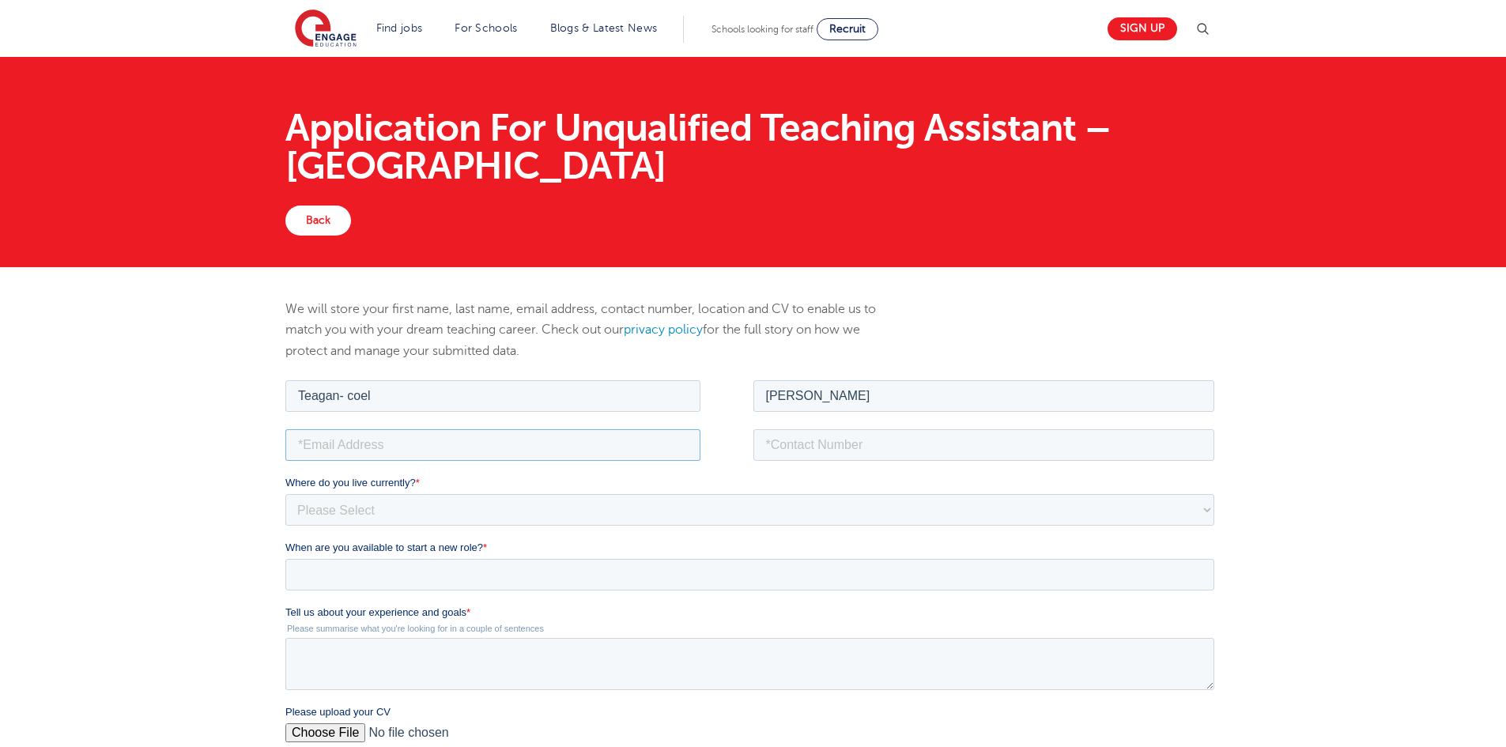
click at [493, 429] on input "email" at bounding box center [492, 445] width 415 height 32
type input "[EMAIL_ADDRESS][DOMAIN_NAME]"
click at [903, 448] on input "tel" at bounding box center [985, 445] width 462 height 32
type input "[PHONE_NUMBER]"
click at [547, 509] on select "Please Select [GEOGRAPHIC_DATA] [GEOGRAPHIC_DATA] [GEOGRAPHIC_DATA] [GEOGRAPHIC…" at bounding box center [749, 509] width 929 height 32
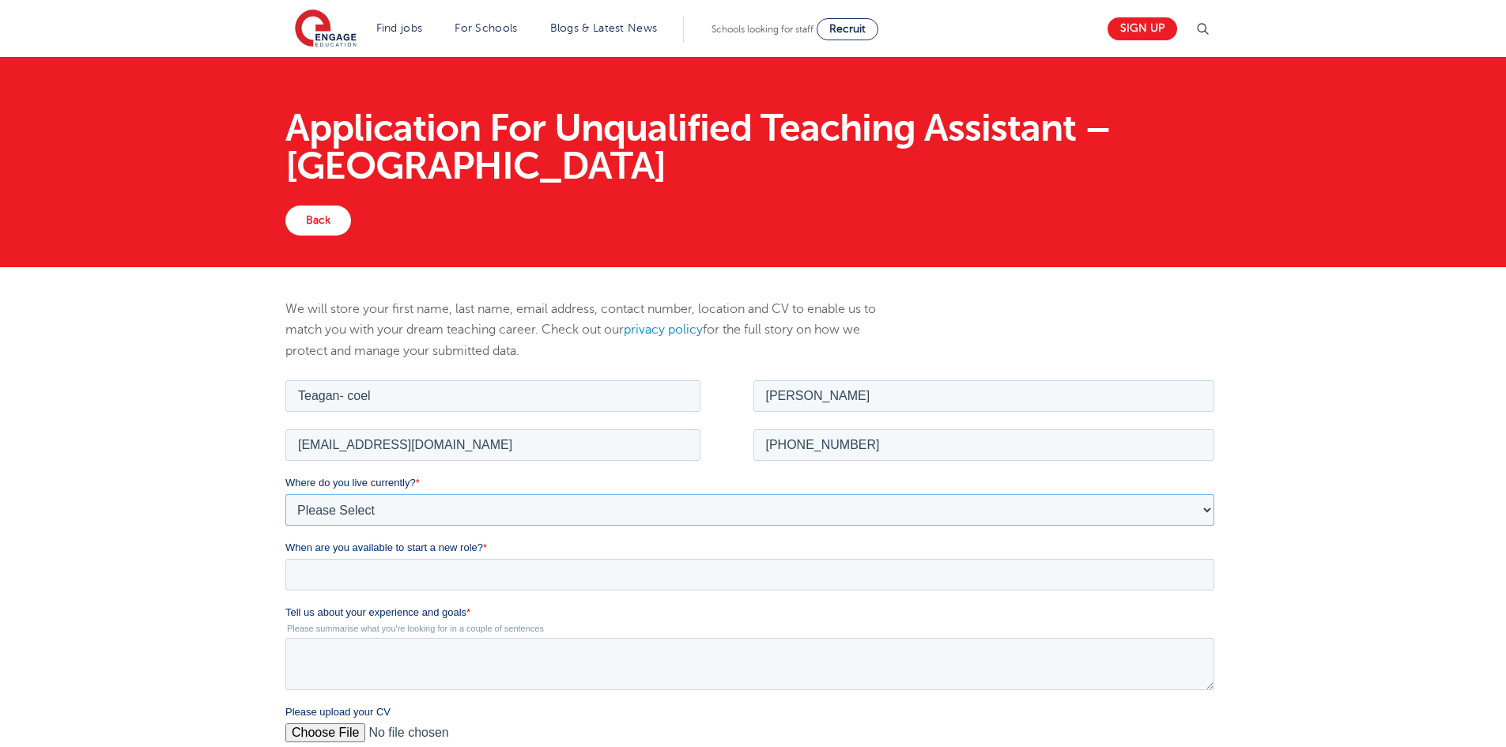
select select "UK"
click at [285, 493] on select "Please Select [GEOGRAPHIC_DATA] [GEOGRAPHIC_DATA] [GEOGRAPHIC_DATA] [GEOGRAPHIC…" at bounding box center [749, 509] width 929 height 32
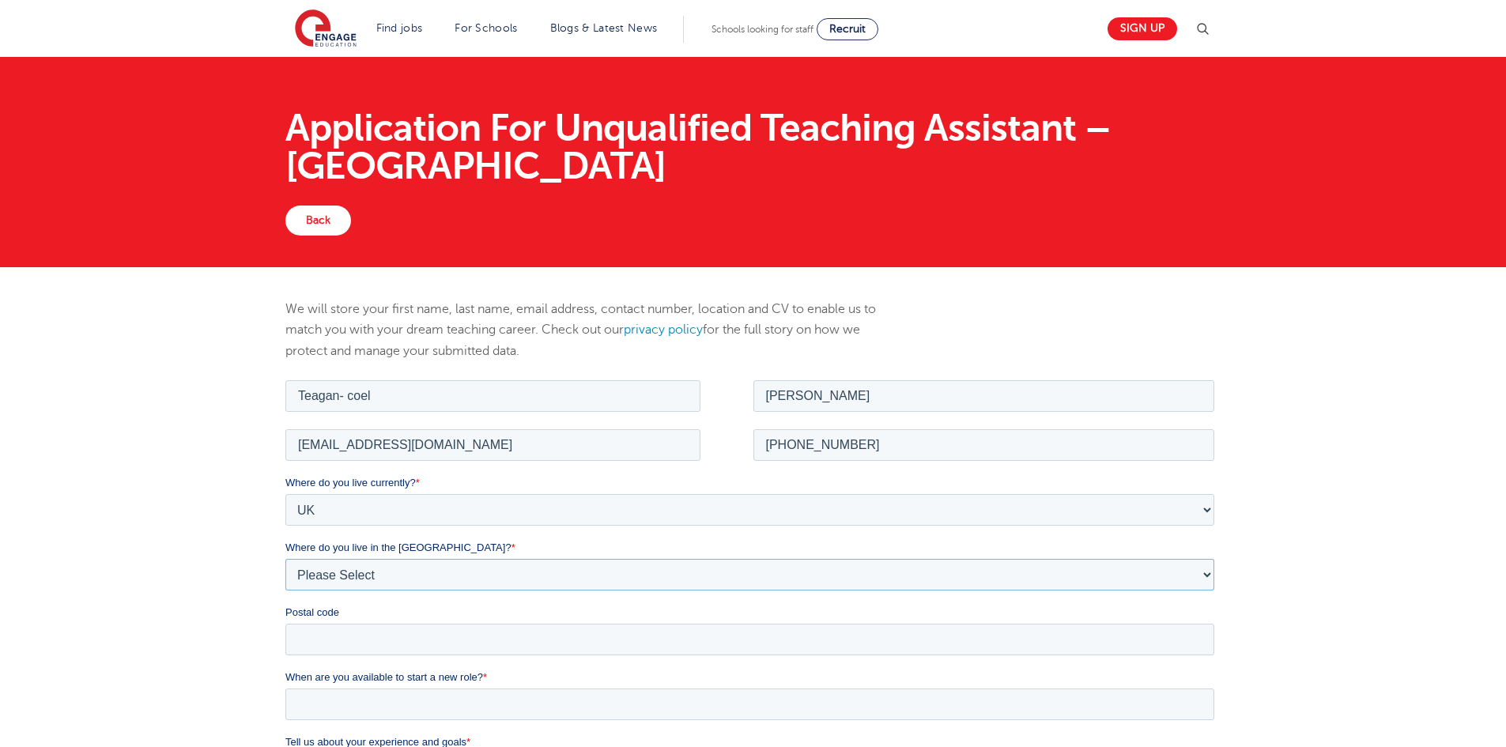
click at [365, 575] on select "Please Select Overseas [GEOGRAPHIC_DATA] [GEOGRAPHIC_DATA] [GEOGRAPHIC_DATA] [G…" at bounding box center [749, 574] width 929 height 32
select select "[GEOGRAPHIC_DATA]"
click at [285, 558] on select "Please Select Overseas [GEOGRAPHIC_DATA] [GEOGRAPHIC_DATA] [GEOGRAPHIC_DATA] [G…" at bounding box center [749, 574] width 929 height 32
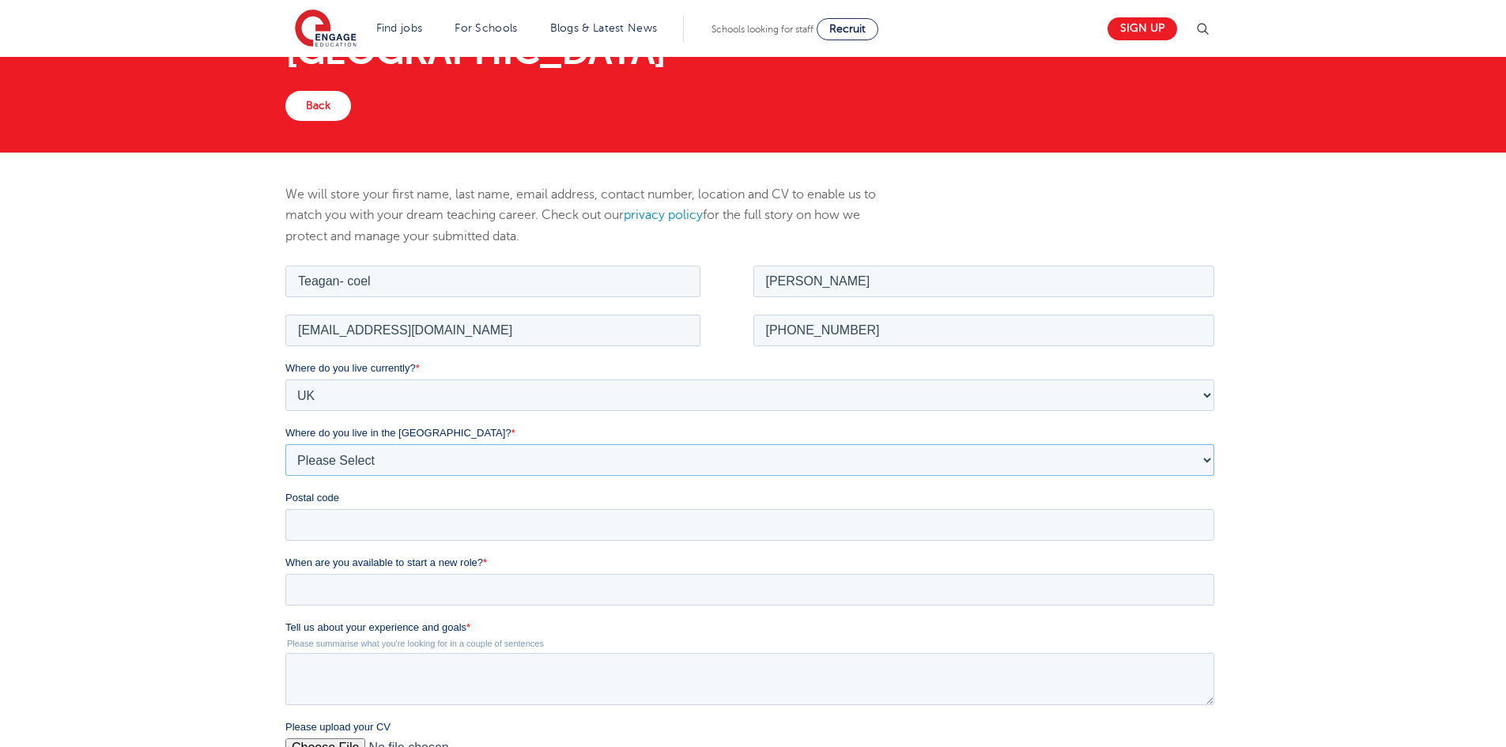
scroll to position [237, 0]
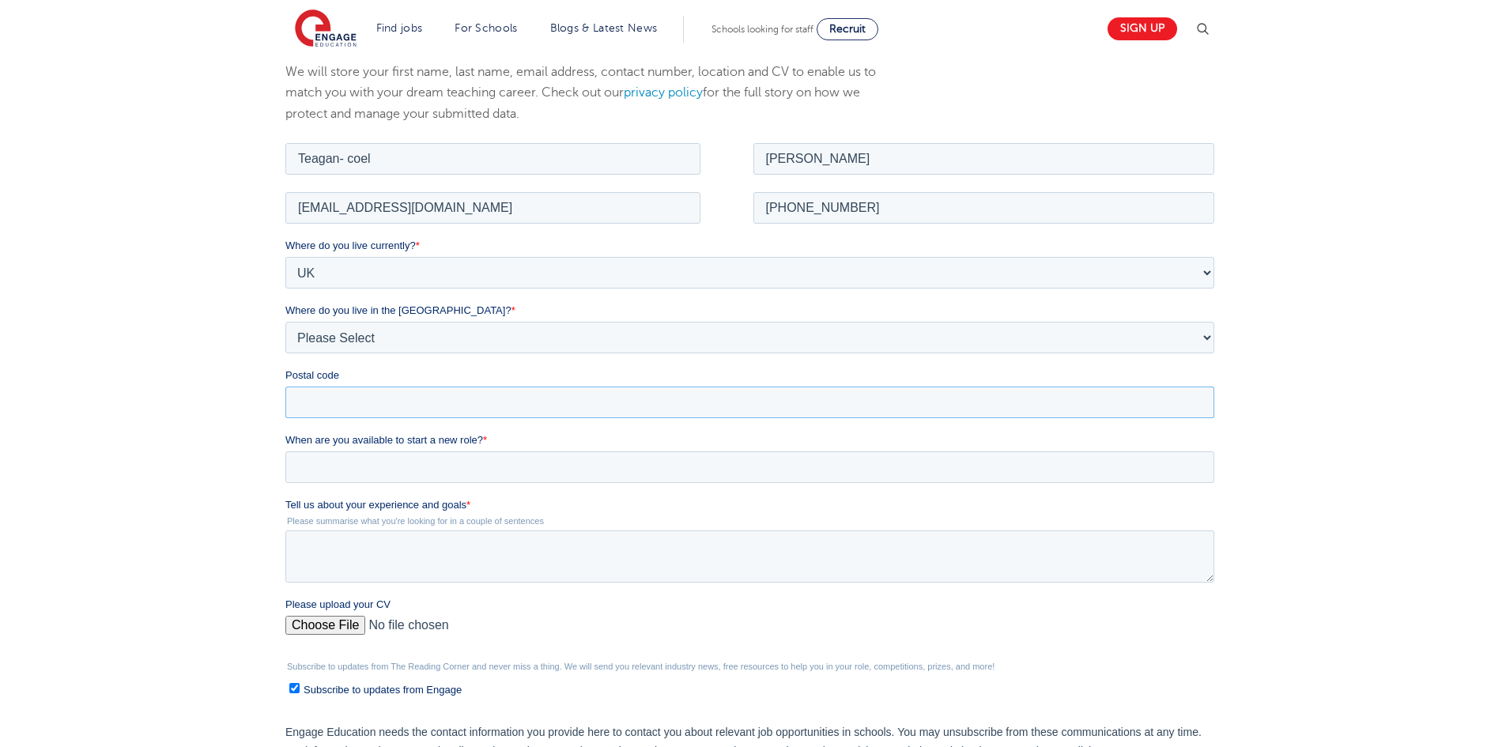
click at [353, 405] on input "Postal code" at bounding box center [749, 402] width 929 height 32
type input "LS2 9NZ"
click at [390, 465] on input "When are you available to start a new role? *" at bounding box center [749, 467] width 929 height 32
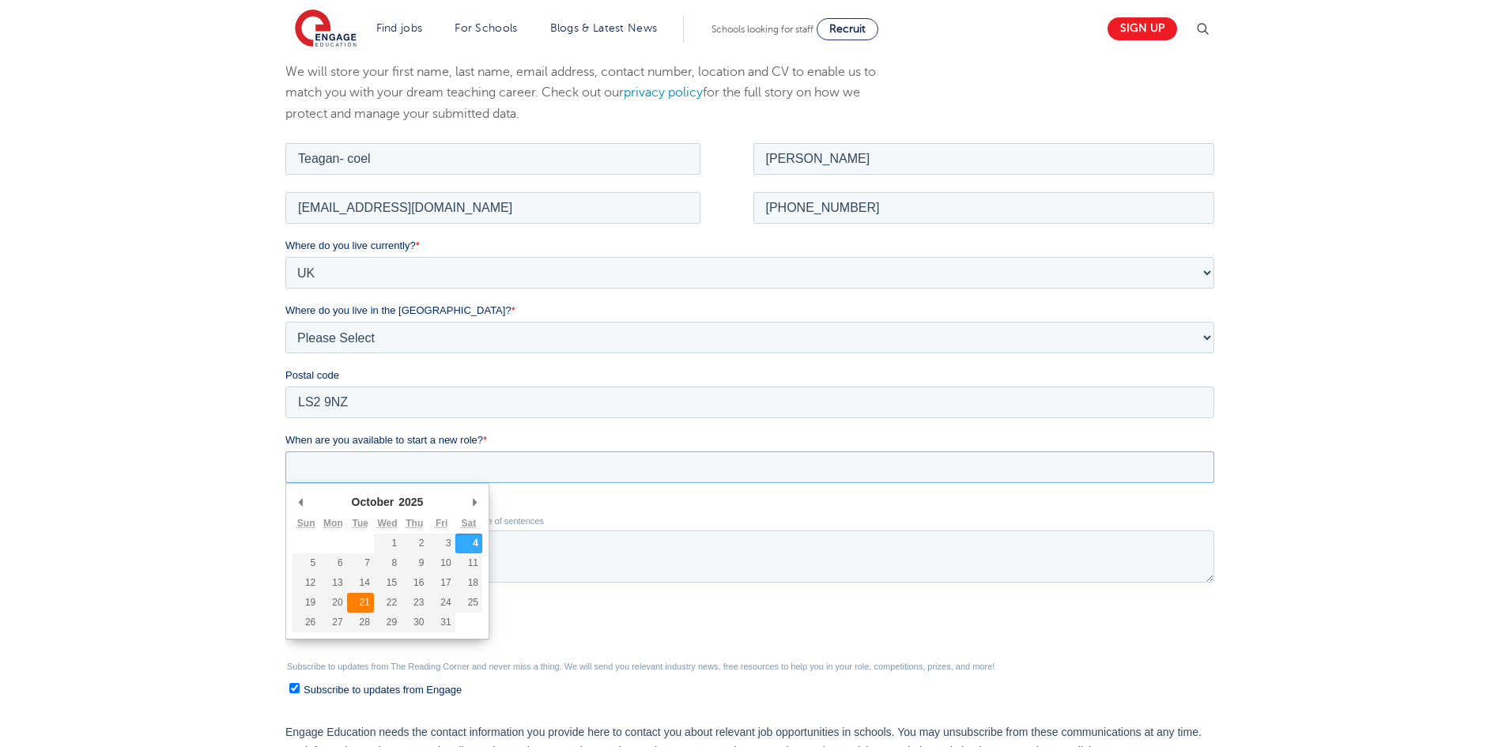
type div "[DATE]"
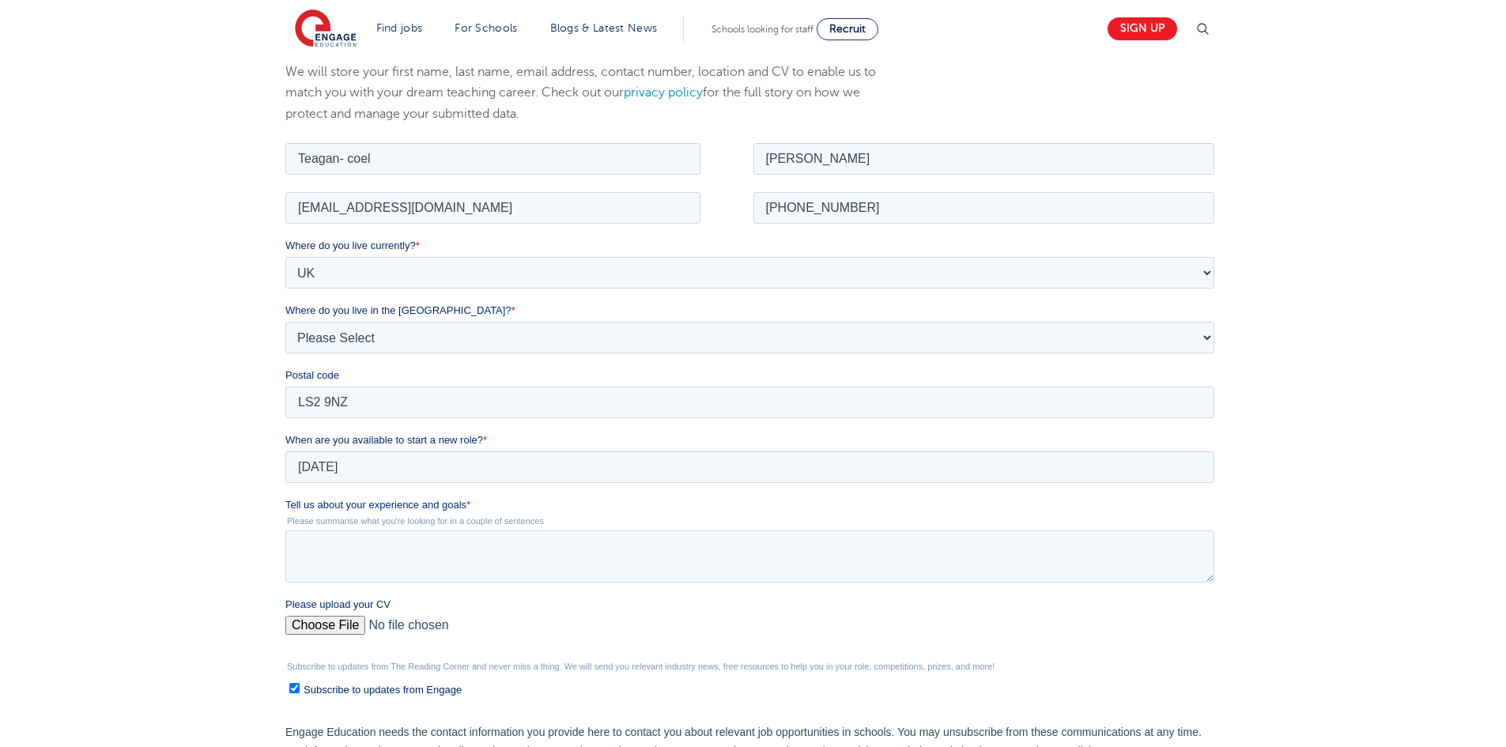
type input "[DATE]"
click at [379, 550] on textarea "Tell us about your experience and goals *" at bounding box center [749, 556] width 929 height 52
paste textarea "As a recent graduate from [GEOGRAPHIC_DATA] now studying for a part-time Master…"
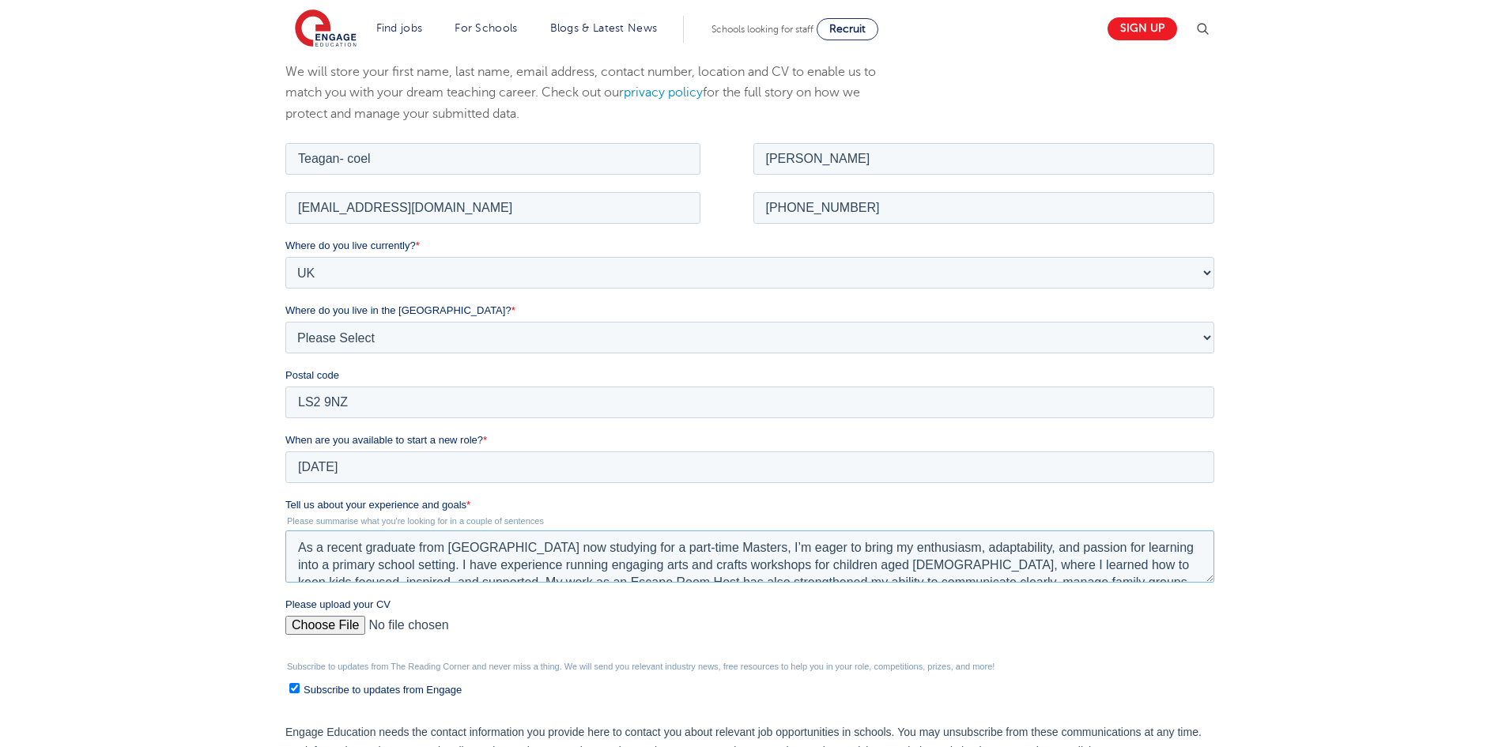
scroll to position [111, 0]
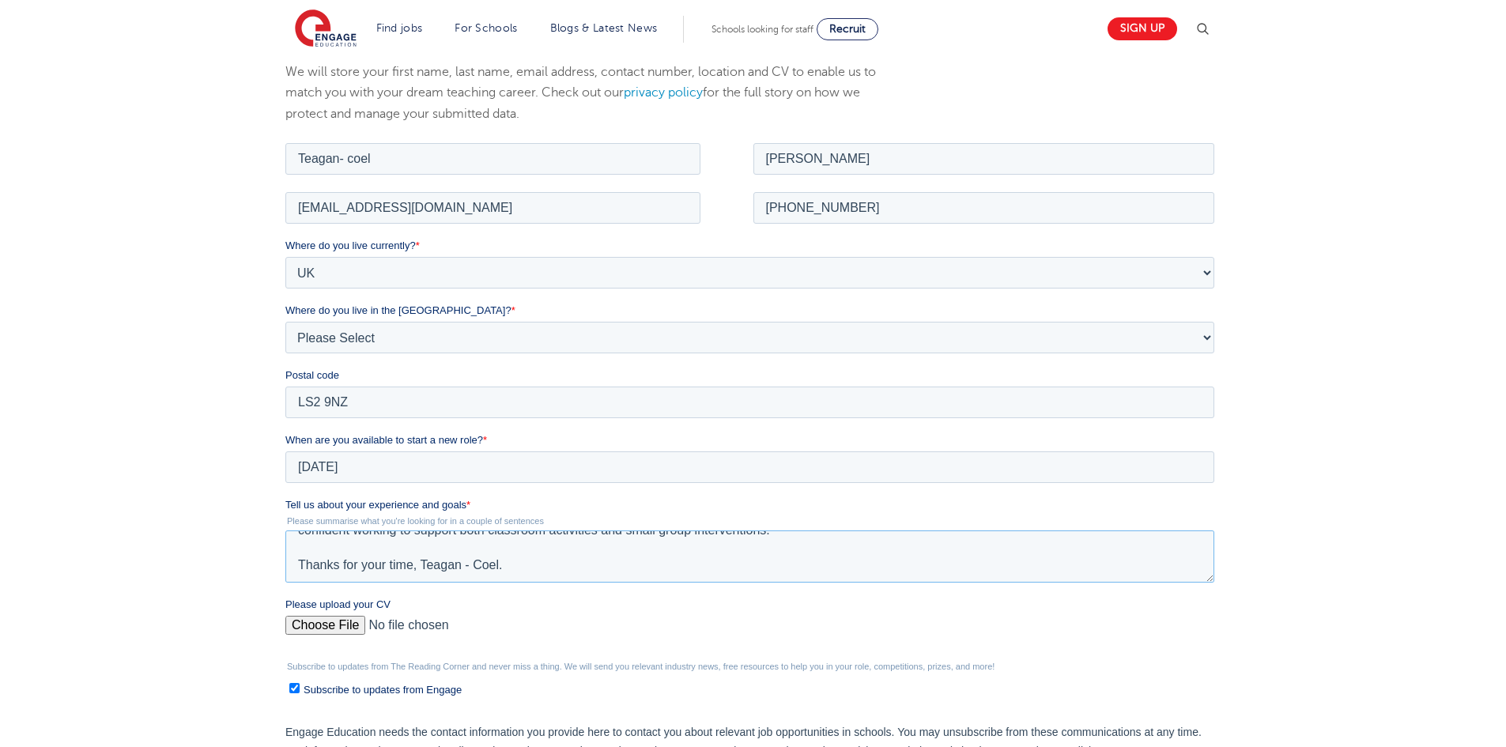
type textarea "As a recent graduate from [GEOGRAPHIC_DATA] now studying for a part-time Master…"
click at [338, 626] on input "Please upload your CV" at bounding box center [749, 631] width 929 height 32
type input "C:\fakepath\[PERSON_NAME] RESUME - 072025.pdf"
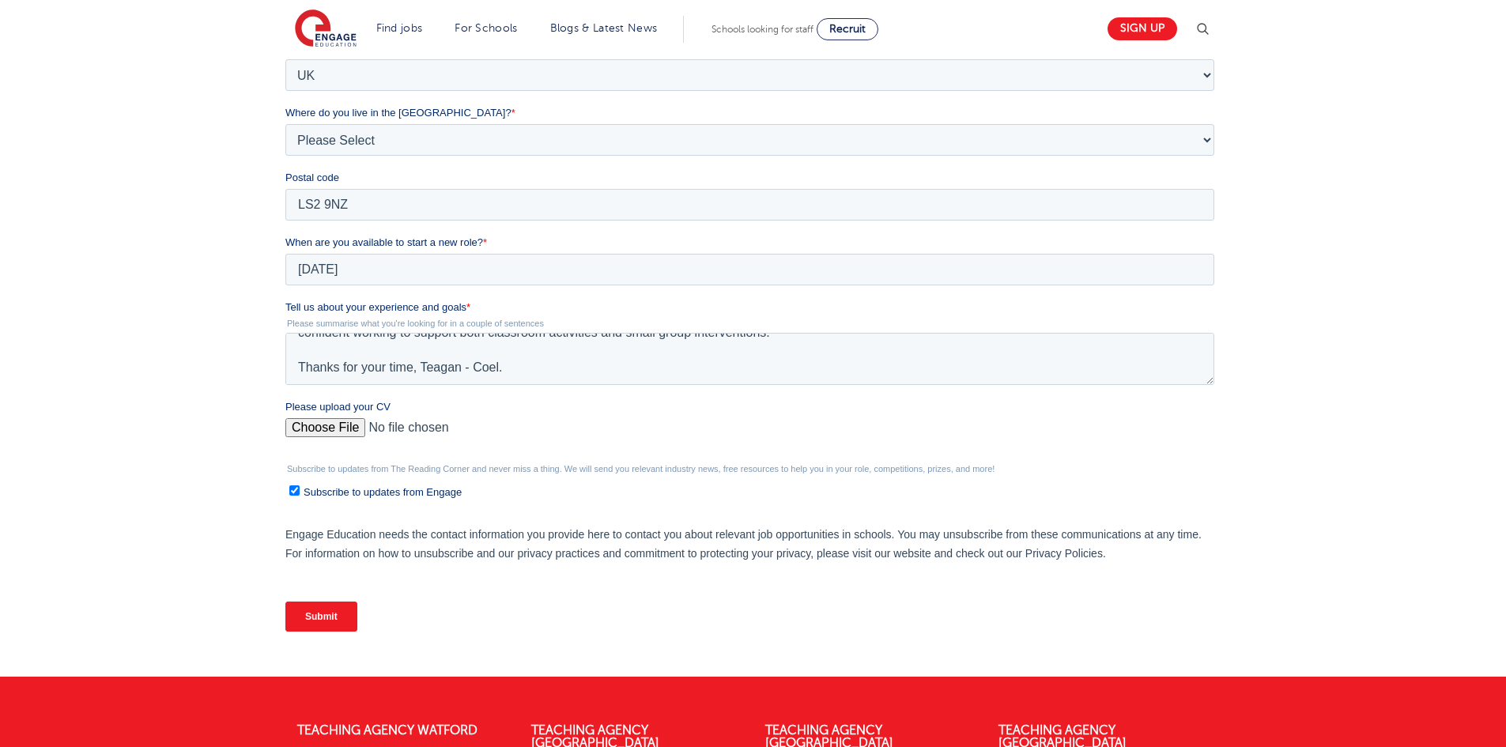
scroll to position [553, 0]
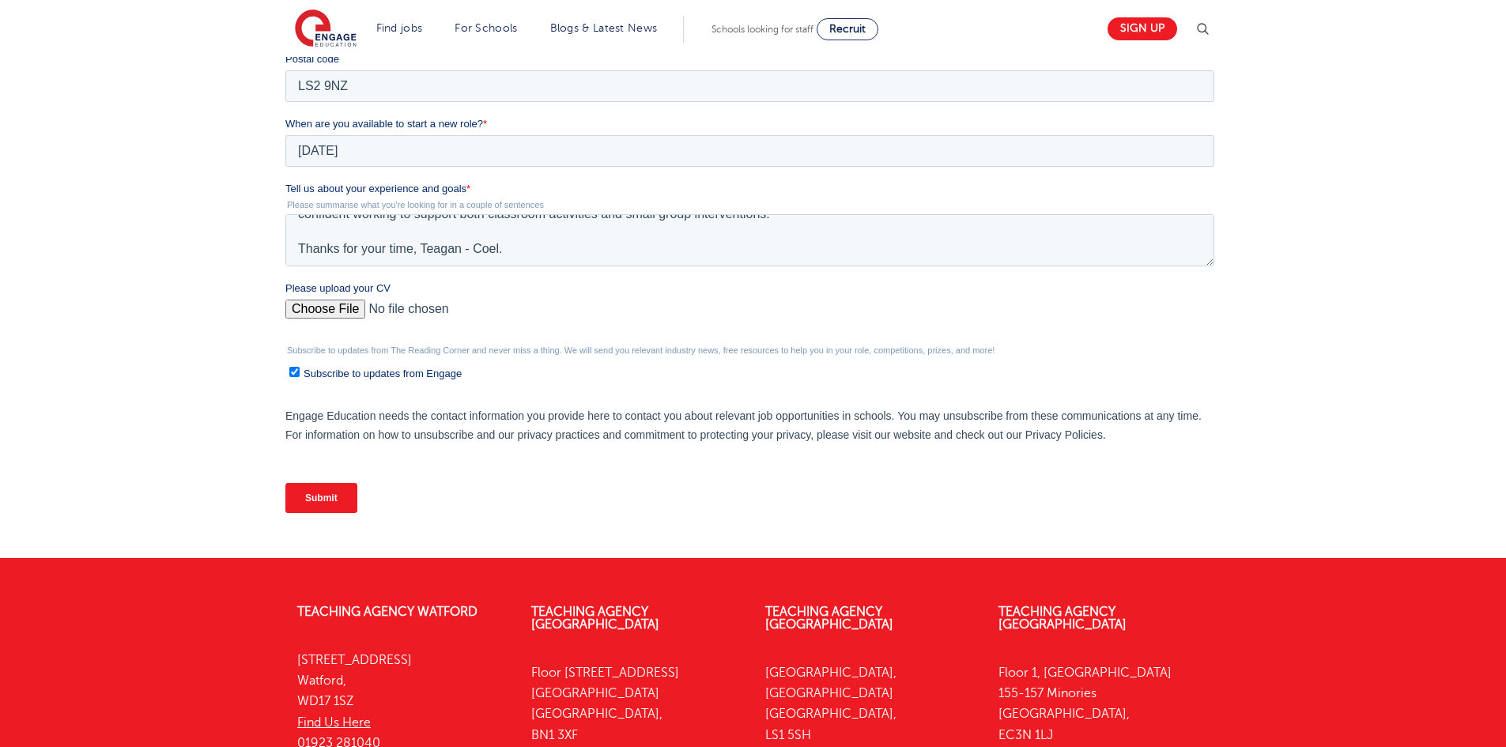
click at [324, 371] on span "Subscribe to updates from Engage" at bounding box center [383, 374] width 158 height 12
click at [300, 371] on input "Subscribe to updates from Engage" at bounding box center [294, 372] width 10 height 10
checkbox input "false"
click at [340, 501] on input "Submit" at bounding box center [321, 498] width 72 height 30
